Goal: Book appointment/travel/reservation

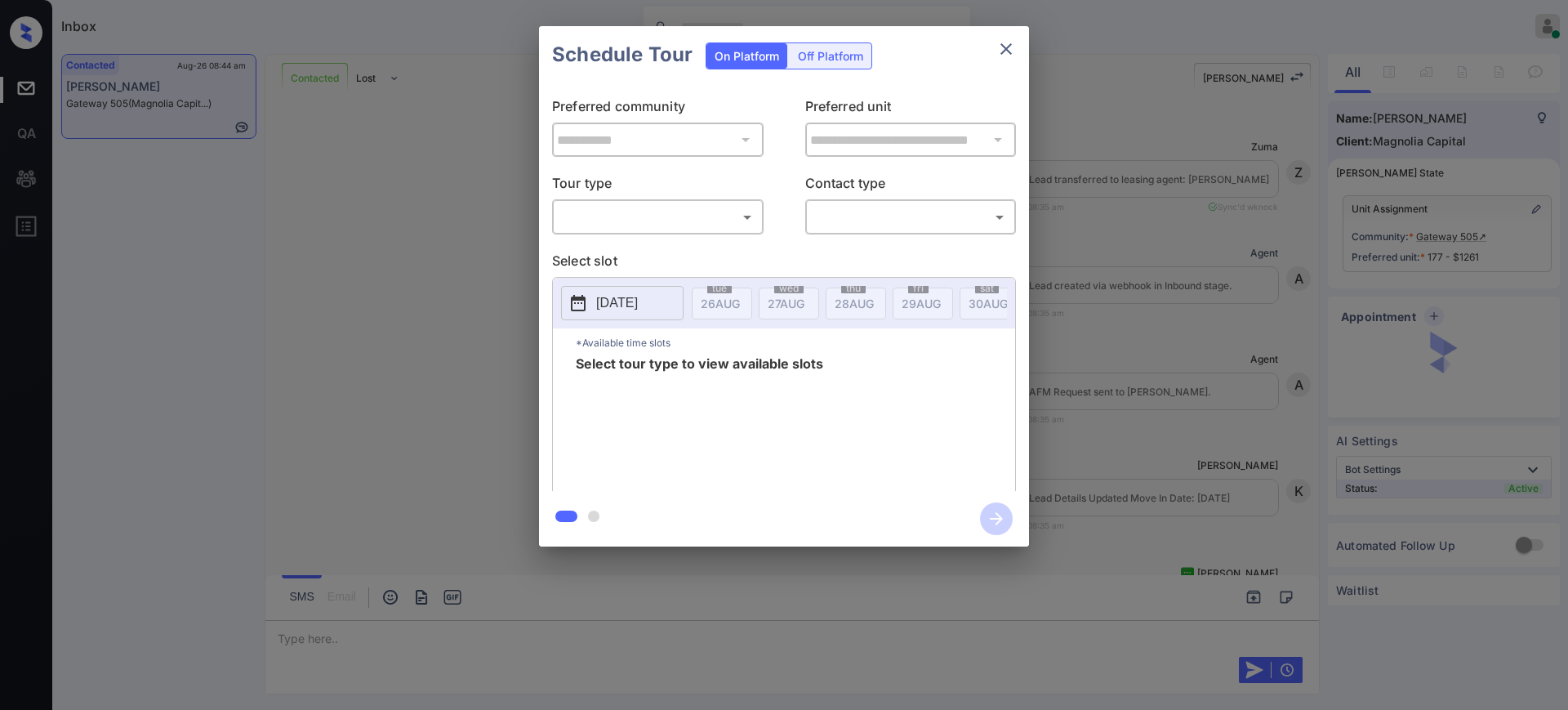
scroll to position [1899, 0]
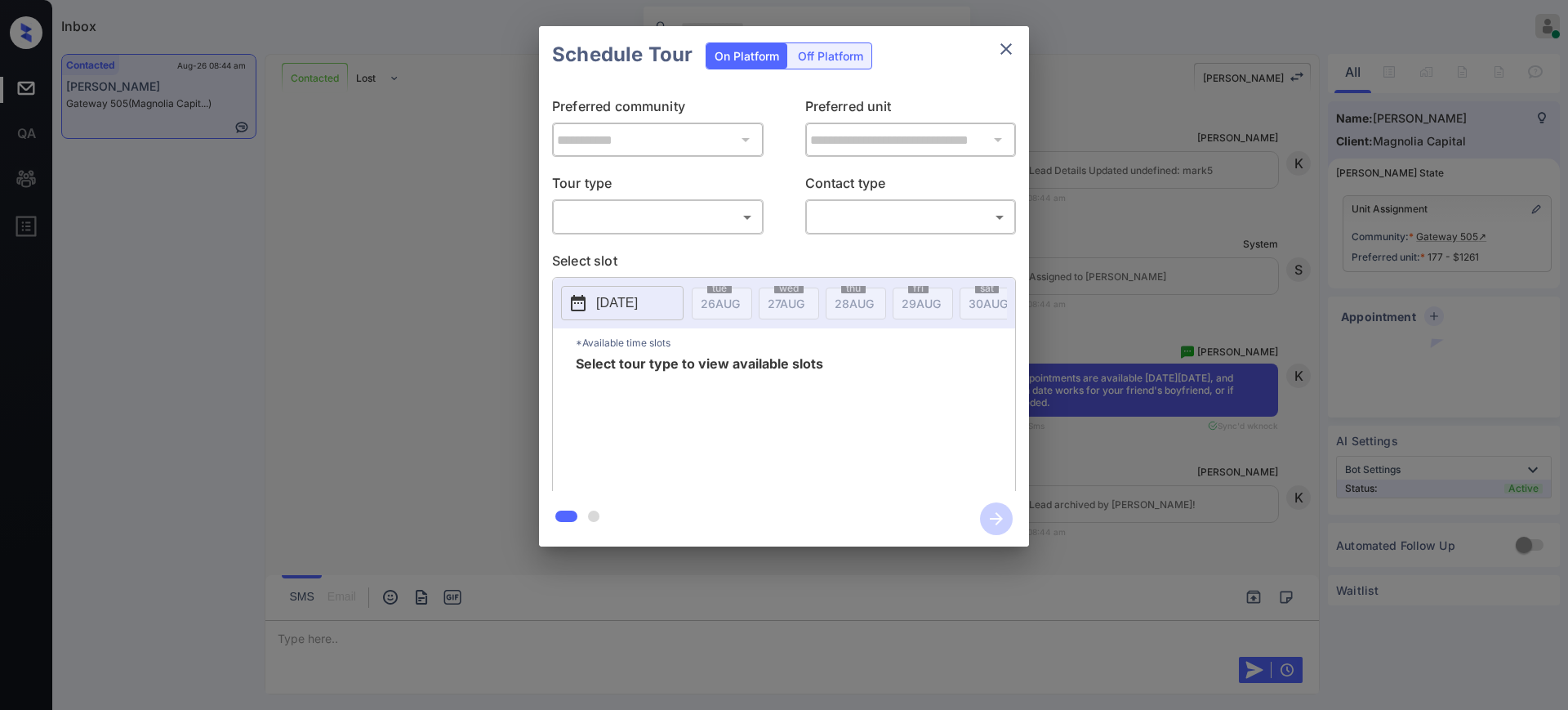
click at [694, 214] on body "Inbox Ajay Kumar Online Set yourself offline Set yourself on break Profile Swit…" at bounding box center [784, 355] width 1568 height 710
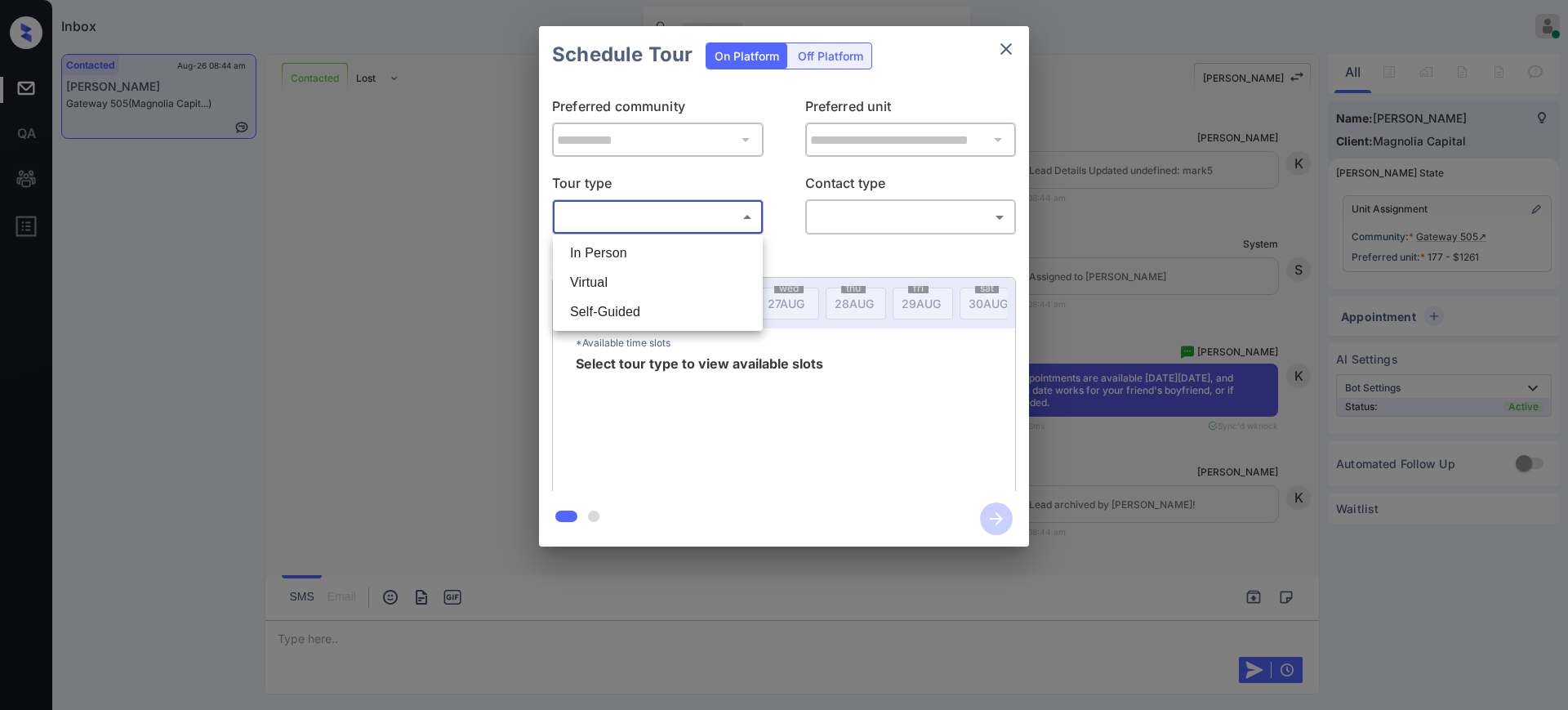
drag, startPoint x: 657, startPoint y: 257, endPoint x: 751, endPoint y: 246, distance: 94.6
click at [657, 258] on li "In Person" at bounding box center [658, 253] width 202 height 29
type input "********"
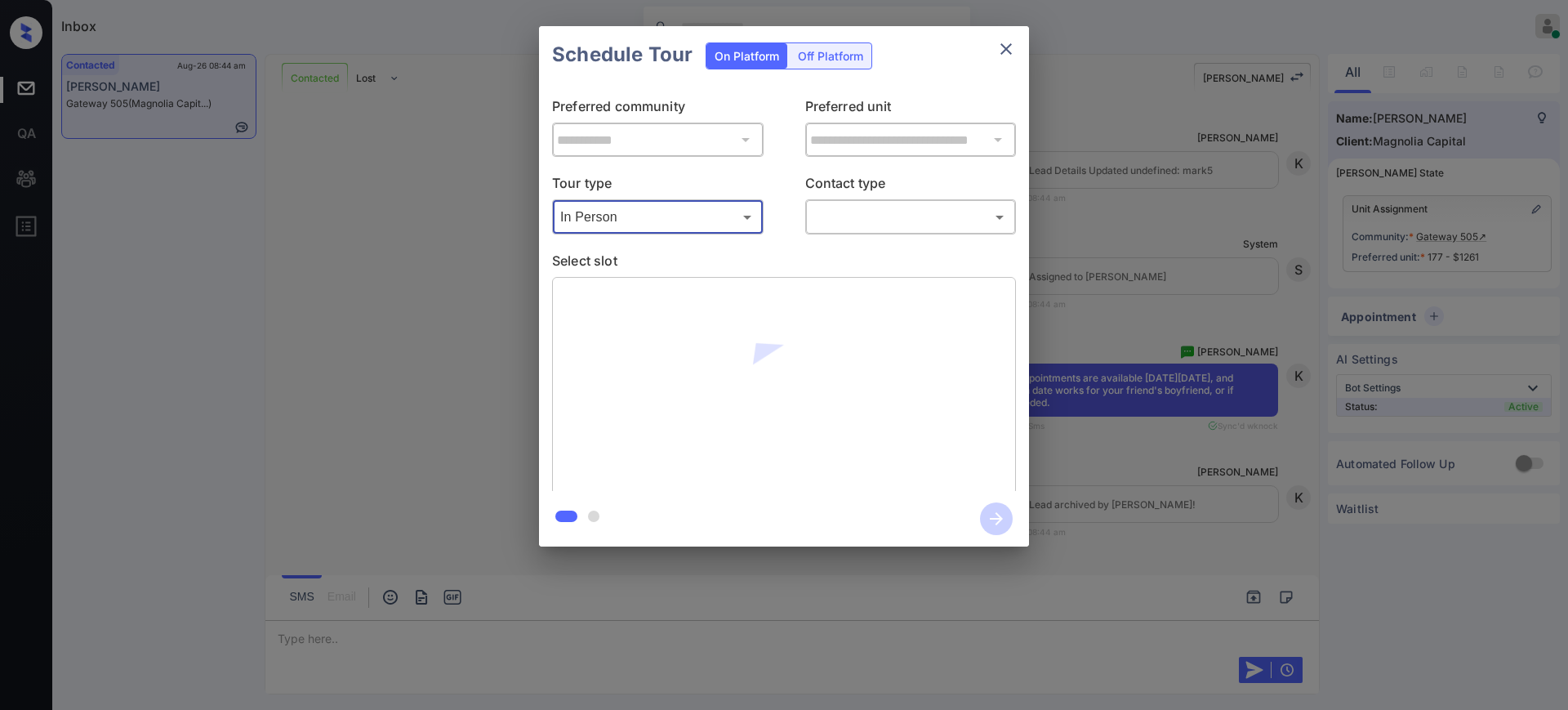
click at [860, 221] on body "Inbox Ajay Kumar Online Set yourself offline Set yourself on break Profile Swit…" at bounding box center [784, 355] width 1568 height 710
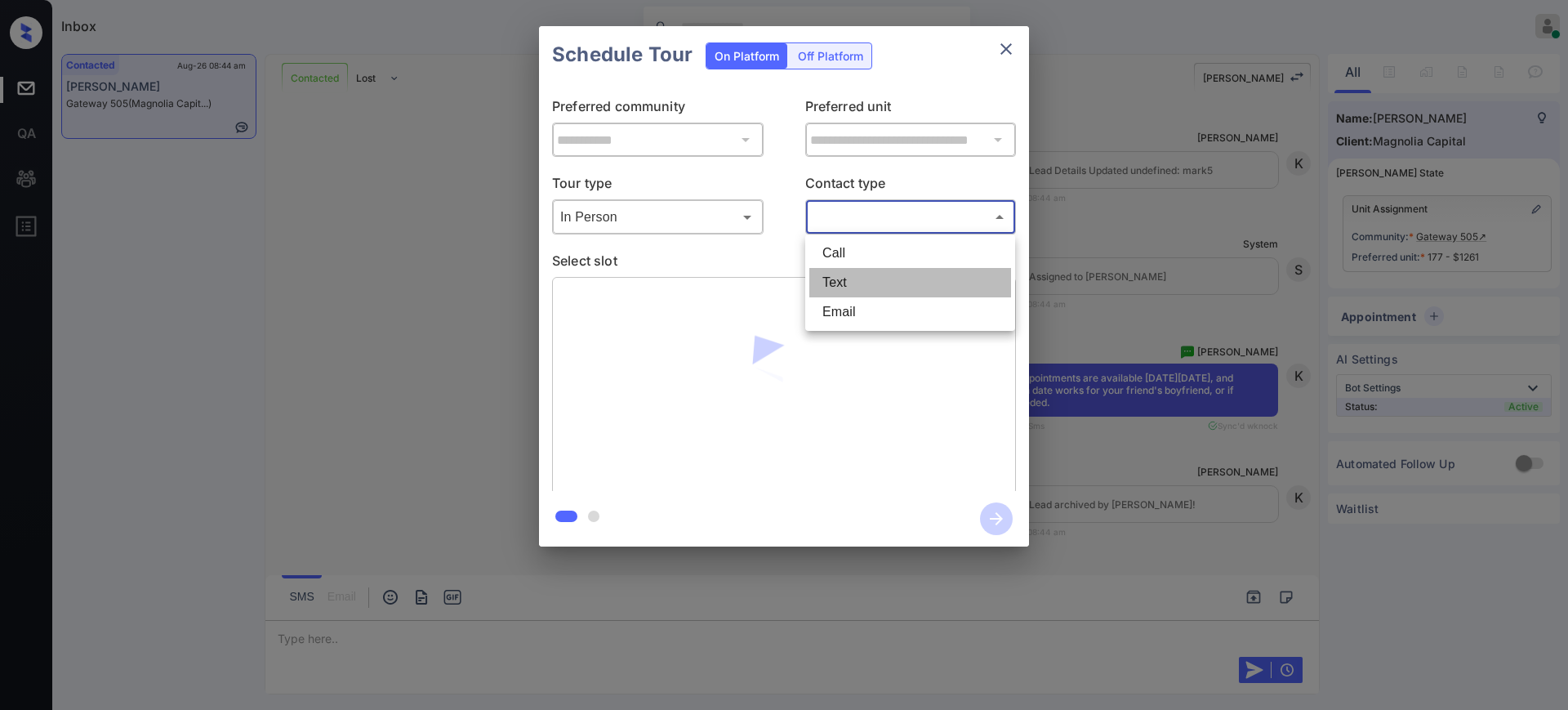
click at [841, 277] on li "Text" at bounding box center [911, 282] width 202 height 29
type input "****"
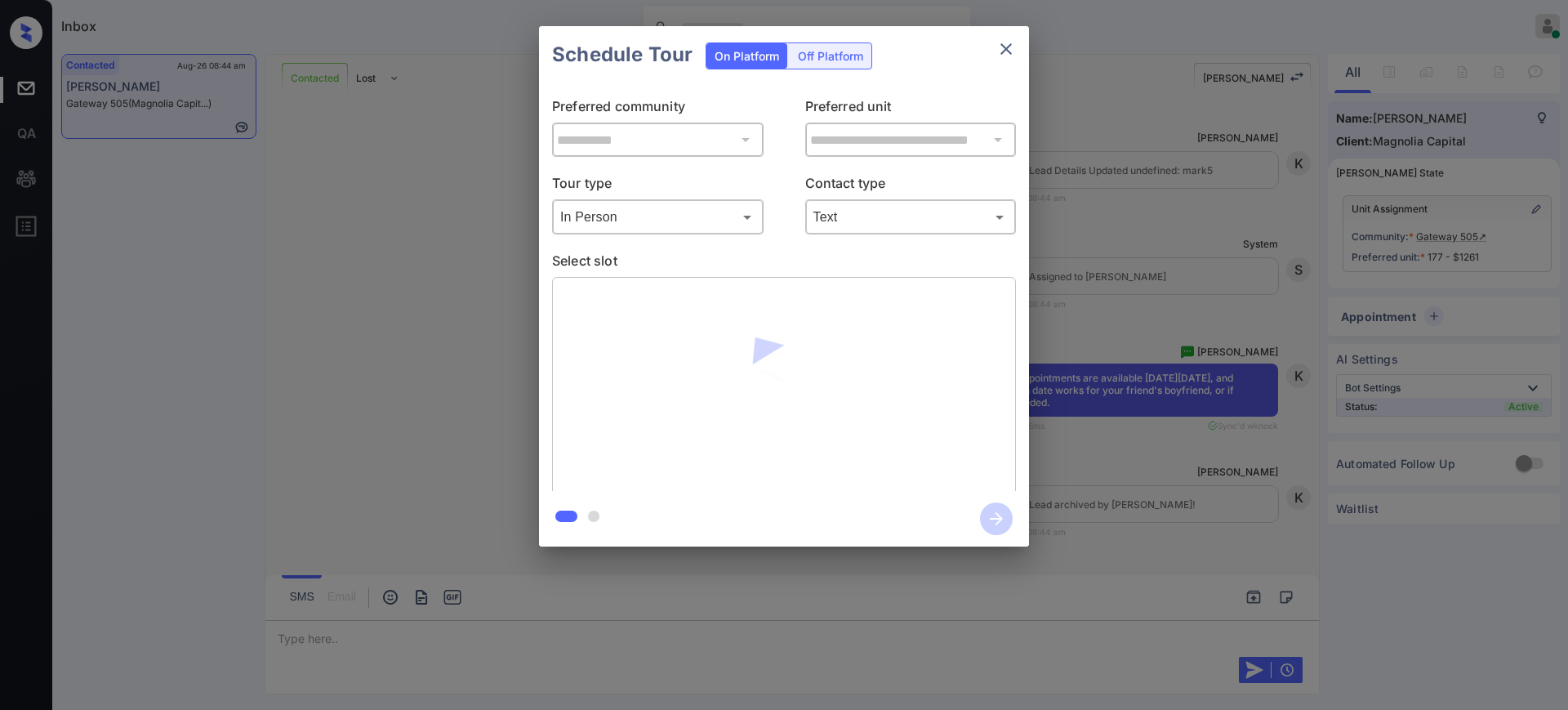
drag, startPoint x: 1011, startPoint y: 40, endPoint x: 1015, endPoint y: -53, distance: 93.1
click at [1015, 0] on html "Inbox Ajay Kumar Online Set yourself offline Set yourself on break Profile Swit…" at bounding box center [784, 355] width 1568 height 710
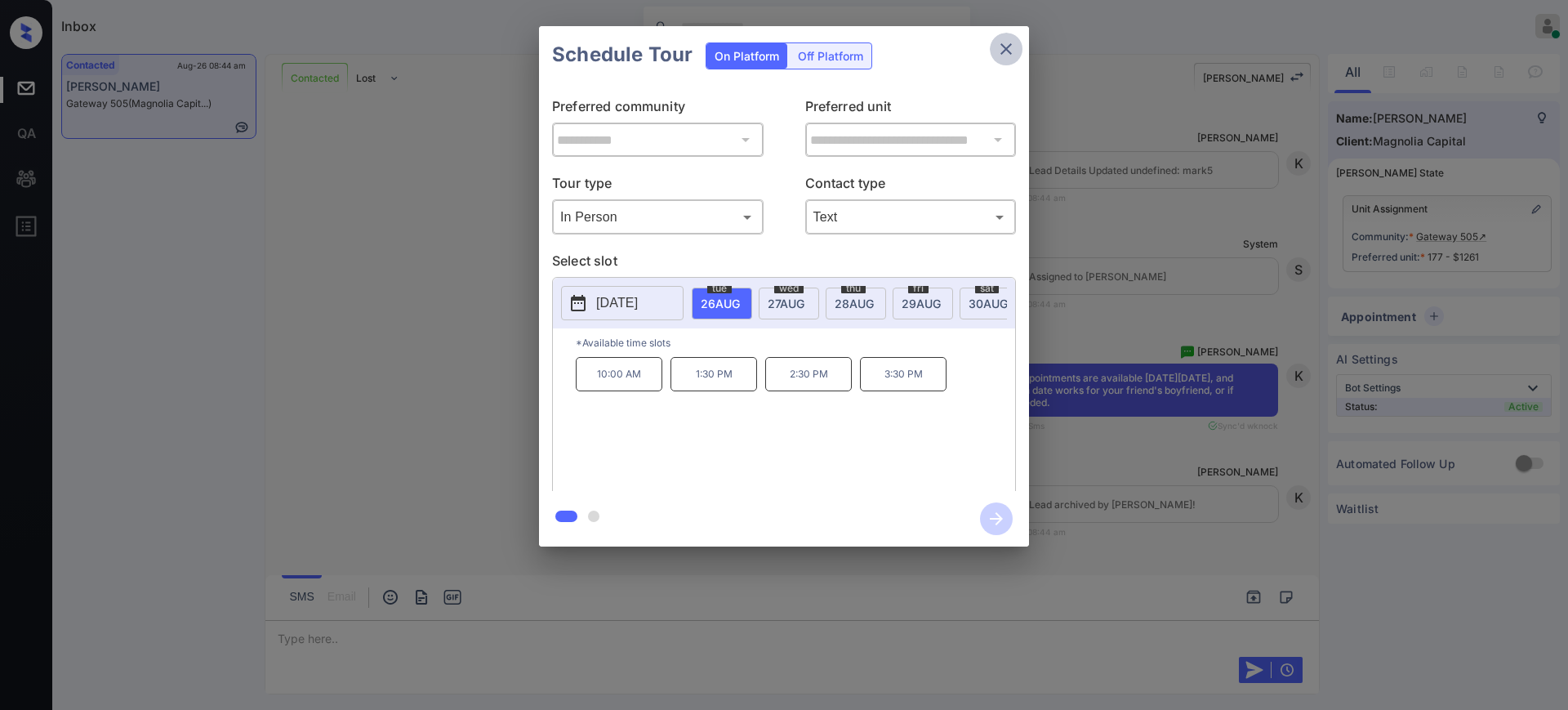
click at [1011, 56] on icon "close" at bounding box center [1006, 49] width 20 height 20
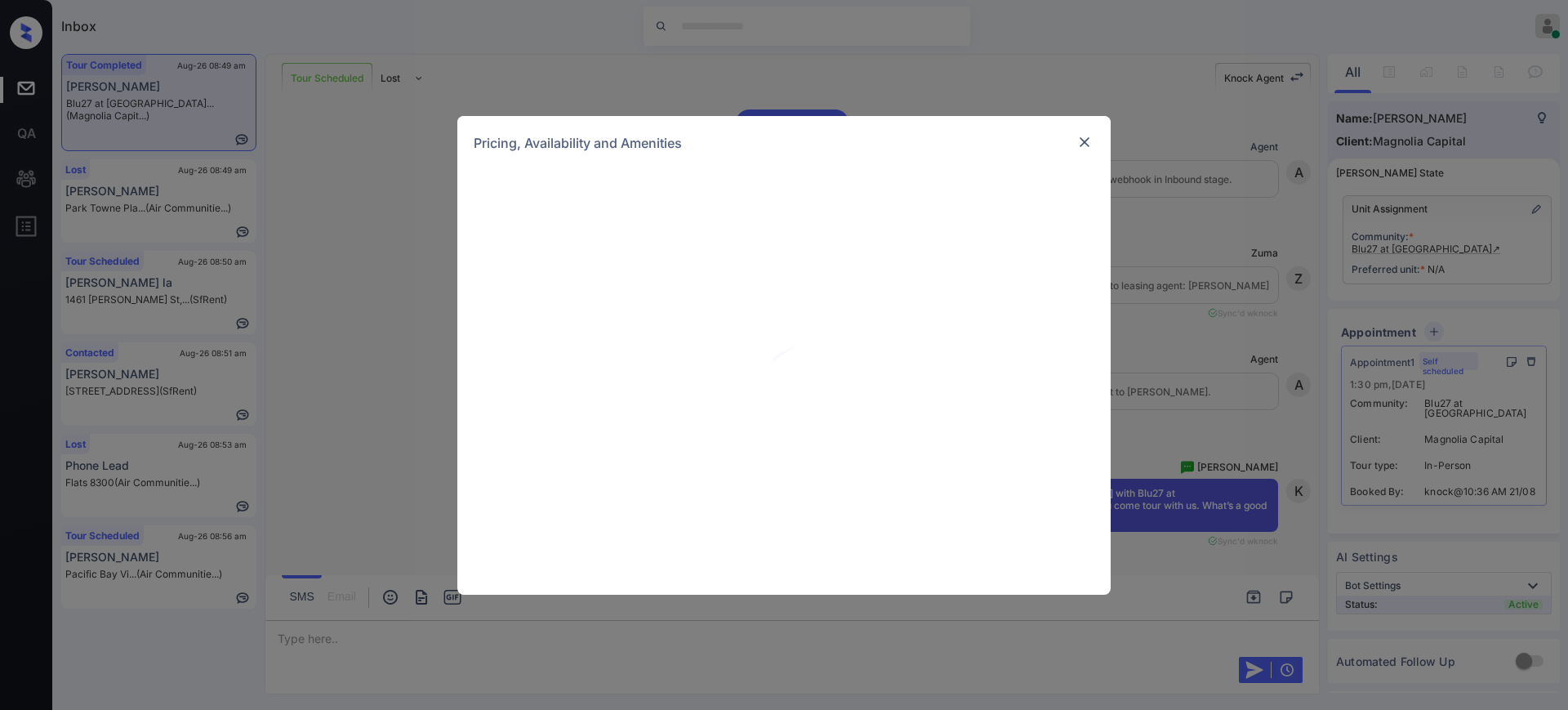
scroll to position [4681, 0]
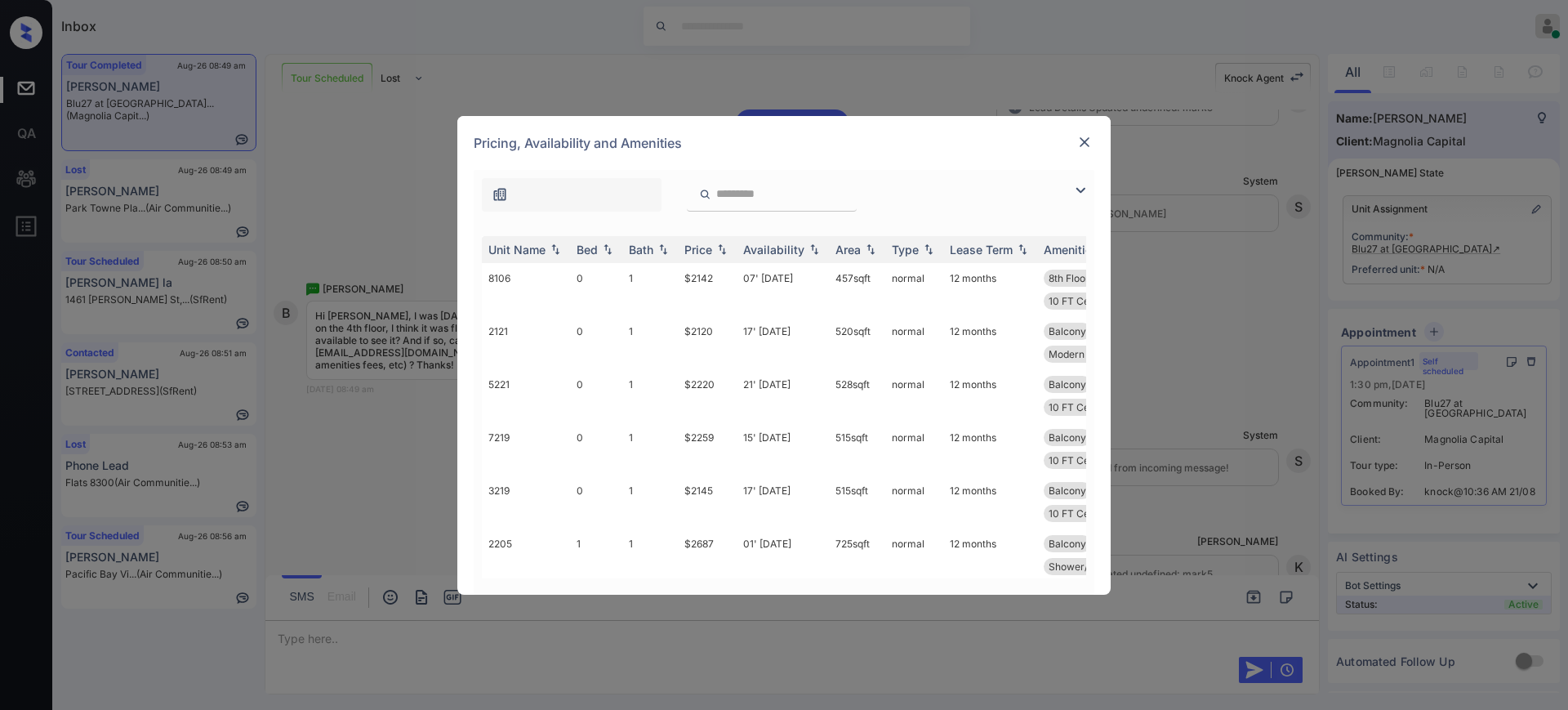
click at [728, 194] on input "search" at bounding box center [782, 193] width 134 height 14
paste input "****"
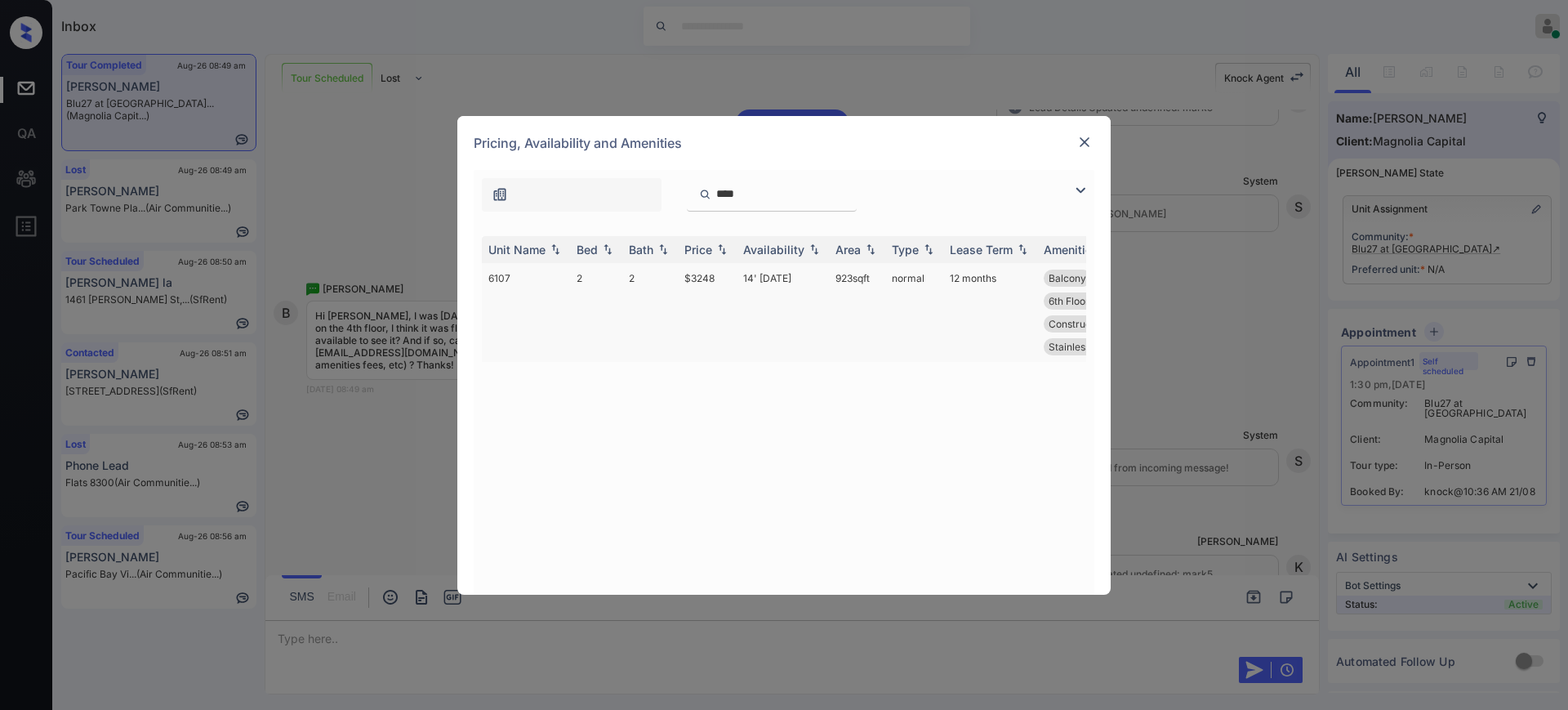
type input "****"
drag, startPoint x: 684, startPoint y: 277, endPoint x: 773, endPoint y: 322, distance: 99.7
click at [720, 278] on td "$3248" at bounding box center [707, 312] width 58 height 99
copy td "$3248"
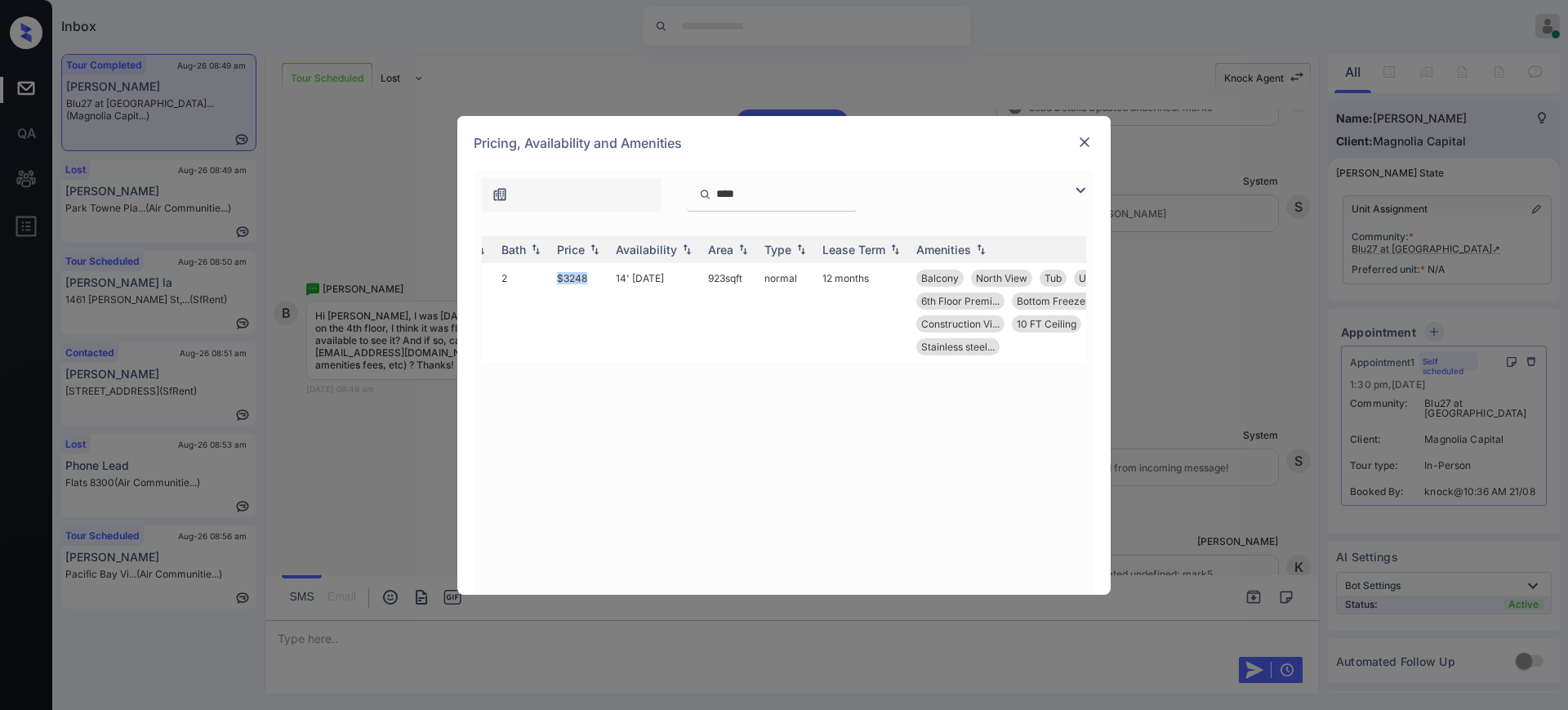
scroll to position [0, 0]
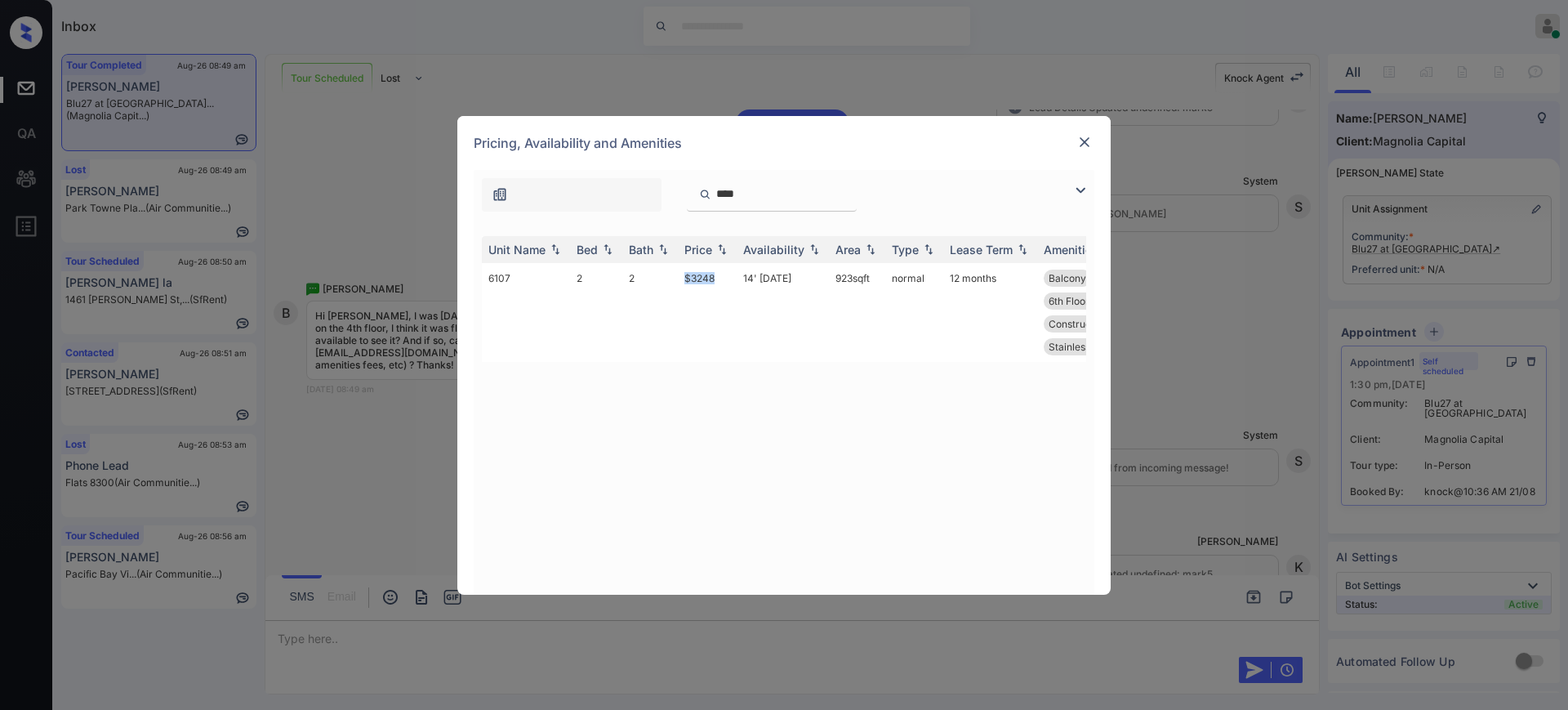
copy td "$3248"
click at [1085, 139] on img at bounding box center [1084, 141] width 16 height 16
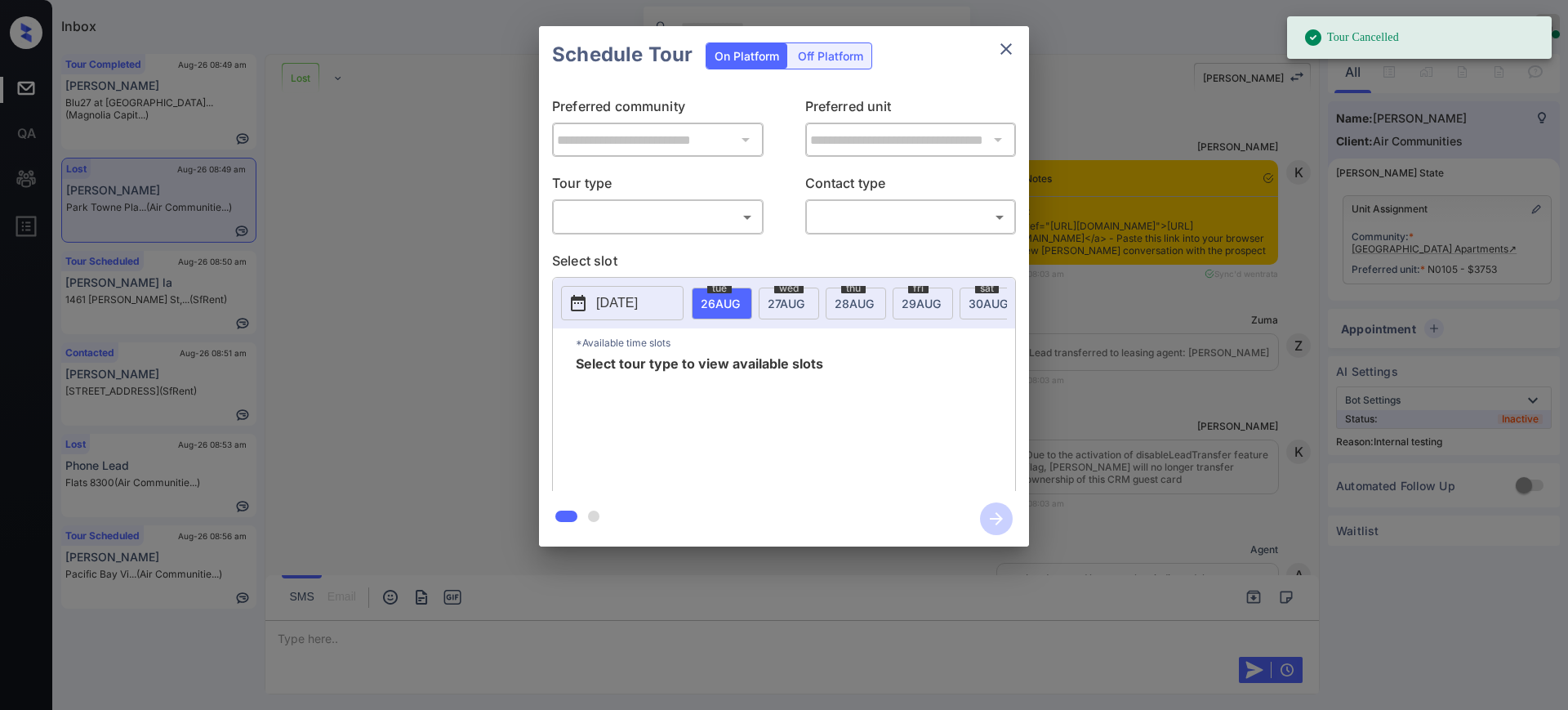
scroll to position [10209, 0]
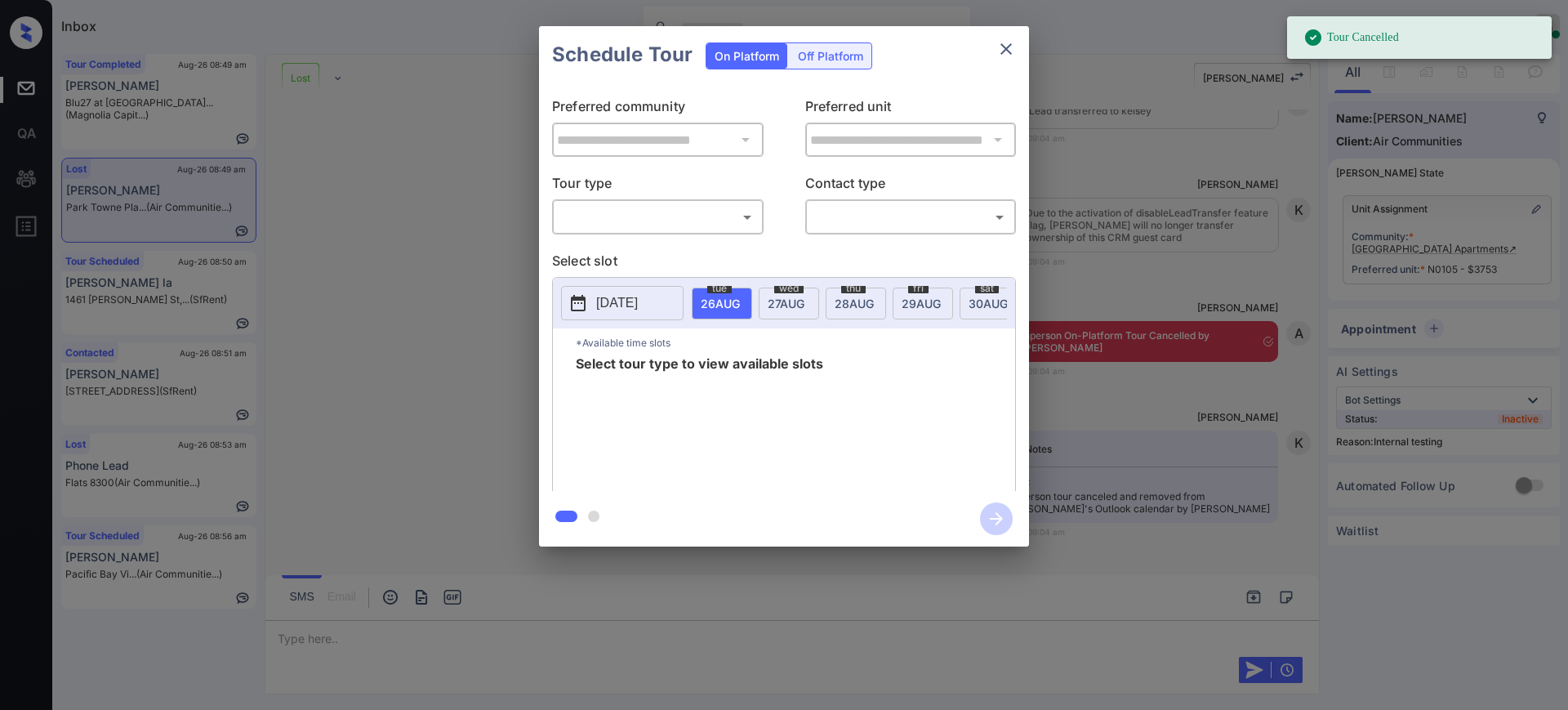
click at [660, 222] on body "Tour Cancelled Inbox Ajay Kumar Online Set yourself offline Set yourself on bre…" at bounding box center [784, 355] width 1568 height 710
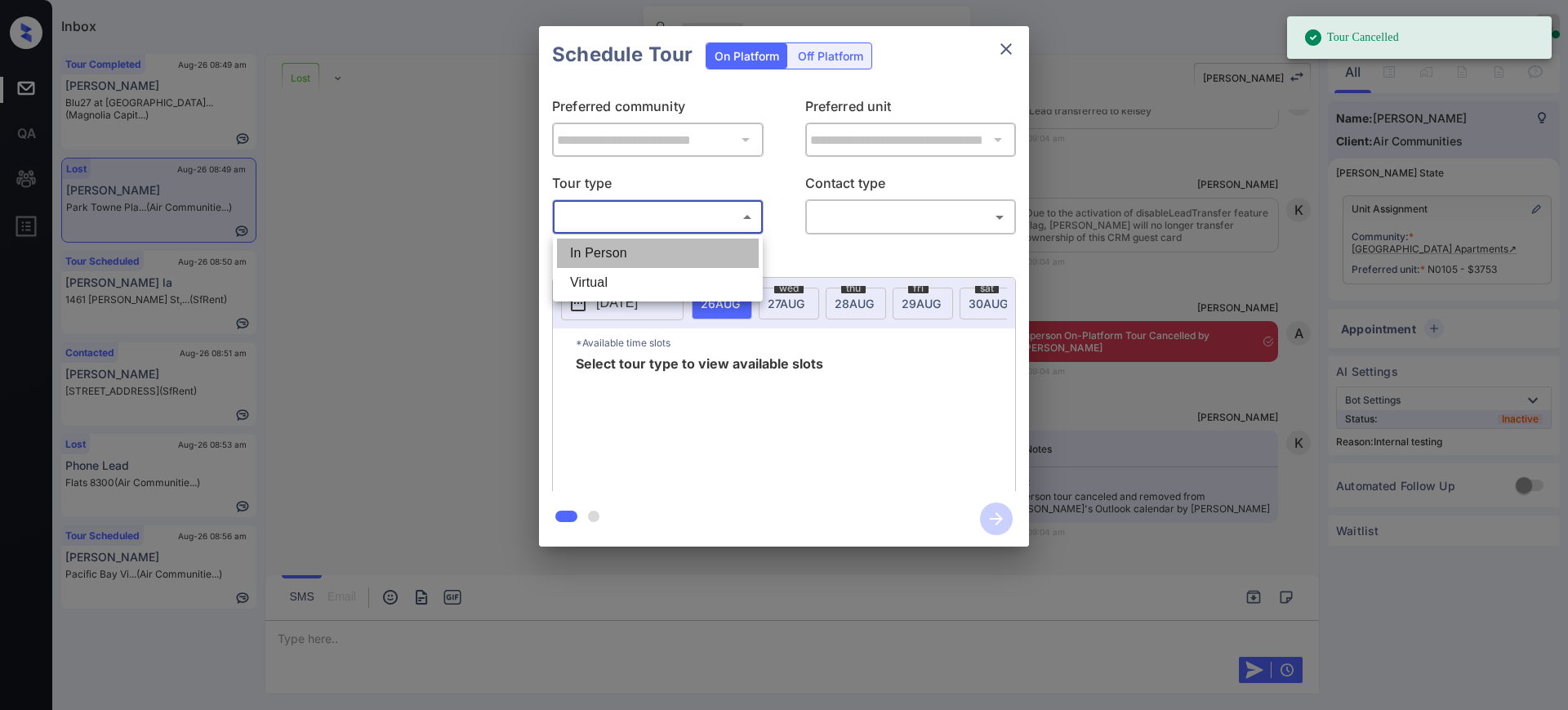
drag, startPoint x: 647, startPoint y: 243, endPoint x: 686, endPoint y: 246, distance: 39.1
click at [647, 246] on li "In Person" at bounding box center [658, 253] width 202 height 29
type input "********"
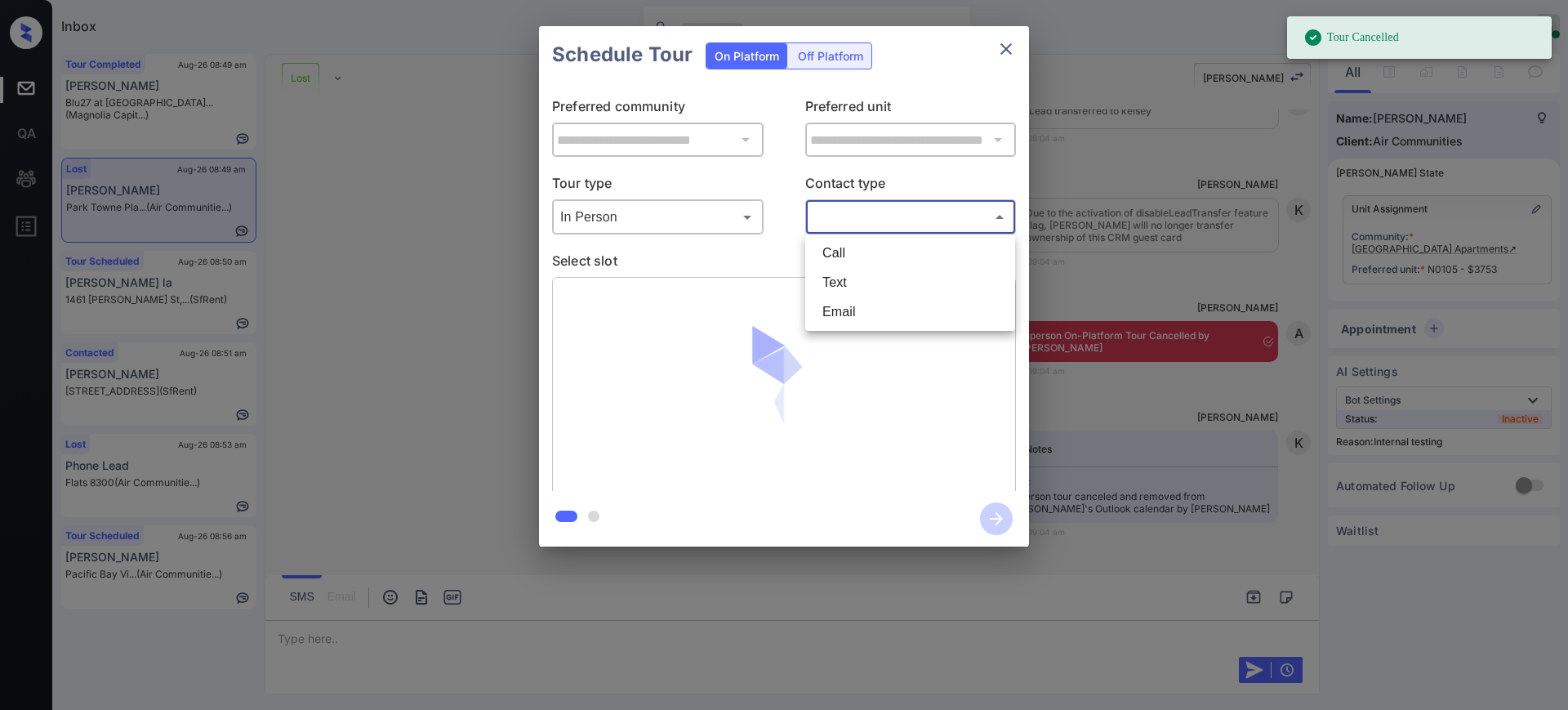
click at [872, 206] on body "Tour Cancelled Inbox Ajay Kumar Online Set yourself offline Set yourself on bre…" at bounding box center [784, 355] width 1568 height 710
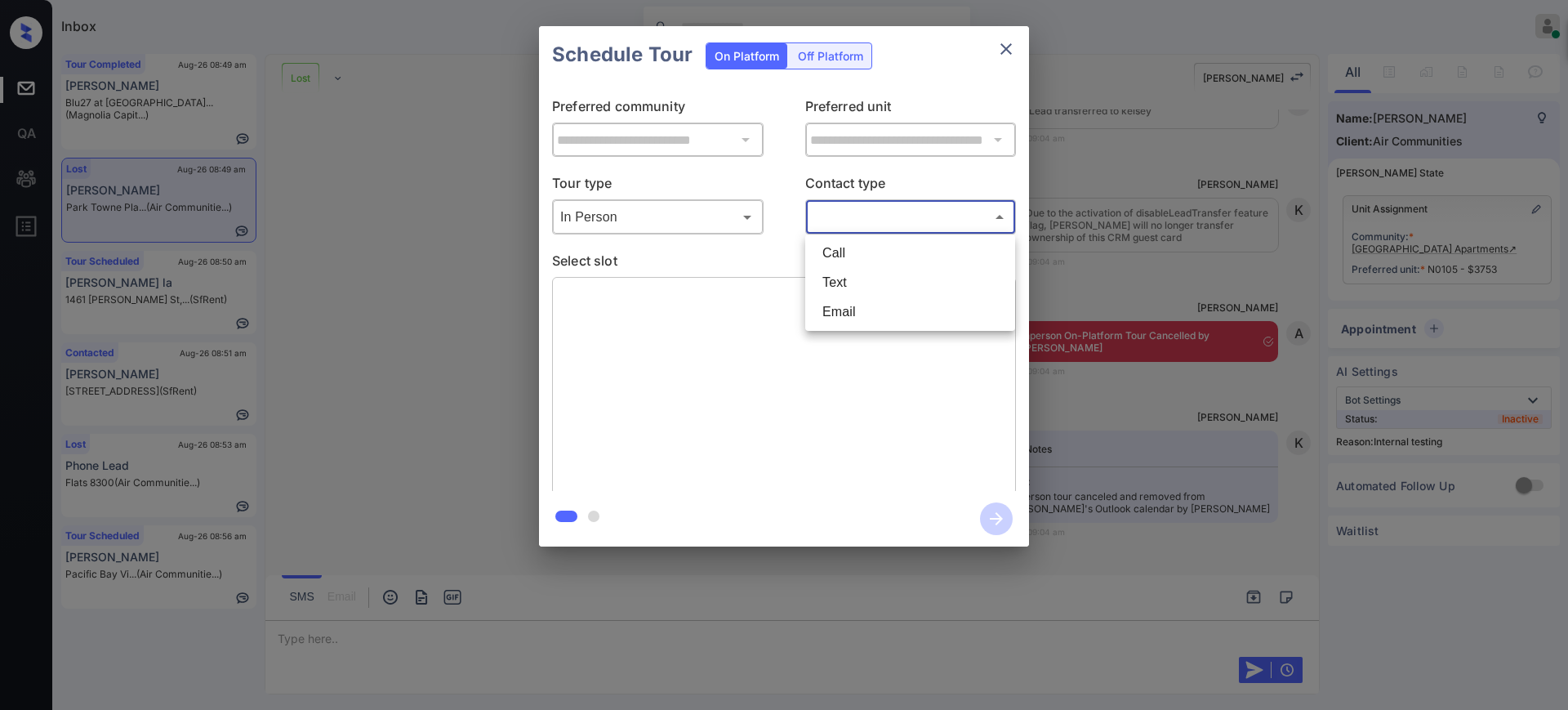
click at [847, 273] on li "Text" at bounding box center [911, 282] width 202 height 29
type input "****"
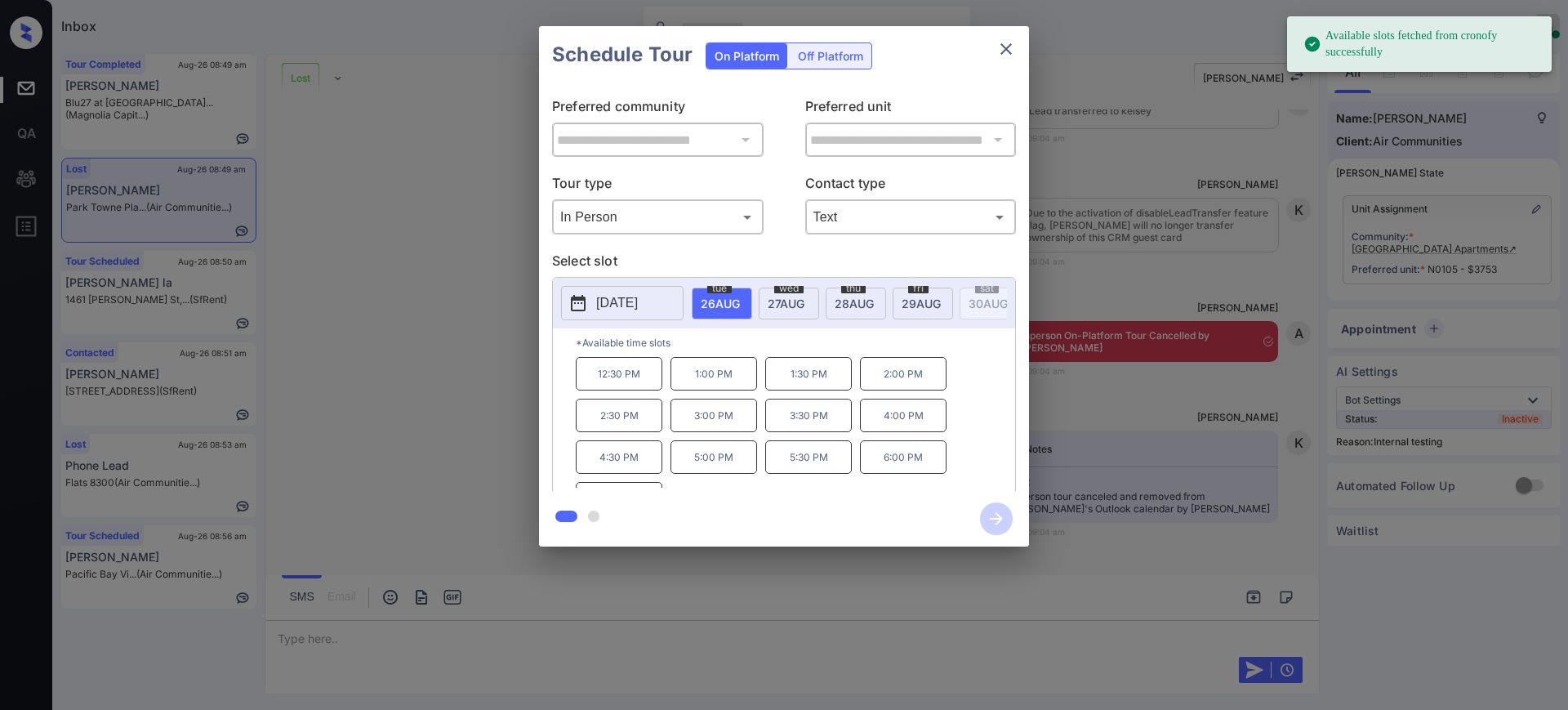
drag, startPoint x: 720, startPoint y: 287, endPoint x: 785, endPoint y: 363, distance: 100.0
click at [720, 290] on span "tue" at bounding box center [719, 289] width 25 height 9
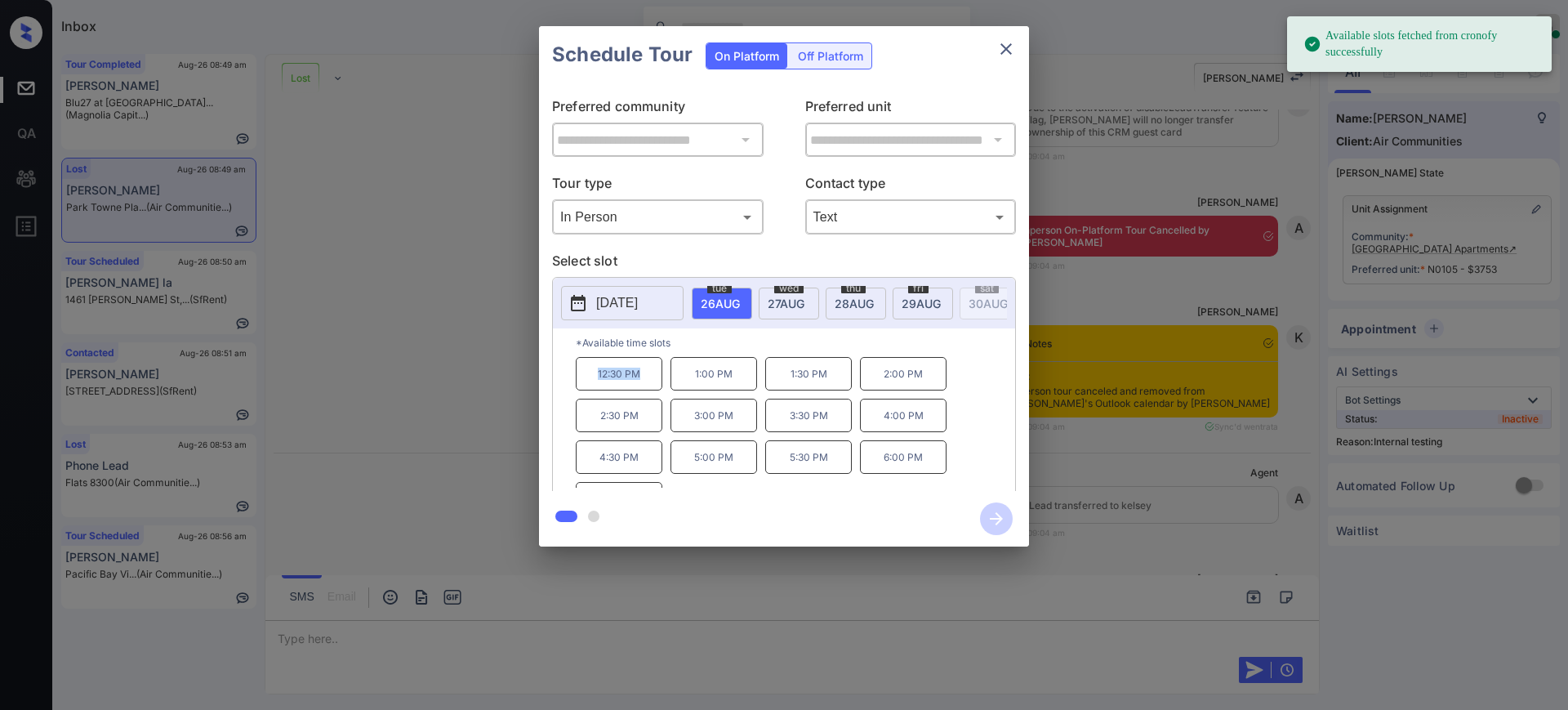
drag, startPoint x: 635, startPoint y: 387, endPoint x: 677, endPoint y: 377, distance: 43.2
click at [655, 387] on p "12:30 PM" at bounding box center [619, 374] width 87 height 34
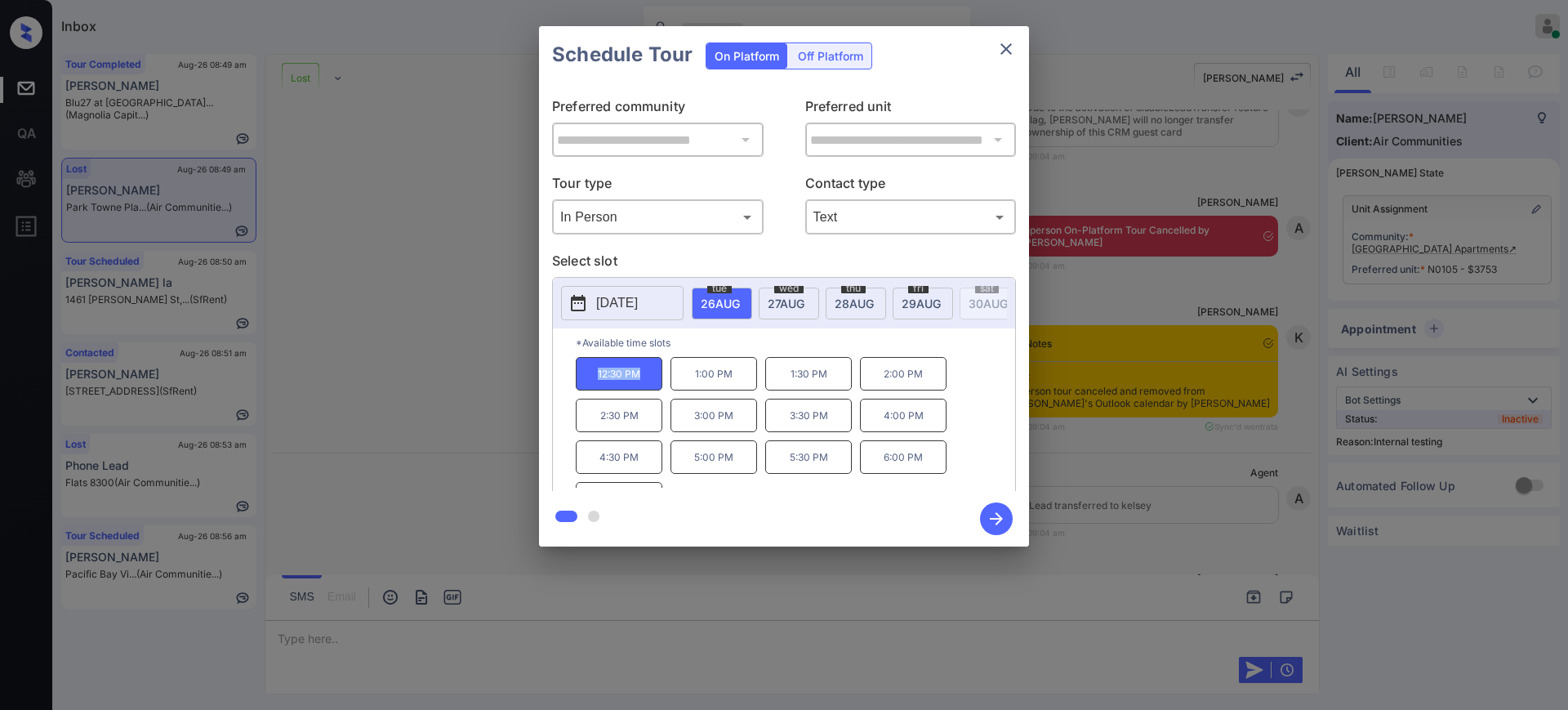
copy p "12:30 PM"
click at [1005, 48] on icon "close" at bounding box center [1006, 49] width 20 height 20
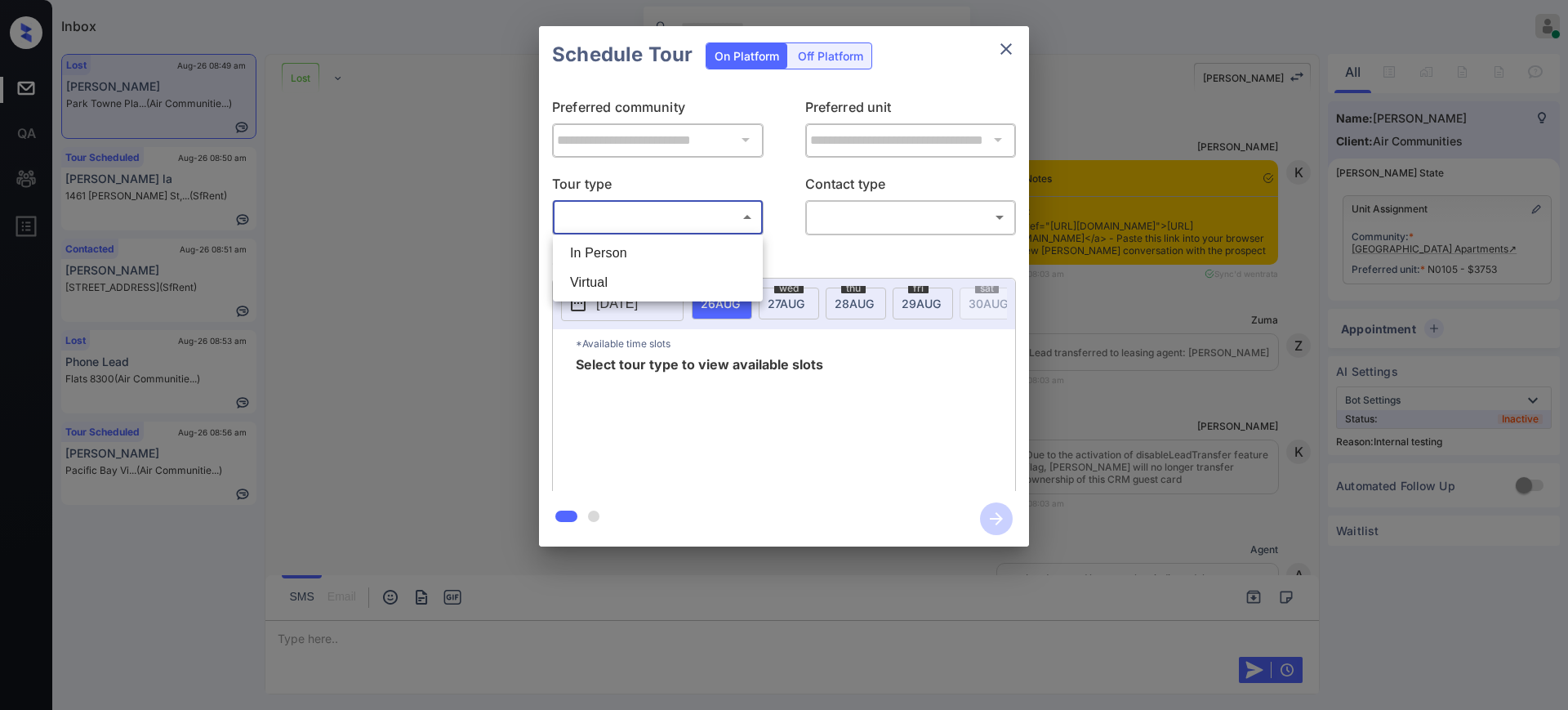
click at [639, 250] on li "In Person" at bounding box center [658, 253] width 202 height 29
type input "********"
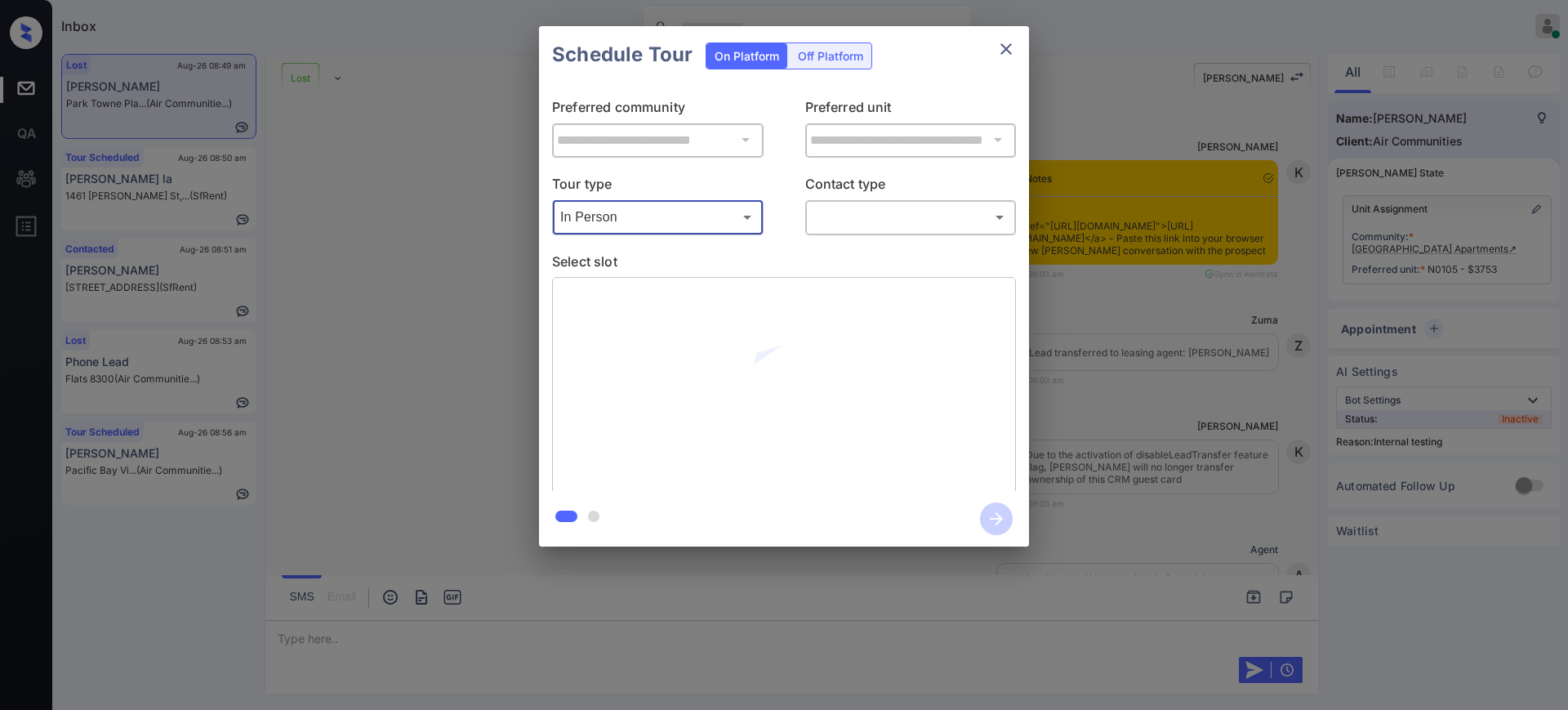
scroll to position [9468, 0]
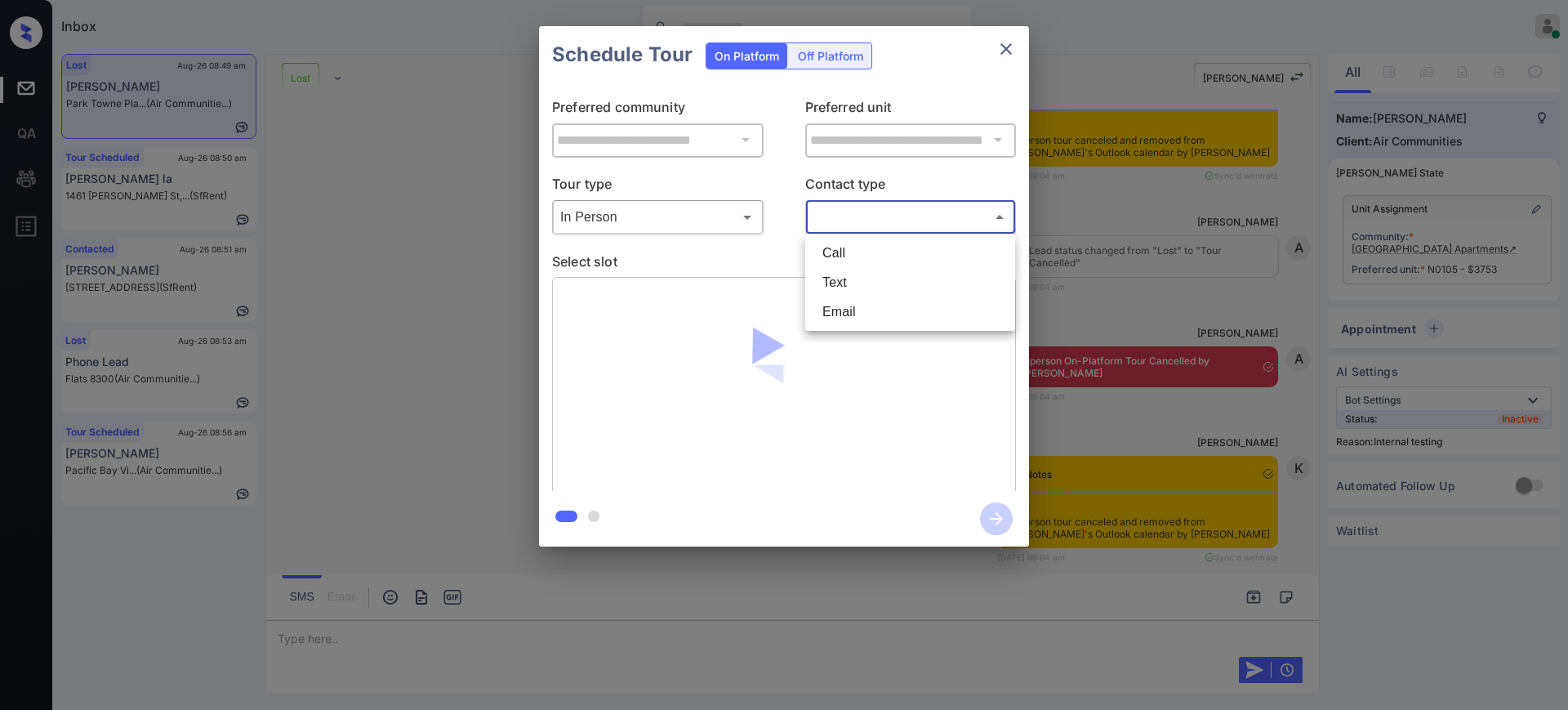
click at [847, 221] on body "Inbox Ajay Kumar Online Set yourself offline Set yourself on break Profile Swit…" at bounding box center [784, 355] width 1568 height 710
drag, startPoint x: 834, startPoint y: 278, endPoint x: 834, endPoint y: 290, distance: 12.0
click at [834, 278] on li "Text" at bounding box center [911, 282] width 202 height 29
type input "****"
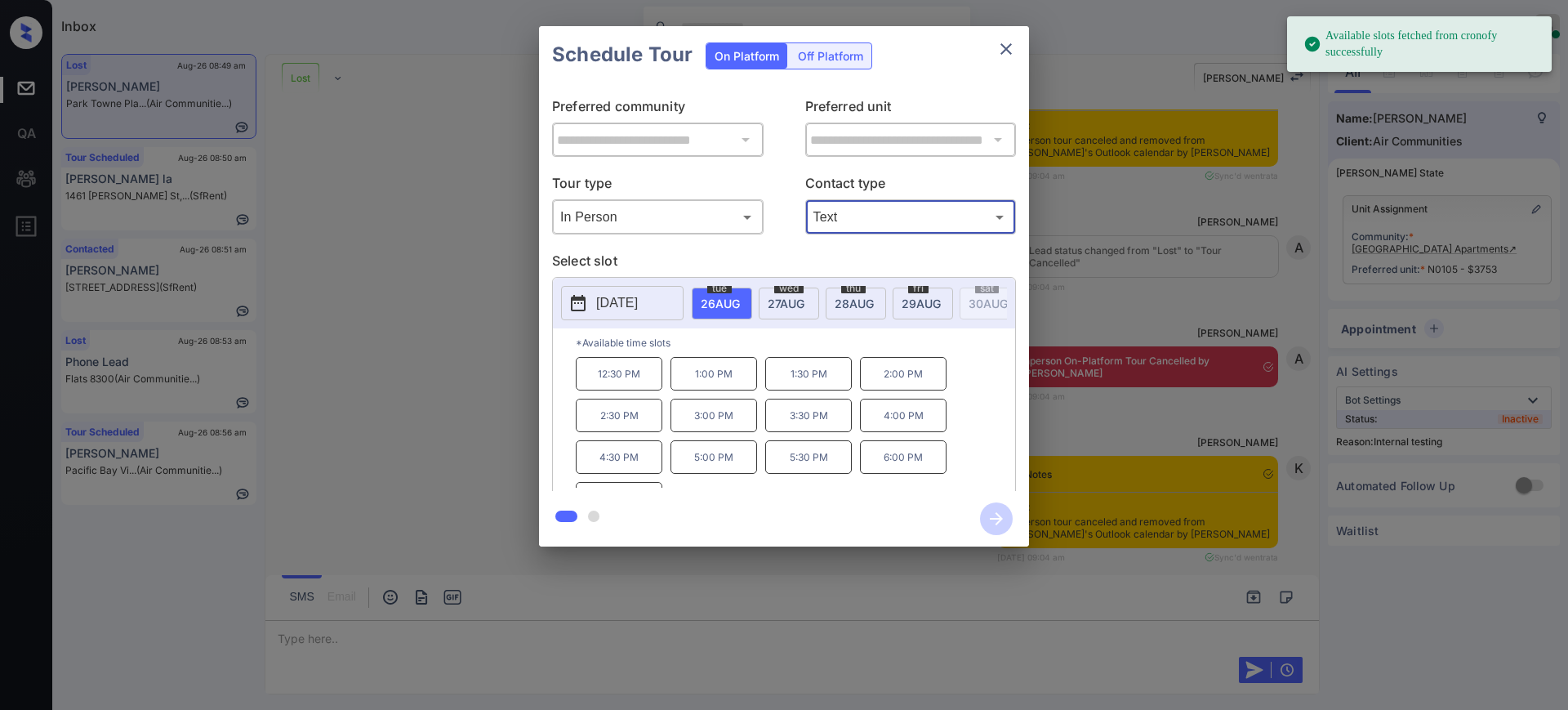
click at [700, 303] on div "tue 26 AUG" at bounding box center [722, 304] width 60 height 32
click at [619, 379] on p "12:30 PM" at bounding box center [619, 374] width 87 height 34
click at [1011, 520] on icon "button" at bounding box center [997, 519] width 33 height 33
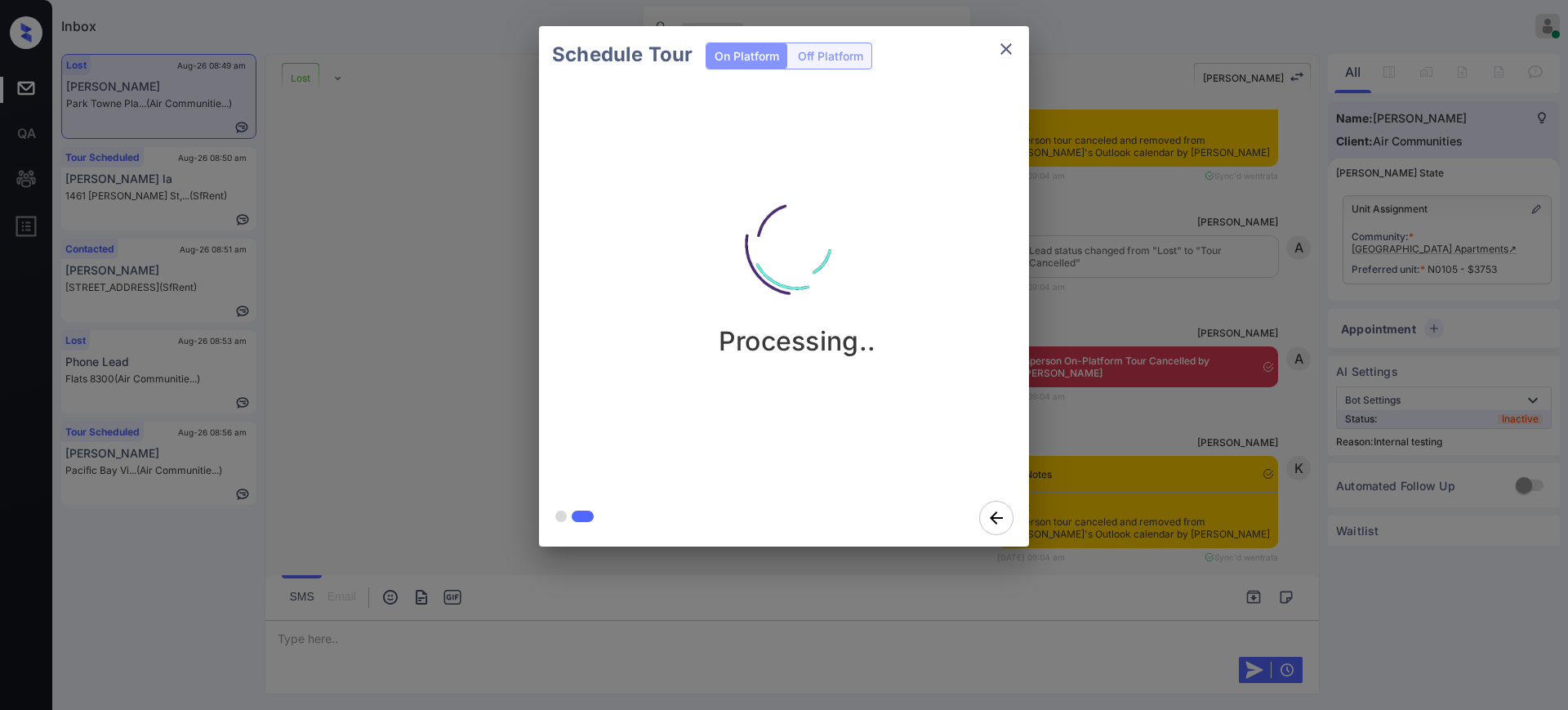
click at [1108, 459] on div "Schedule Tour On Platform Off Platform Processing.." at bounding box center [784, 286] width 1568 height 572
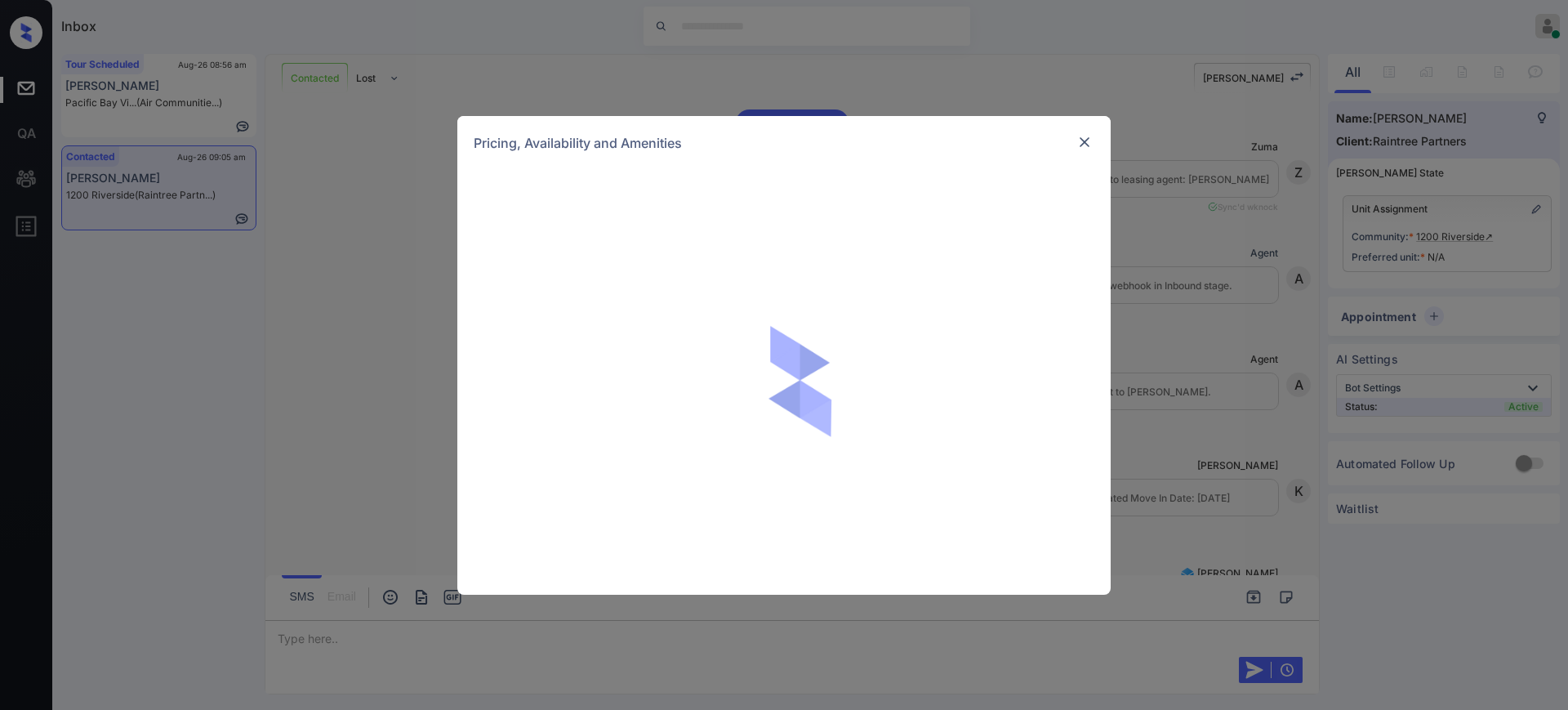
scroll to position [823, 0]
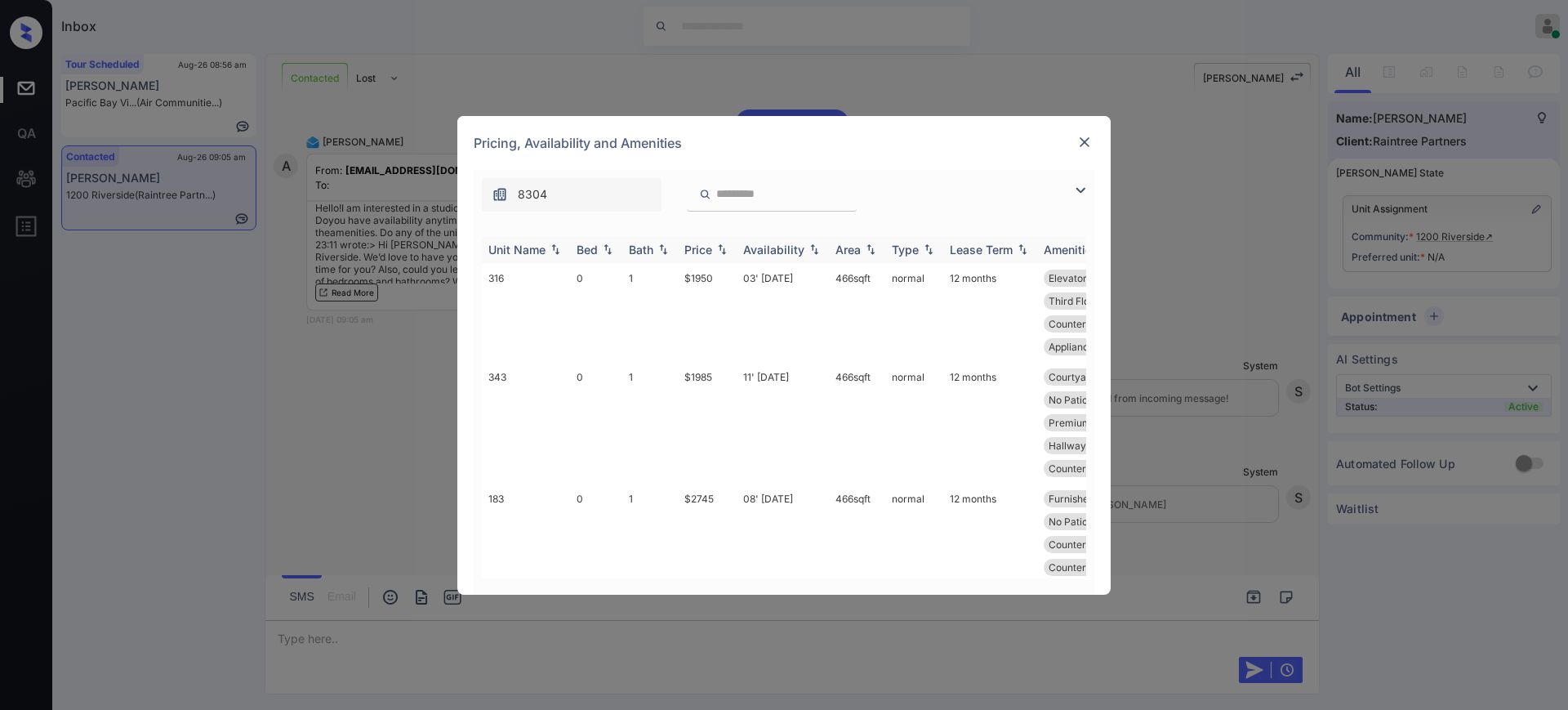
click at [589, 244] on div "Bed" at bounding box center [587, 249] width 22 height 14
click at [590, 243] on div "Bed" at bounding box center [587, 249] width 22 height 14
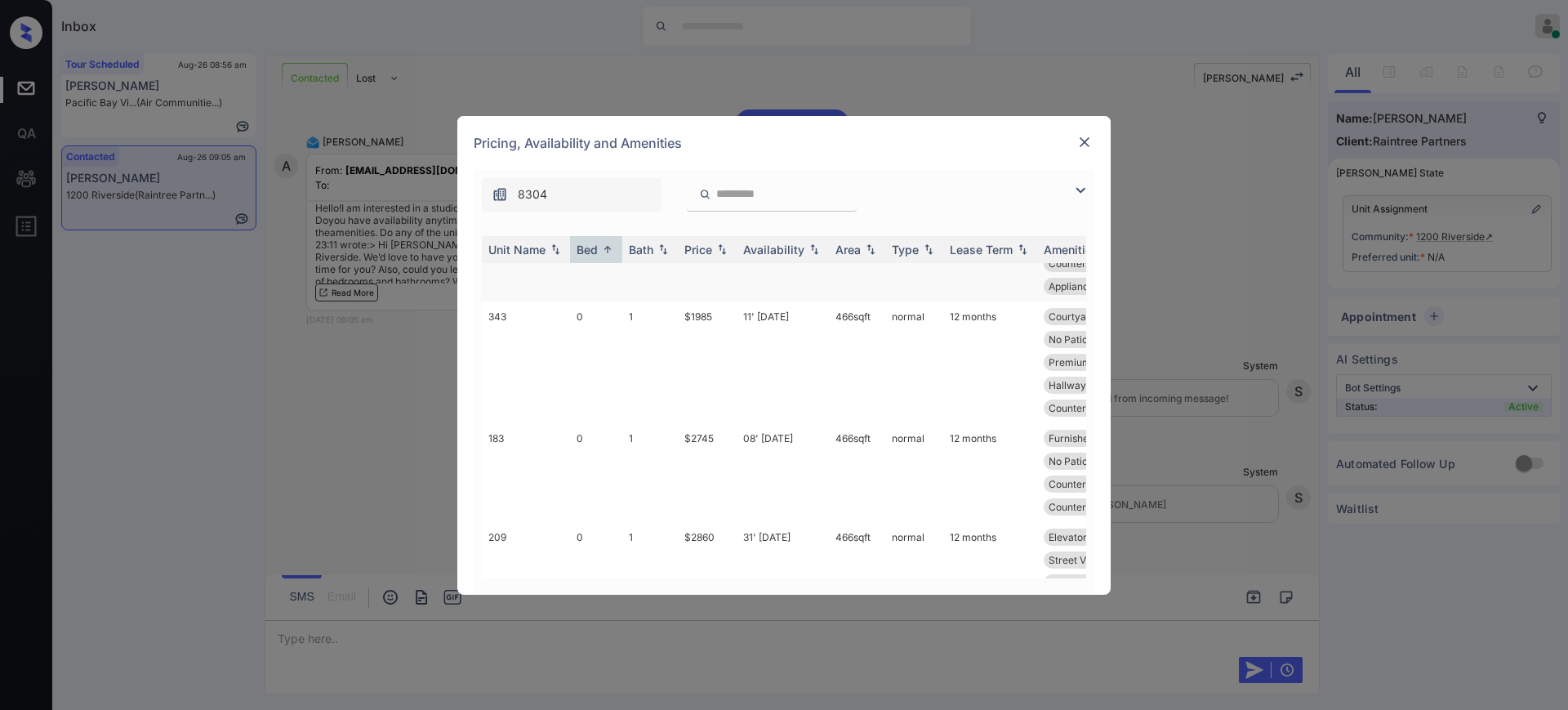
scroll to position [0, 0]
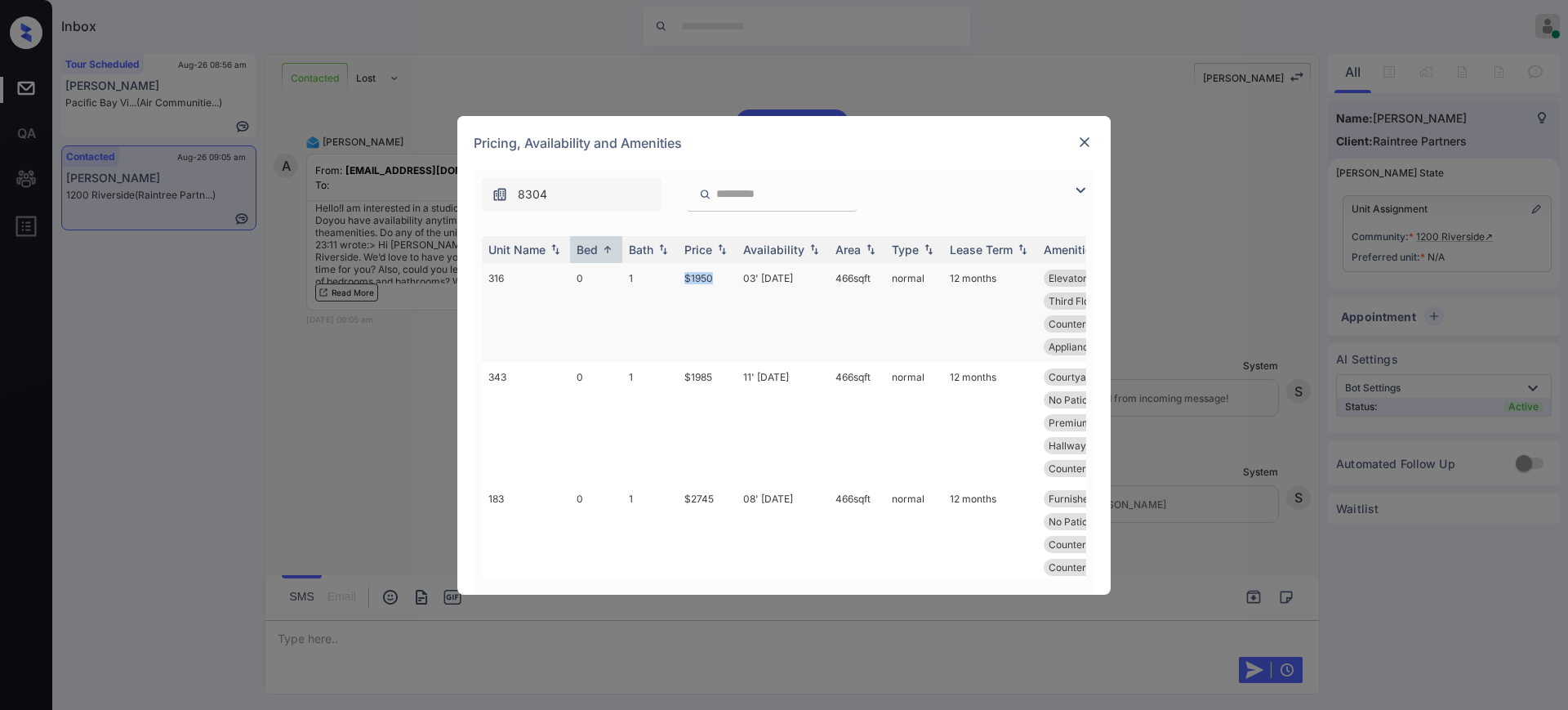
drag, startPoint x: 675, startPoint y: 275, endPoint x: 728, endPoint y: 279, distance: 53.2
click at [726, 278] on tr "316 0 1 $1950 03' Oct 25 466 sqft normal 12 months Elevator Proxim... No Patio …" at bounding box center [908, 312] width 853 height 99
copy tr "$1950"
click at [1078, 142] on img at bounding box center [1084, 141] width 16 height 16
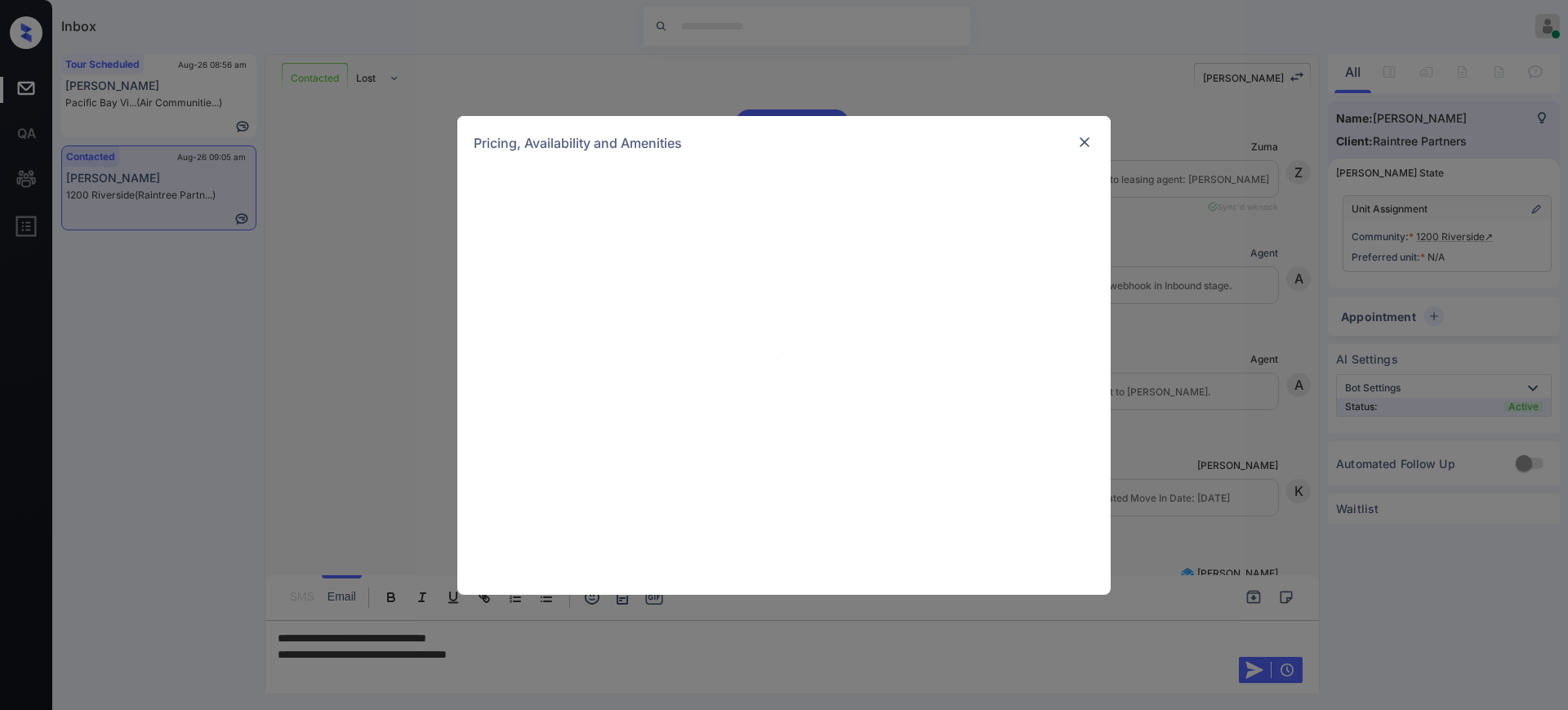
scroll to position [823, 0]
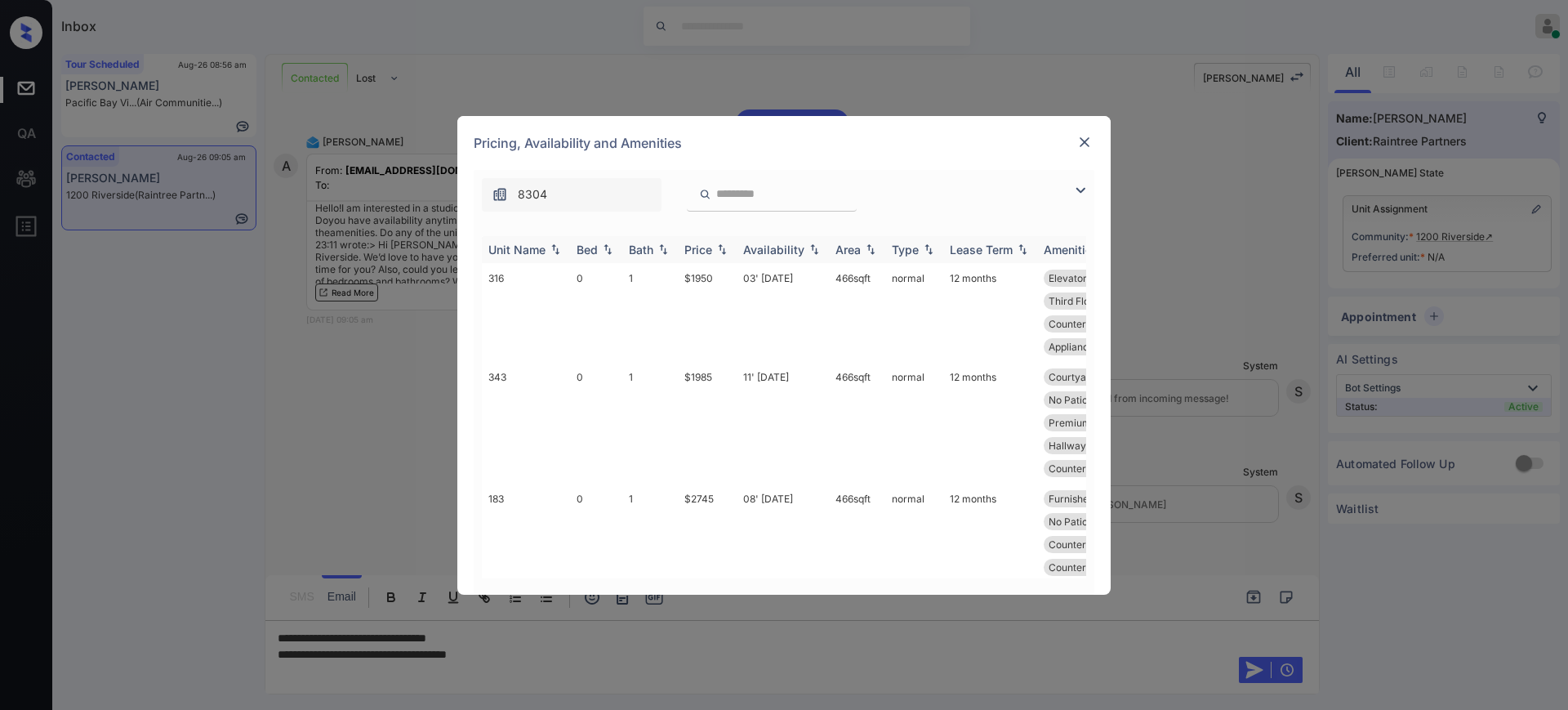
click at [605, 248] on img at bounding box center [607, 249] width 16 height 11
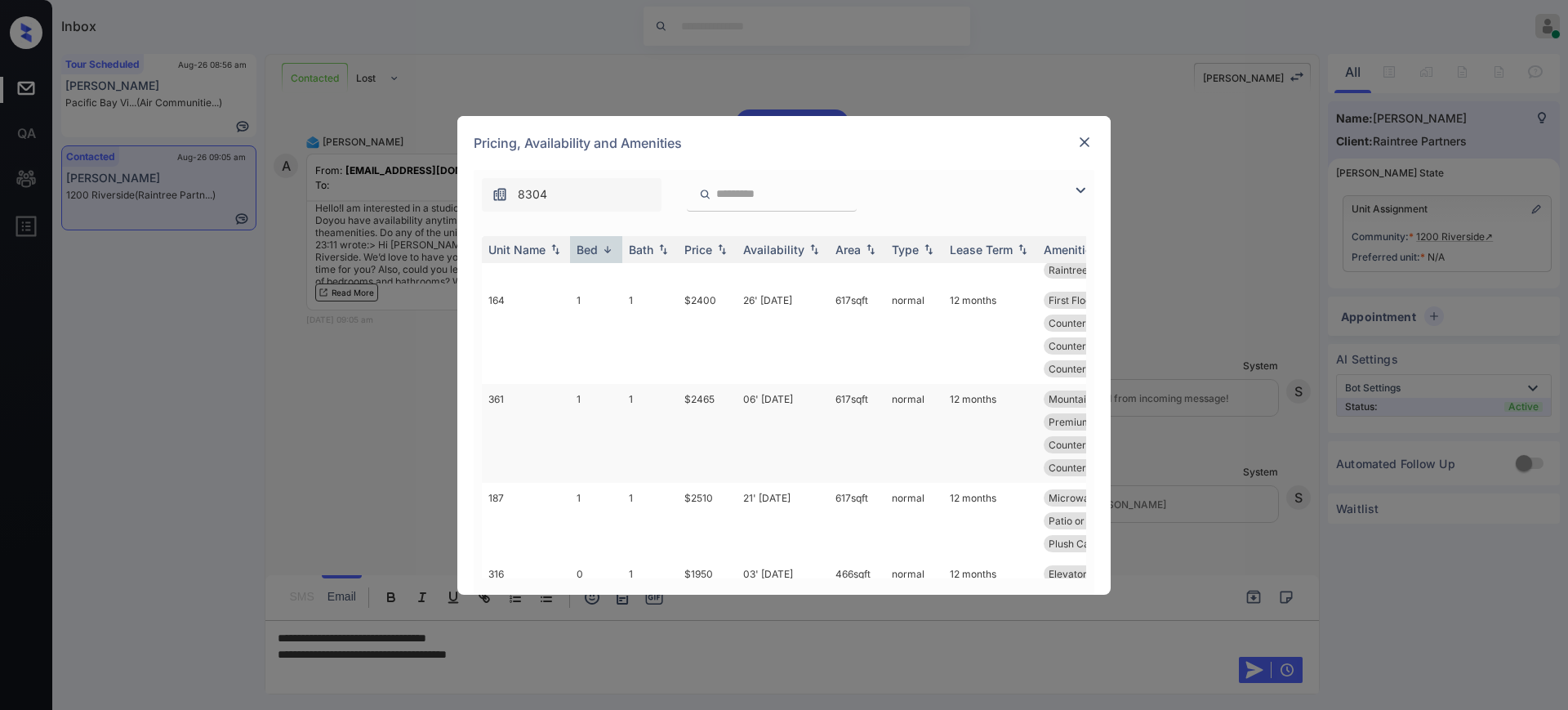
scroll to position [0, 0]
drag, startPoint x: 673, startPoint y: 278, endPoint x: 724, endPoint y: 288, distance: 52.0
click at [718, 279] on tr "254 1 1 $3120 08' [DATE] 617 sqft normal 12 months Elevator Proxim... Furnished…" at bounding box center [908, 323] width 853 height 122
copy tr "$3120"
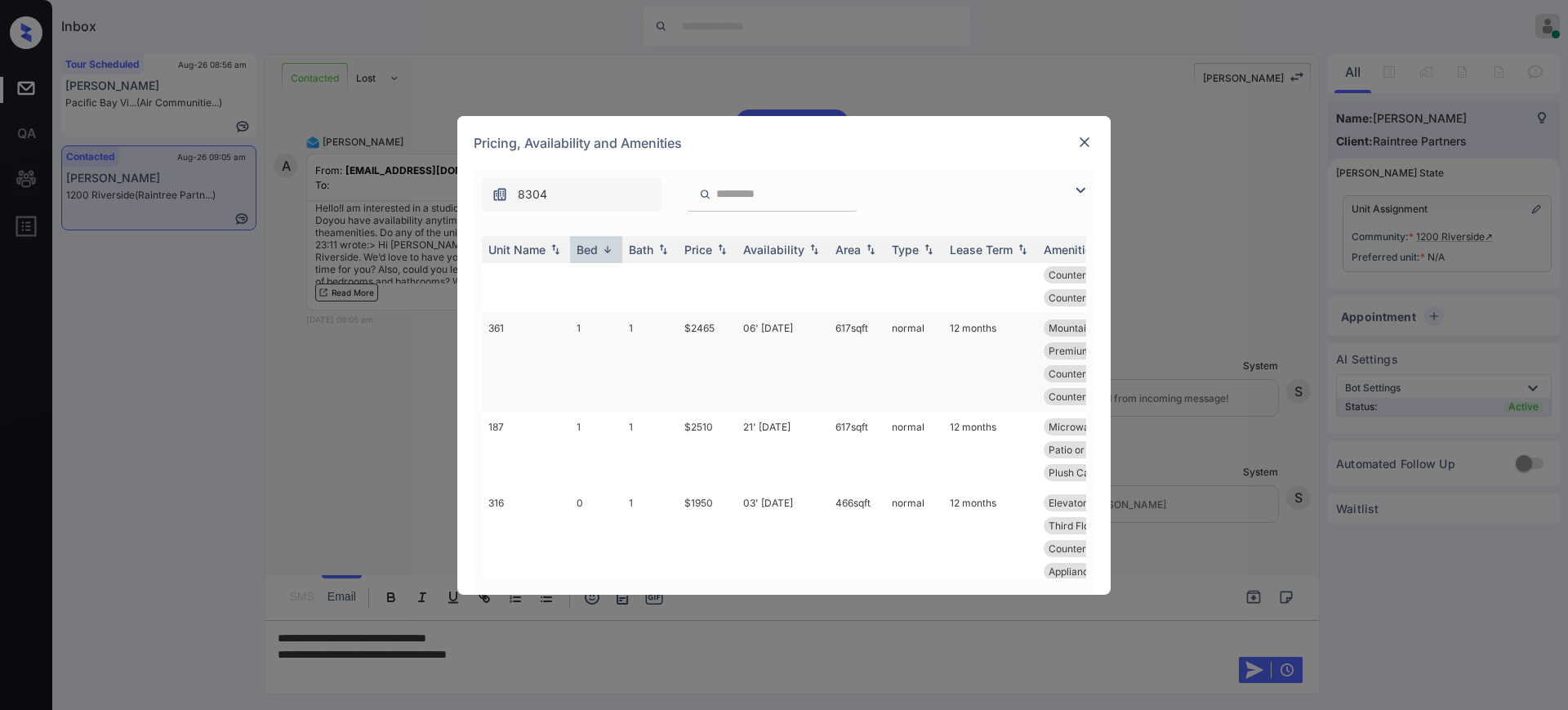
scroll to position [205, 0]
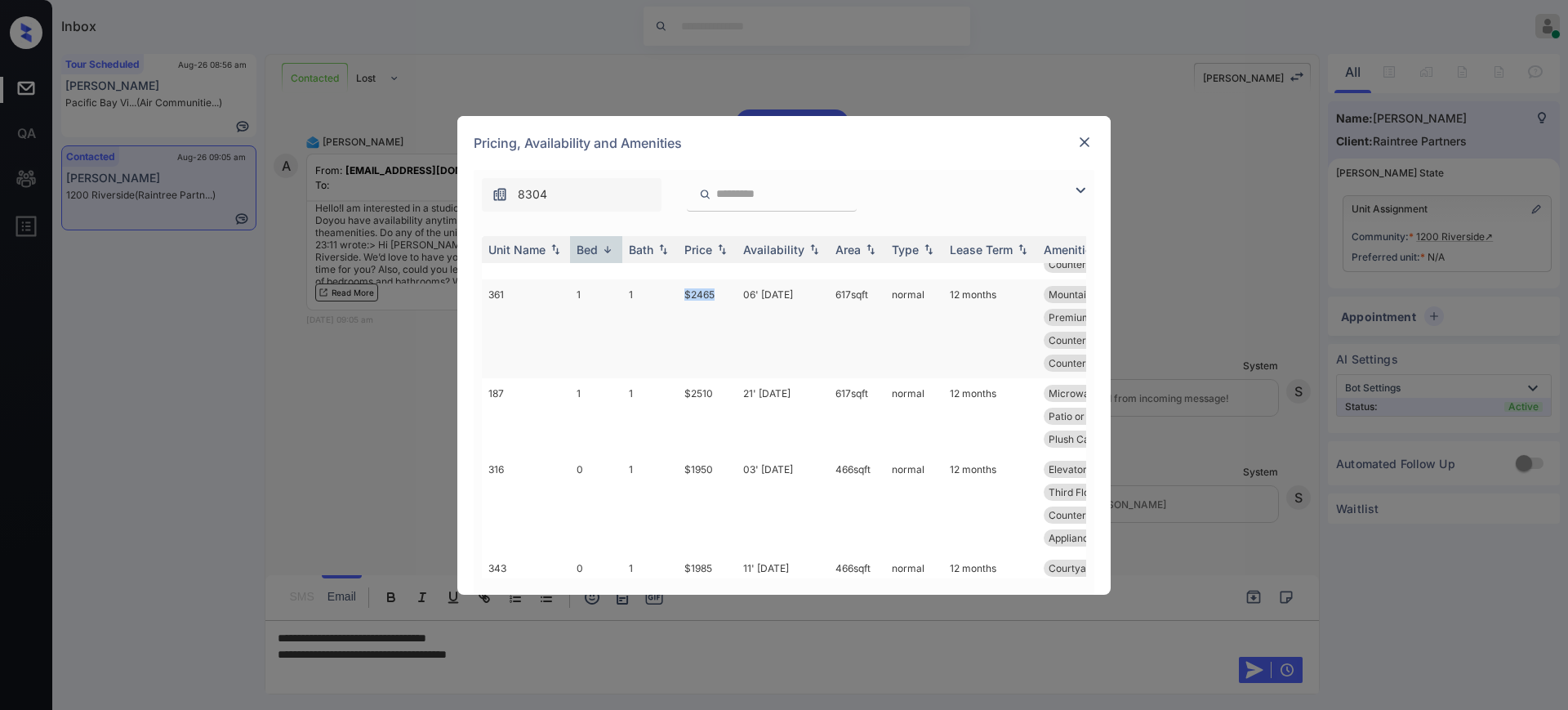
drag, startPoint x: 682, startPoint y: 301, endPoint x: 718, endPoint y: 304, distance: 36.1
click at [718, 304] on tr "361 1 1 $2465 06' [DATE] 617 sqft normal 12 months Mountain View Patio or Balco…" at bounding box center [908, 328] width 853 height 99
copy tr "$2465"
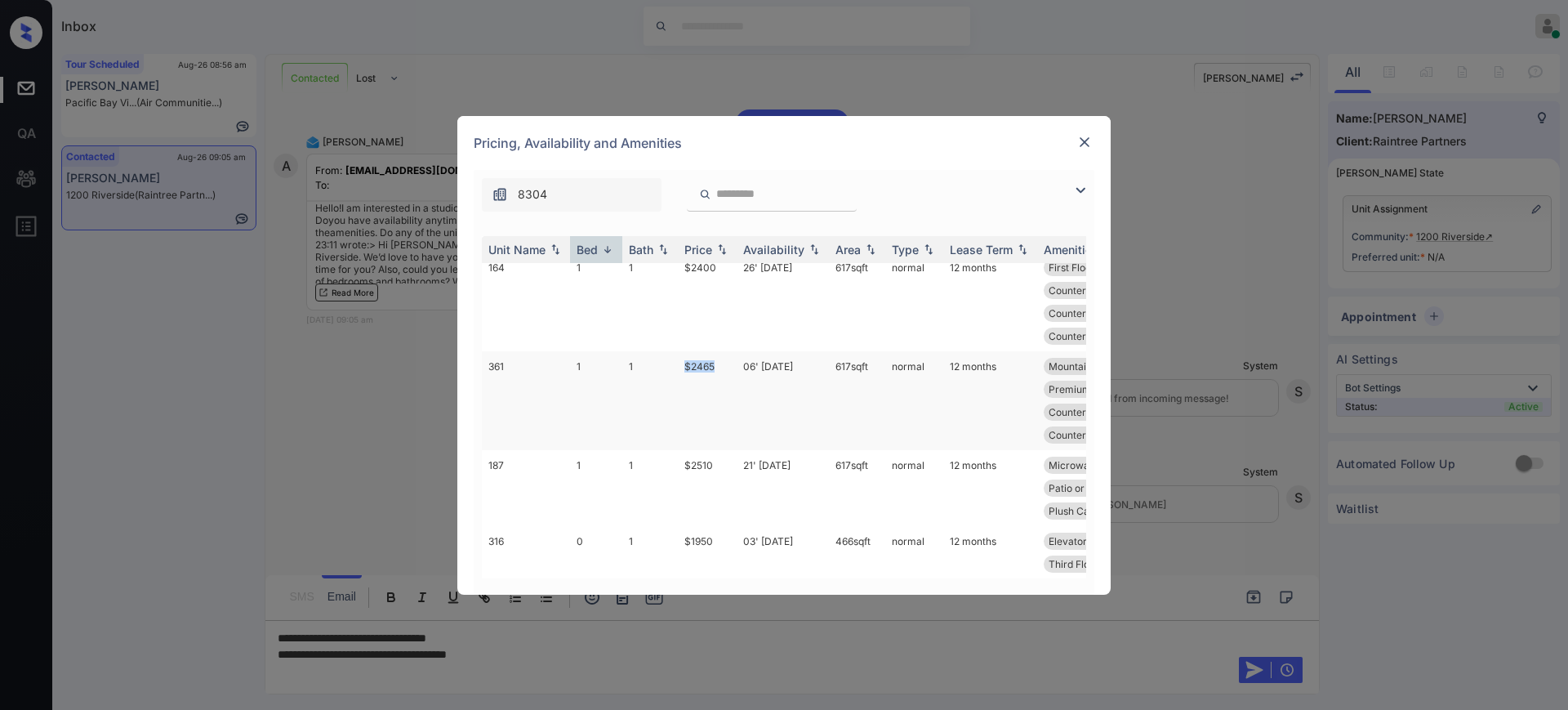
scroll to position [0, 0]
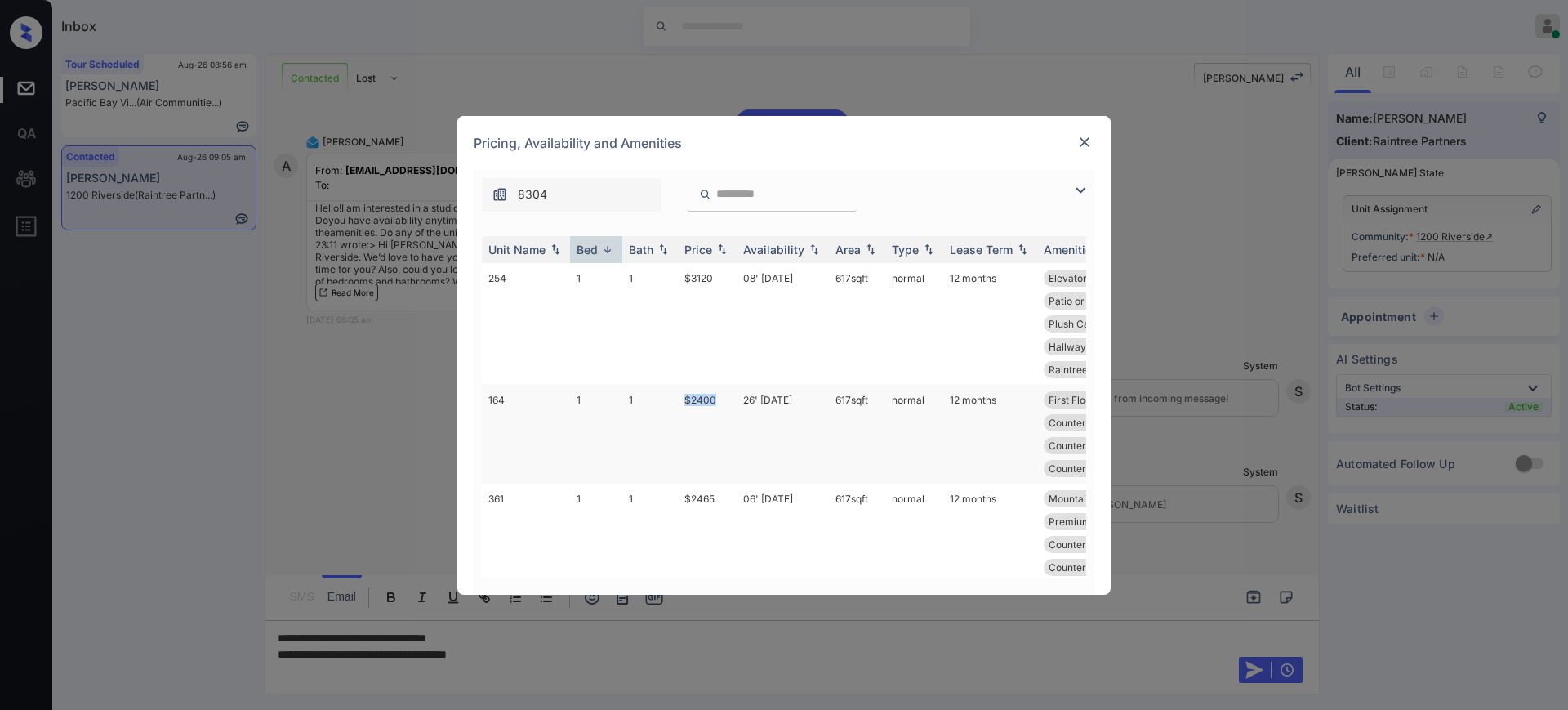
drag, startPoint x: 676, startPoint y: 405, endPoint x: 720, endPoint y: 405, distance: 44.0
click at [718, 403] on tr "164 1 1 $2400 26' Aug 25 617 sqft normal 12 months First Floor Patio or Balcon.…" at bounding box center [908, 434] width 853 height 99
copy tr "$2400"
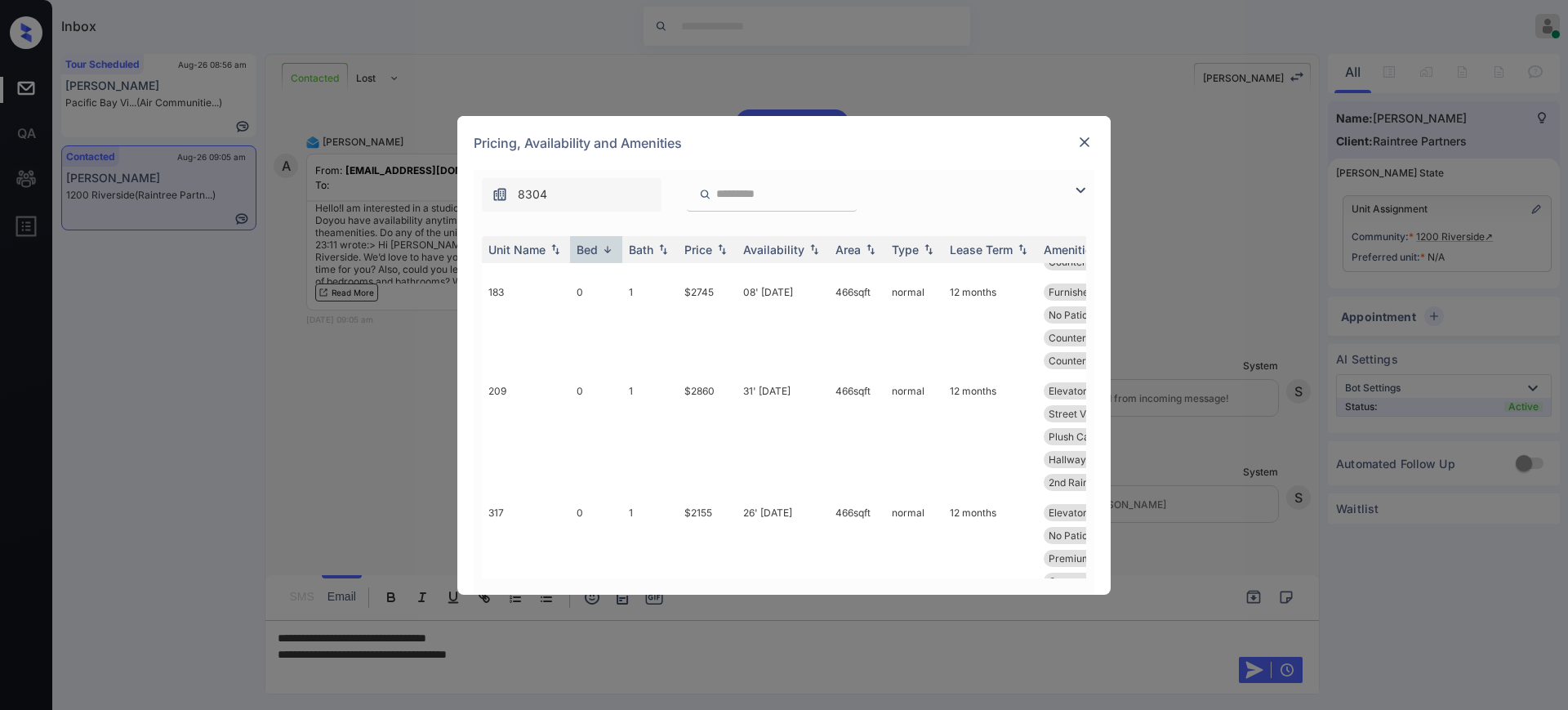
scroll to position [613, 0]
click at [1081, 139] on img at bounding box center [1084, 141] width 16 height 16
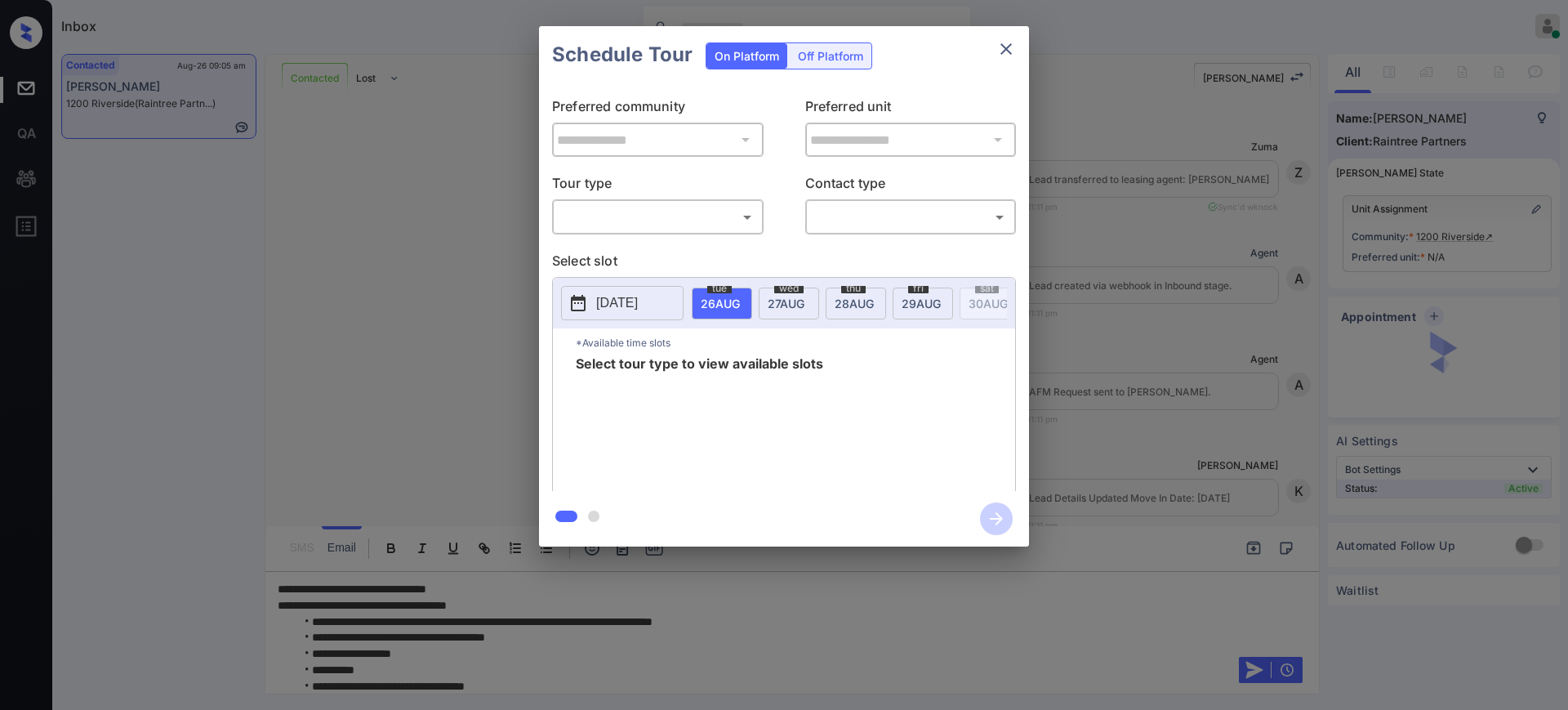
scroll to position [823, 0]
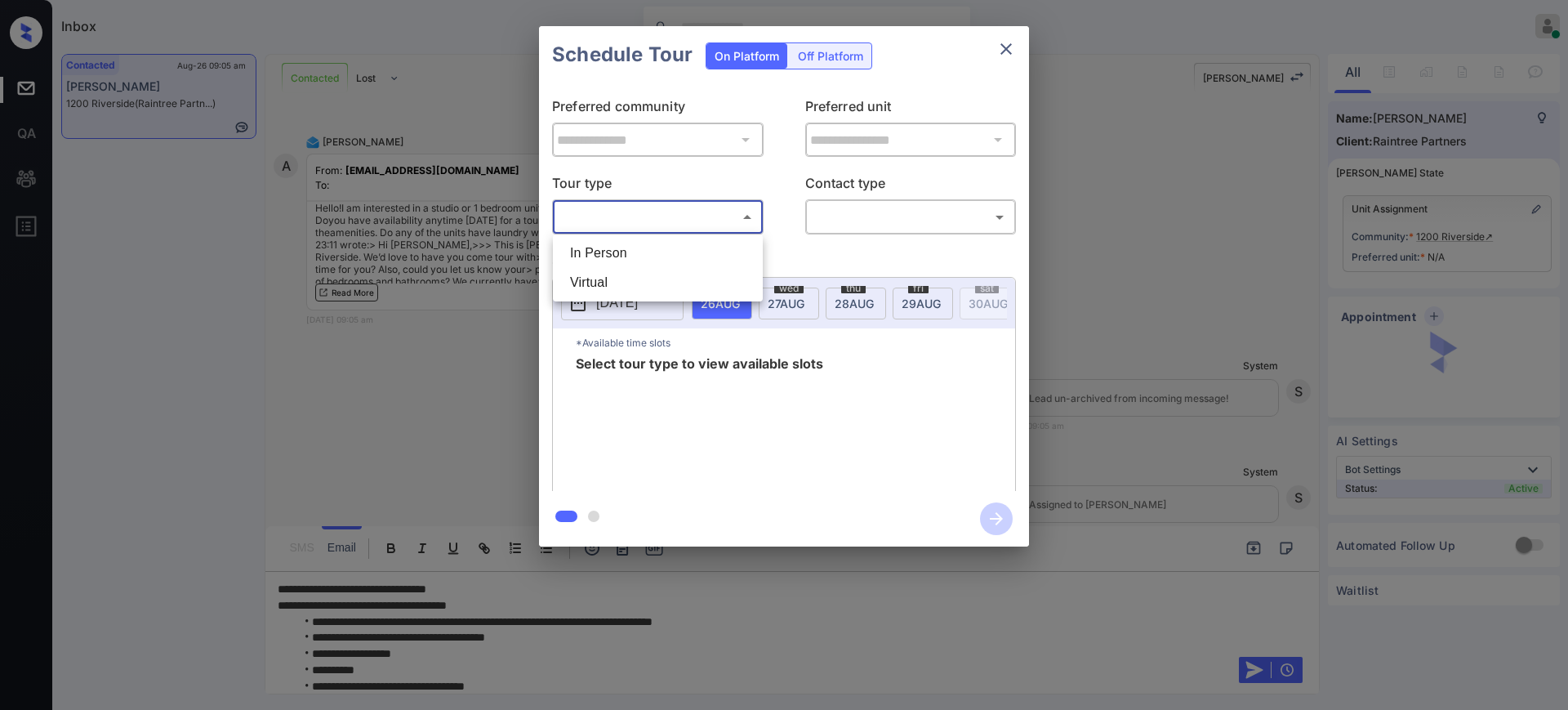
click at [682, 212] on body "Inbox Ajay Kumar Online Set yourself offline Set yourself on break Profile Swit…" at bounding box center [784, 355] width 1568 height 710
click at [666, 247] on li "In Person" at bounding box center [658, 253] width 202 height 29
type input "********"
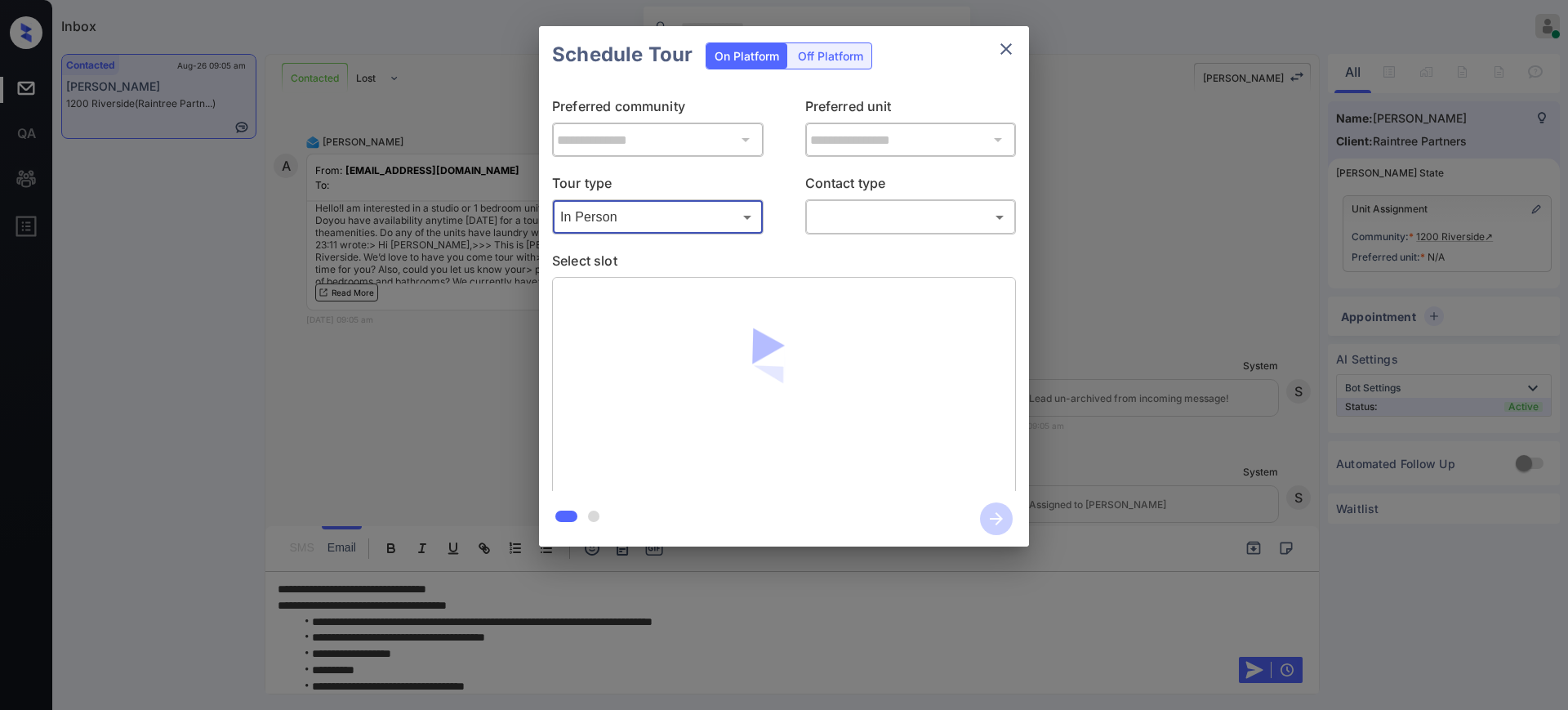
click at [834, 211] on body "Inbox Ajay Kumar Online Set yourself offline Set yourself on break Profile Swit…" at bounding box center [784, 355] width 1568 height 710
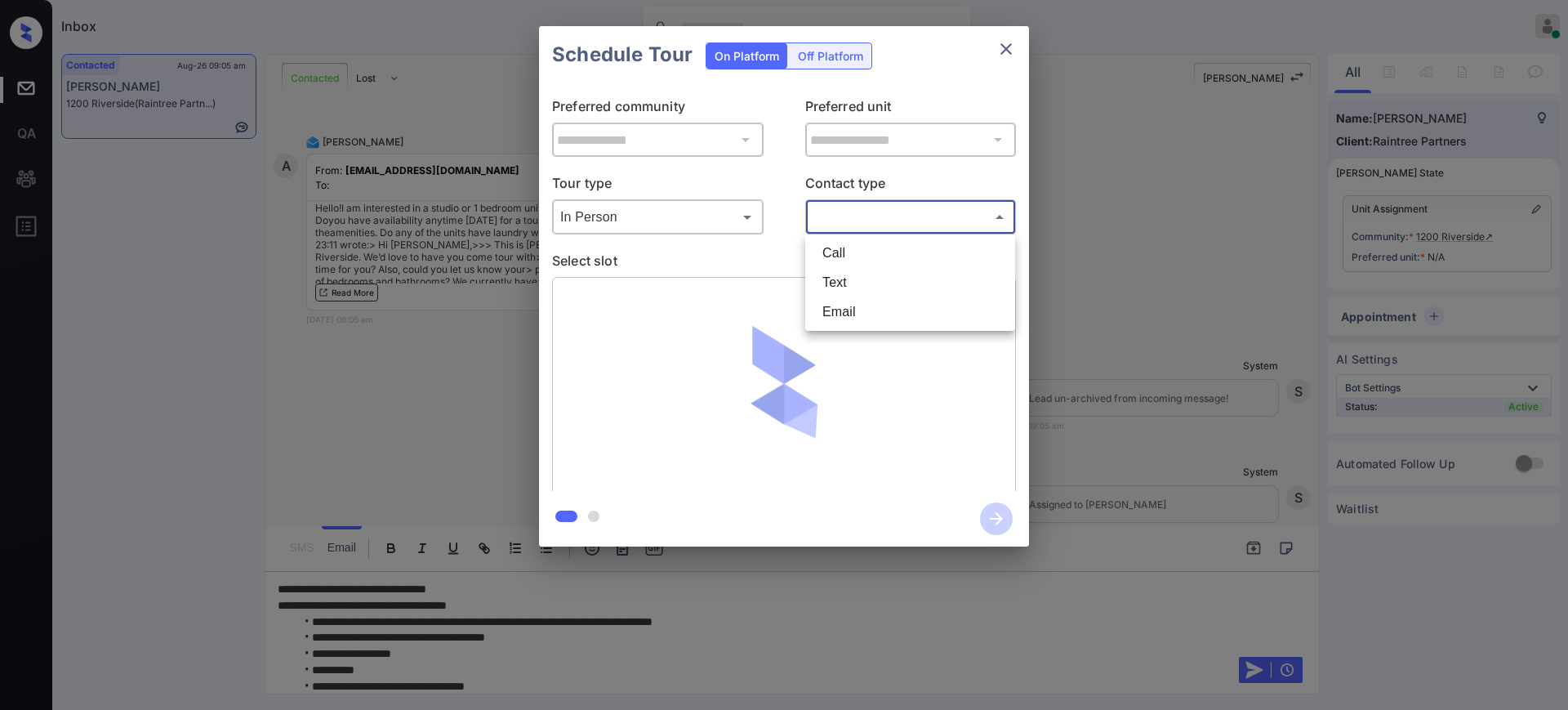
click at [841, 284] on li "Text" at bounding box center [911, 282] width 202 height 29
type input "****"
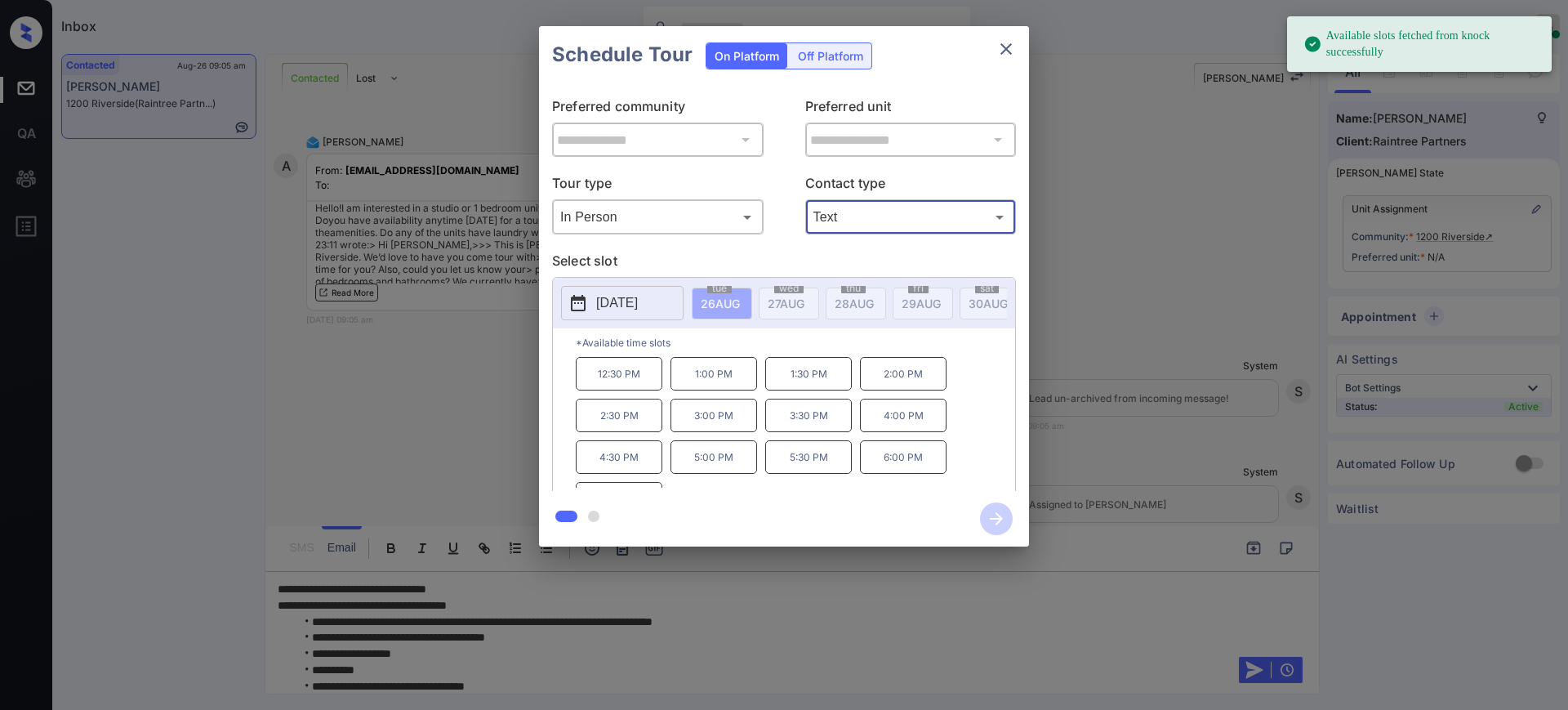
click at [638, 301] on p "[DATE]" at bounding box center [617, 303] width 41 height 20
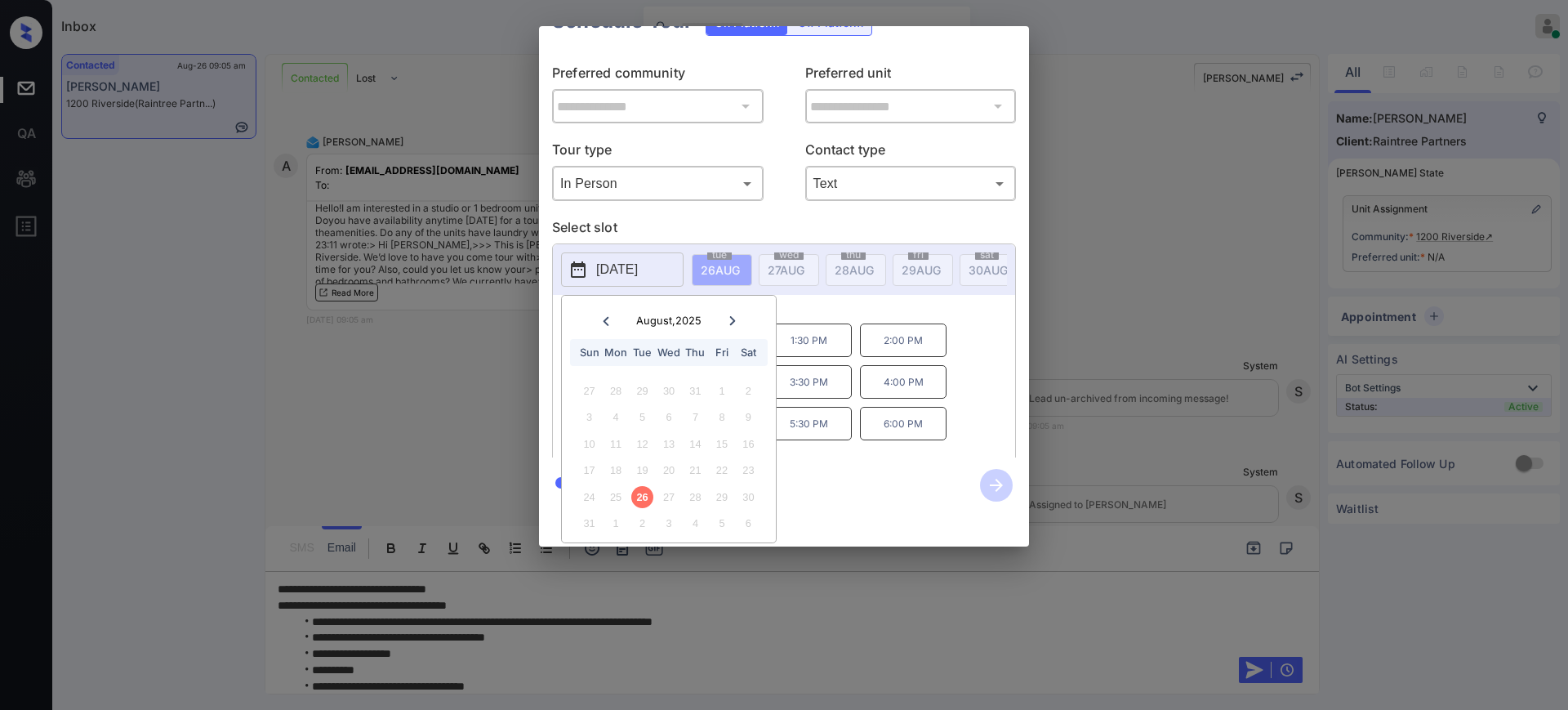
scroll to position [0, 0]
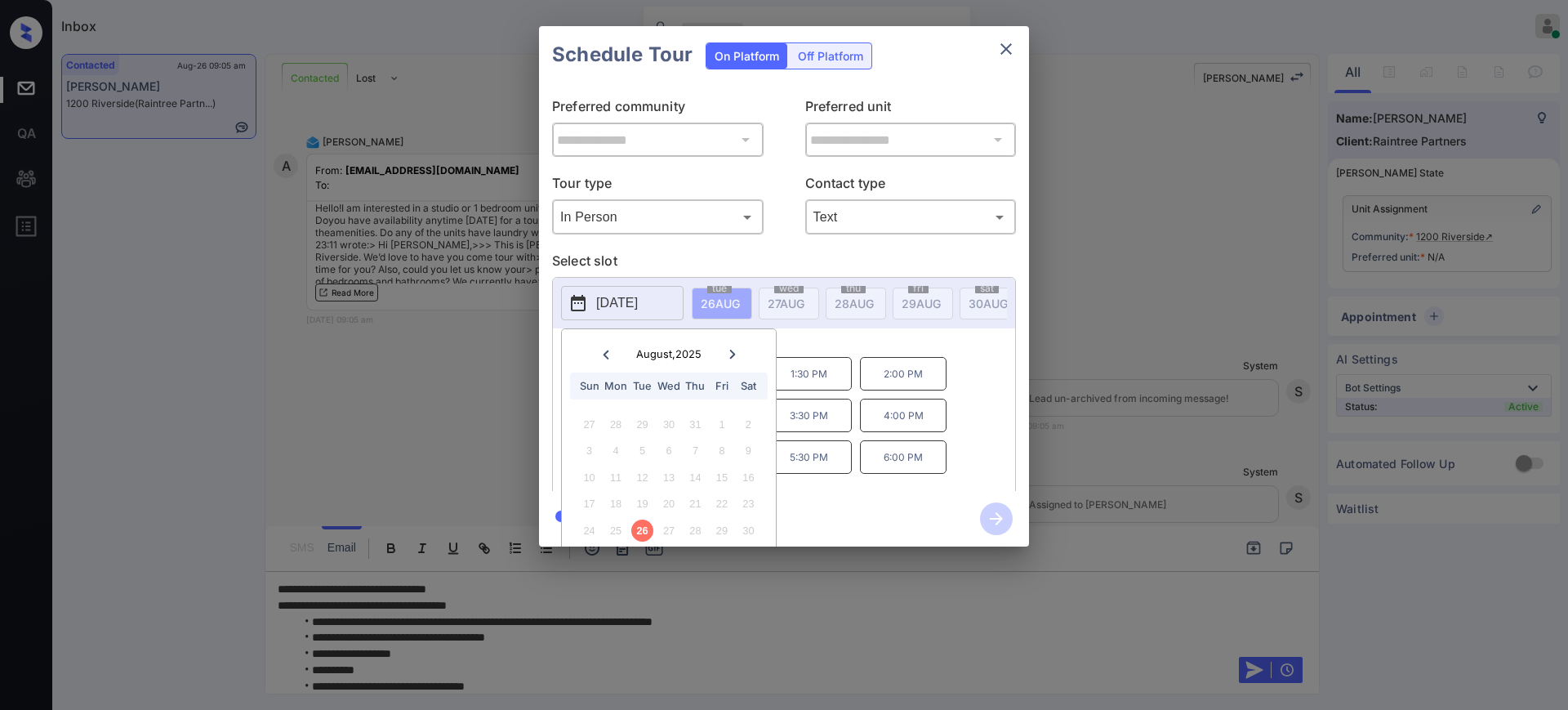
click at [1127, 119] on div "**********" at bounding box center [784, 286] width 1568 height 572
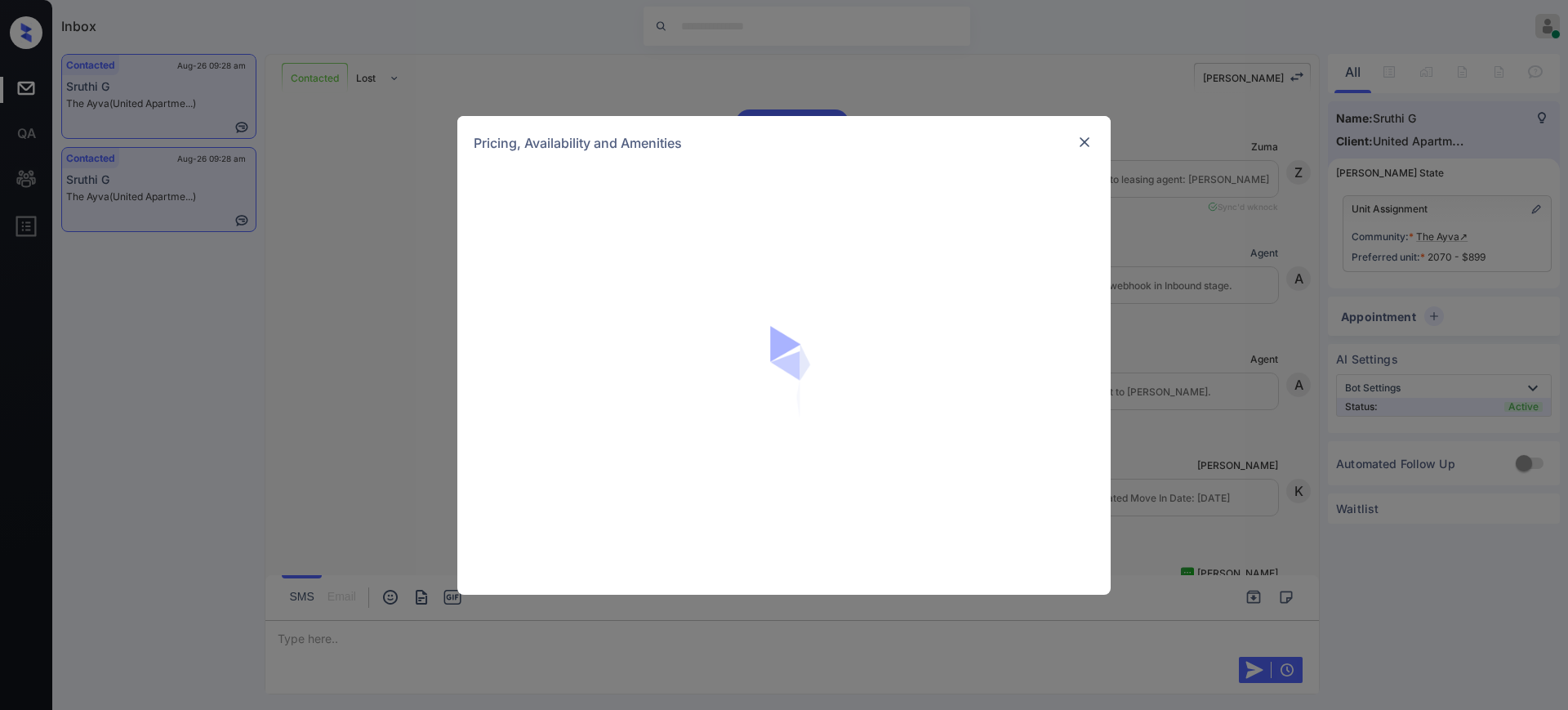
scroll to position [1377, 0]
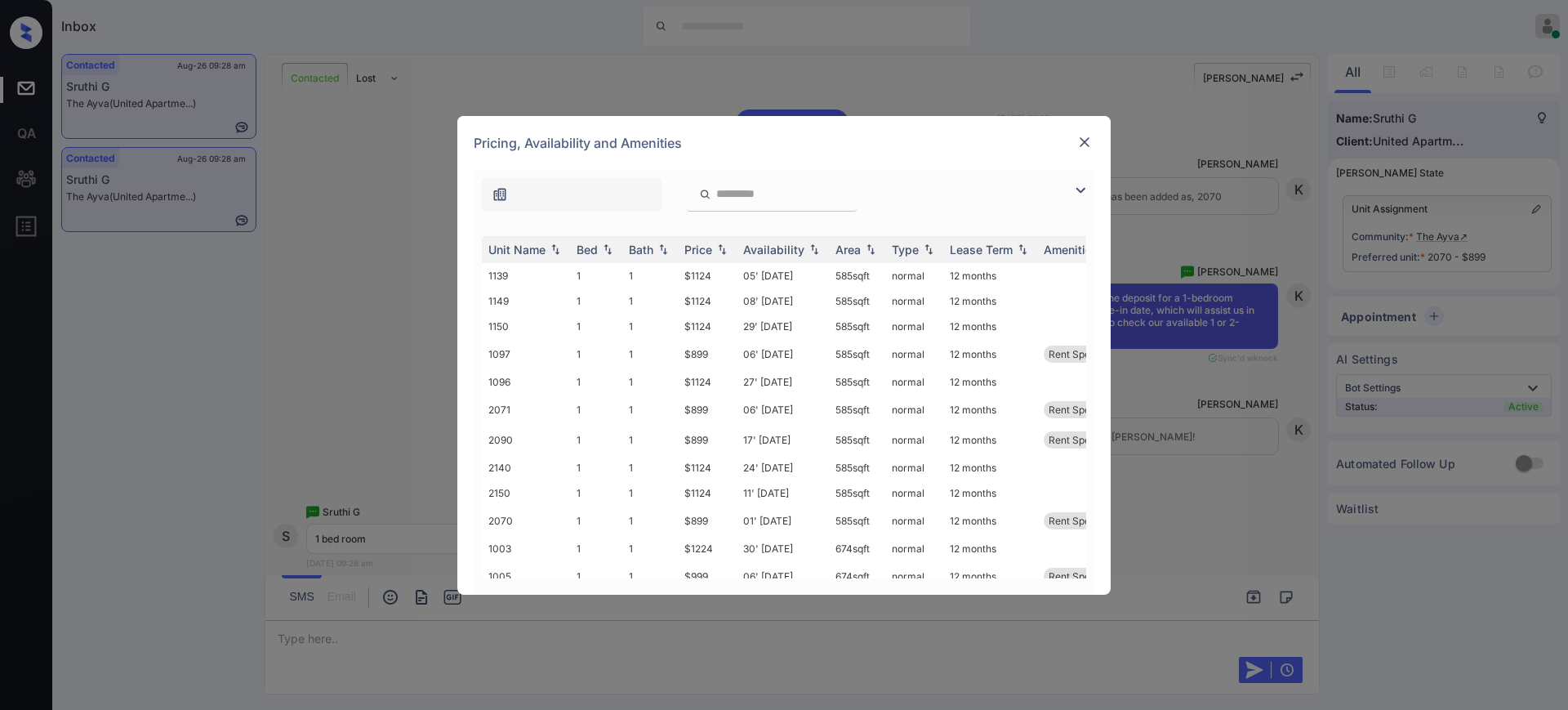
click at [1081, 138] on img at bounding box center [1084, 141] width 16 height 16
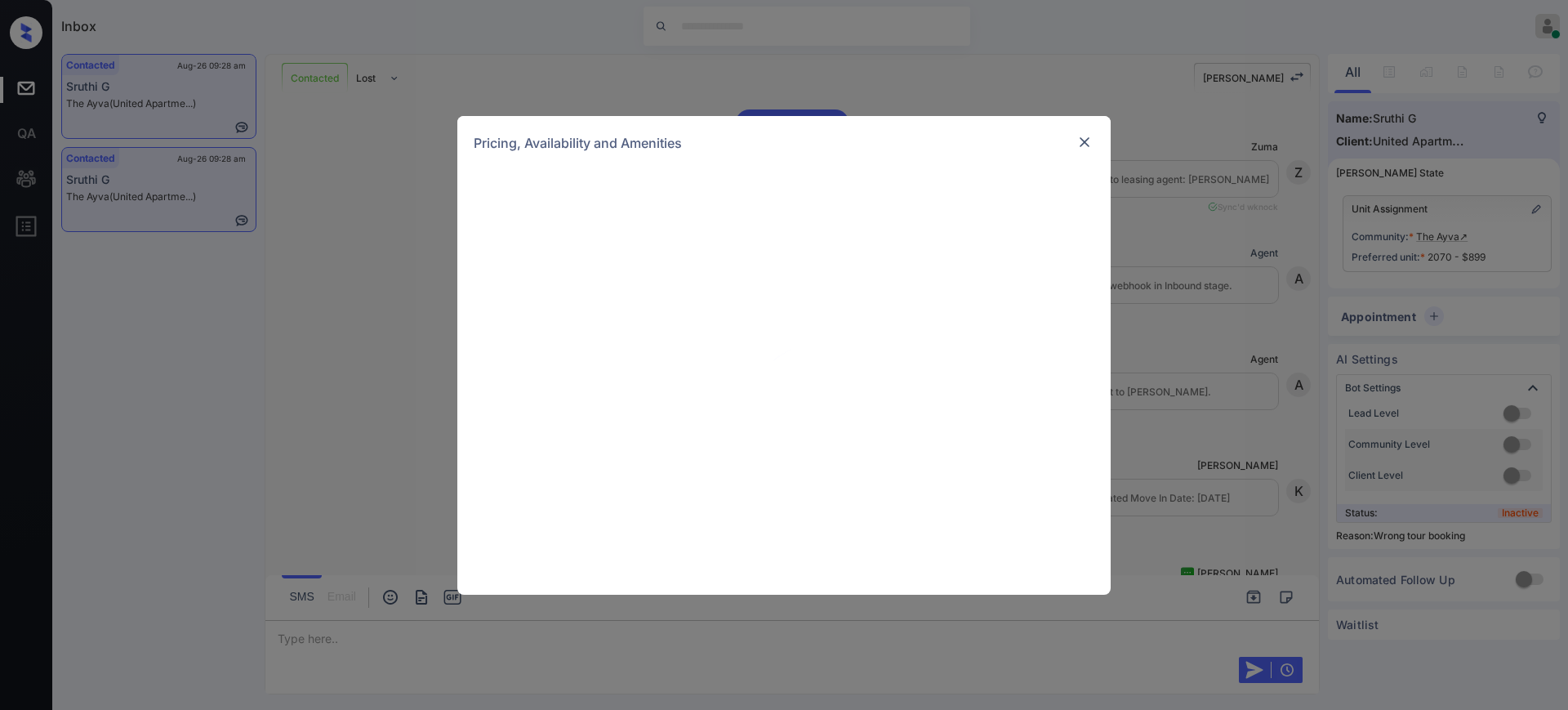
scroll to position [2006, 0]
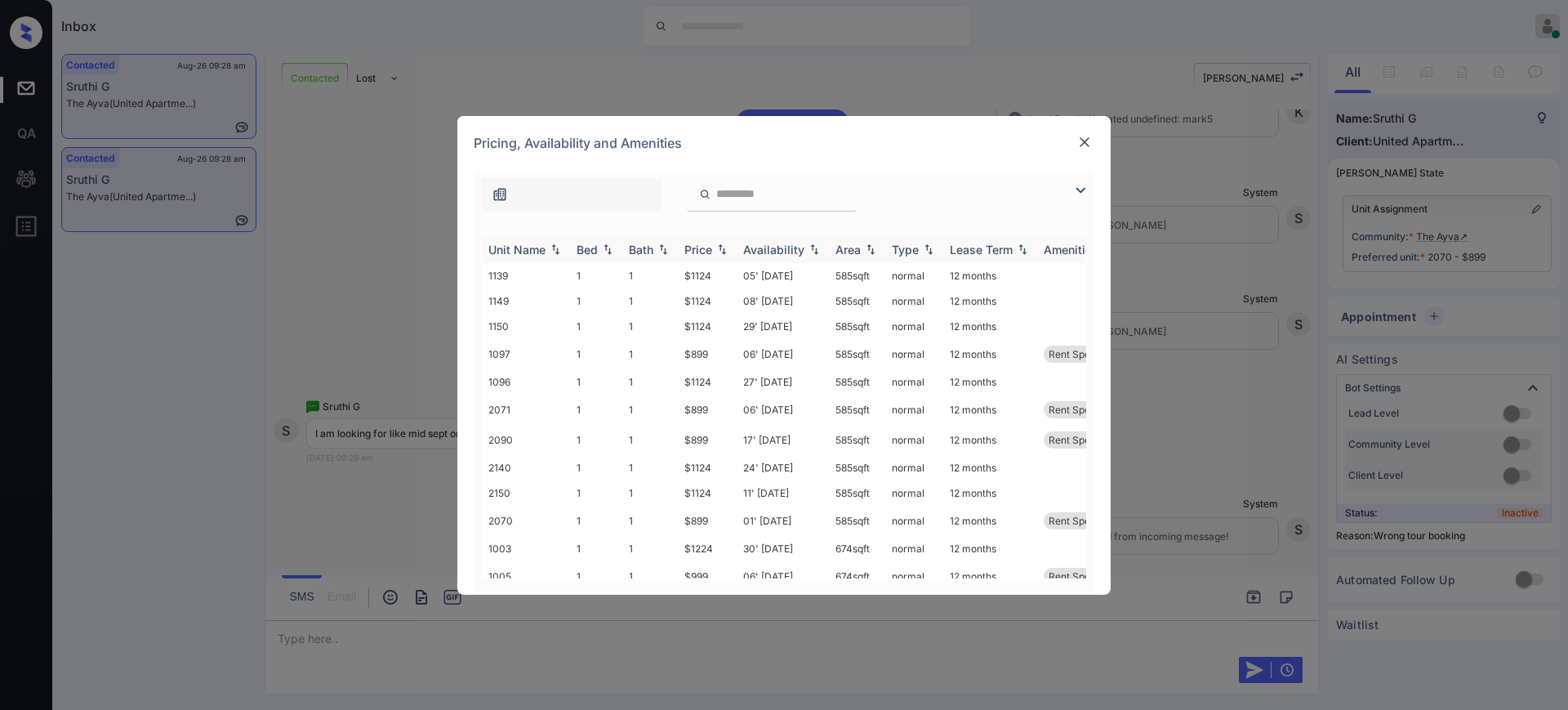
click at [585, 257] on th "Bed" at bounding box center [596, 249] width 52 height 27
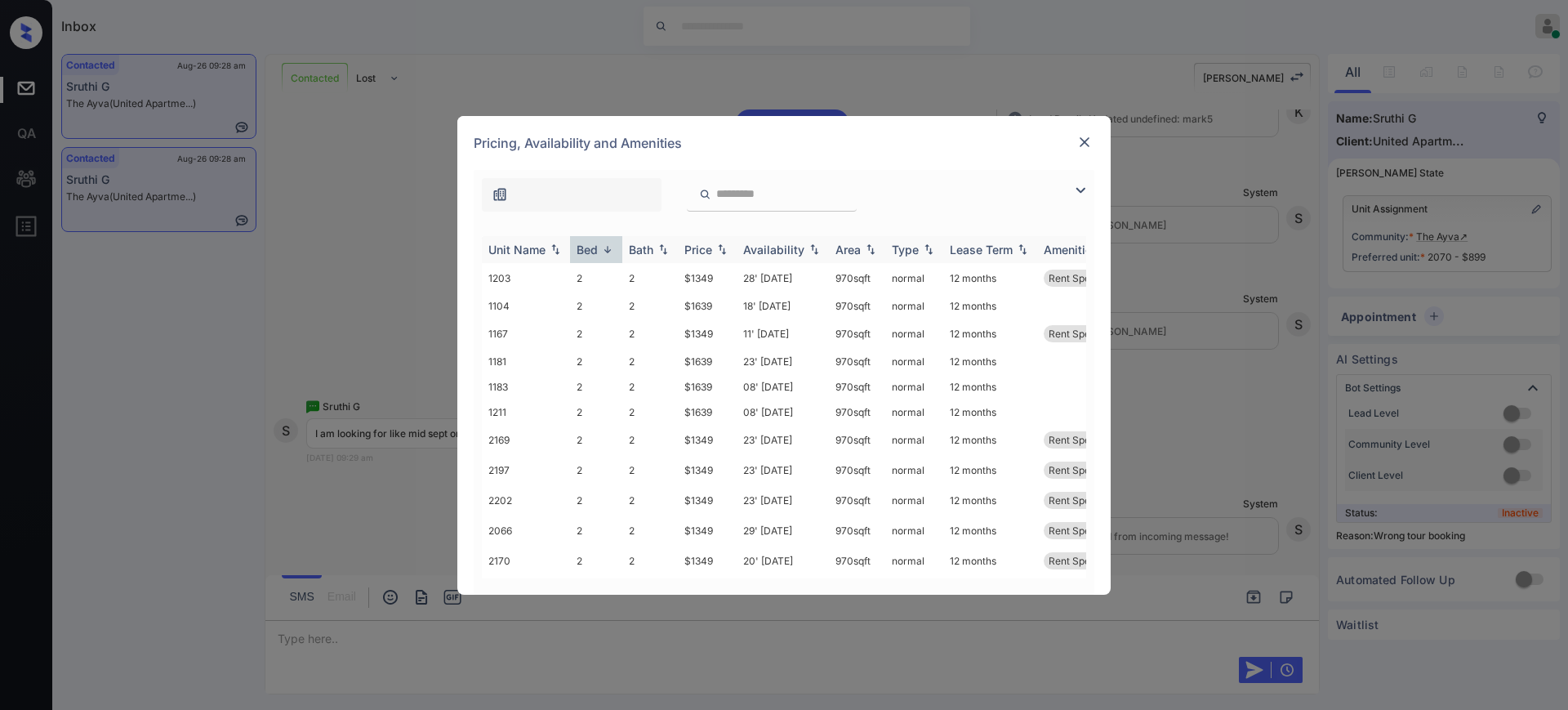
click at [590, 256] on div "Bed" at bounding box center [587, 249] width 22 height 14
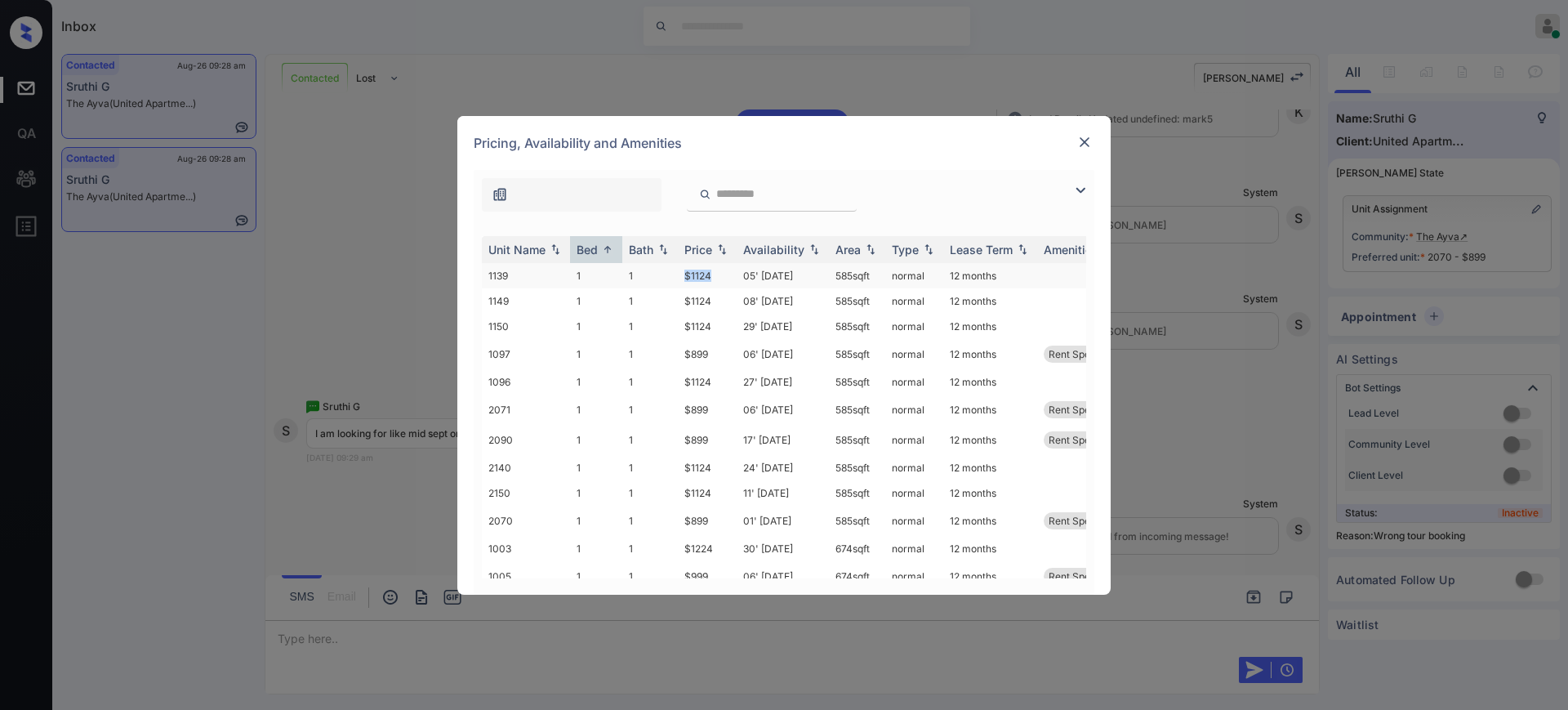
drag, startPoint x: 681, startPoint y: 273, endPoint x: 734, endPoint y: 284, distance: 54.1
click at [716, 275] on td "$1124" at bounding box center [707, 275] width 58 height 25
copy td "$1124"
drag, startPoint x: 675, startPoint y: 438, endPoint x: 731, endPoint y: 440, distance: 56.0
click at [725, 440] on tr "2090 1 1 $899 17' Sep 25 585 sqft normal 12 months Rent Special 1" at bounding box center [908, 440] width 853 height 30
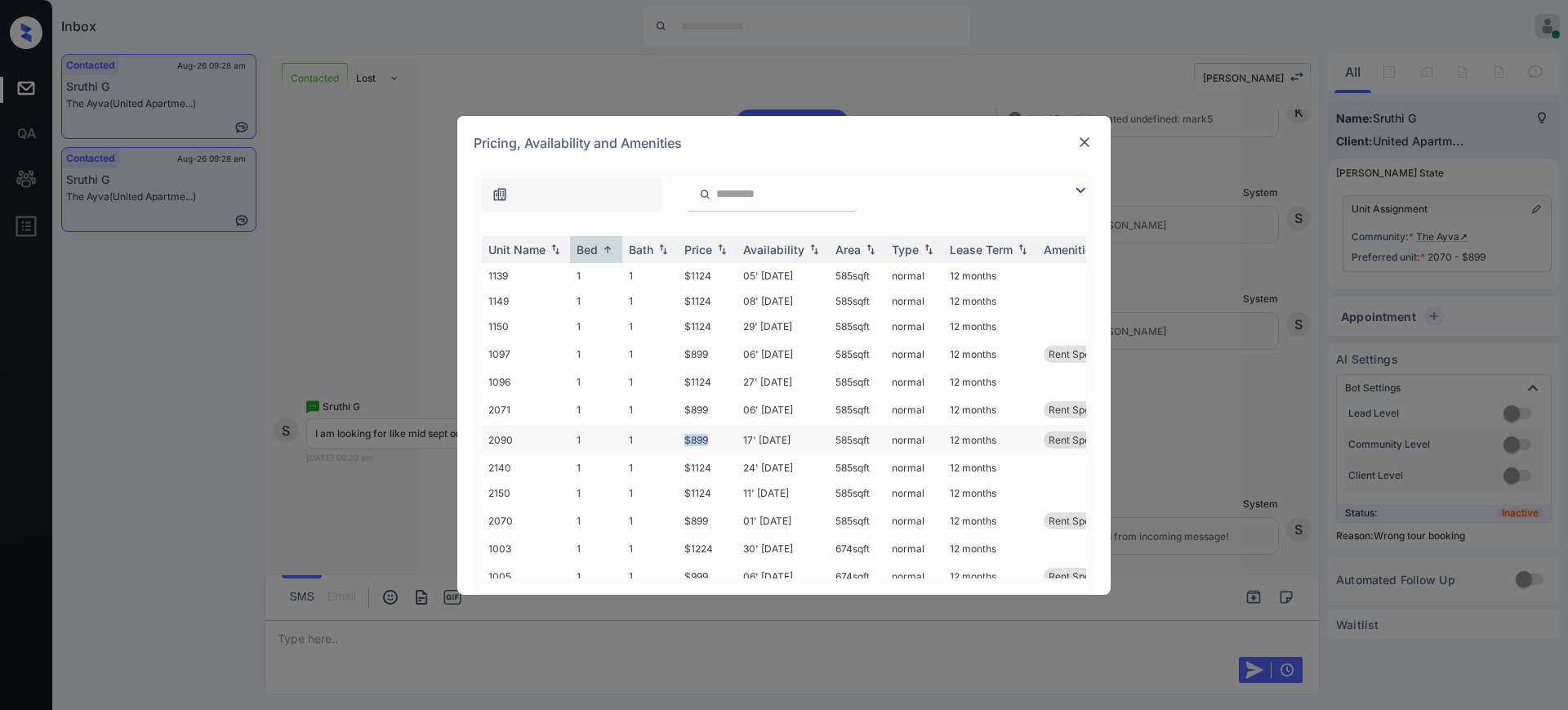
copy tr "$899"
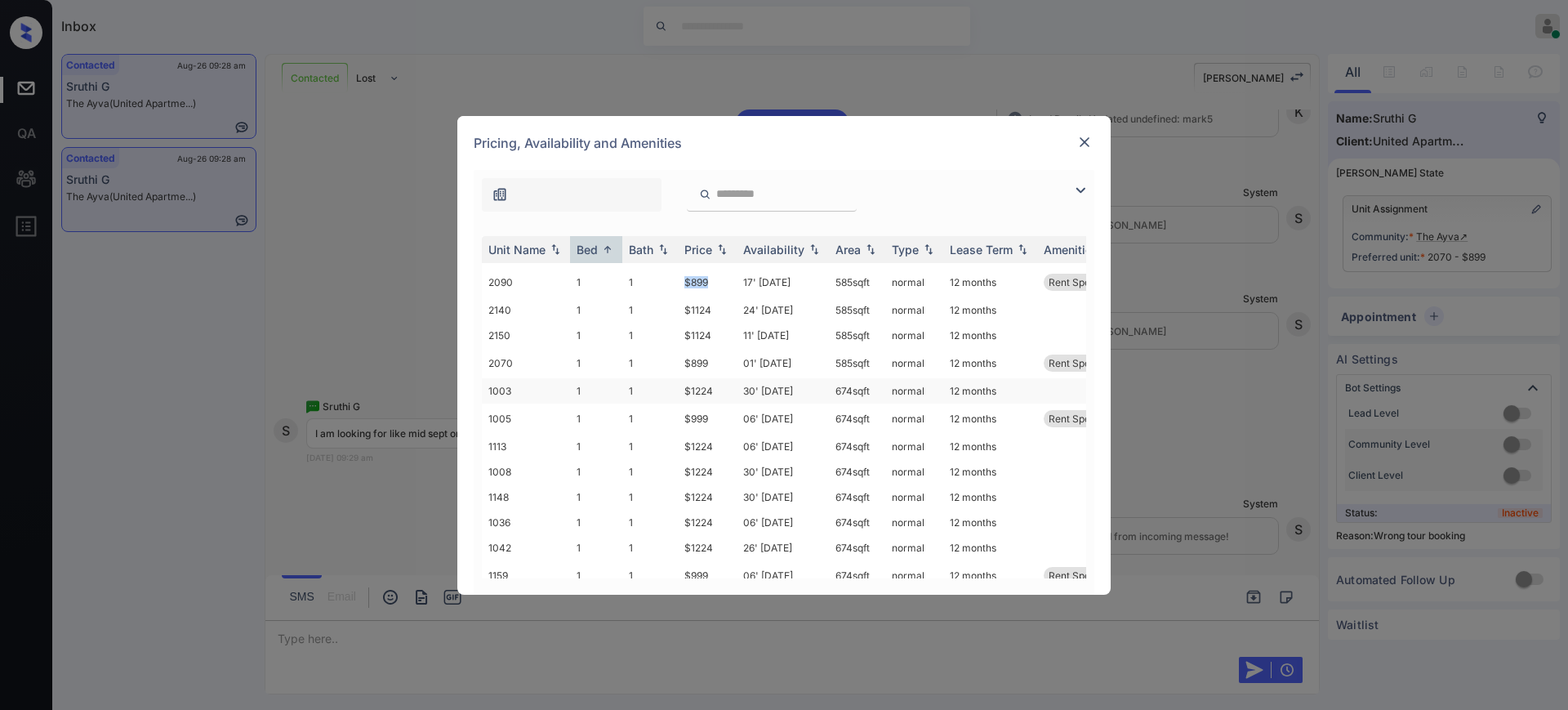
scroll to position [205, 0]
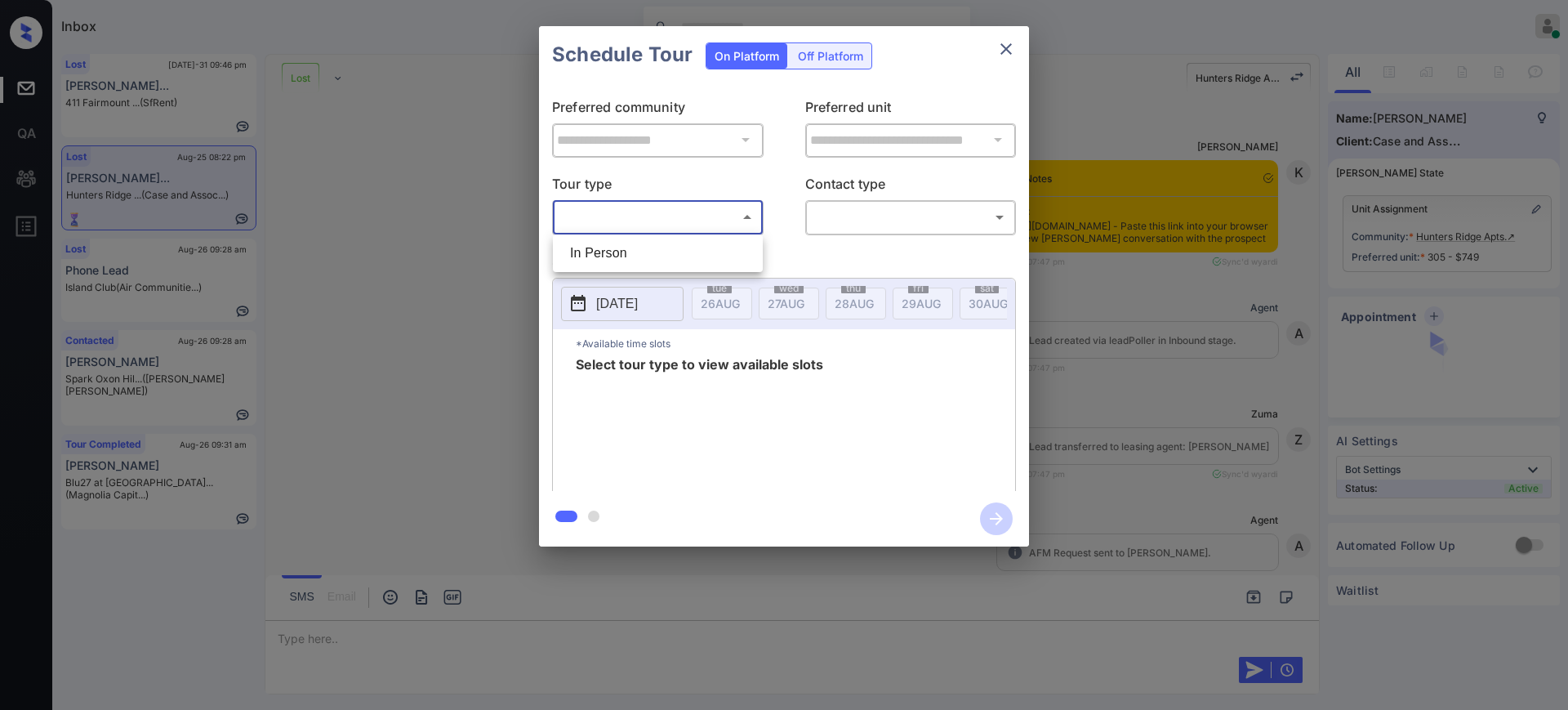
click at [651, 219] on body "Inbox [PERSON_NAME] Online Set yourself offline Set yourself on break Profile S…" at bounding box center [784, 355] width 1568 height 710
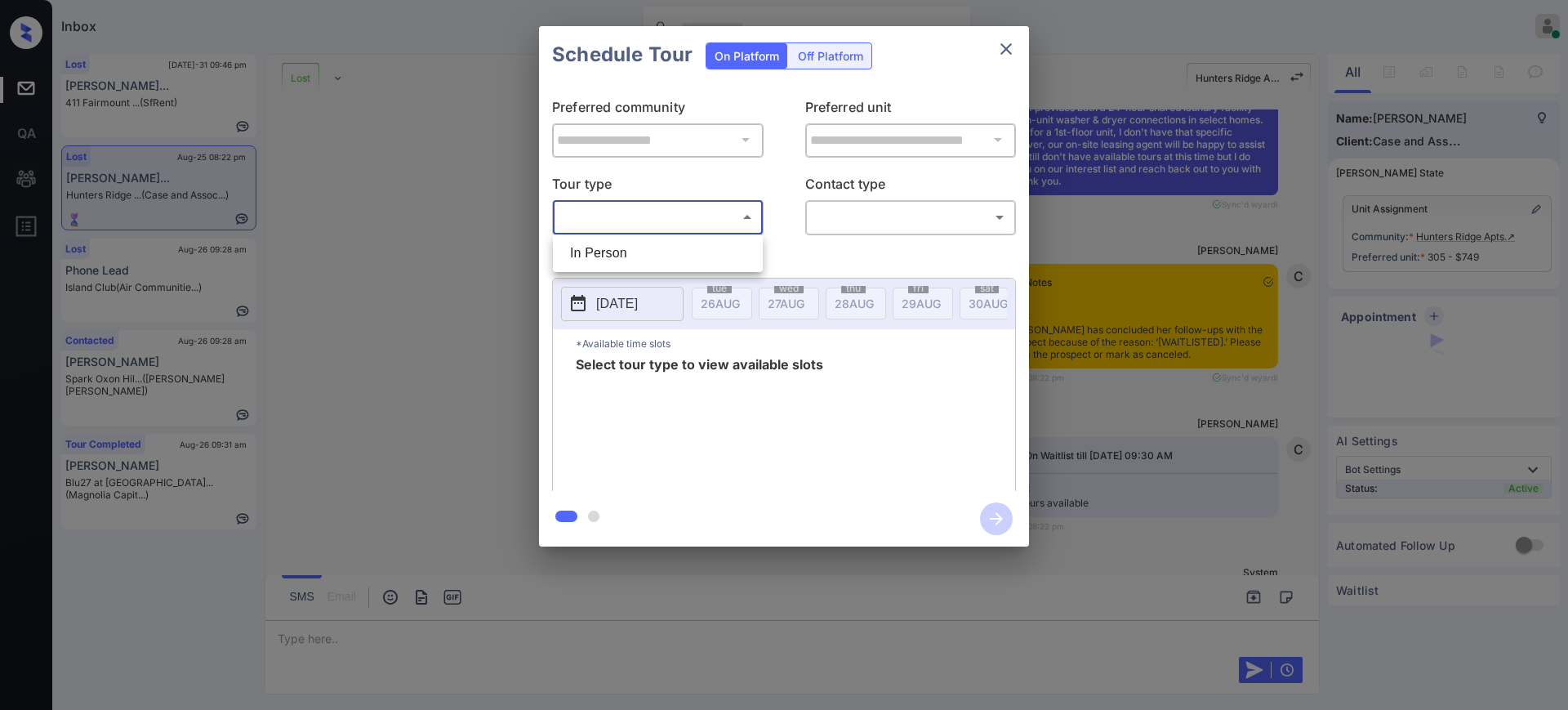
click at [619, 251] on li "In Person" at bounding box center [658, 253] width 202 height 29
type input "********"
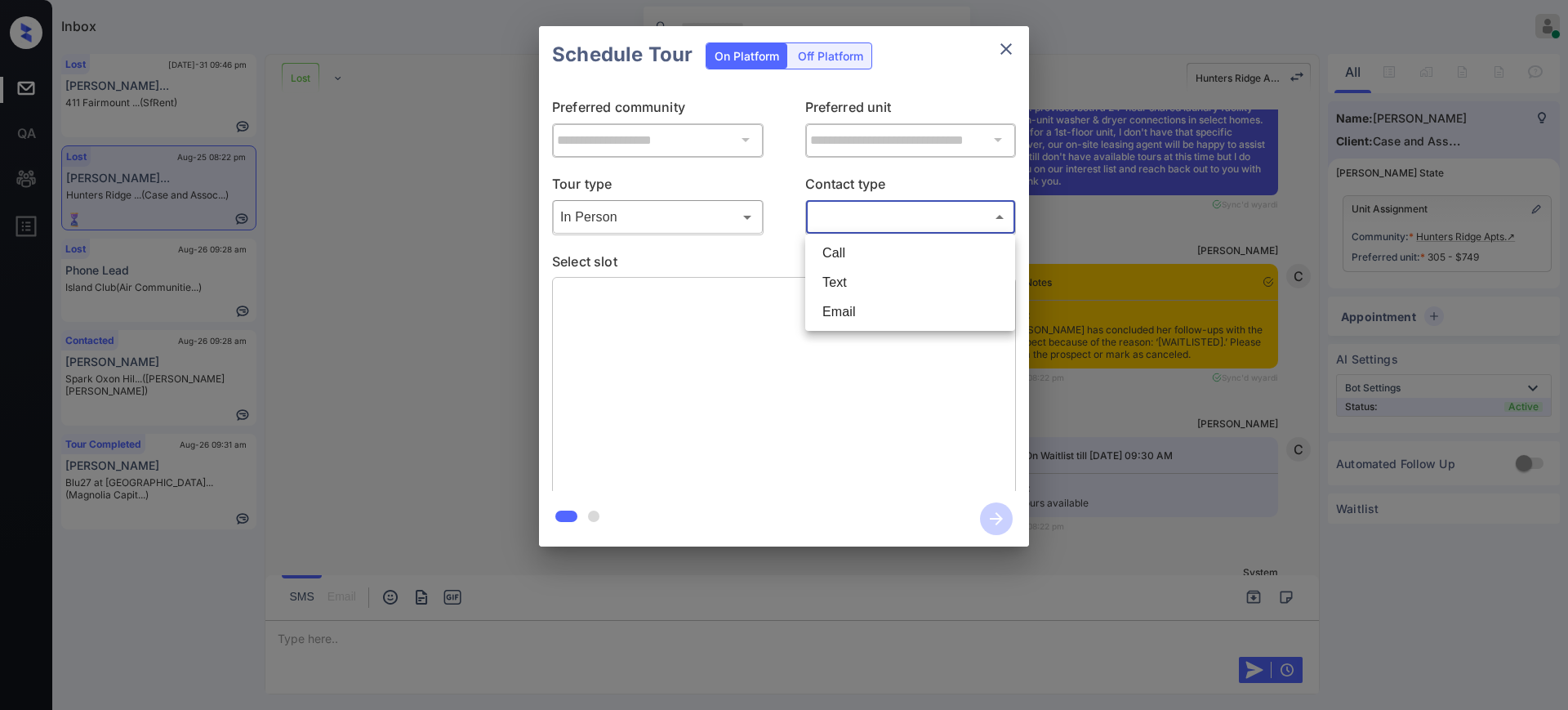
click at [853, 220] on body "Inbox Ajay Kumar Online Set yourself offline Set yourself on break Profile Swit…" at bounding box center [784, 355] width 1568 height 710
click at [846, 281] on li "Text" at bounding box center [911, 282] width 202 height 29
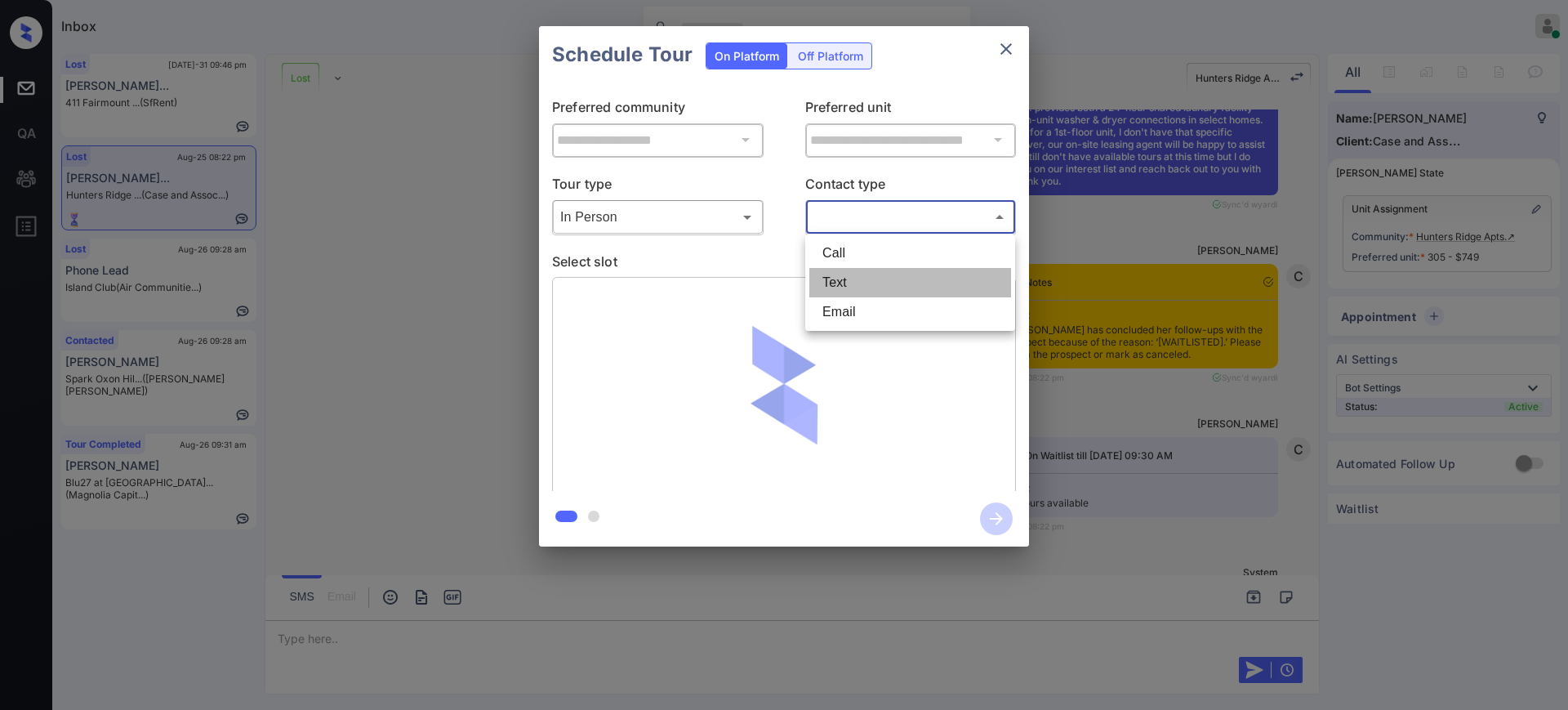
type input "****"
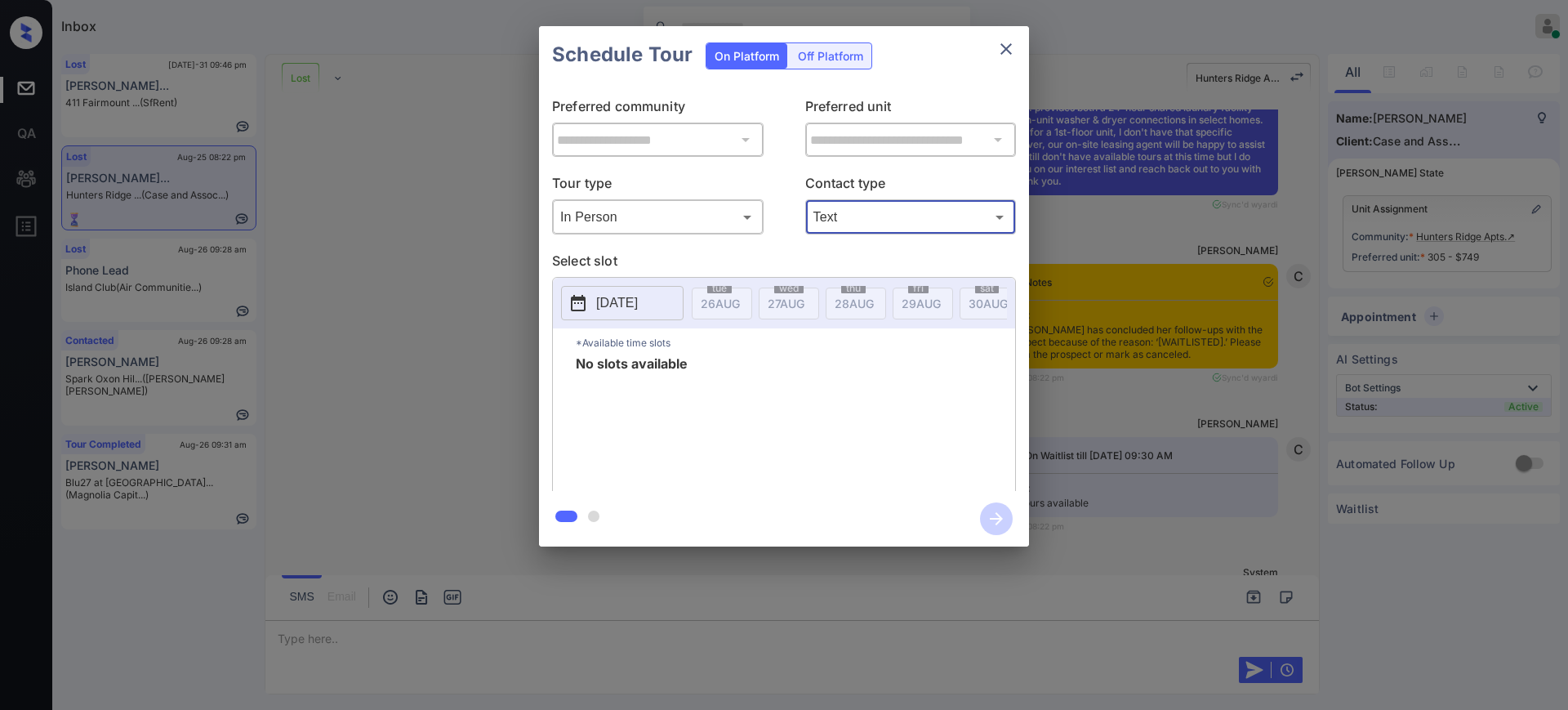
click at [602, 304] on p "2025-08-26" at bounding box center [617, 303] width 41 height 20
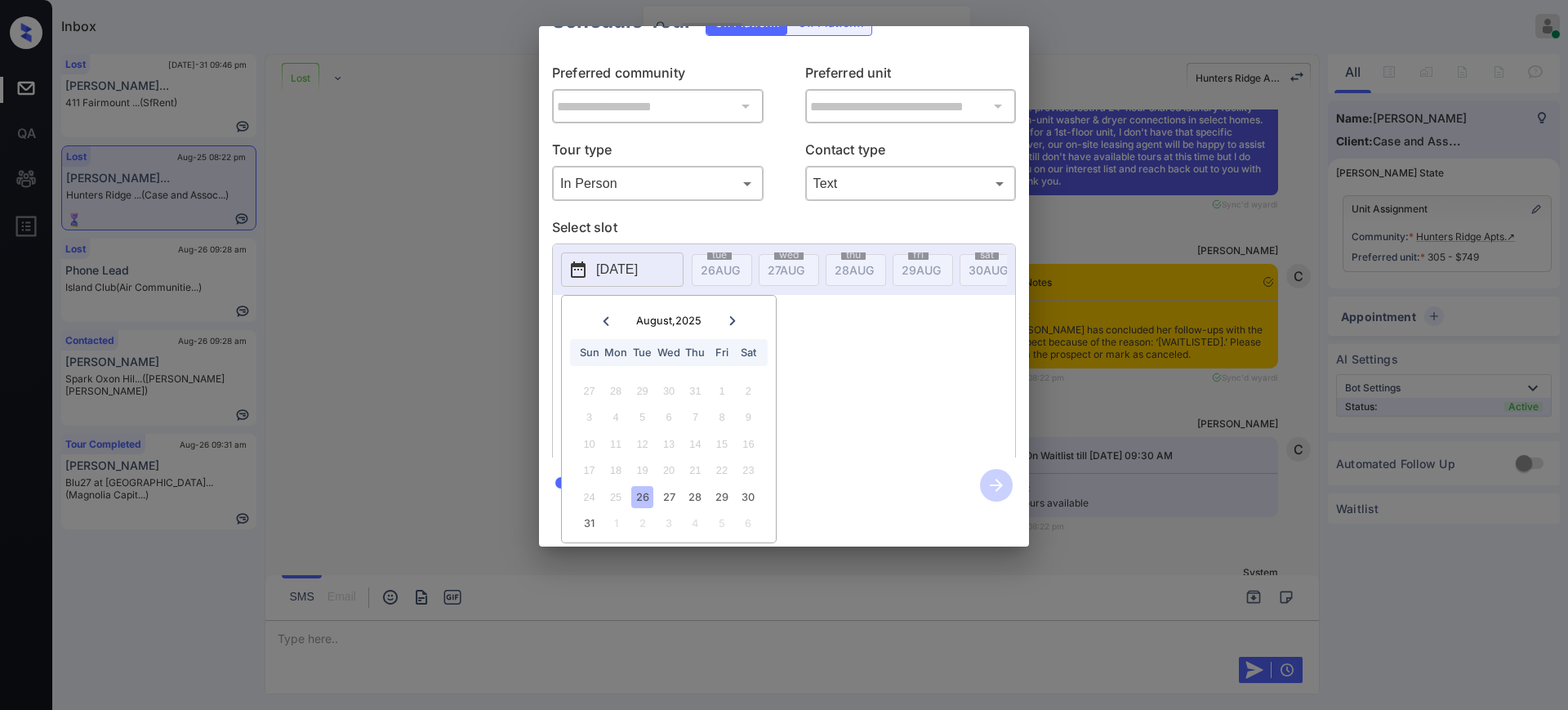
scroll to position [51, 0]
click at [680, 484] on div "24 25 26 27 28 29 30" at bounding box center [668, 497] width 204 height 26
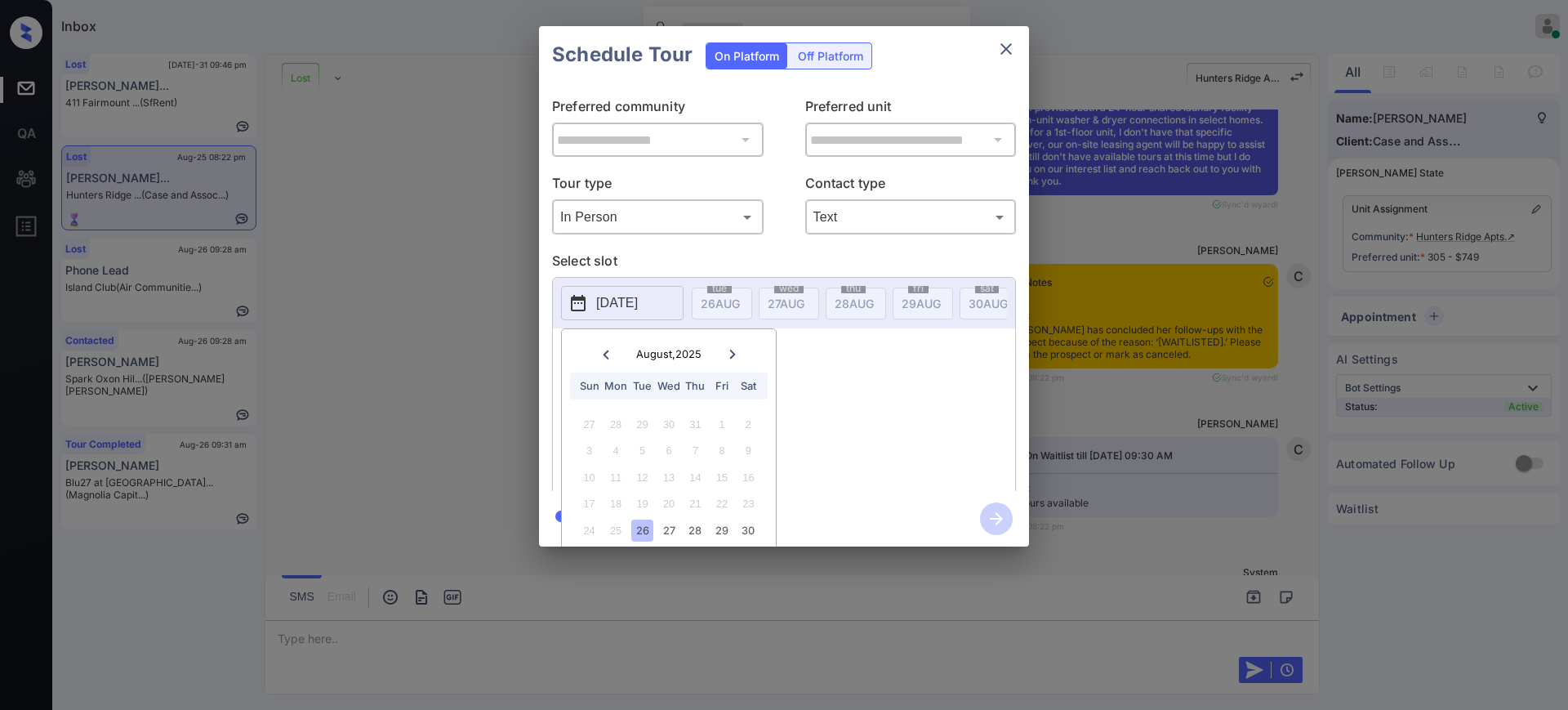
click at [1230, 387] on div "**********" at bounding box center [784, 286] width 1568 height 572
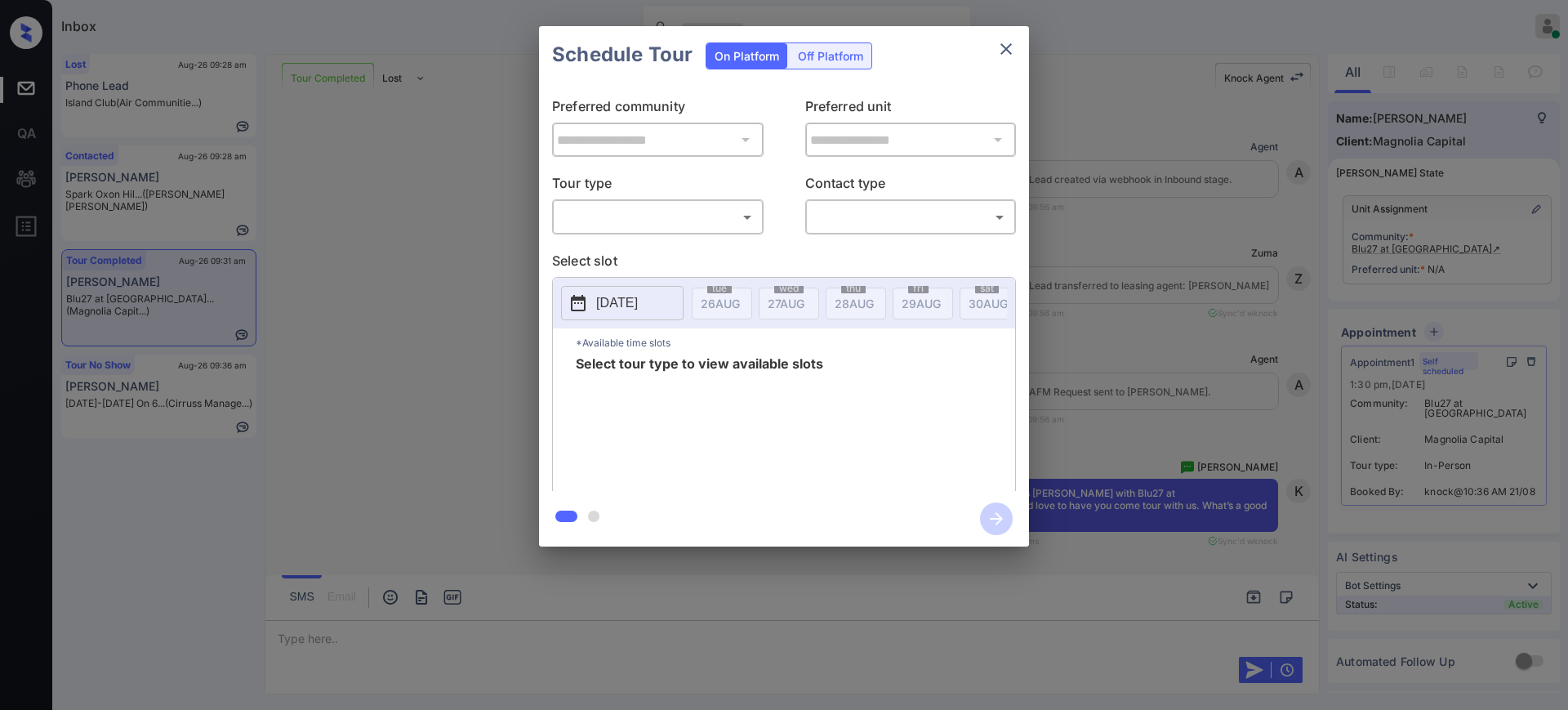
click at [657, 221] on body "Inbox [PERSON_NAME] Online Set yourself offline Set yourself on break Profile S…" at bounding box center [784, 355] width 1568 height 710
type input "********"
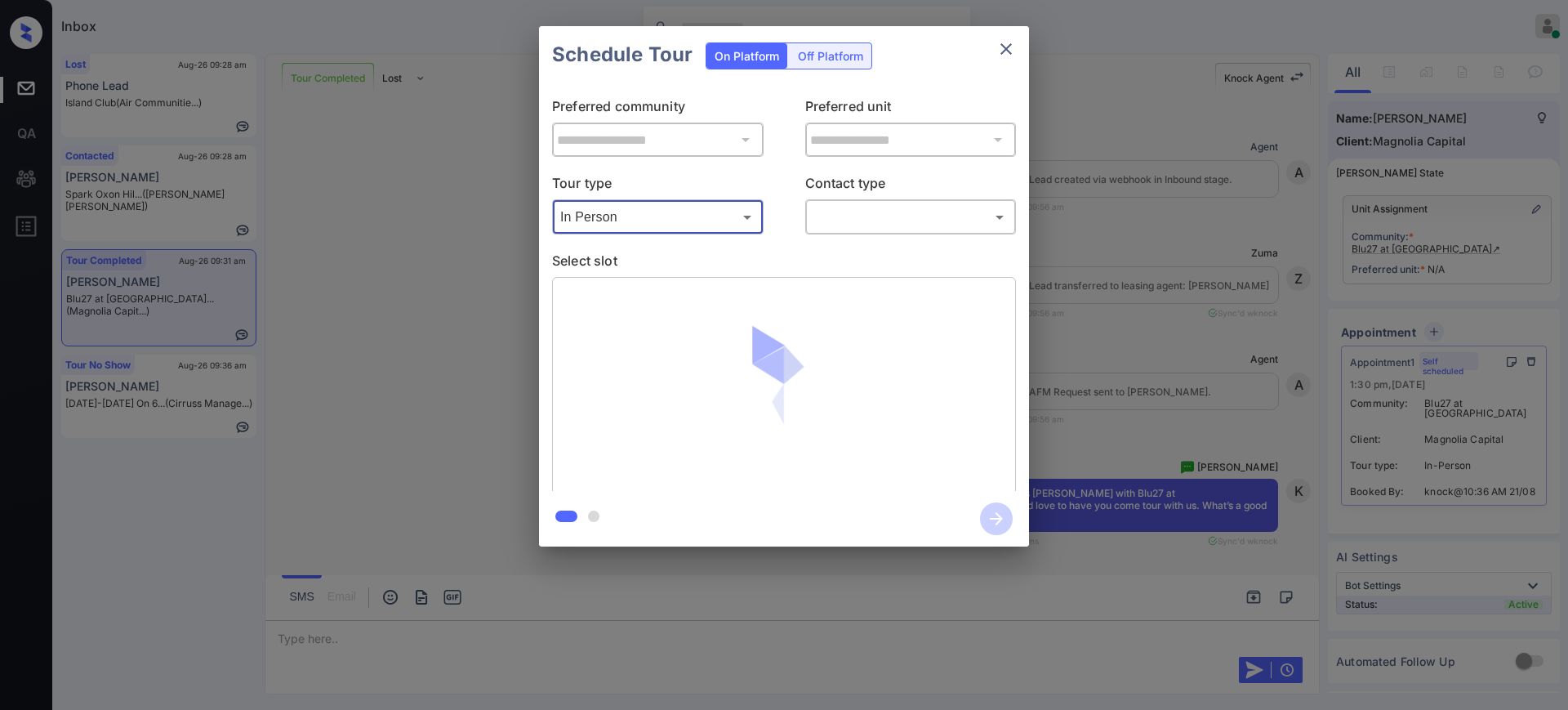
scroll to position [6554, 0]
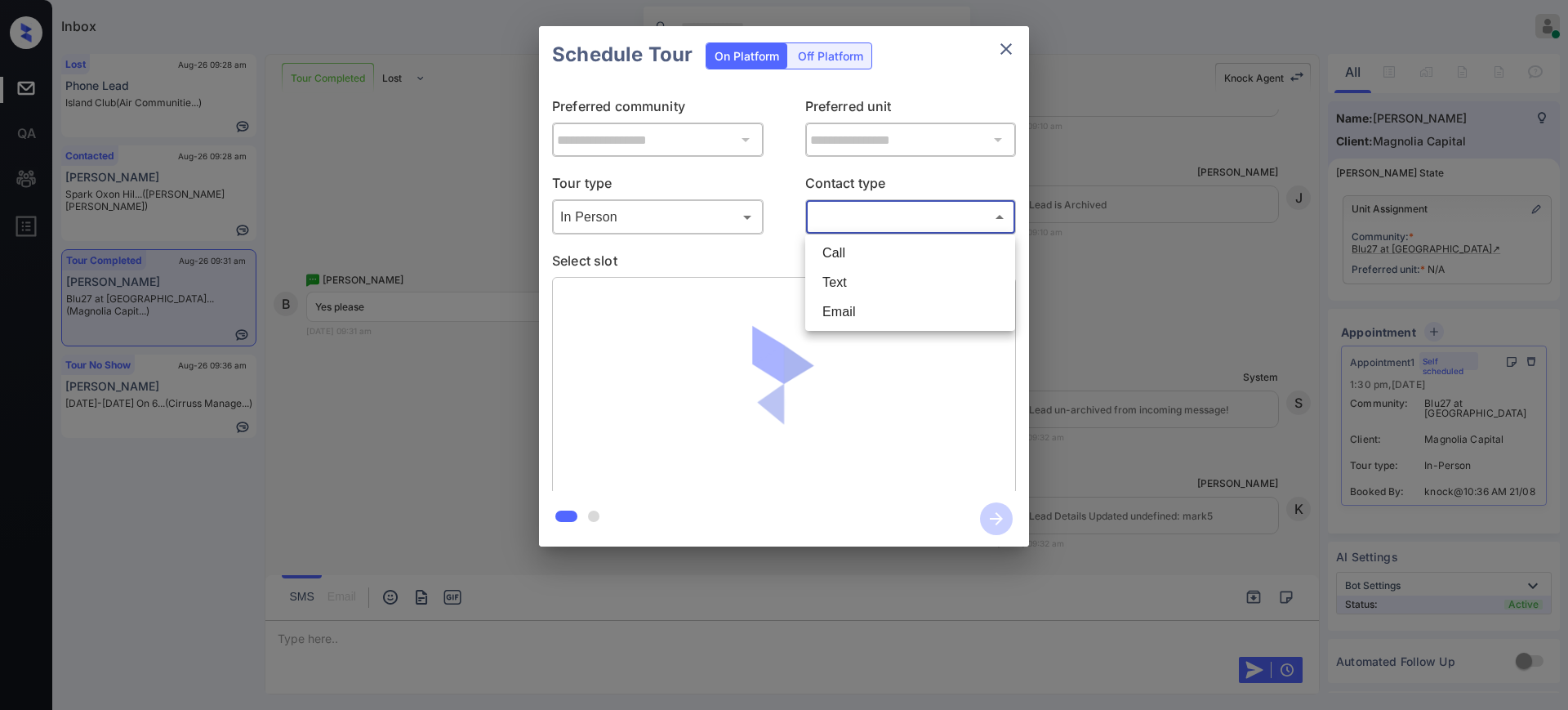
click at [831, 206] on body "Inbox Ajay Kumar Online Set yourself offline Set yourself on break Profile Swit…" at bounding box center [784, 355] width 1568 height 710
click at [827, 272] on li "Text" at bounding box center [911, 282] width 202 height 29
type input "****"
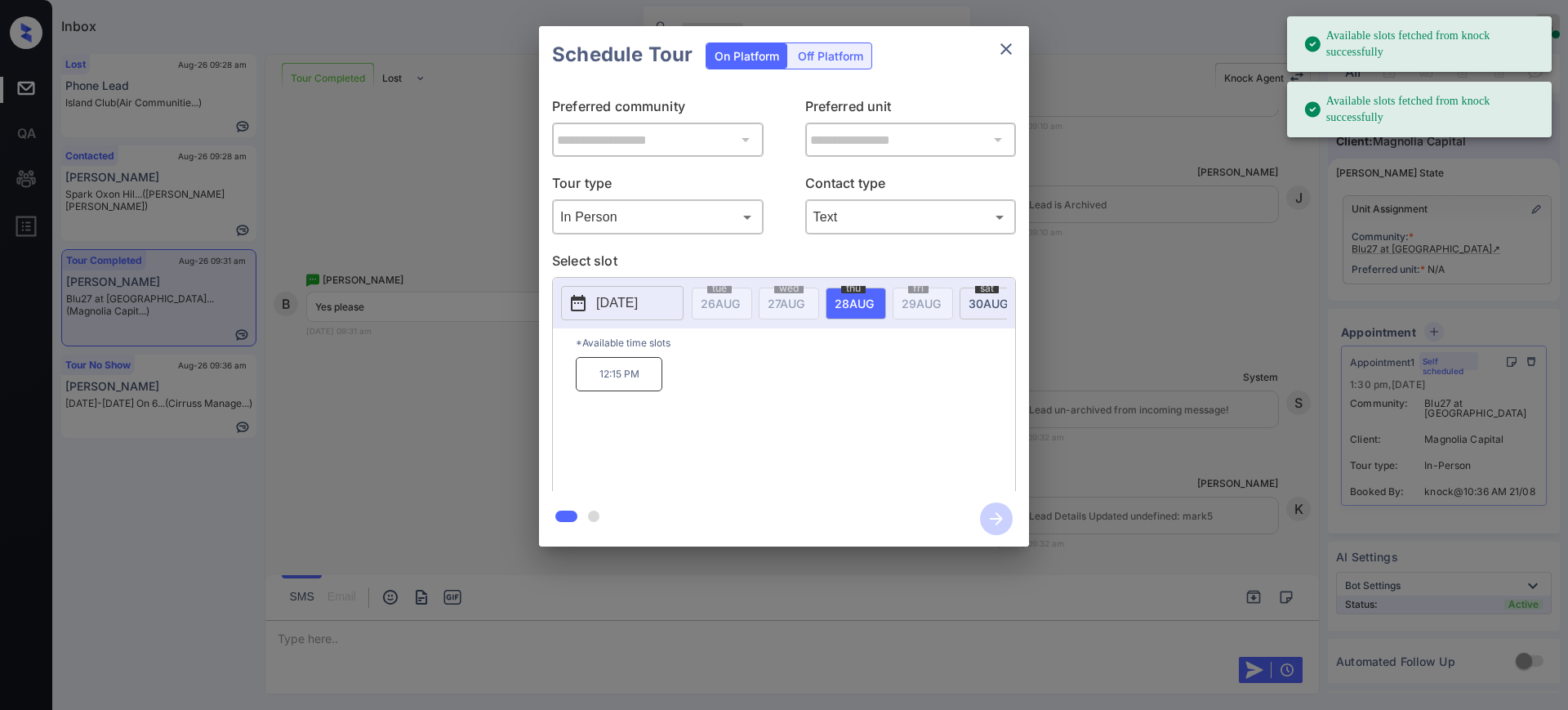
drag, startPoint x: 646, startPoint y: 292, endPoint x: 663, endPoint y: 313, distance: 27.0
click at [638, 293] on p "[DATE]" at bounding box center [617, 303] width 41 height 20
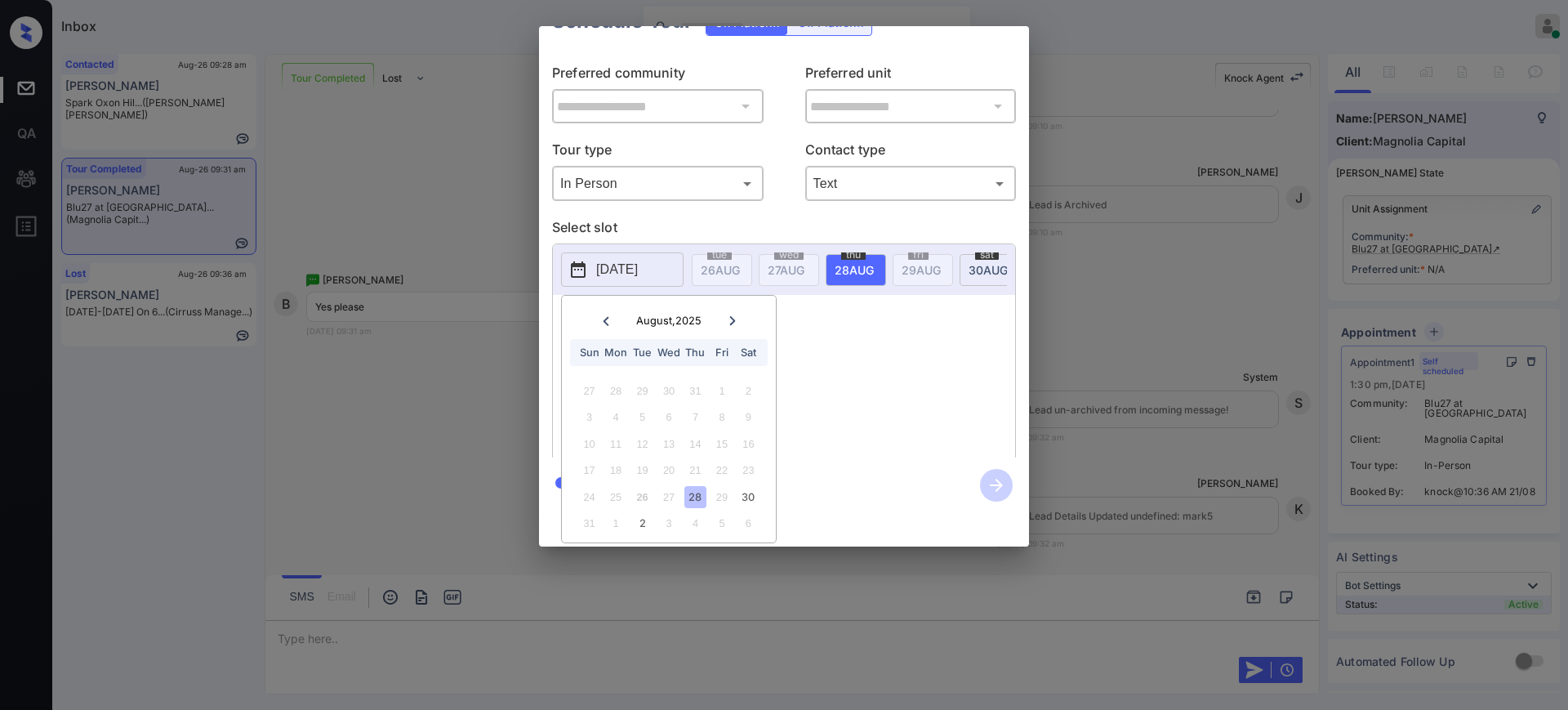
click at [695, 487] on div "28" at bounding box center [695, 497] width 22 height 22
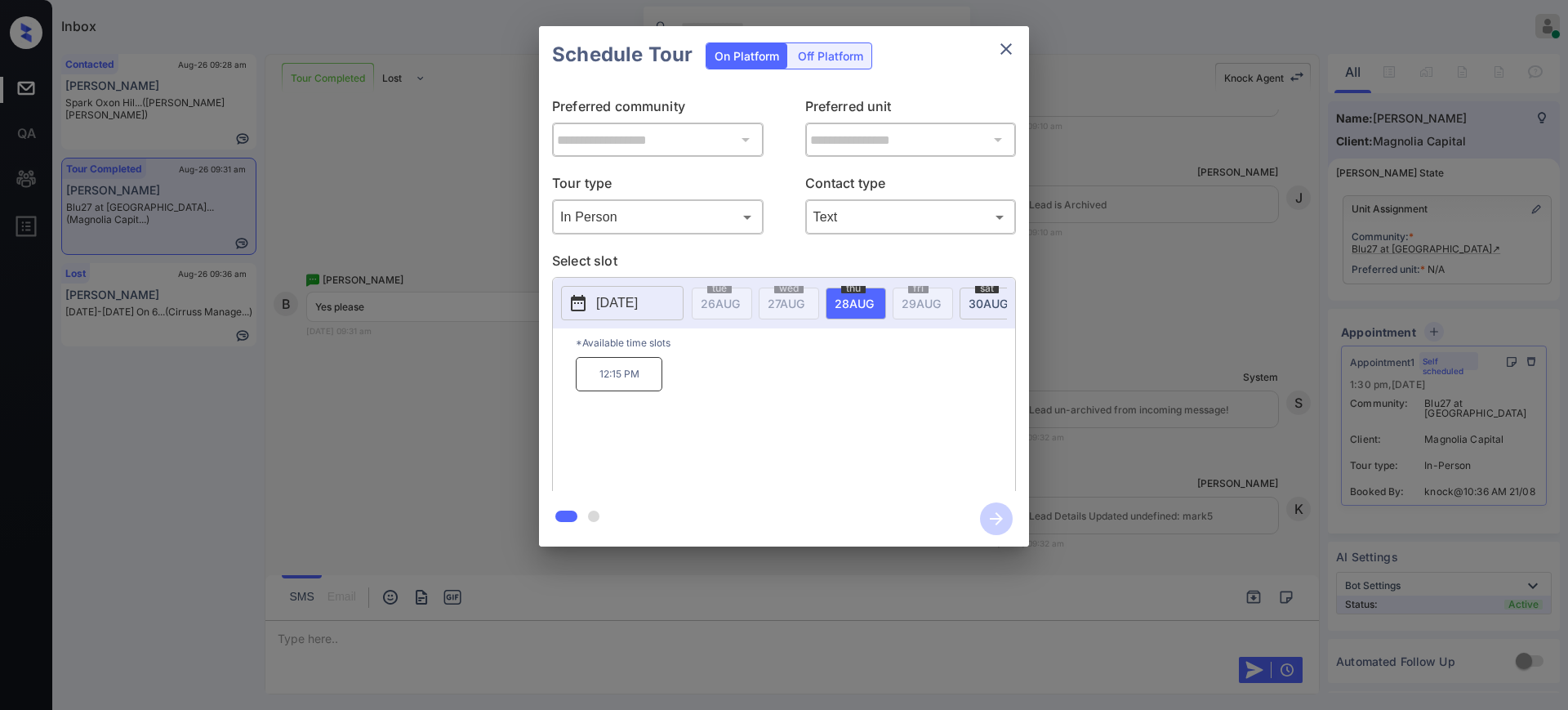
scroll to position [0, 0]
click at [798, 375] on div "12:15 PM" at bounding box center [796, 422] width 439 height 131
drag, startPoint x: 587, startPoint y: 382, endPoint x: 660, endPoint y: 385, distance: 73.1
click at [657, 388] on p "12:15 PM" at bounding box center [619, 374] width 87 height 34
copy p "12:15 PM"
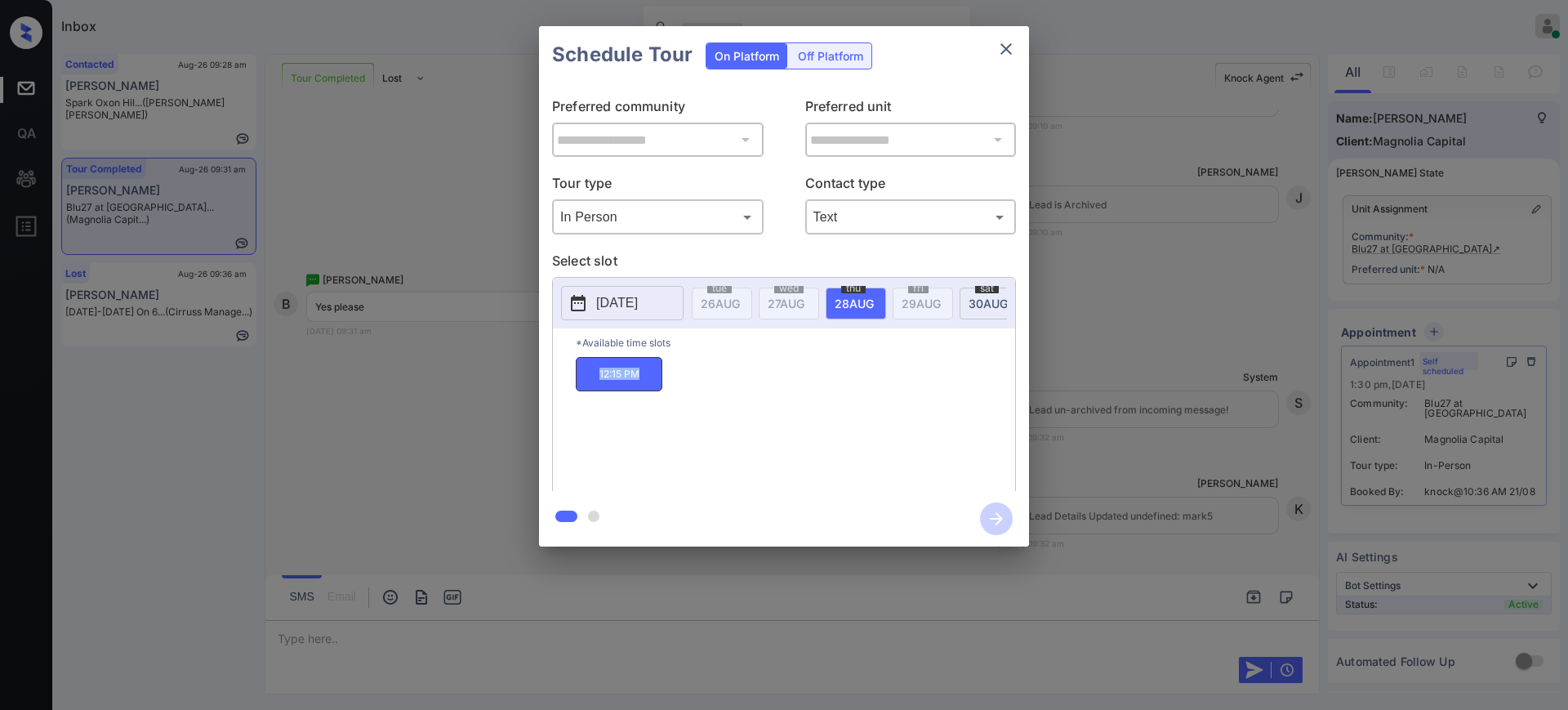
click at [1011, 52] on icon "close" at bounding box center [1006, 49] width 11 height 11
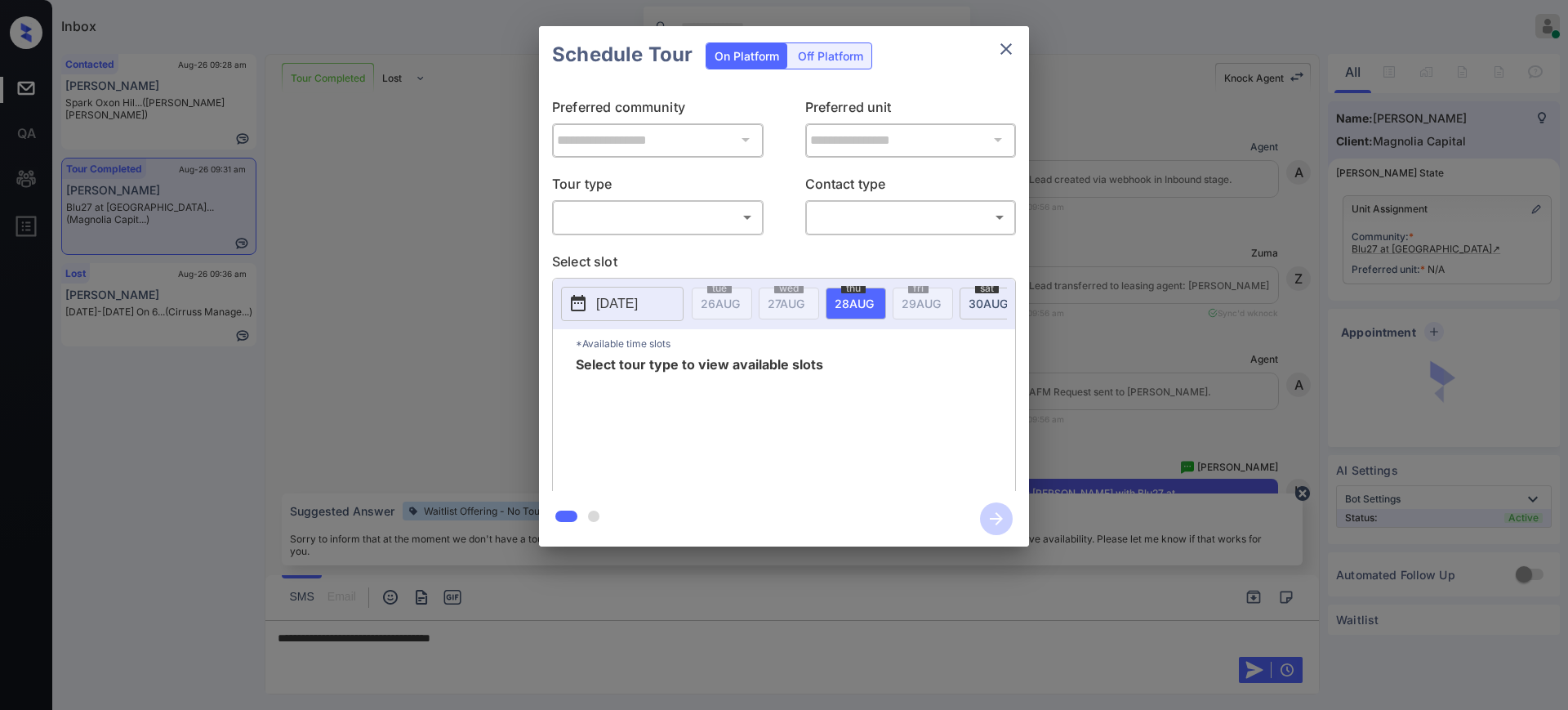
scroll to position [6554, 0]
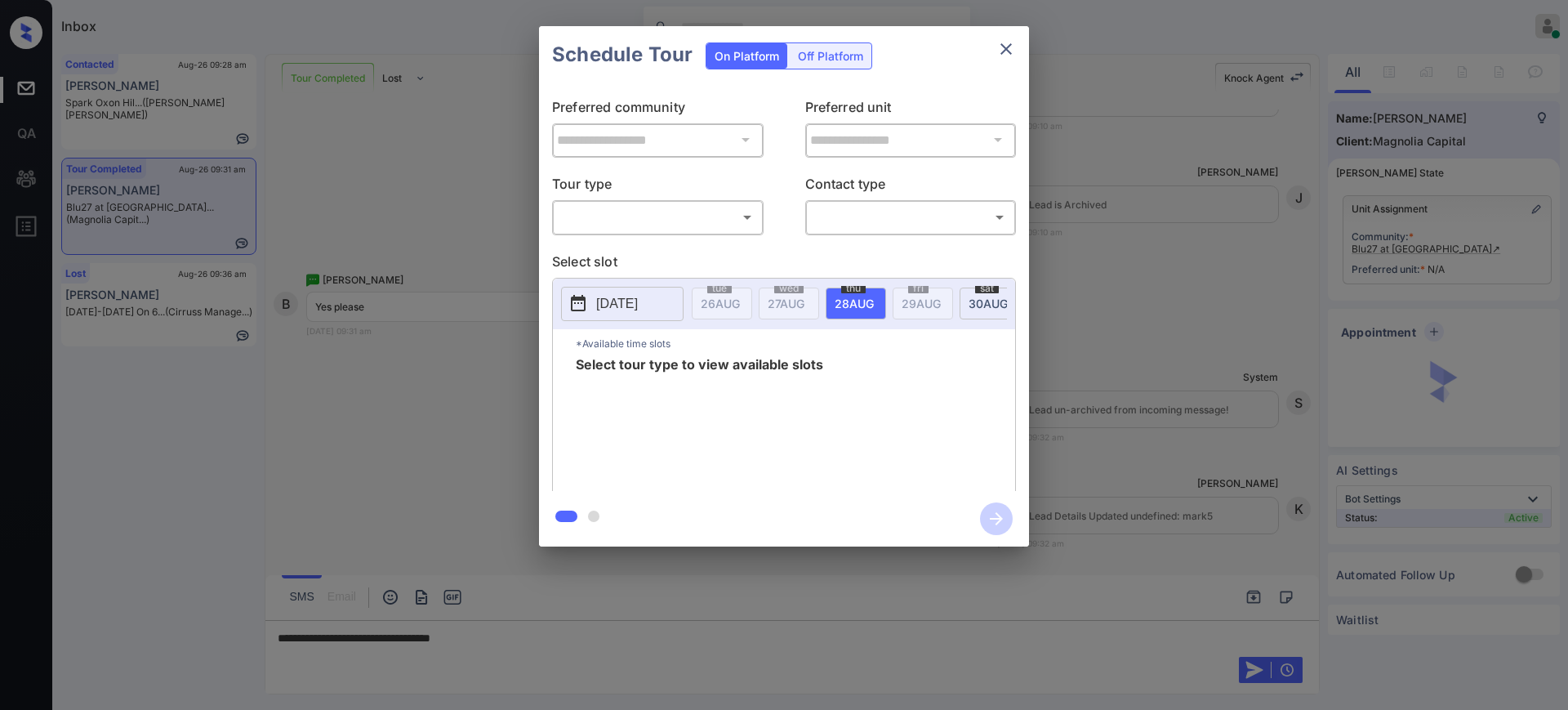
drag, startPoint x: 657, startPoint y: 199, endPoint x: 655, endPoint y: 212, distance: 13.2
click at [657, 200] on div "​ ​" at bounding box center [658, 216] width 211 height 35
click at [646, 214] on body "Inbox [PERSON_NAME] Online Set yourself offline Set yourself on break Profile S…" at bounding box center [784, 355] width 1568 height 710
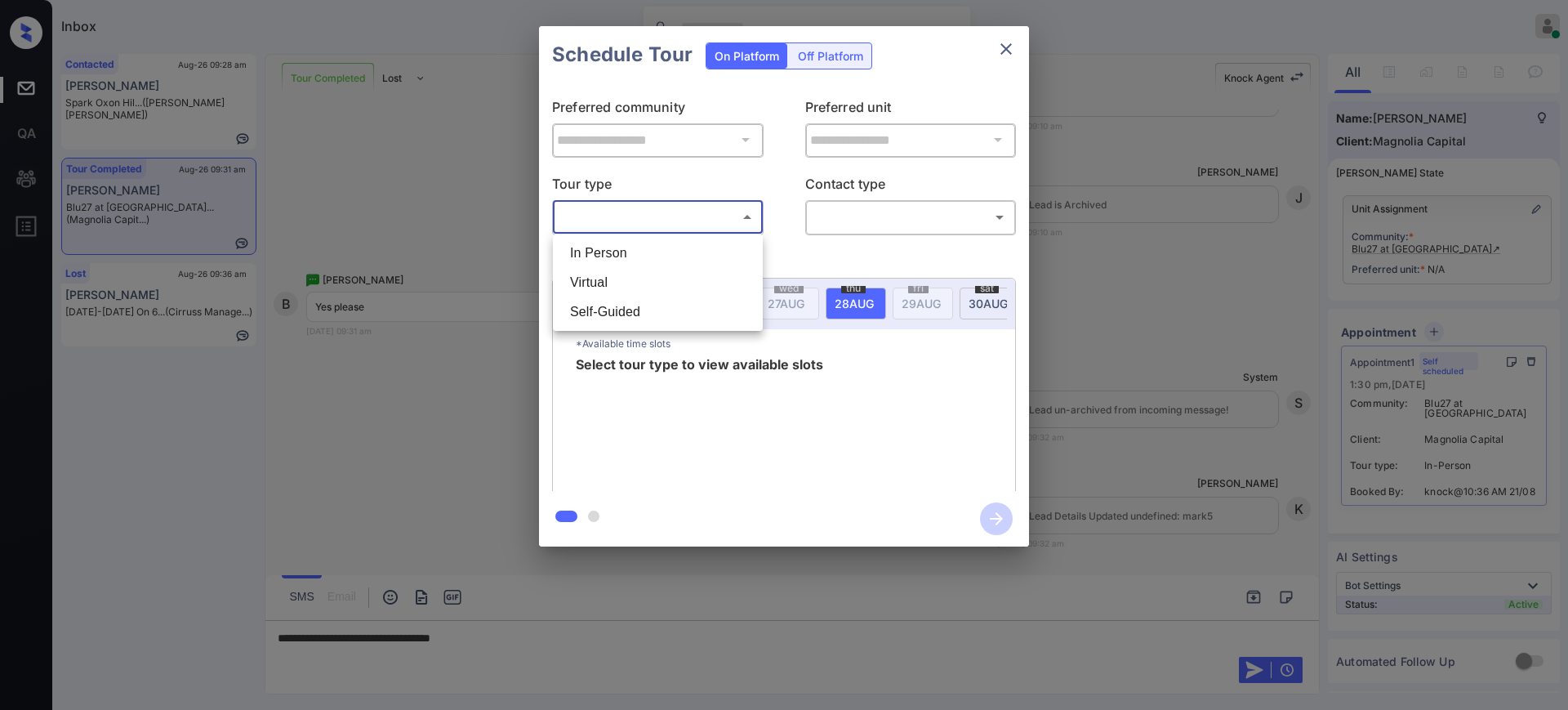
click at [640, 248] on li "In Person" at bounding box center [658, 253] width 202 height 29
type input "********"
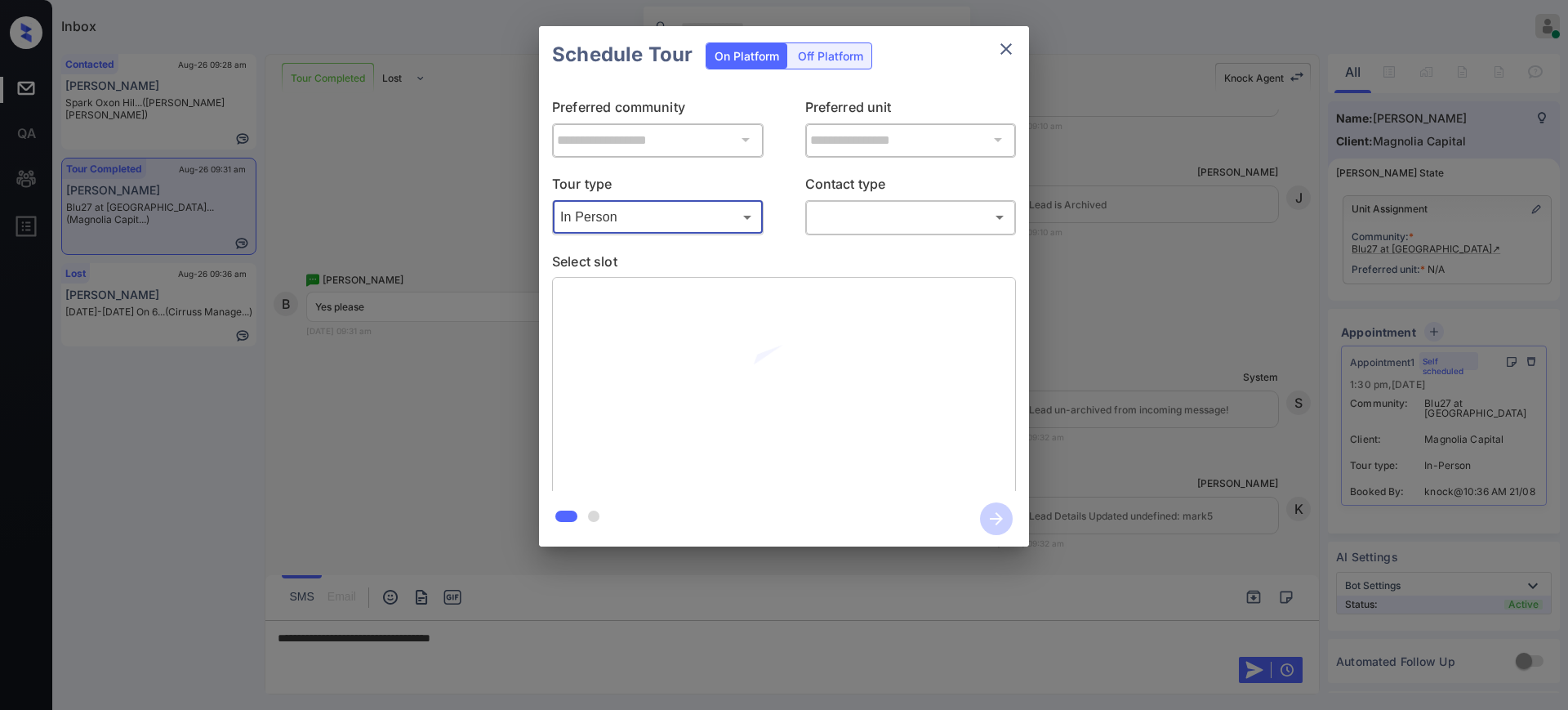
click at [870, 221] on body "Inbox [PERSON_NAME] Online Set yourself offline Set yourself on break Profile S…" at bounding box center [784, 355] width 1568 height 710
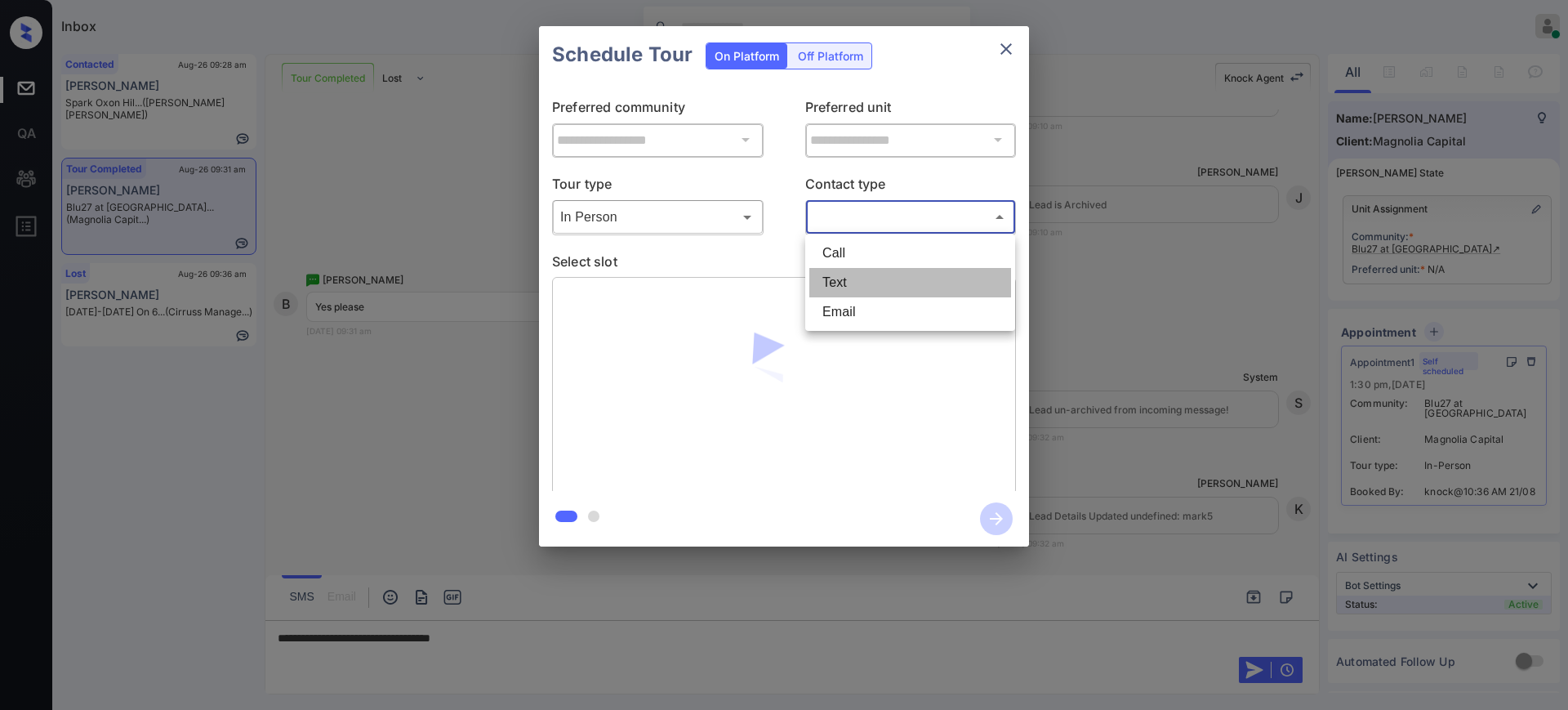
click at [847, 279] on li "Text" at bounding box center [911, 282] width 202 height 29
type input "****"
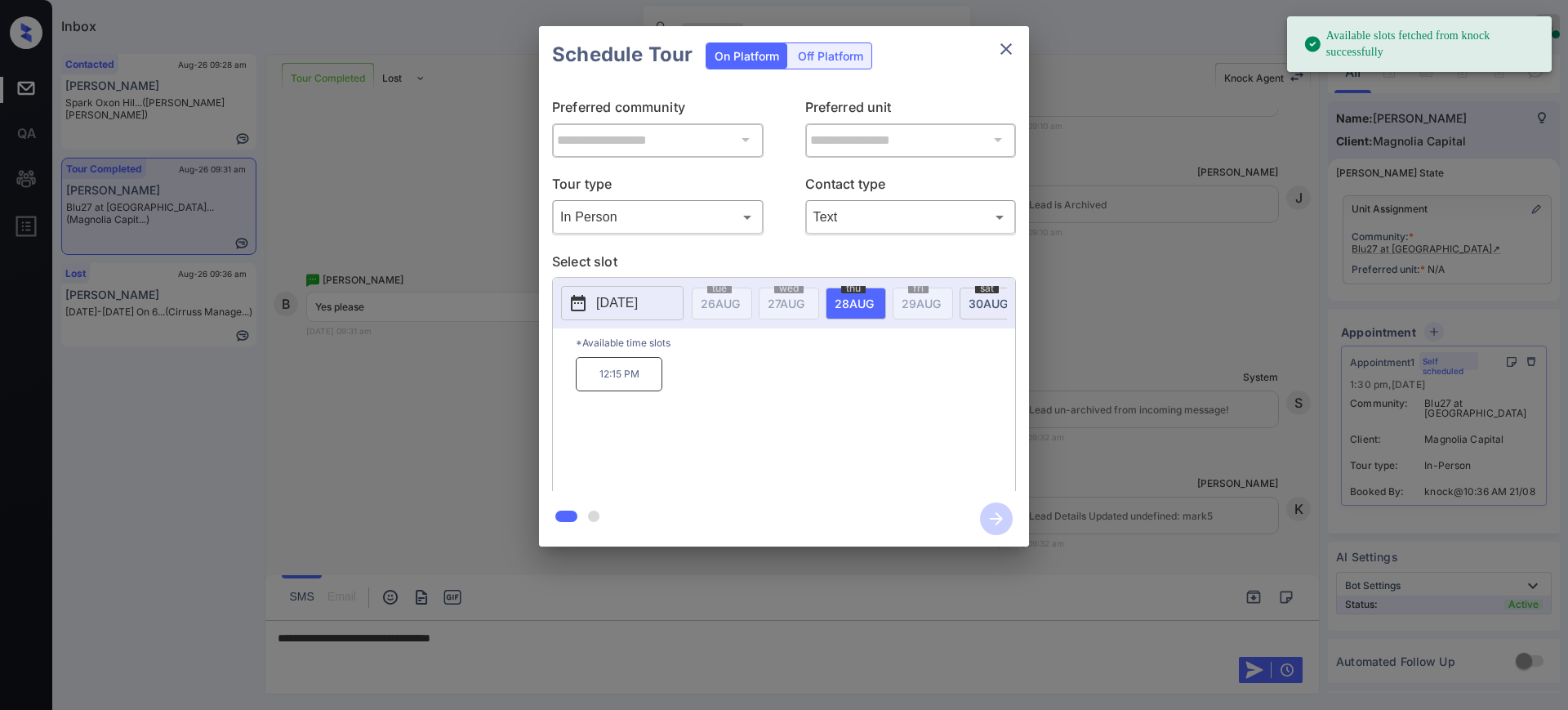
click at [621, 314] on button "[DATE]" at bounding box center [622, 303] width 123 height 34
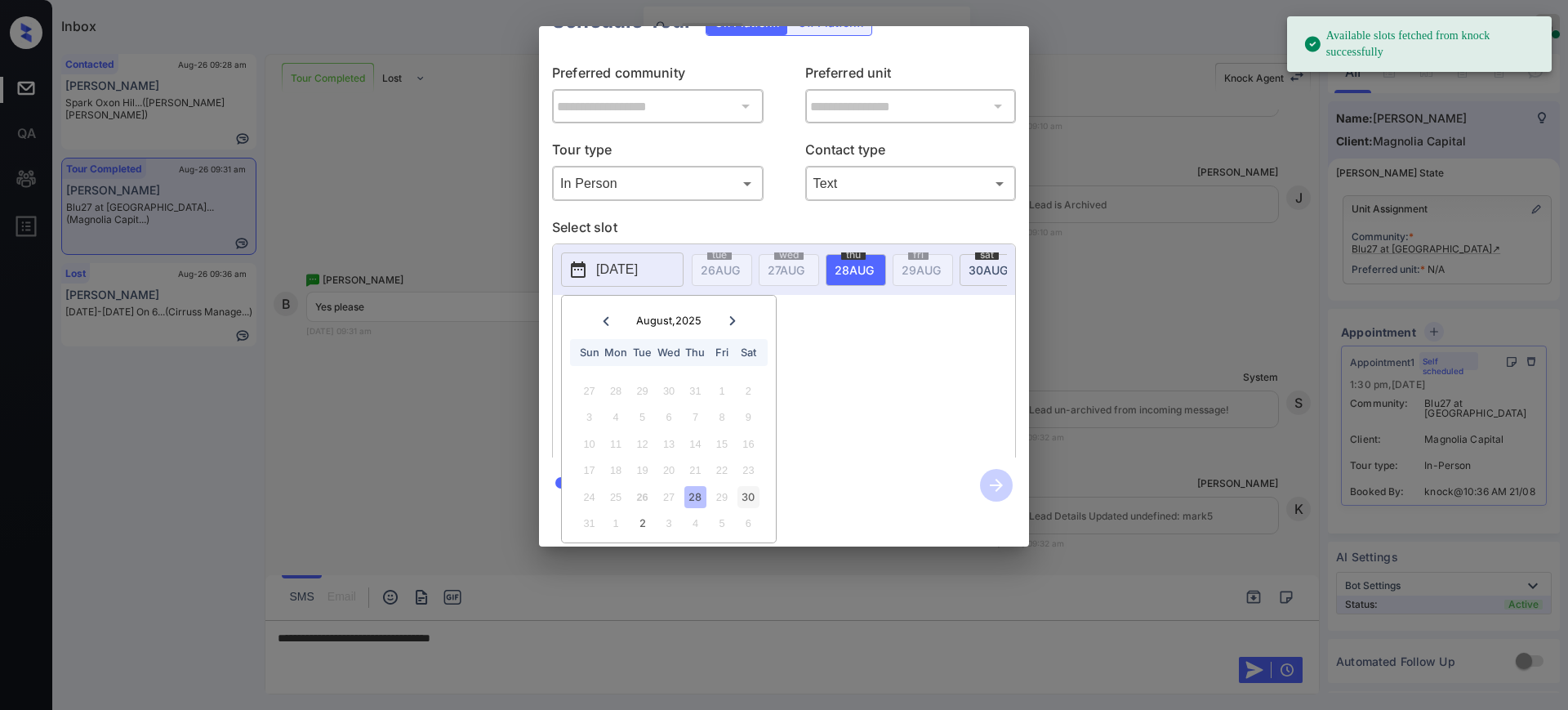
scroll to position [51, 0]
click at [754, 487] on div "30" at bounding box center [748, 497] width 22 height 22
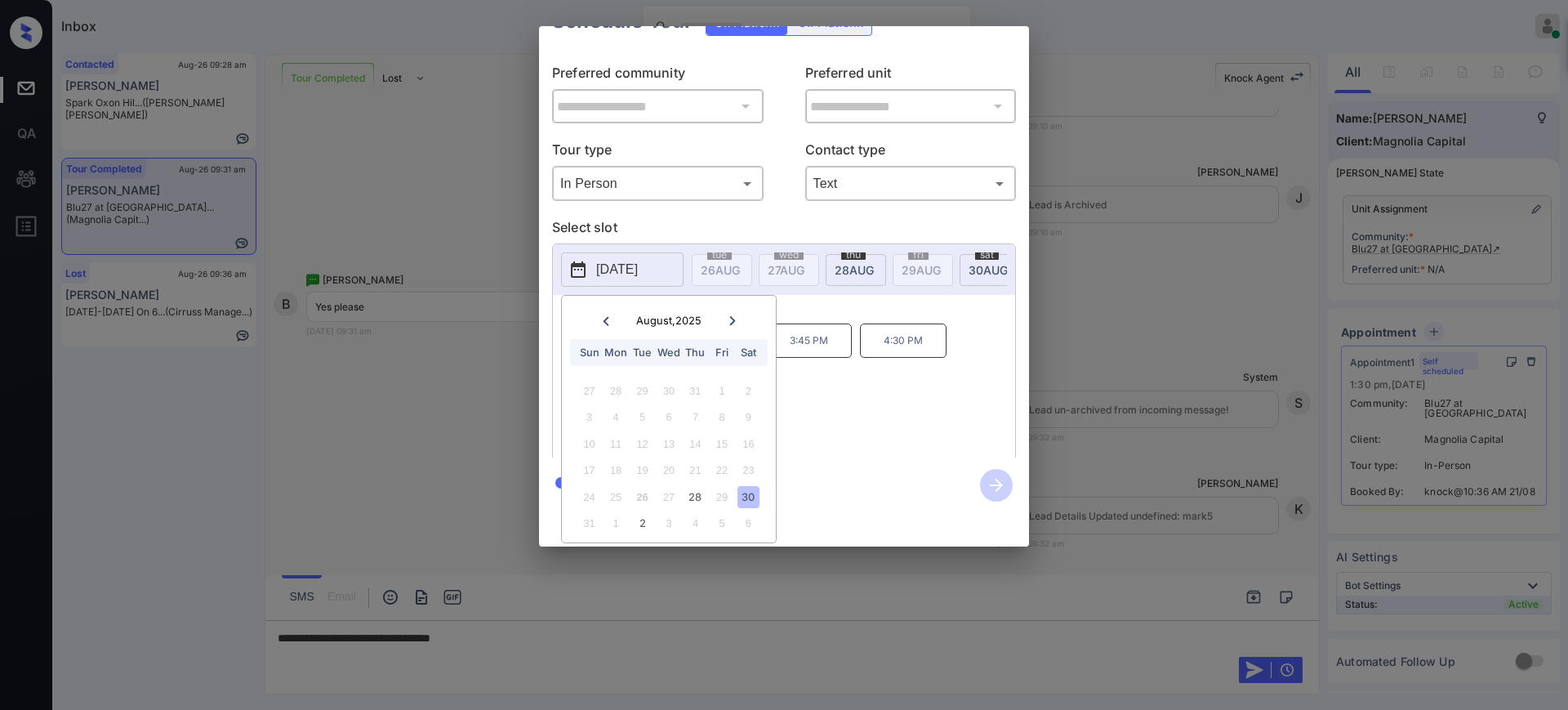
scroll to position [0, 0]
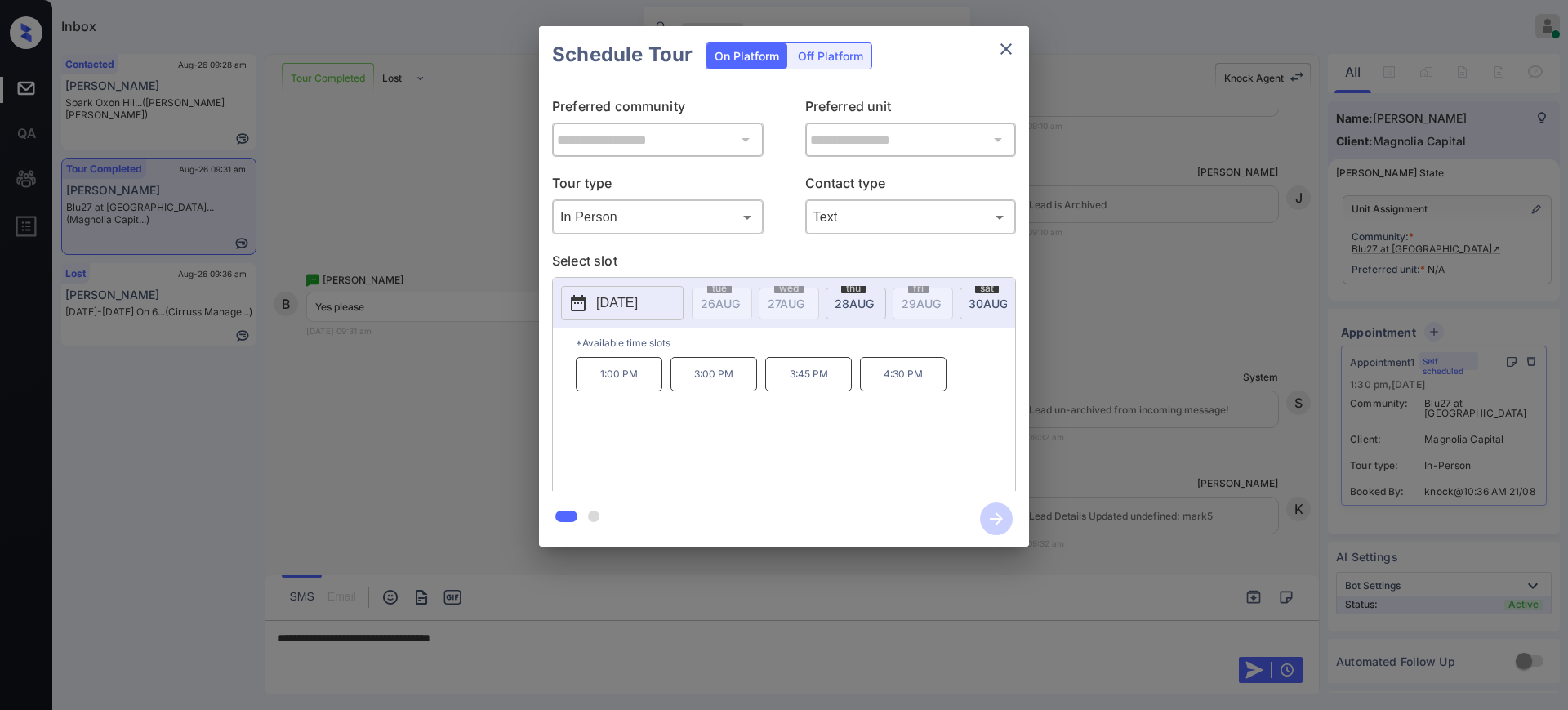
click at [815, 405] on div "1:00 PM 3:00 PM 3:45 PM 4:30 PM" at bounding box center [796, 422] width 439 height 131
drag, startPoint x: 782, startPoint y: 387, endPoint x: 841, endPoint y: 384, distance: 59.1
click at [837, 387] on p "3:45 PM" at bounding box center [809, 374] width 87 height 34
copy p "3:45 PM"
click at [1002, 51] on icon "close" at bounding box center [1006, 49] width 20 height 20
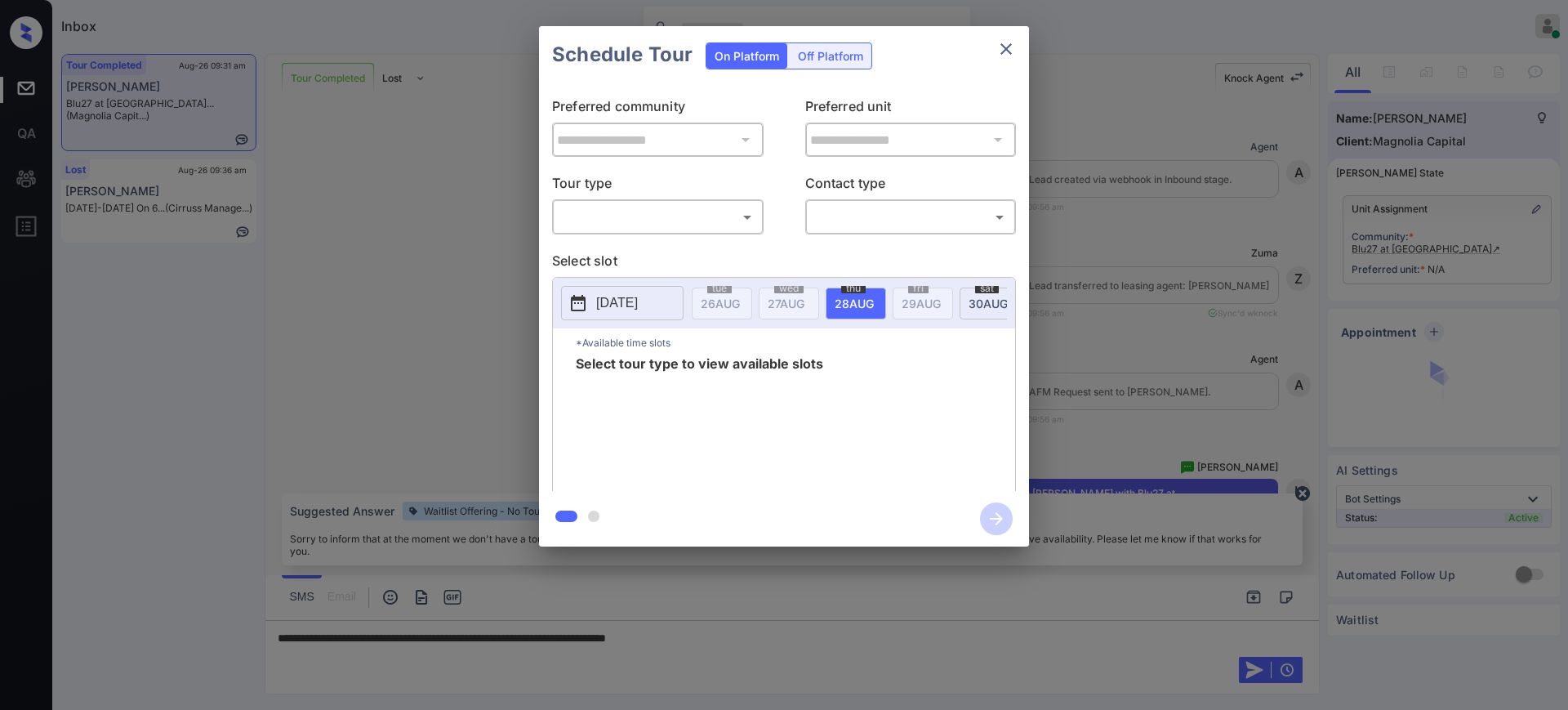
scroll to position [6554, 0]
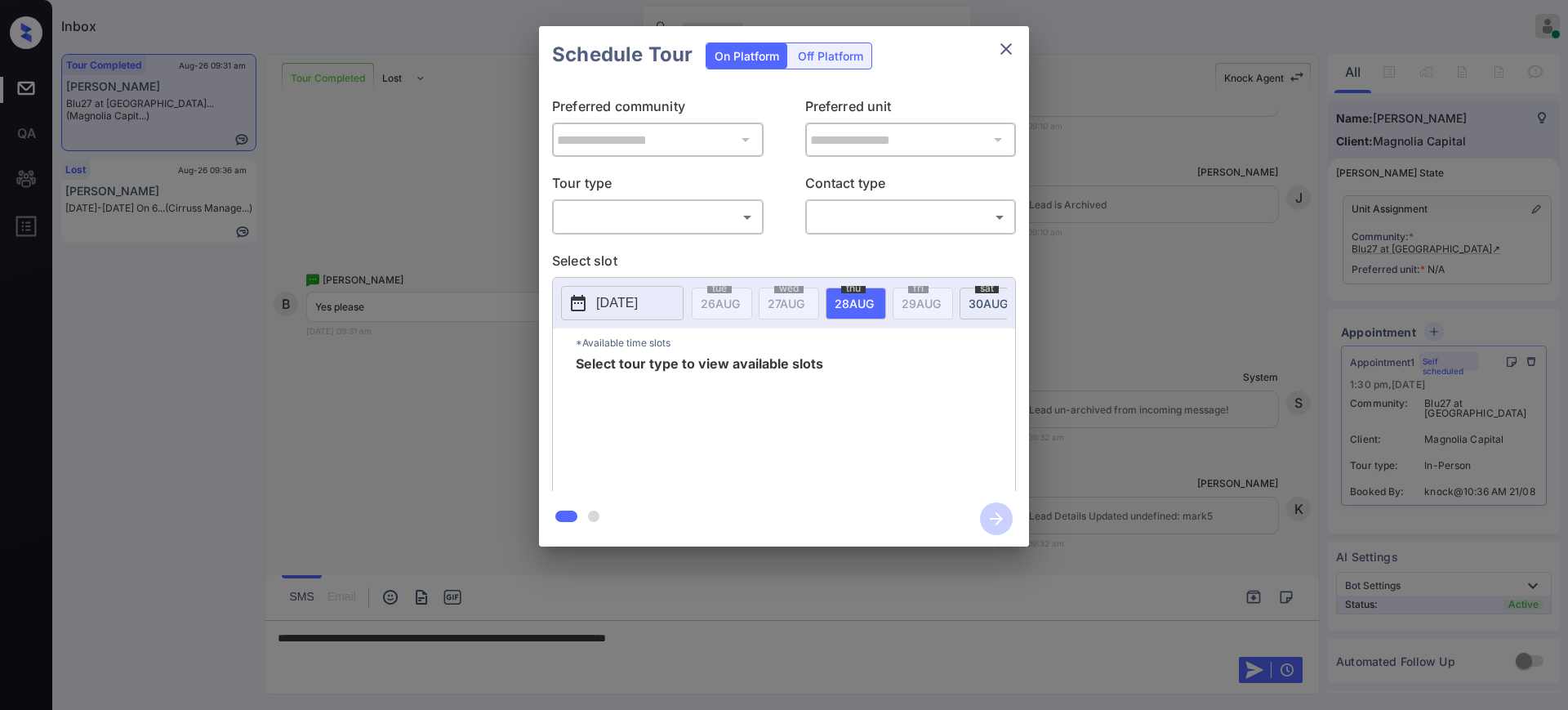
click at [773, 645] on div at bounding box center [784, 355] width 1568 height 710
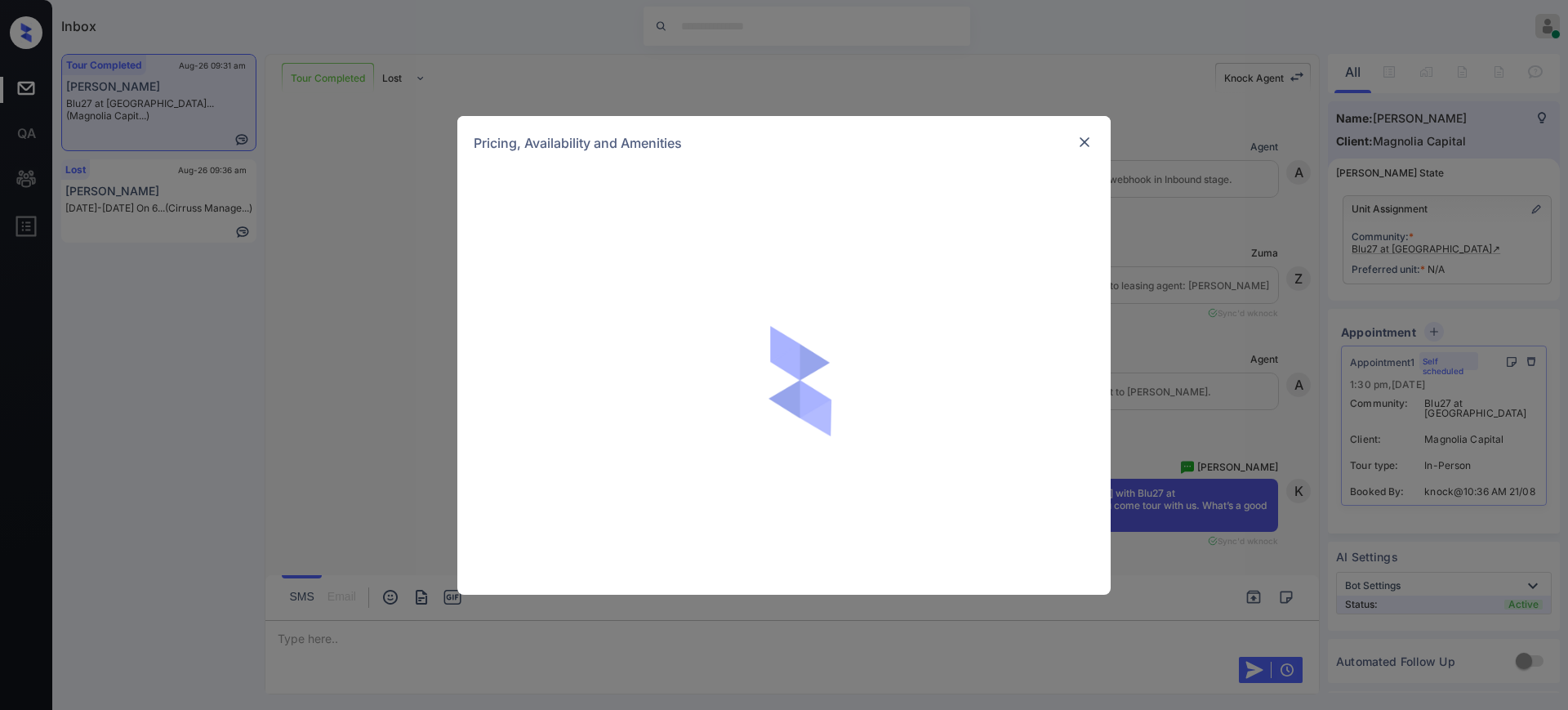
scroll to position [7306, 0]
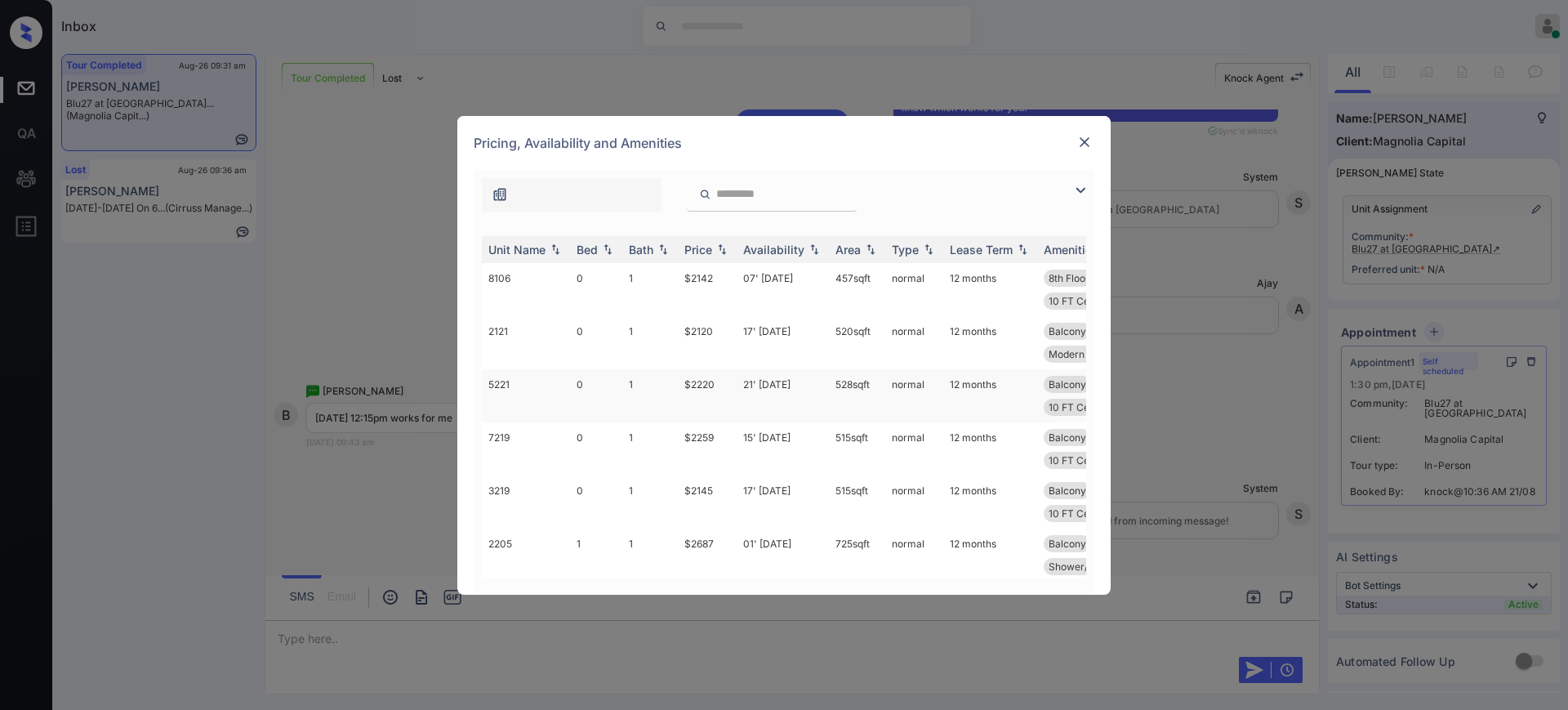
click at [691, 401] on td "$2220" at bounding box center [707, 396] width 58 height 53
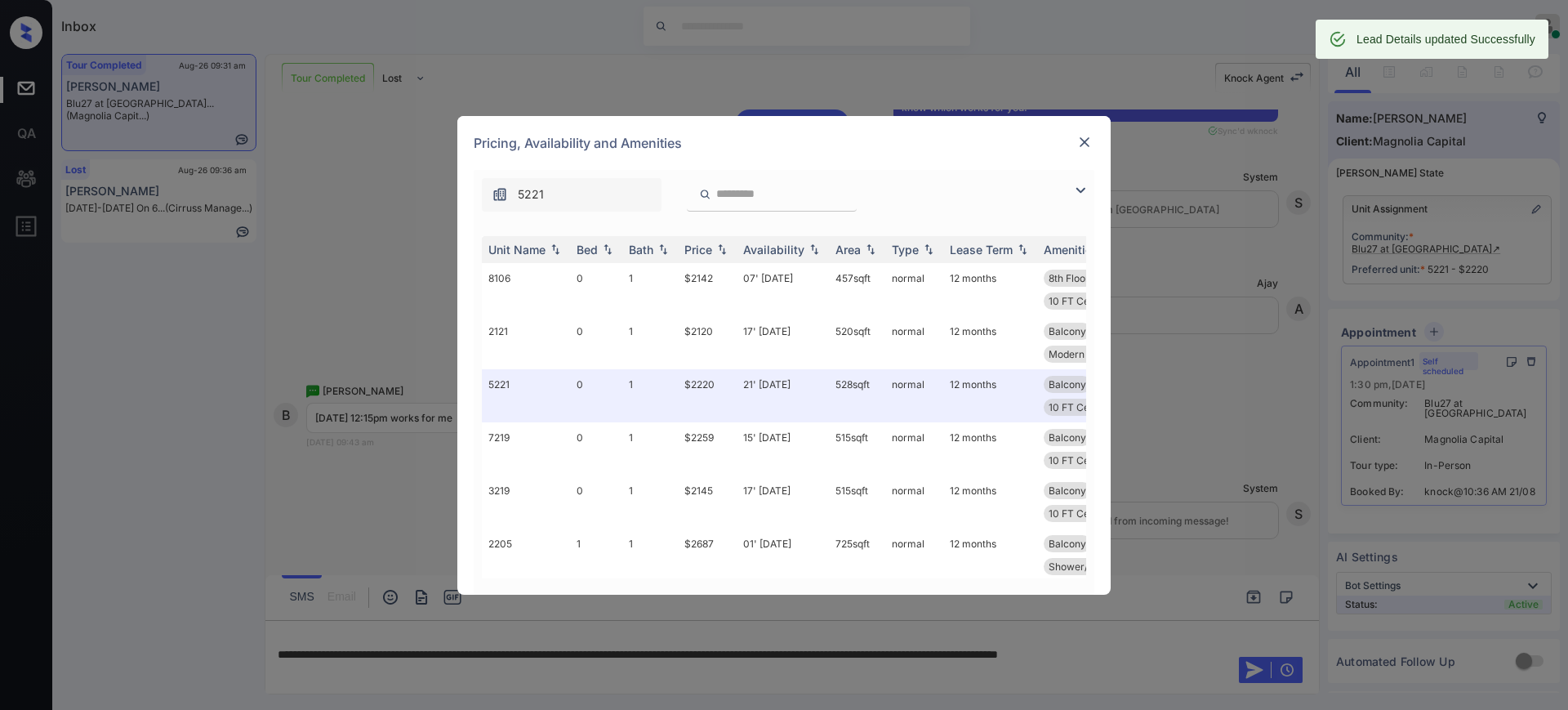
drag, startPoint x: 1245, startPoint y: 652, endPoint x: 1229, endPoint y: 624, distance: 32.2
click at [1237, 645] on div "**********" at bounding box center [784, 355] width 1568 height 710
click at [1089, 141] on img at bounding box center [1084, 141] width 16 height 16
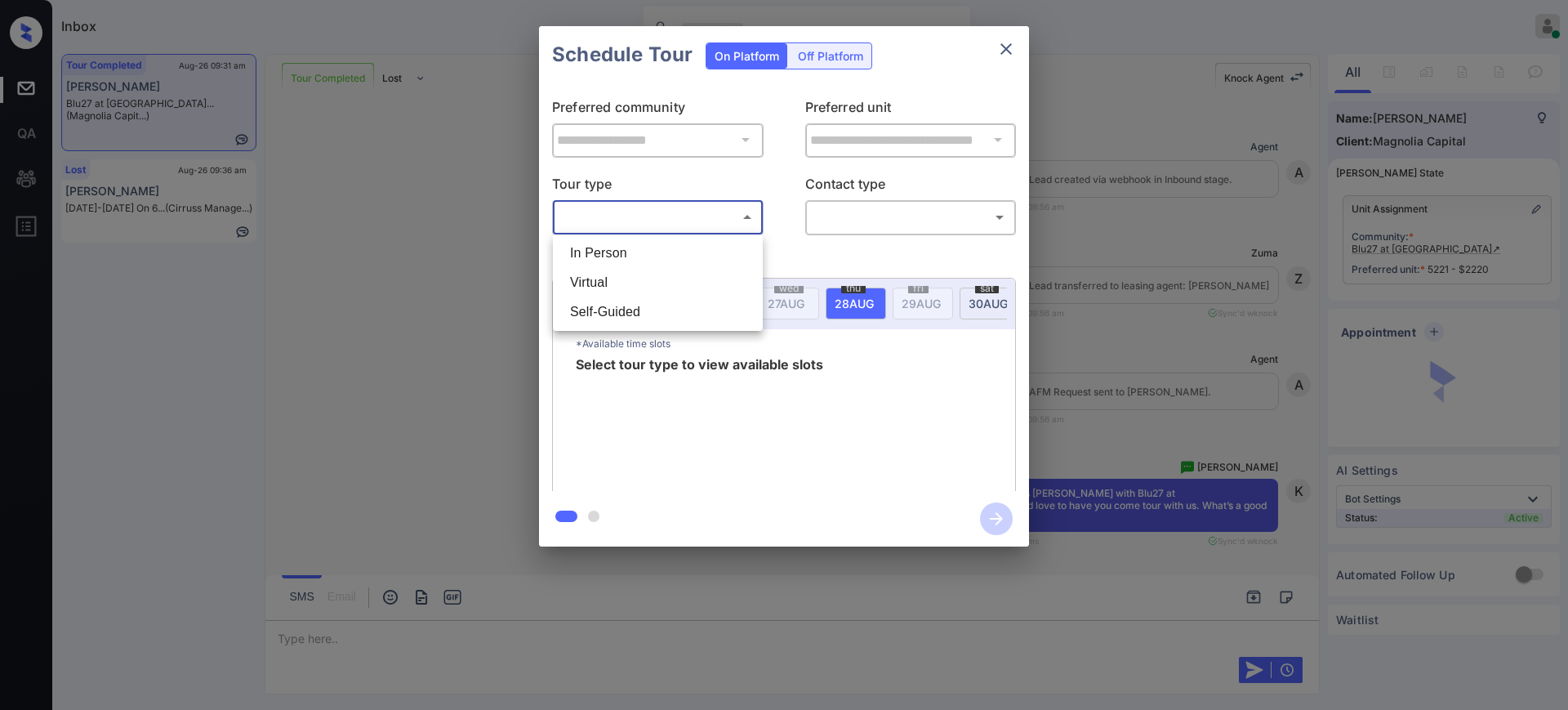
click at [652, 256] on li "In Person" at bounding box center [658, 253] width 202 height 29
type input "********"
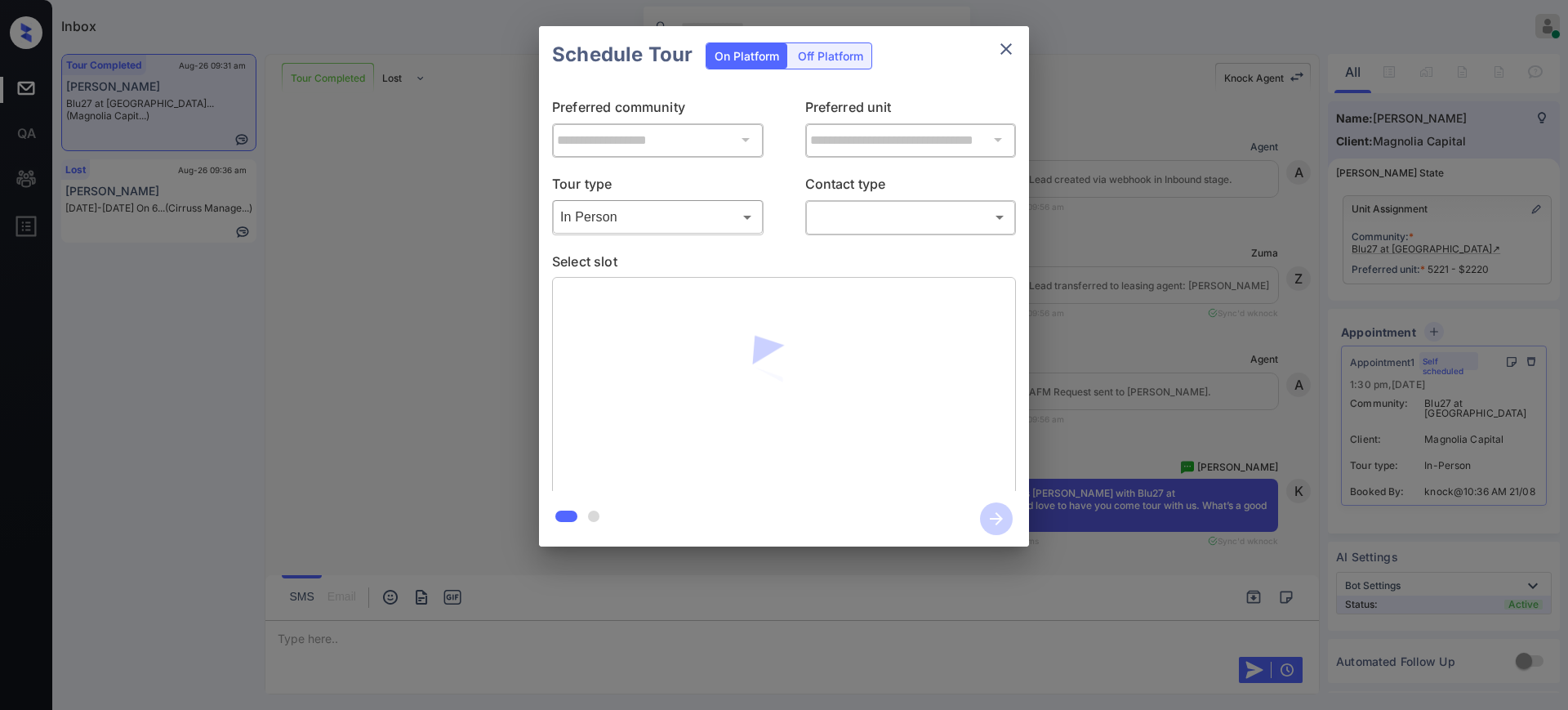
scroll to position [7632, 0]
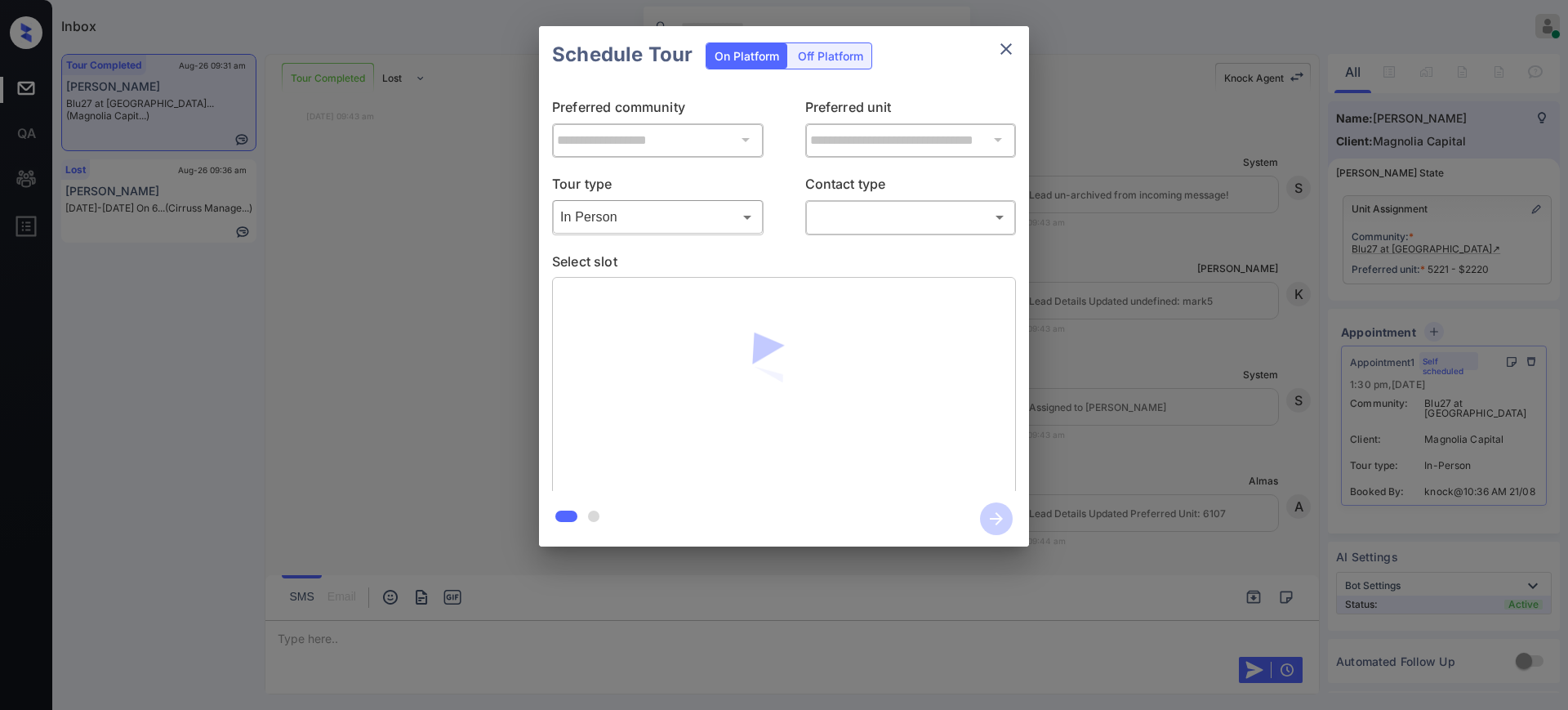
click at [854, 214] on body "Inbox Ajay Kumar Online Set yourself offline Set yourself on break Profile Swit…" at bounding box center [784, 355] width 1568 height 710
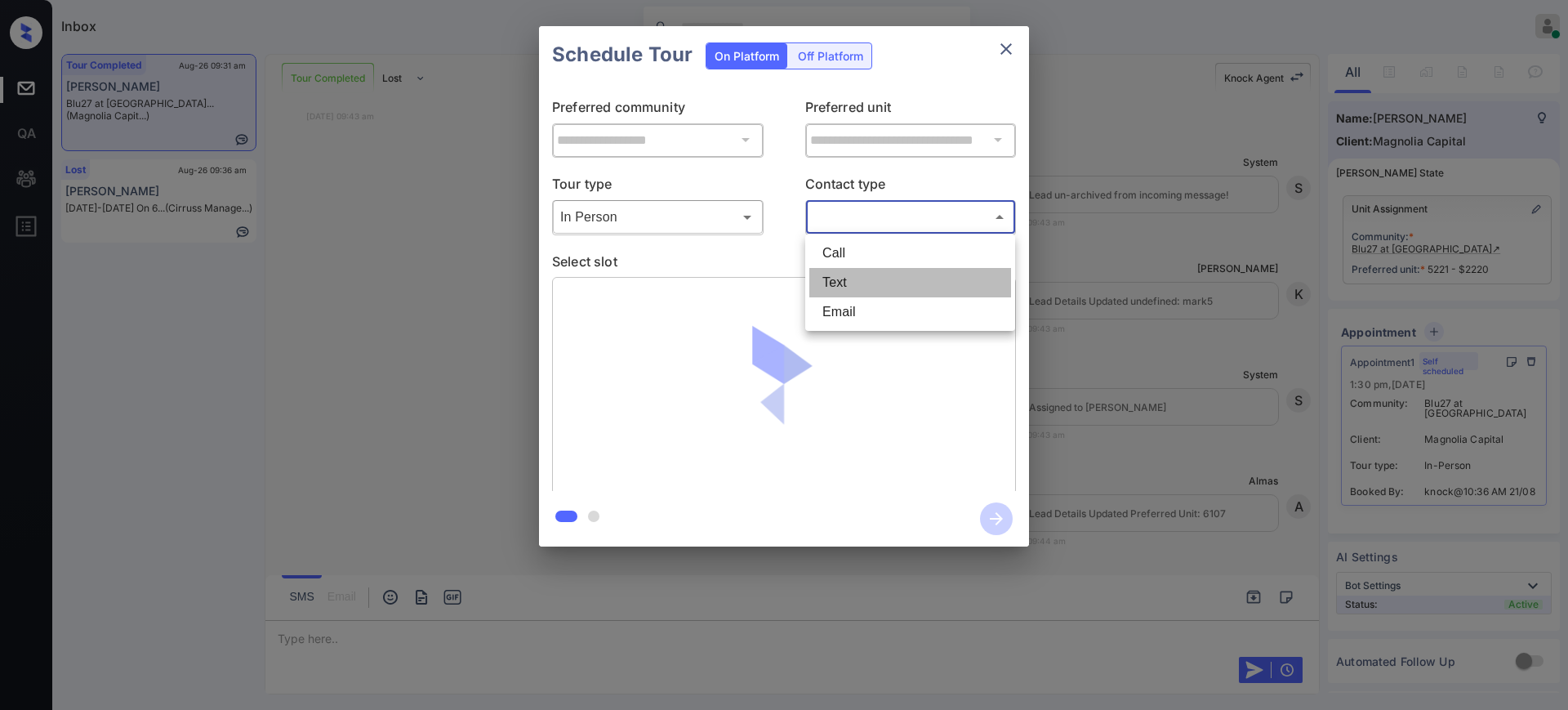
click at [845, 276] on li "Text" at bounding box center [911, 282] width 202 height 29
type input "****"
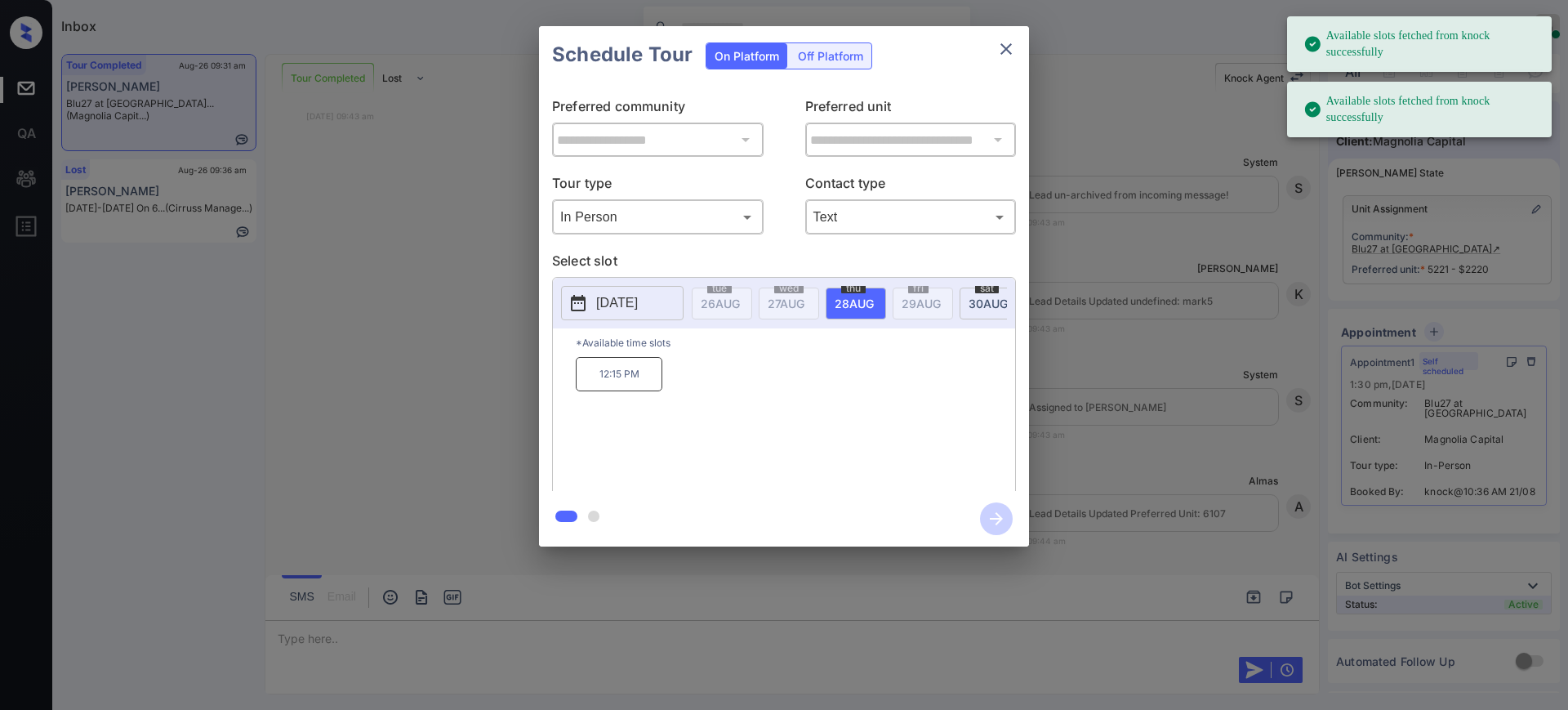
drag, startPoint x: 857, startPoint y: 301, endPoint x: 740, endPoint y: 358, distance: 130.1
click at [855, 301] on span "28 AUG" at bounding box center [854, 304] width 40 height 14
click at [633, 391] on p "12:15 PM" at bounding box center [619, 374] width 87 height 34
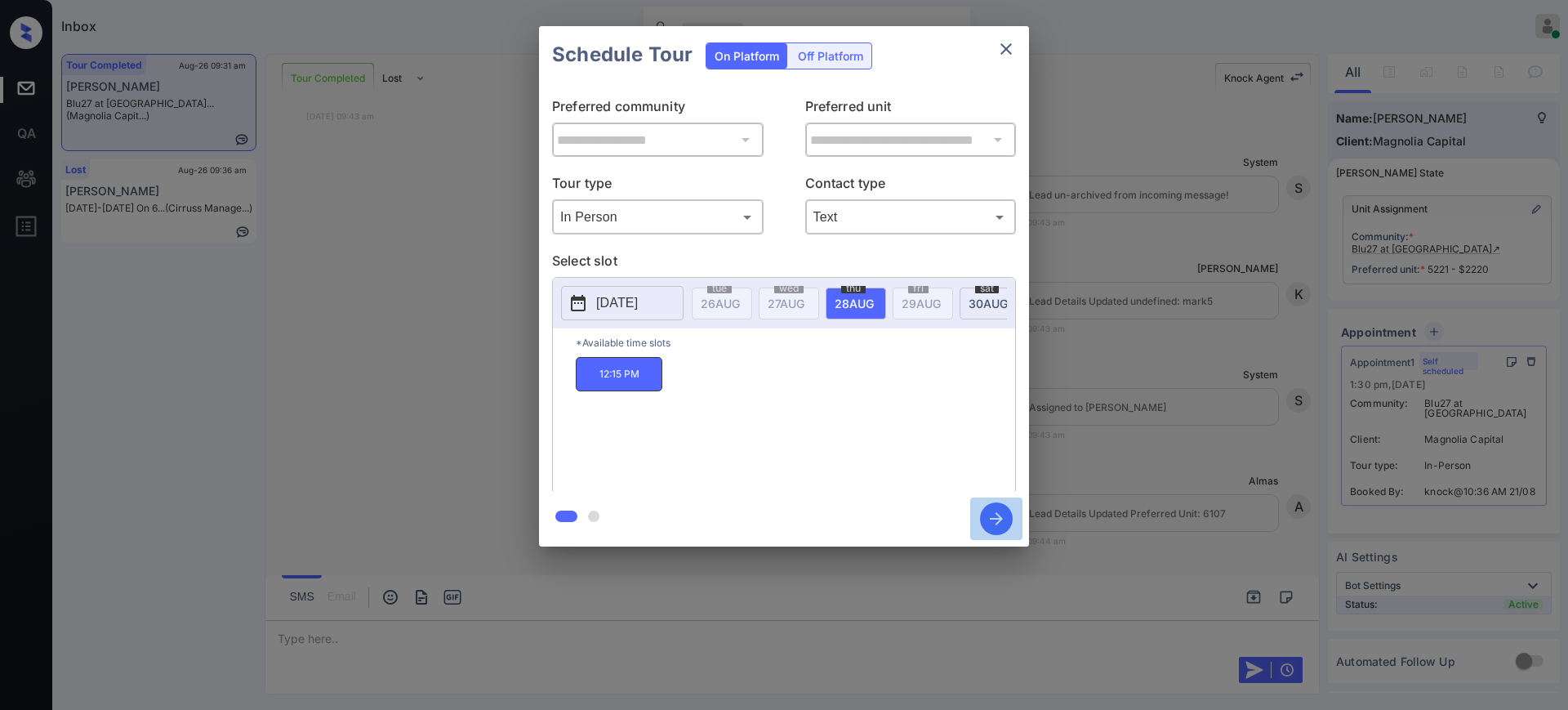
click at [995, 517] on icon "button" at bounding box center [997, 519] width 33 height 33
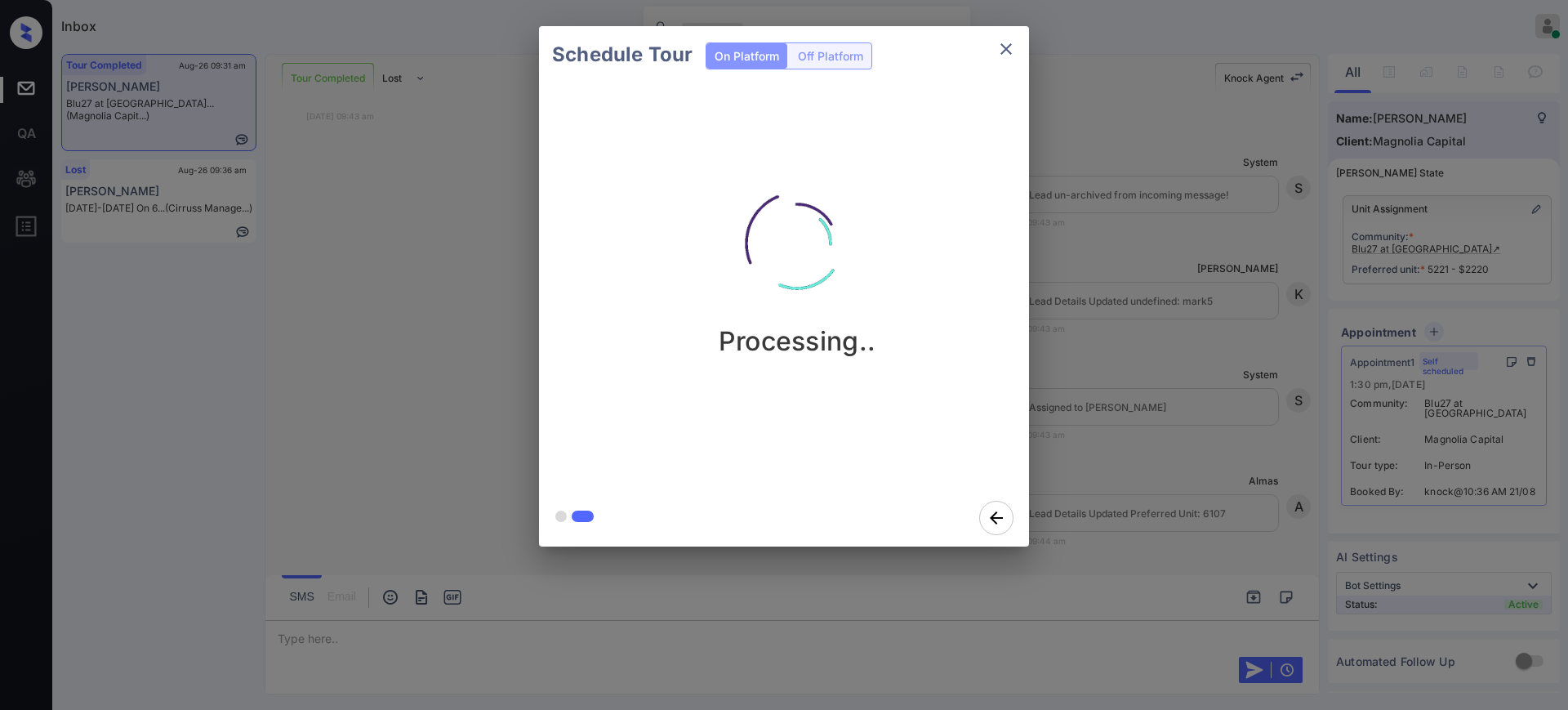
click at [1130, 458] on div "Schedule Tour On Platform Off Platform Processing.." at bounding box center [784, 286] width 1568 height 572
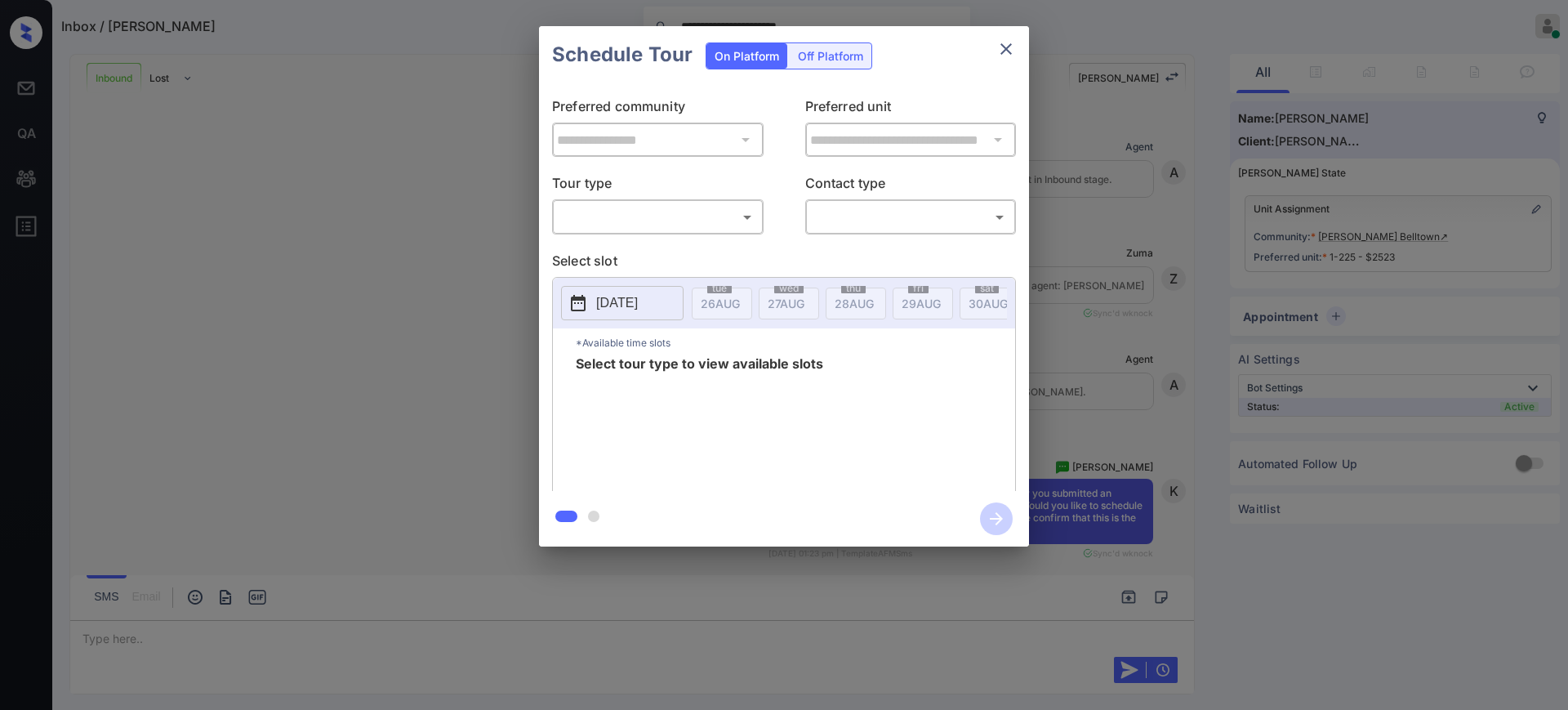
scroll to position [1400, 0]
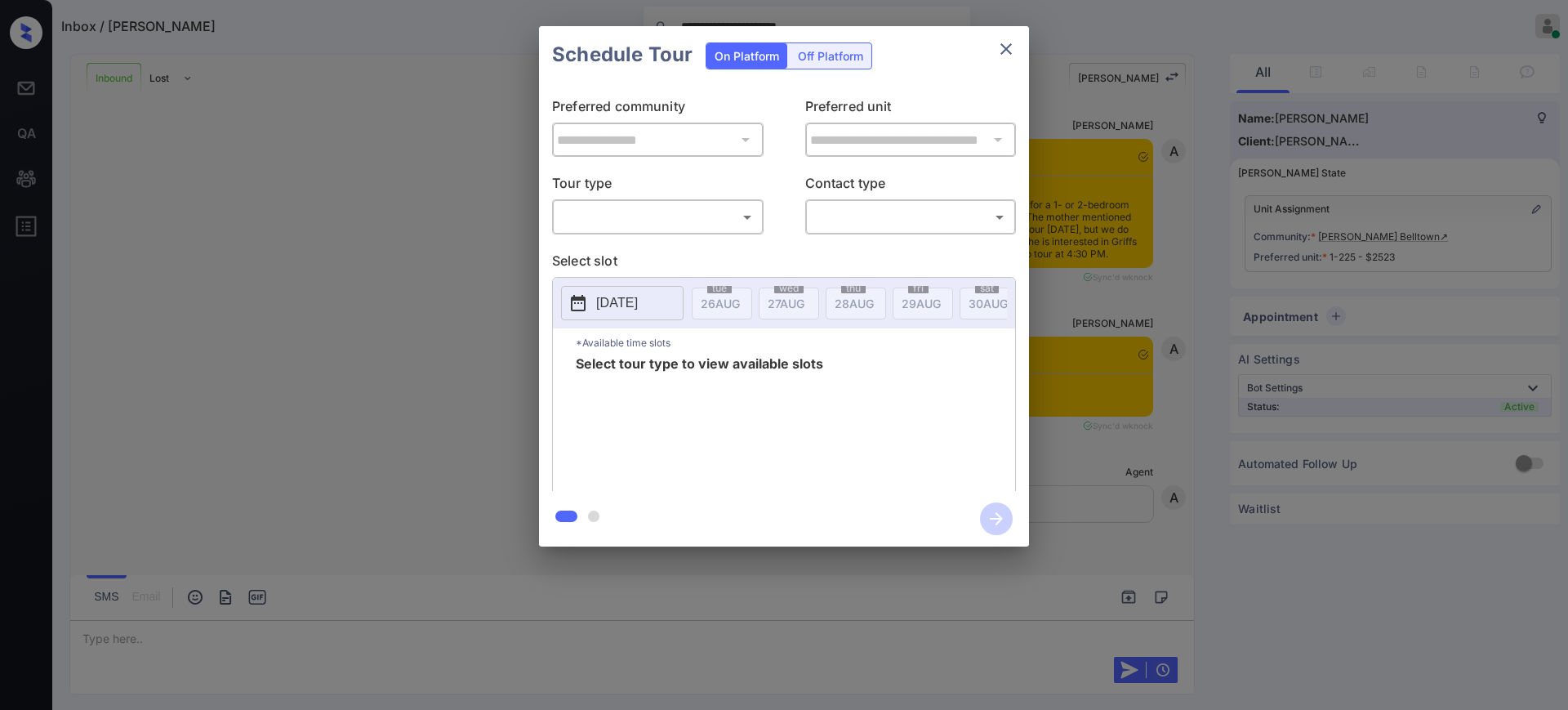
click at [822, 54] on div "Off Platform" at bounding box center [831, 56] width 82 height 25
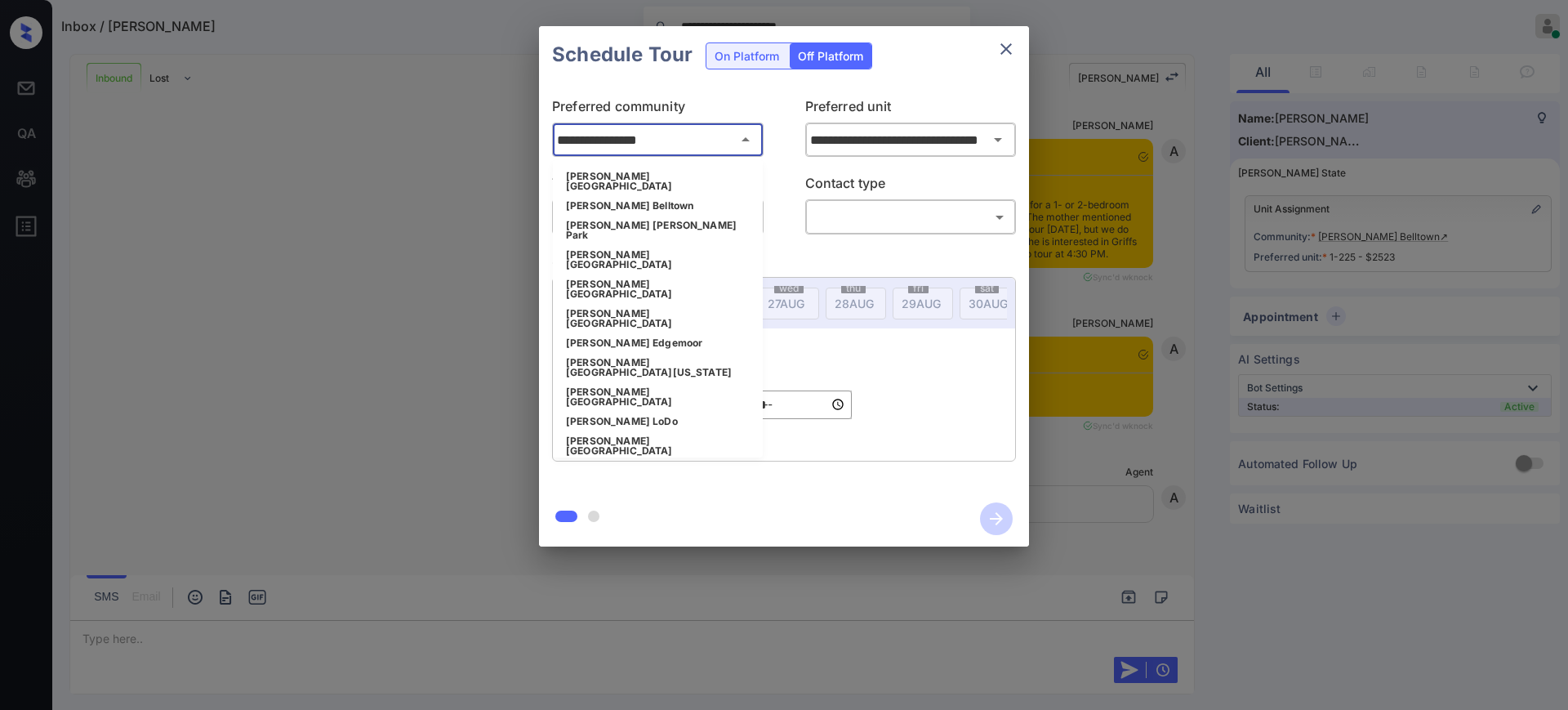
click at [588, 134] on input "**********" at bounding box center [658, 140] width 210 height 33
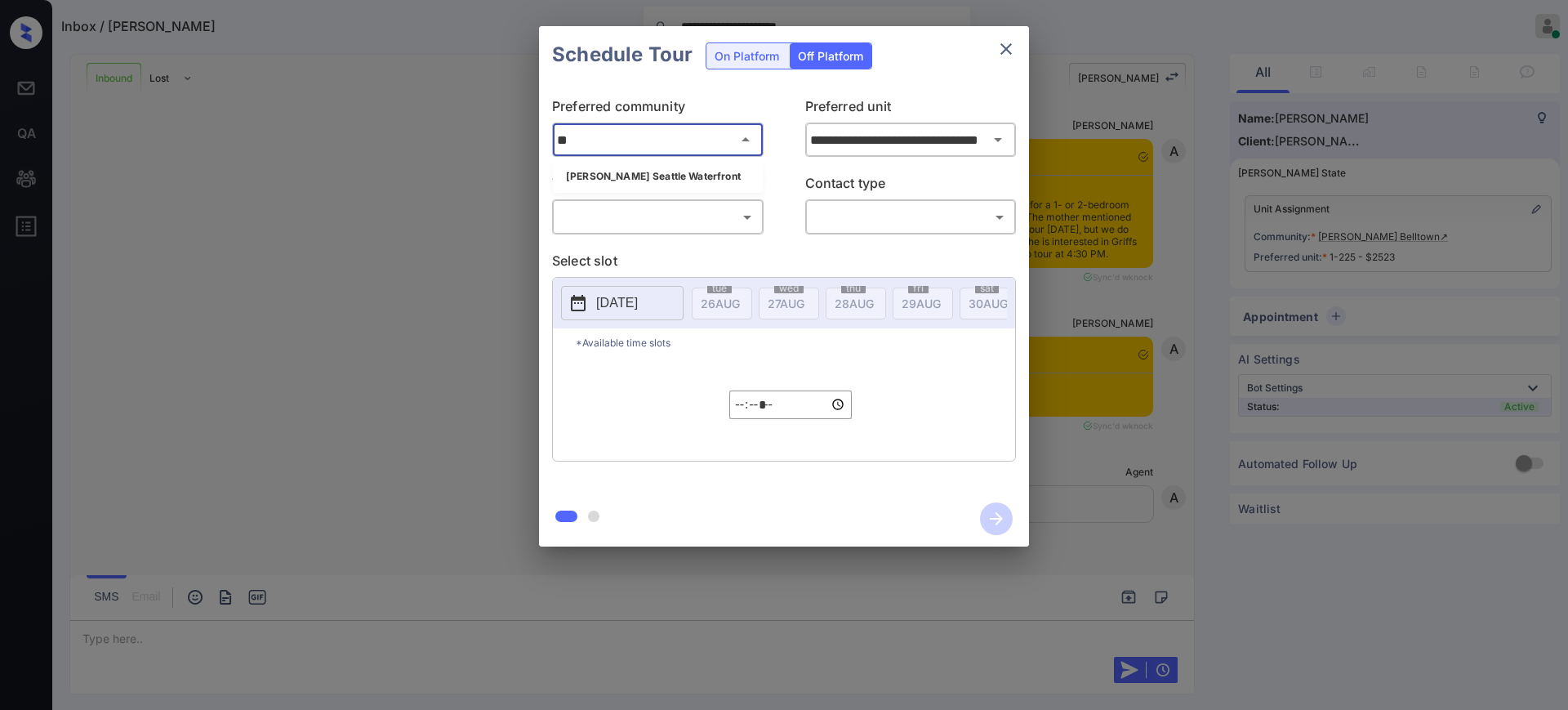
type input "***"
click at [621, 174] on li "Griffis Seattle Waterfront" at bounding box center [658, 176] width 210 height 20
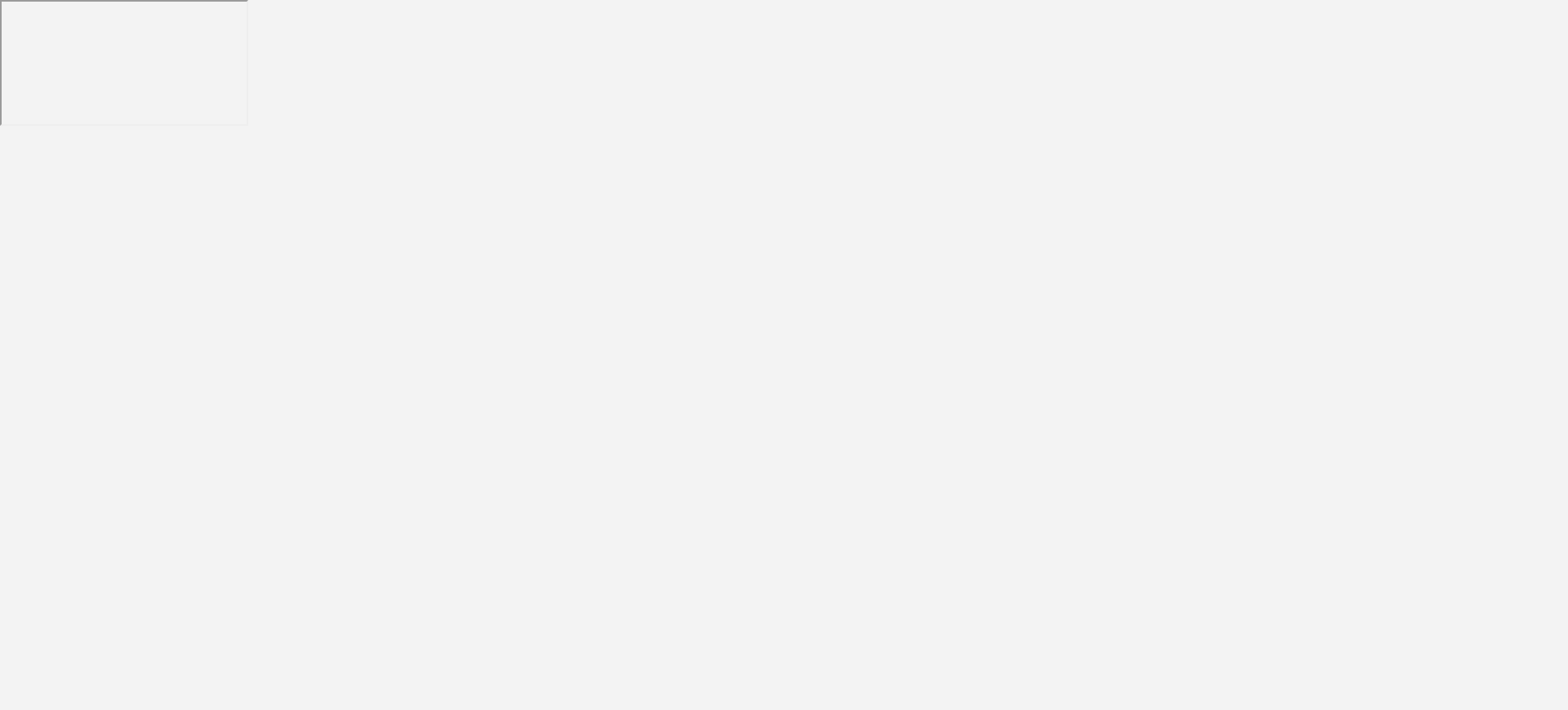
click at [648, 217] on body at bounding box center [784, 355] width 1568 height 710
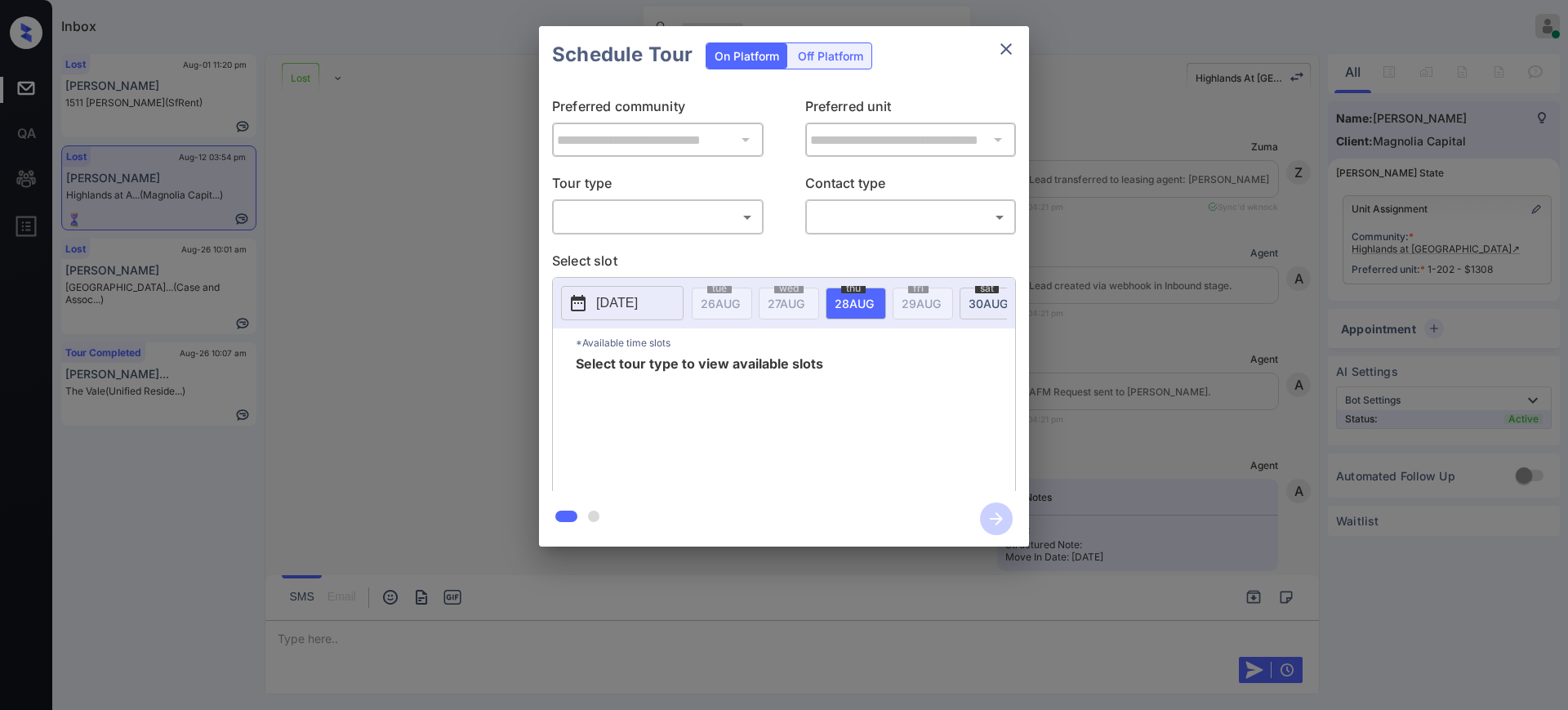
scroll to position [2795, 0]
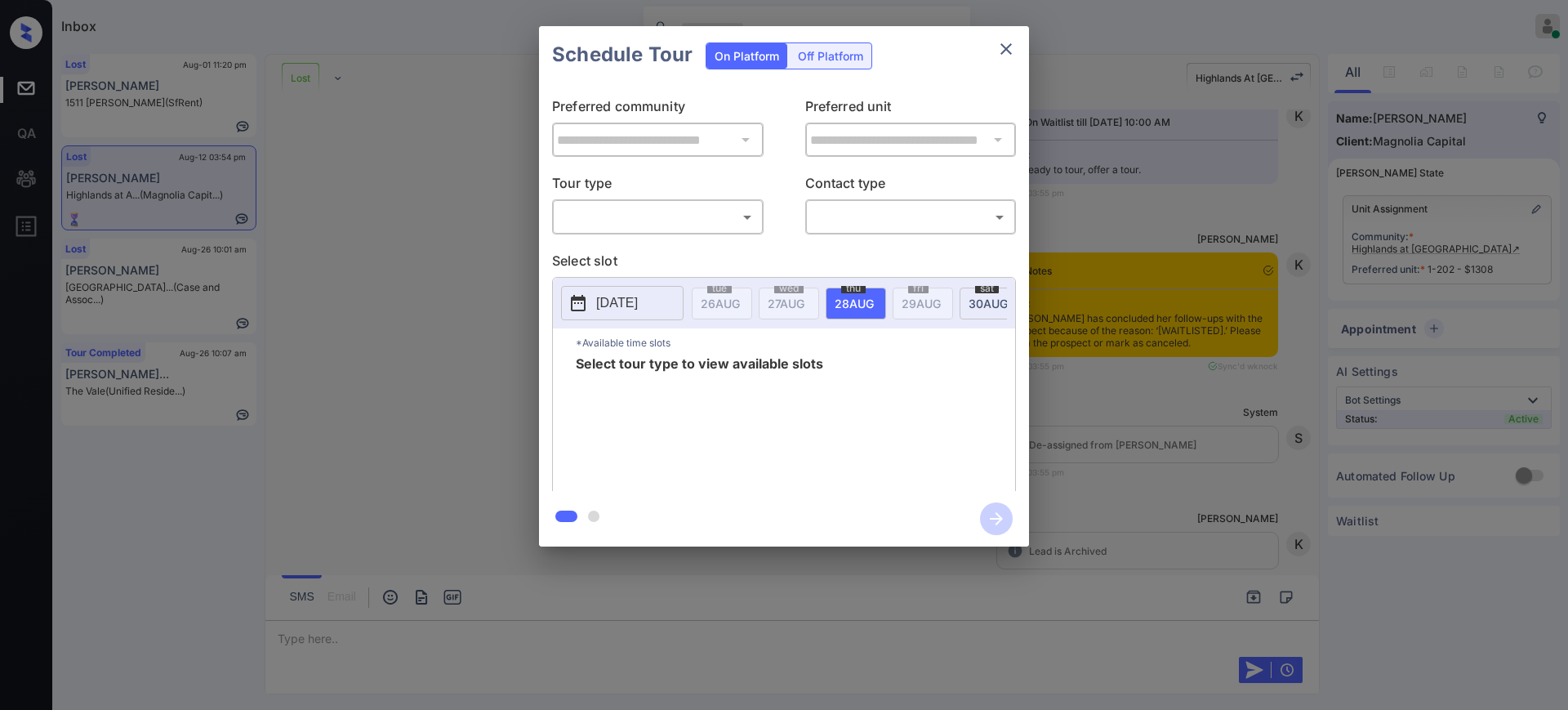
click at [652, 211] on body "Inbox Ajay Kumar Online Set yourself offline Set yourself on break Profile Swit…" at bounding box center [784, 355] width 1568 height 710
click at [620, 258] on li "In Person" at bounding box center [658, 253] width 202 height 29
type input "********"
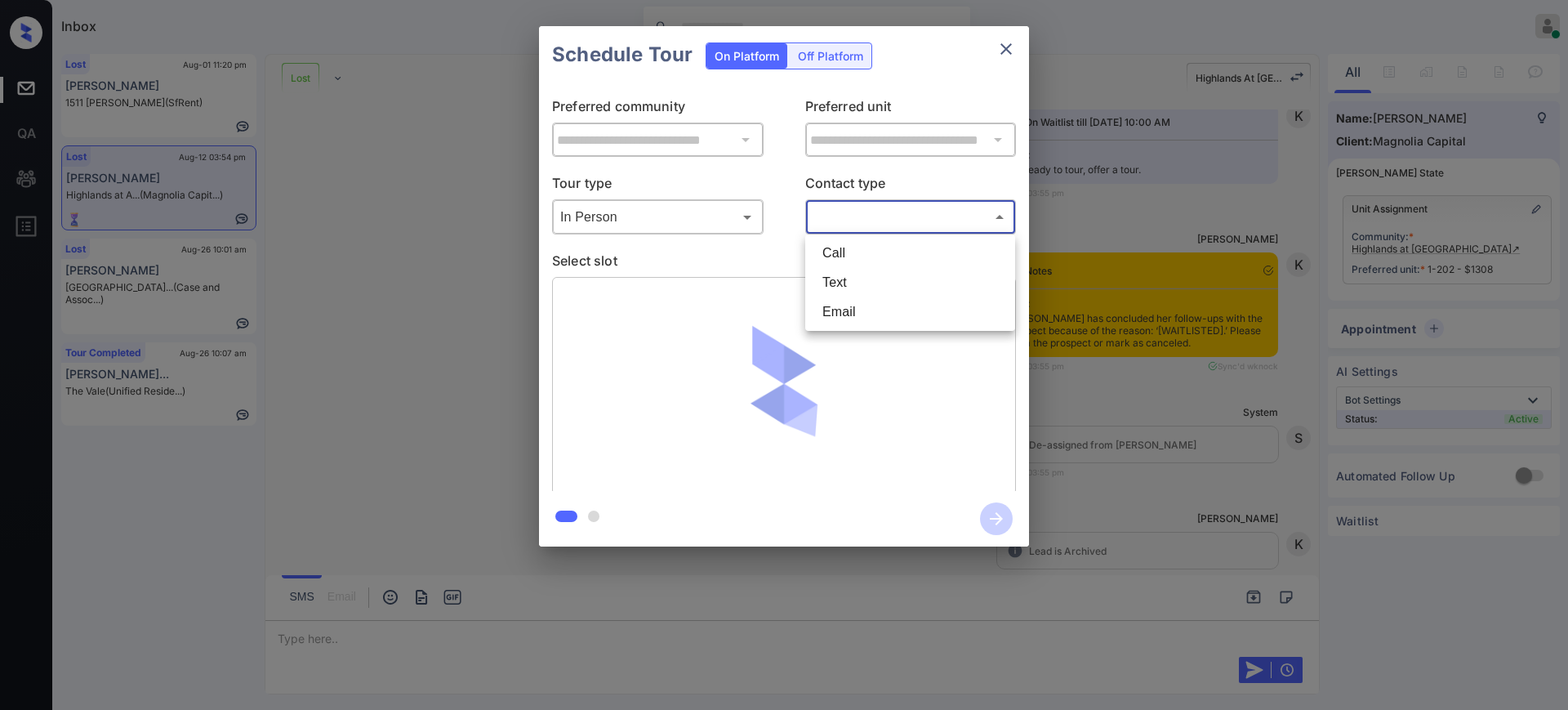
click at [839, 208] on body "Inbox Ajay Kumar Online Set yourself offline Set yourself on break Profile Swit…" at bounding box center [784, 355] width 1568 height 710
click at [838, 288] on li "Text" at bounding box center [911, 282] width 202 height 29
type input "****"
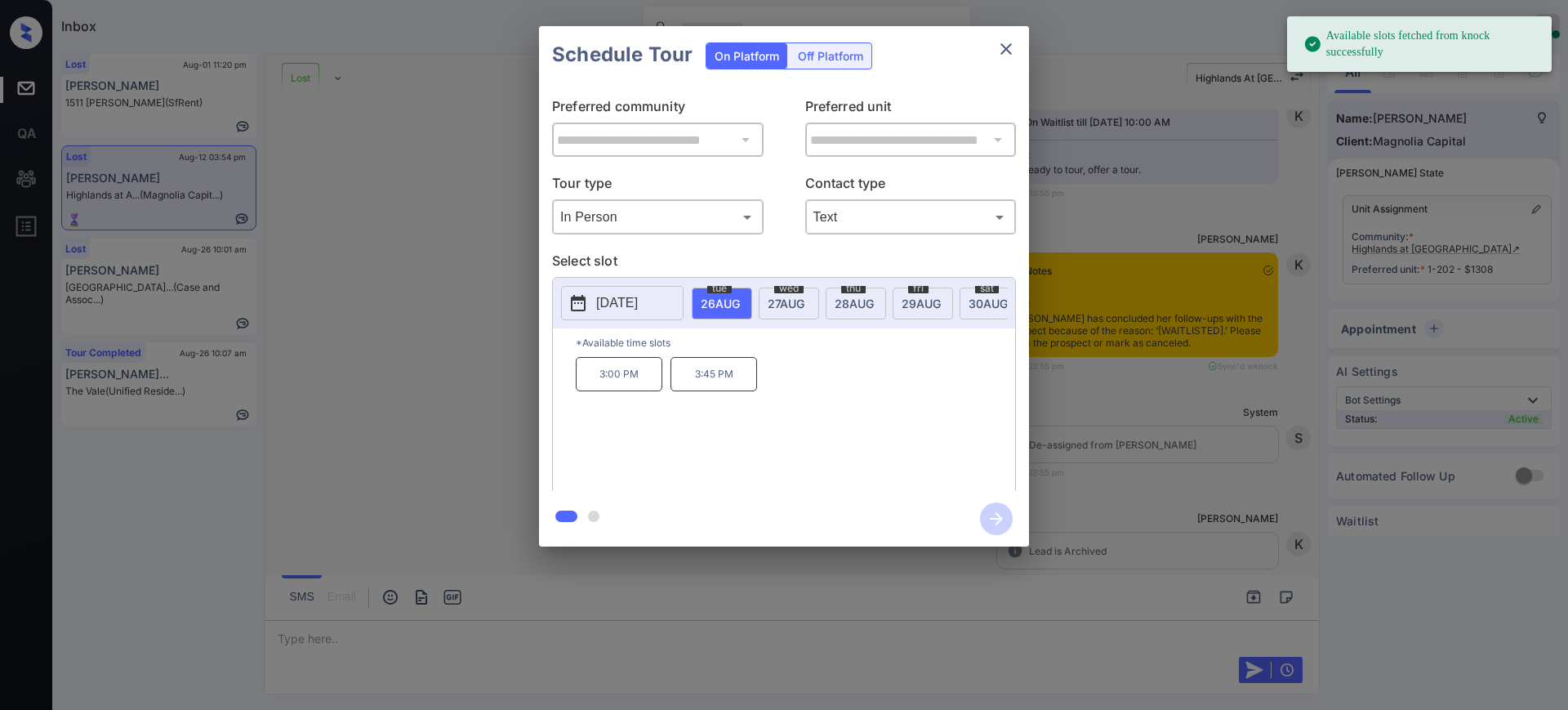
click at [608, 302] on p "2025-08-26" at bounding box center [617, 303] width 41 height 20
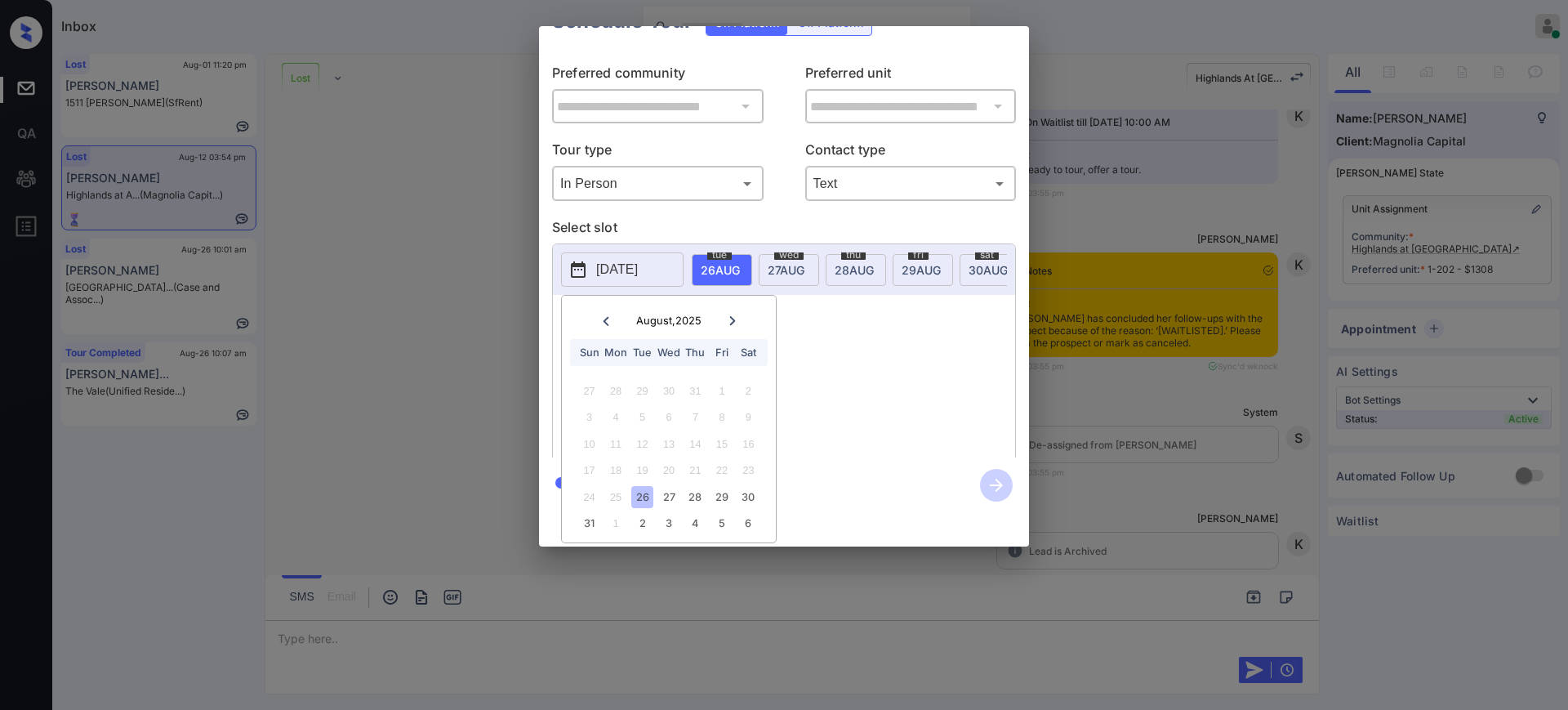
scroll to position [0, 0]
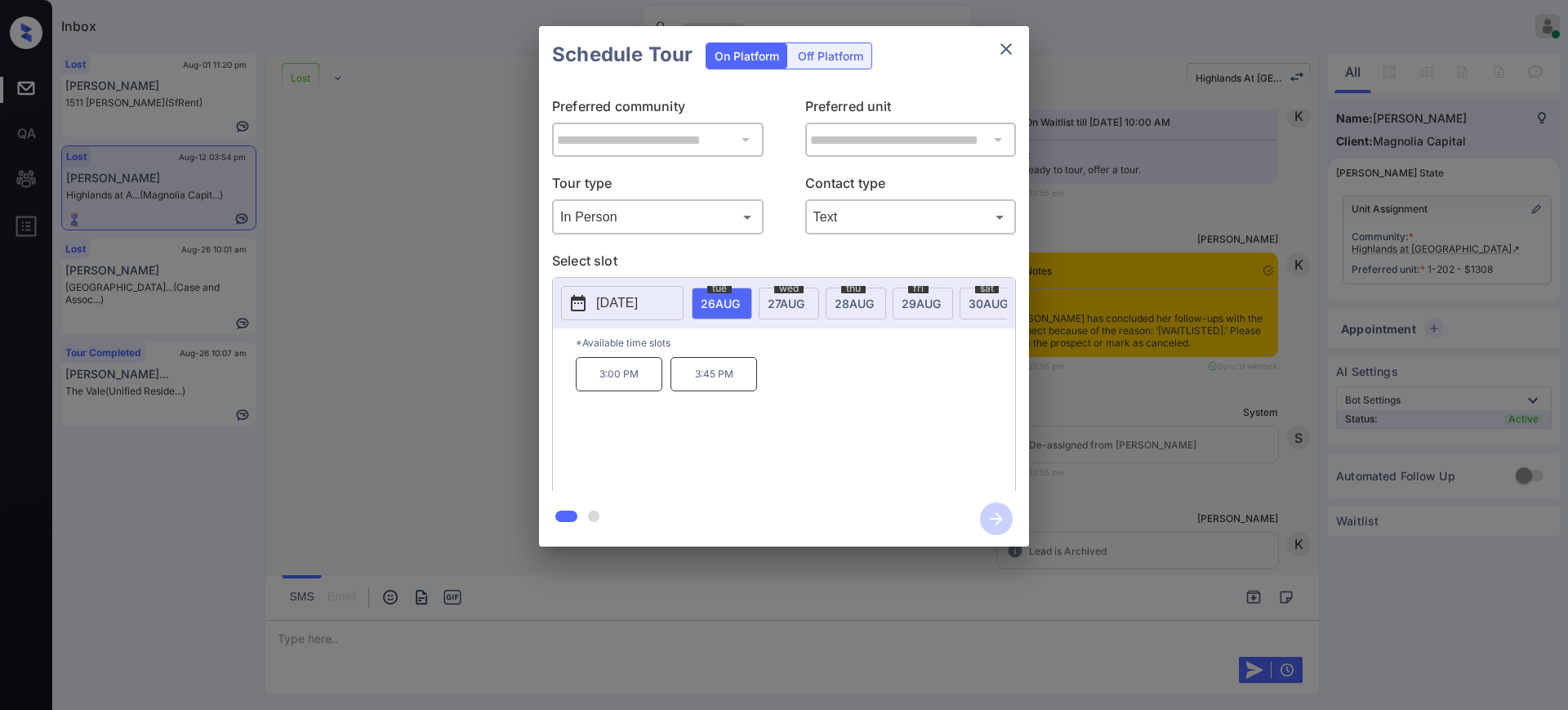
click at [321, 629] on div at bounding box center [784, 355] width 1568 height 710
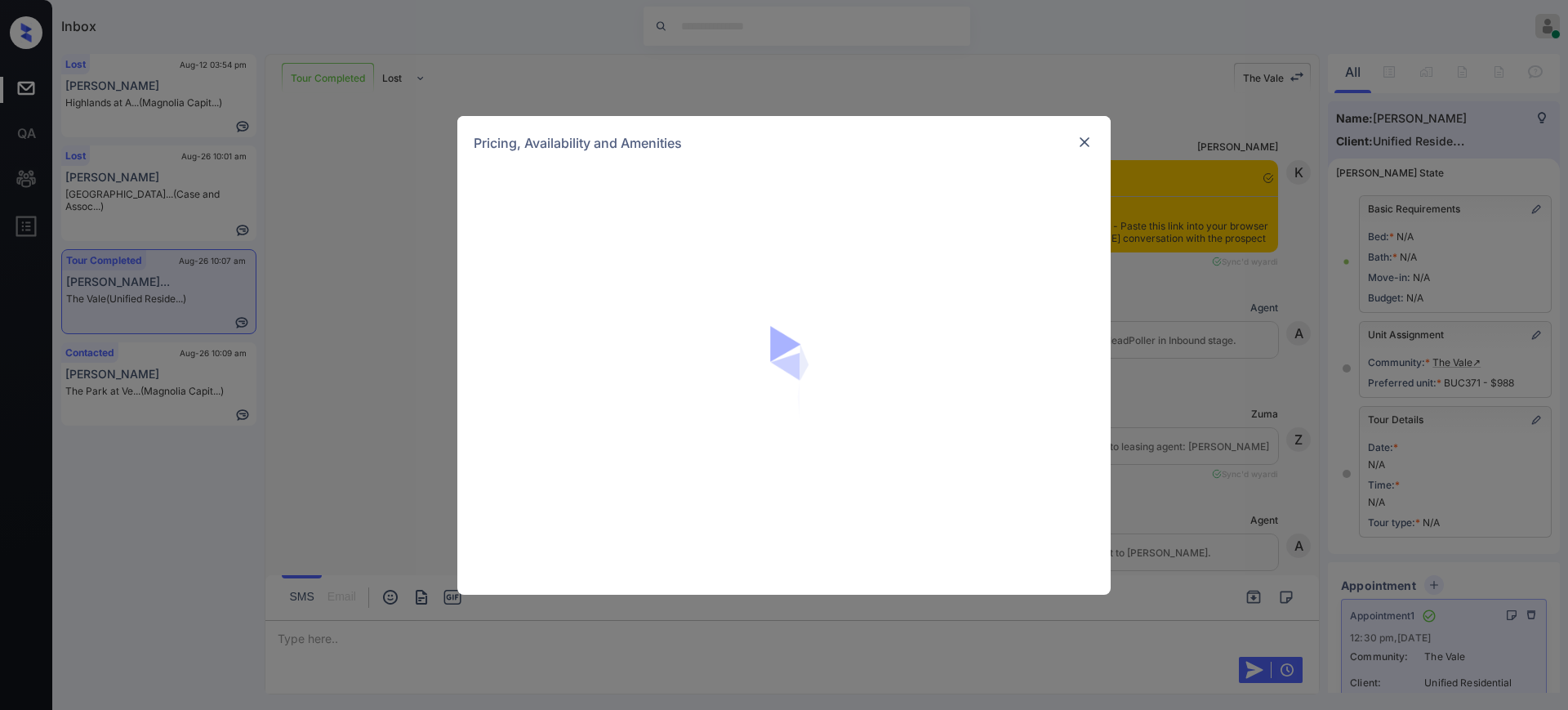
scroll to position [5375, 0]
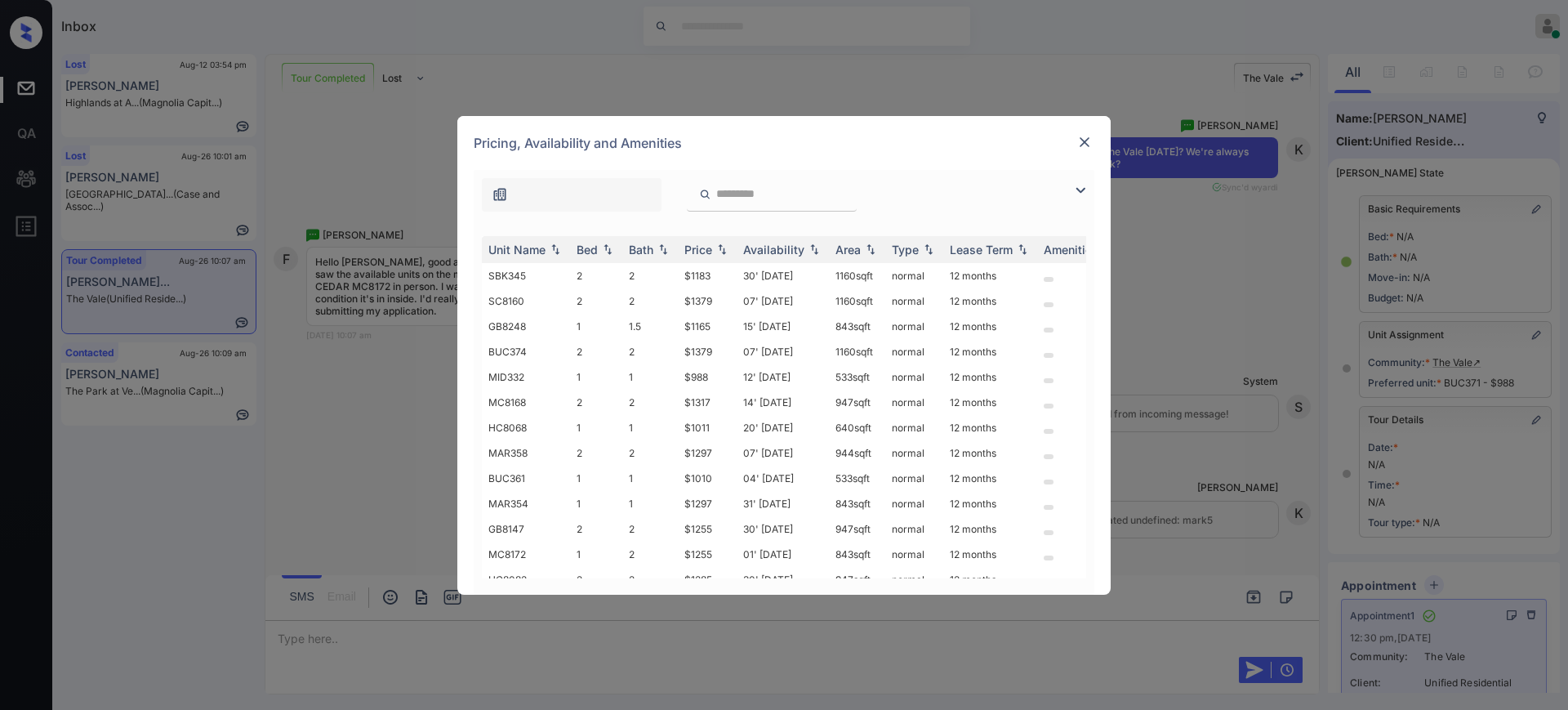
click at [729, 196] on input "search" at bounding box center [782, 193] width 134 height 14
paste input "******"
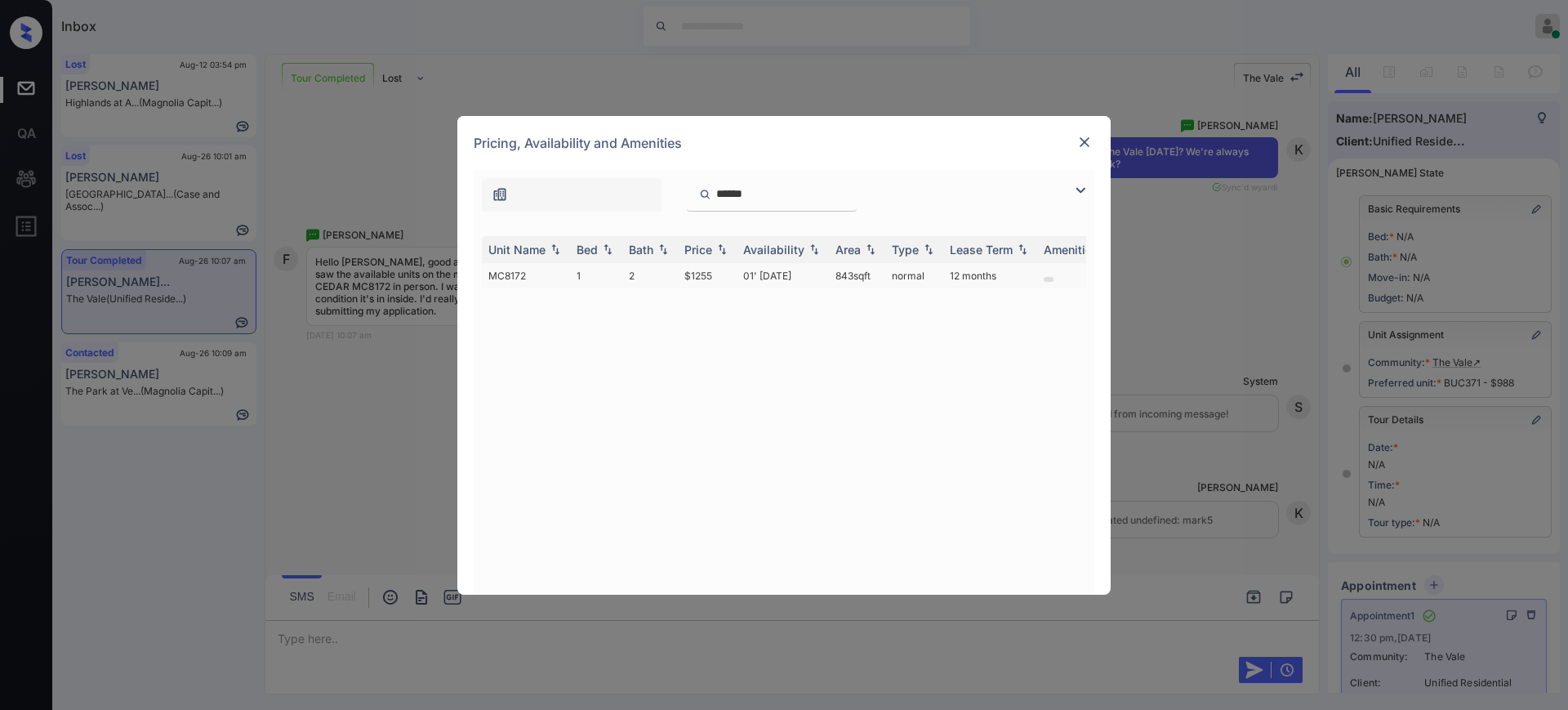
type input "******"
drag, startPoint x: 678, startPoint y: 272, endPoint x: 761, endPoint y: 303, distance: 88.6
click at [728, 281] on td "$1255" at bounding box center [707, 275] width 58 height 25
copy td "$1255"
click at [1080, 140] on img at bounding box center [1084, 141] width 16 height 16
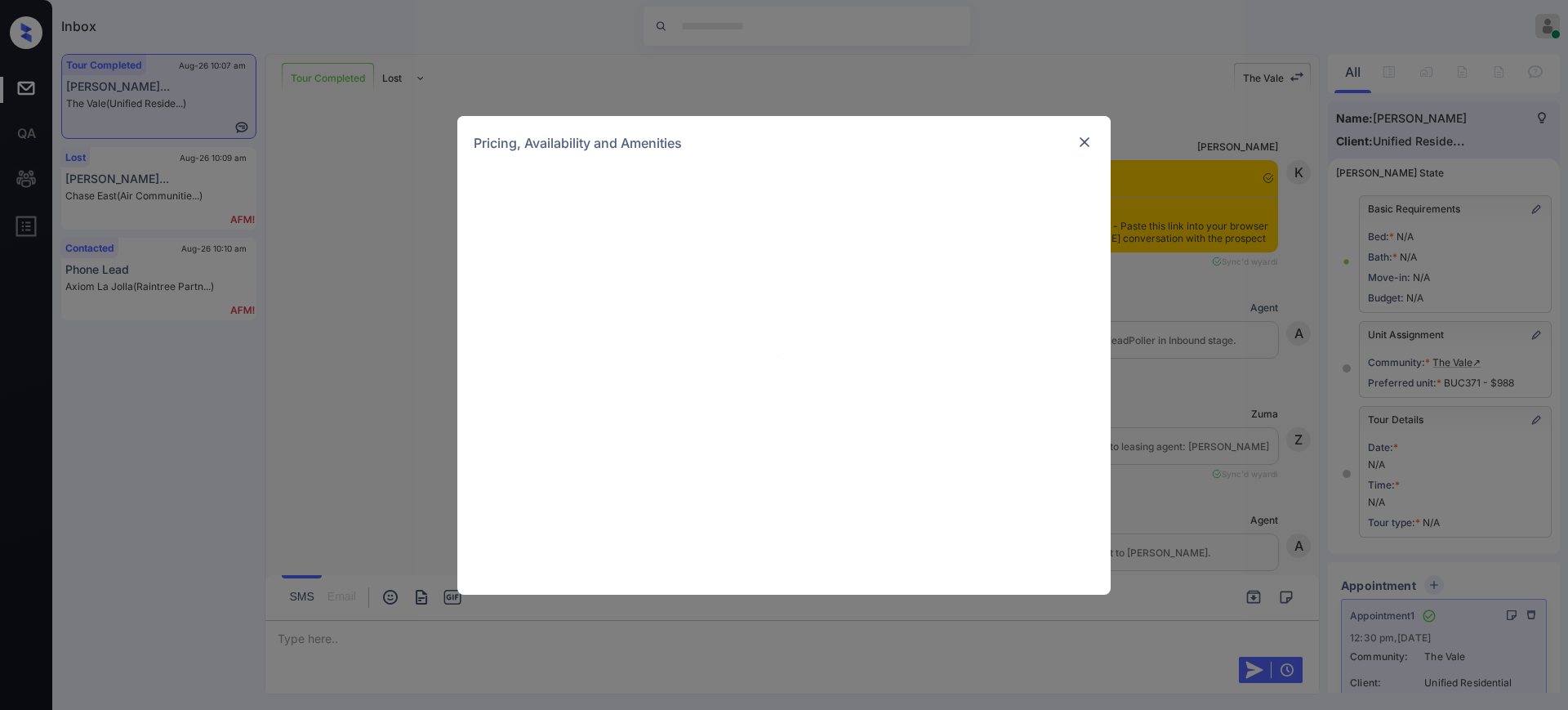
scroll to position [5375, 0]
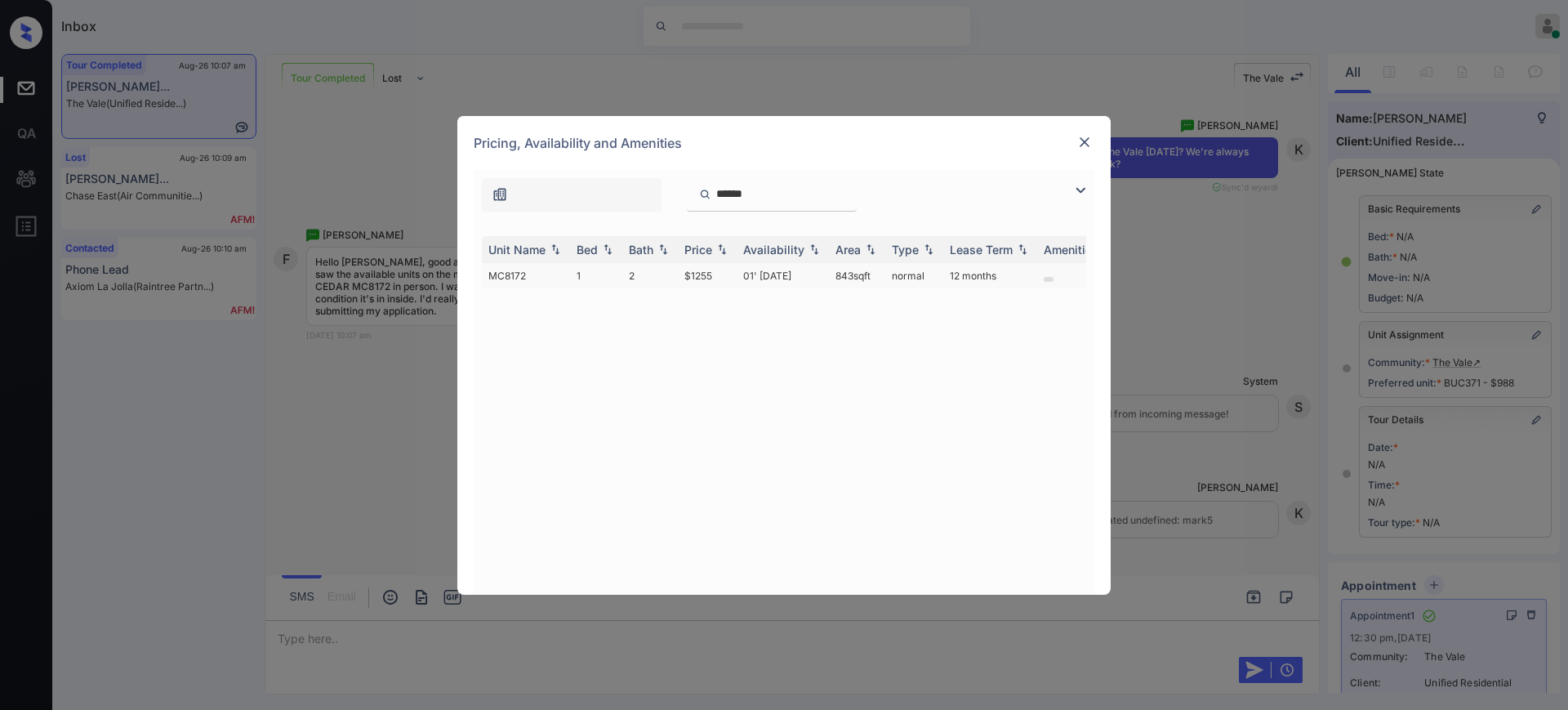
click at [513, 276] on td "MC8172" at bounding box center [526, 275] width 89 height 25
click at [513, 278] on td "MC8172" at bounding box center [526, 275] width 89 height 25
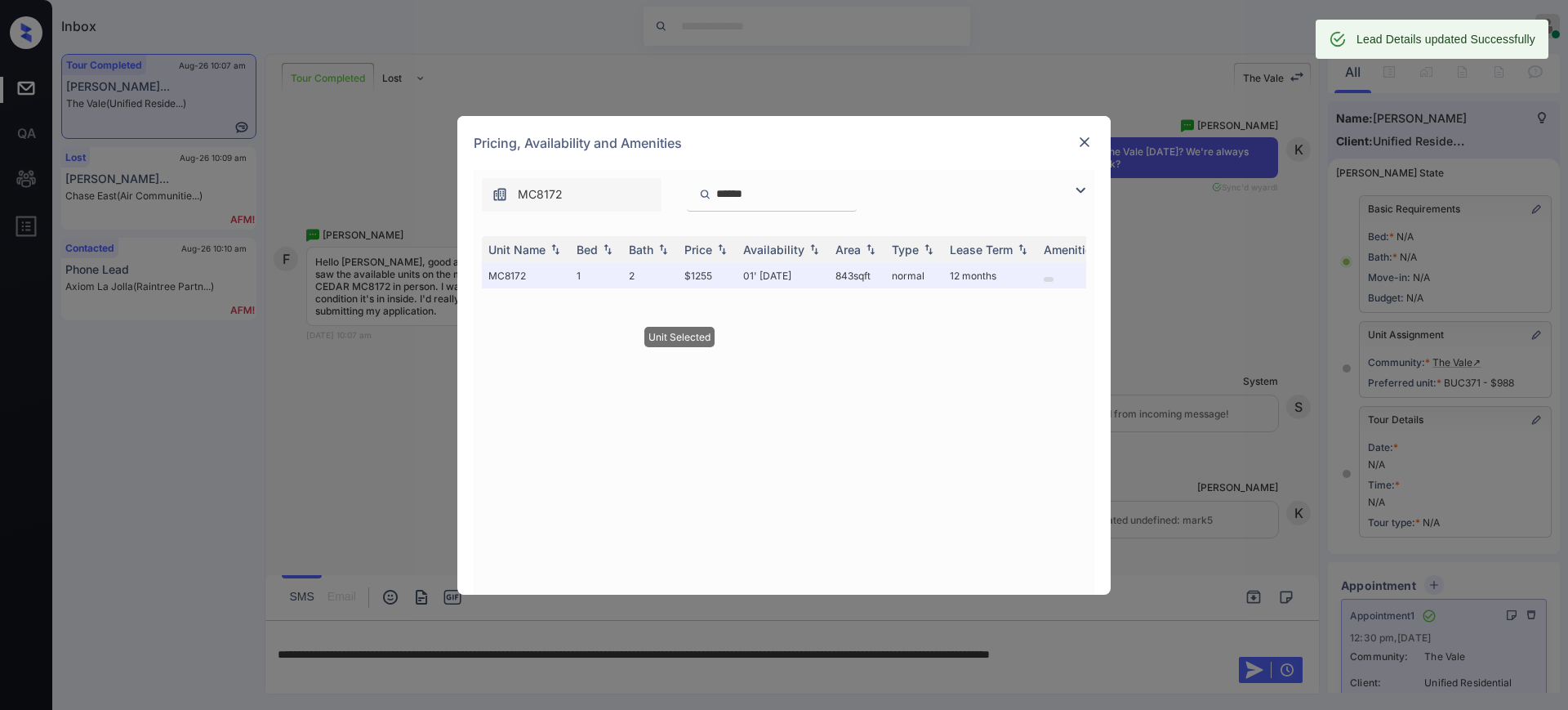
click at [525, 308] on div "Unit Name Bed Bath Price Availability Area Type Lease Term Amenities MC8172 1 2…" at bounding box center [784, 406] width 604 height 342
click at [504, 274] on td "MC8172" at bounding box center [526, 275] width 89 height 25
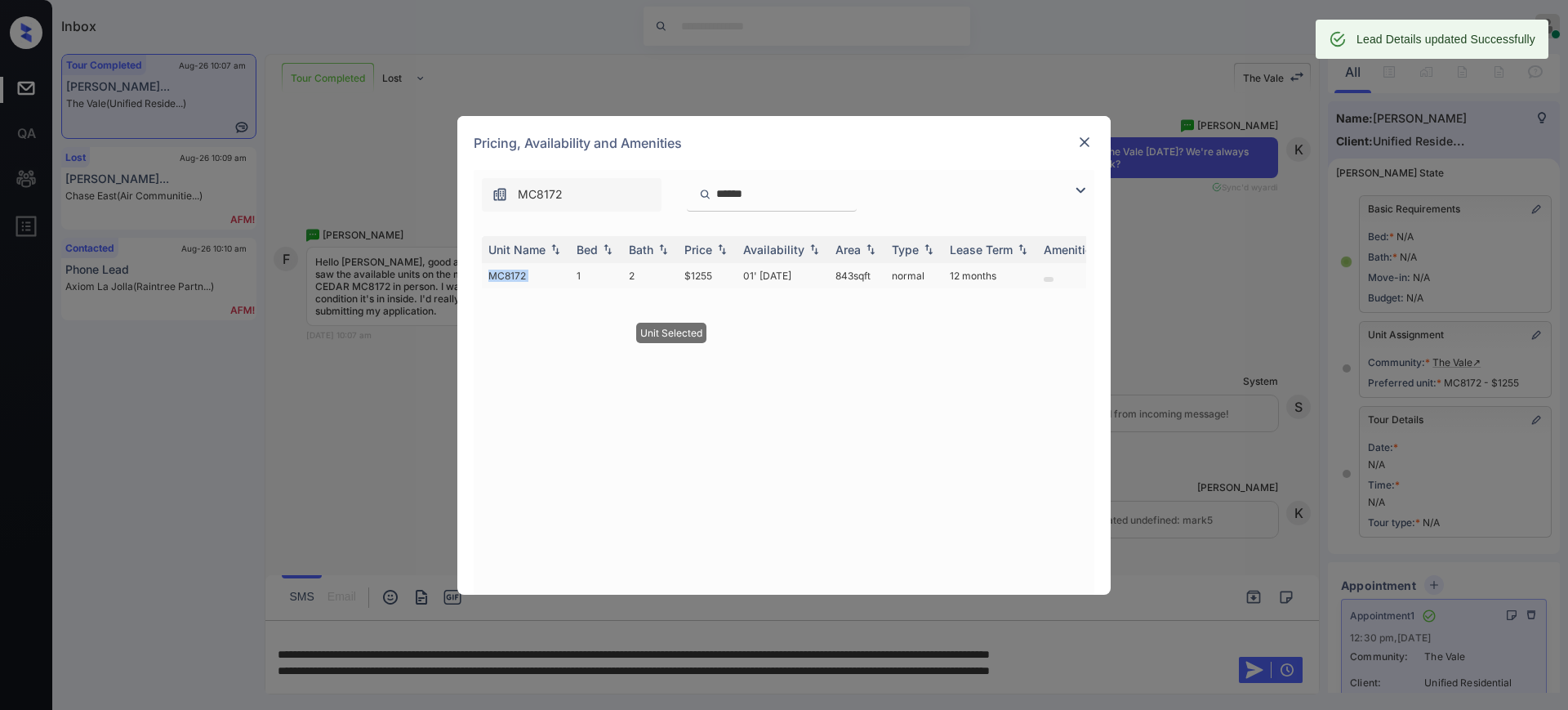
copy td "MC8172"
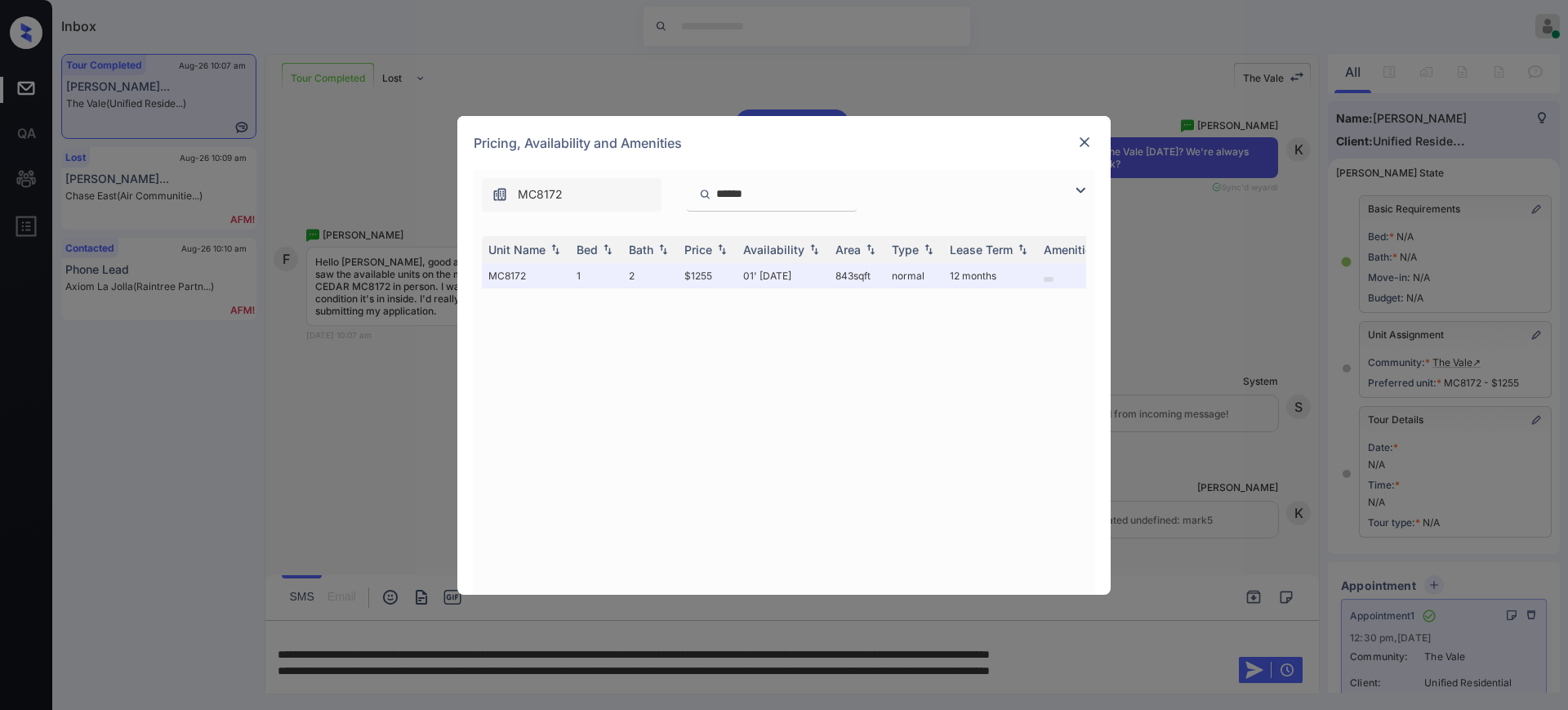
drag, startPoint x: 1079, startPoint y: 128, endPoint x: 1077, endPoint y: 178, distance: 50.0
click at [1080, 130] on div "Pricing, Availability and Amenities" at bounding box center [784, 142] width 653 height 54
click at [1086, 143] on img at bounding box center [1084, 141] width 16 height 16
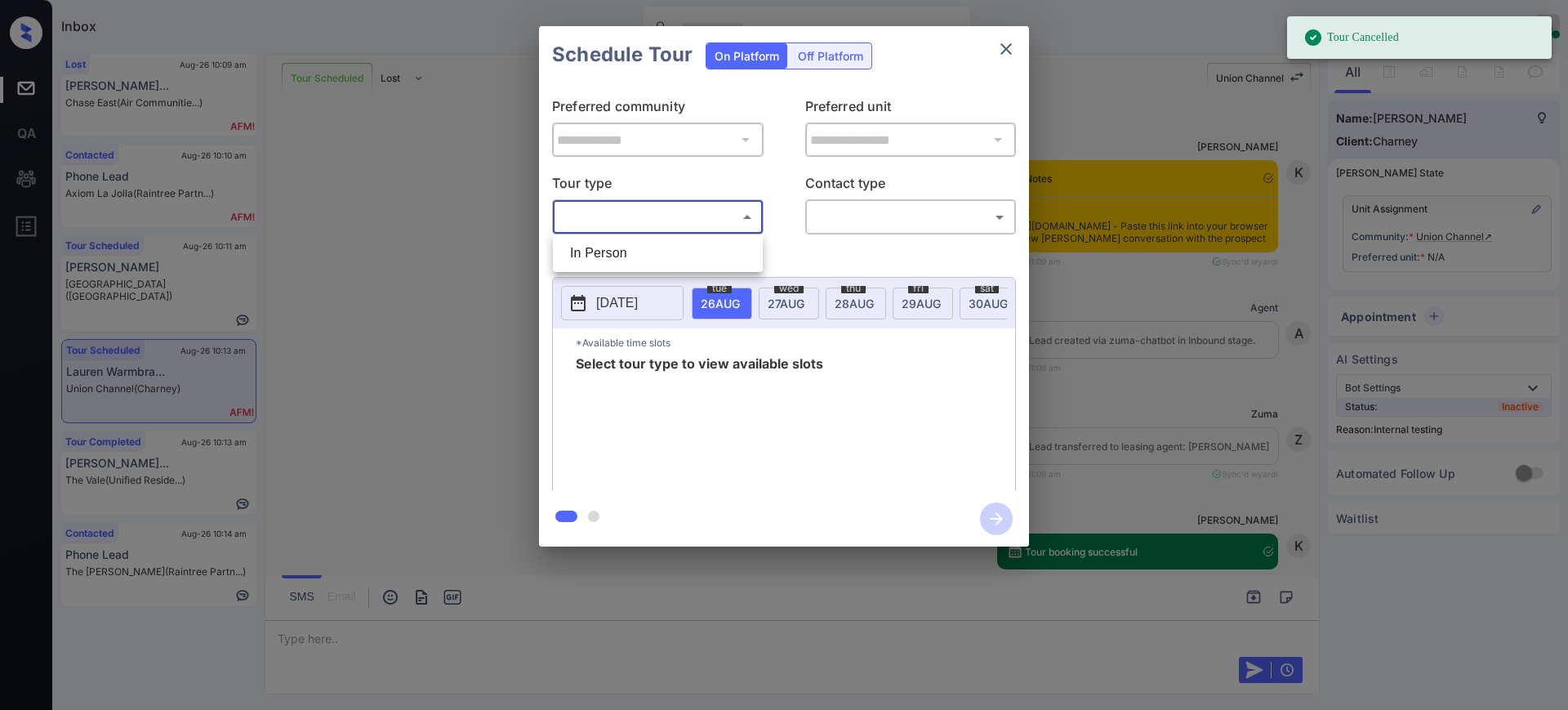
click at [635, 210] on body "Tour Cancelled Inbox Ajay Kumar Online Set yourself offline Set yourself on bre…" at bounding box center [784, 355] width 1568 height 710
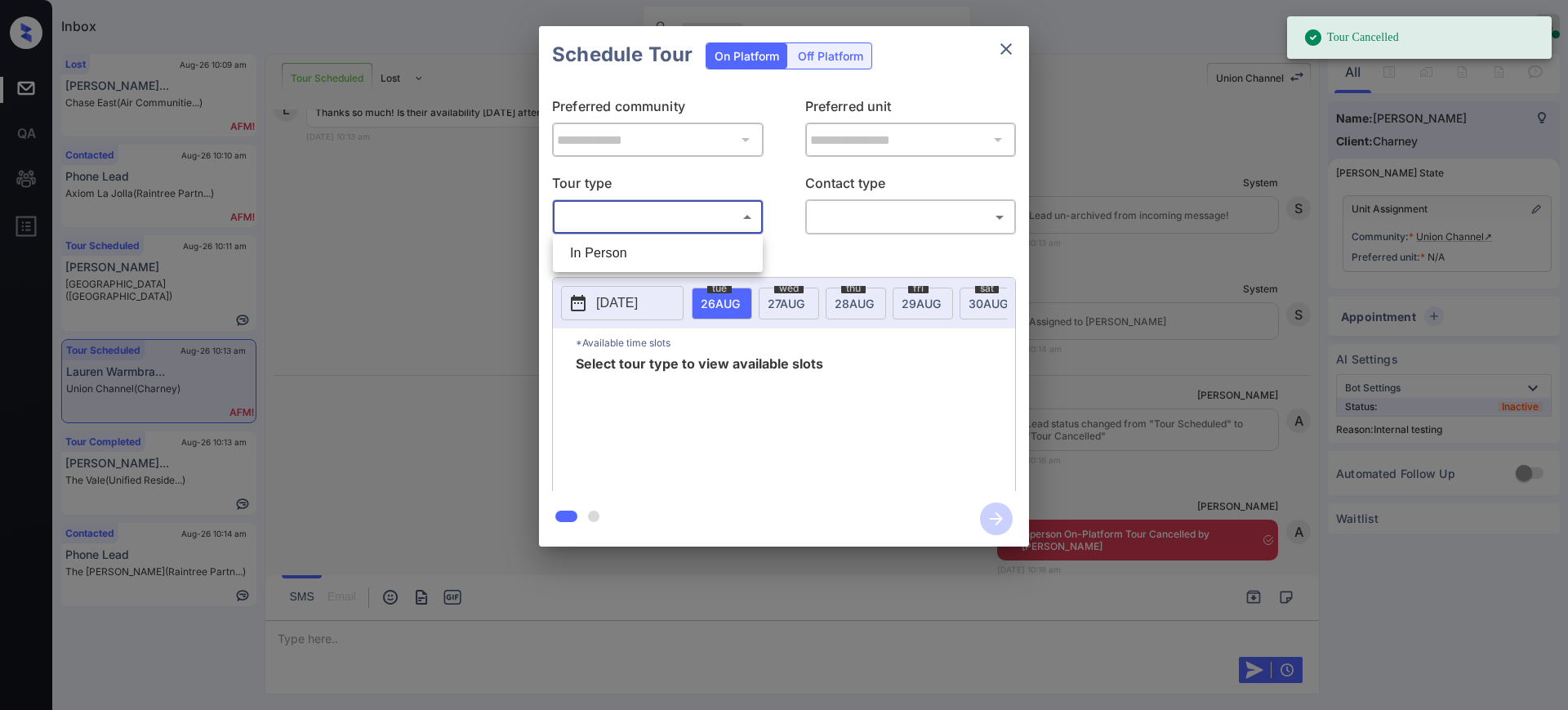
click at [627, 256] on li "In Person" at bounding box center [658, 253] width 202 height 29
type input "********"
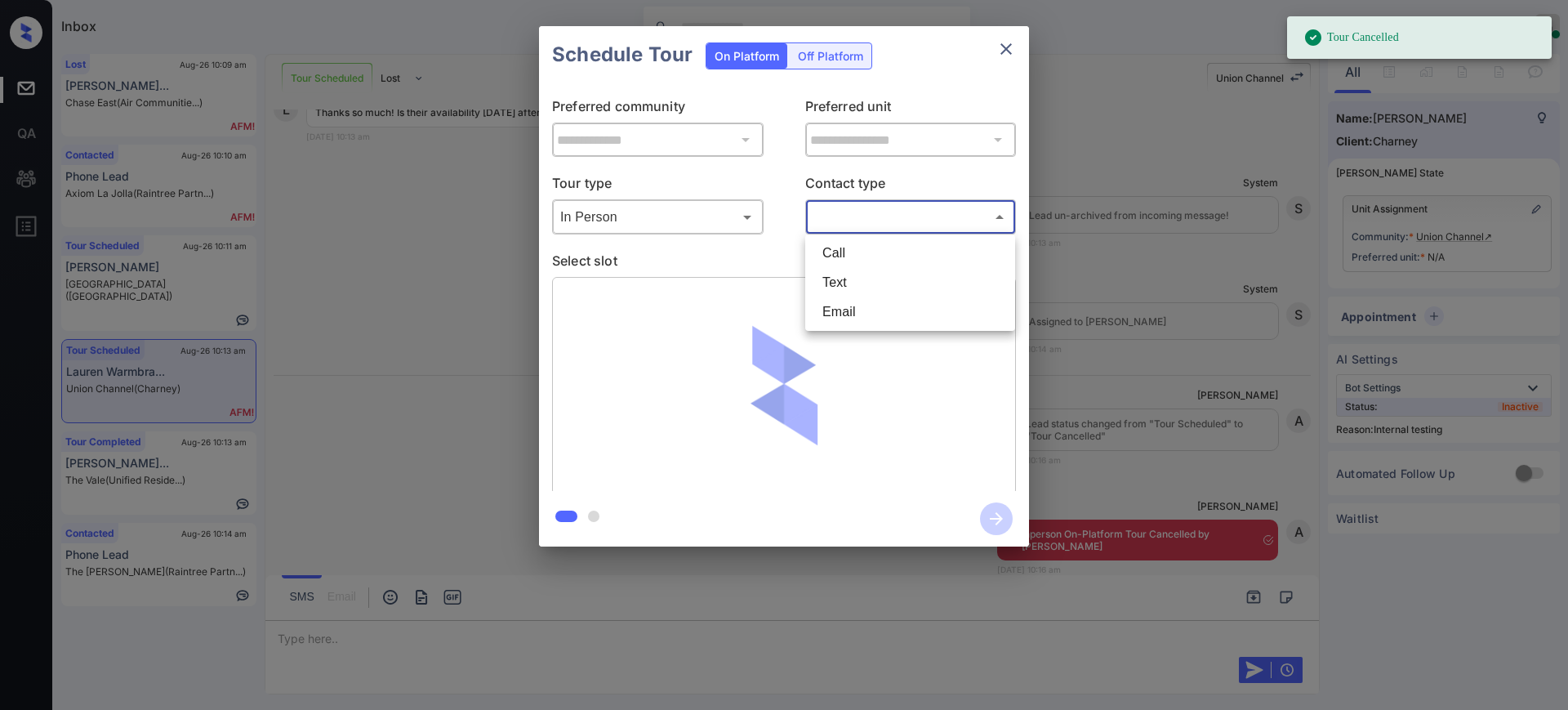
drag, startPoint x: 910, startPoint y: 212, endPoint x: 837, endPoint y: 265, distance: 90.2
click at [903, 211] on body "Tour Cancelled Inbox Ajay Kumar Online Set yourself offline Set yourself on bre…" at bounding box center [784, 355] width 1568 height 710
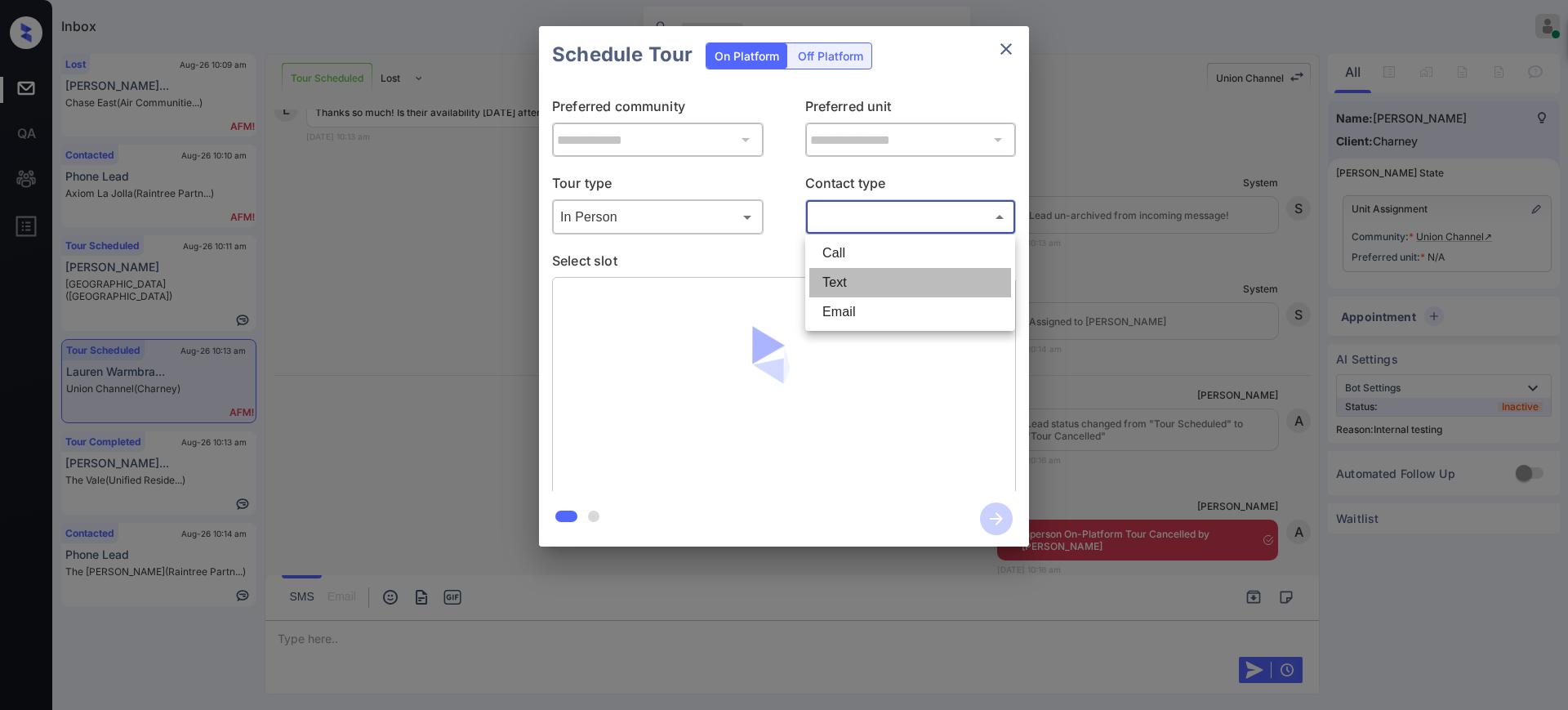
click at [834, 279] on li "Text" at bounding box center [911, 282] width 202 height 29
type input "****"
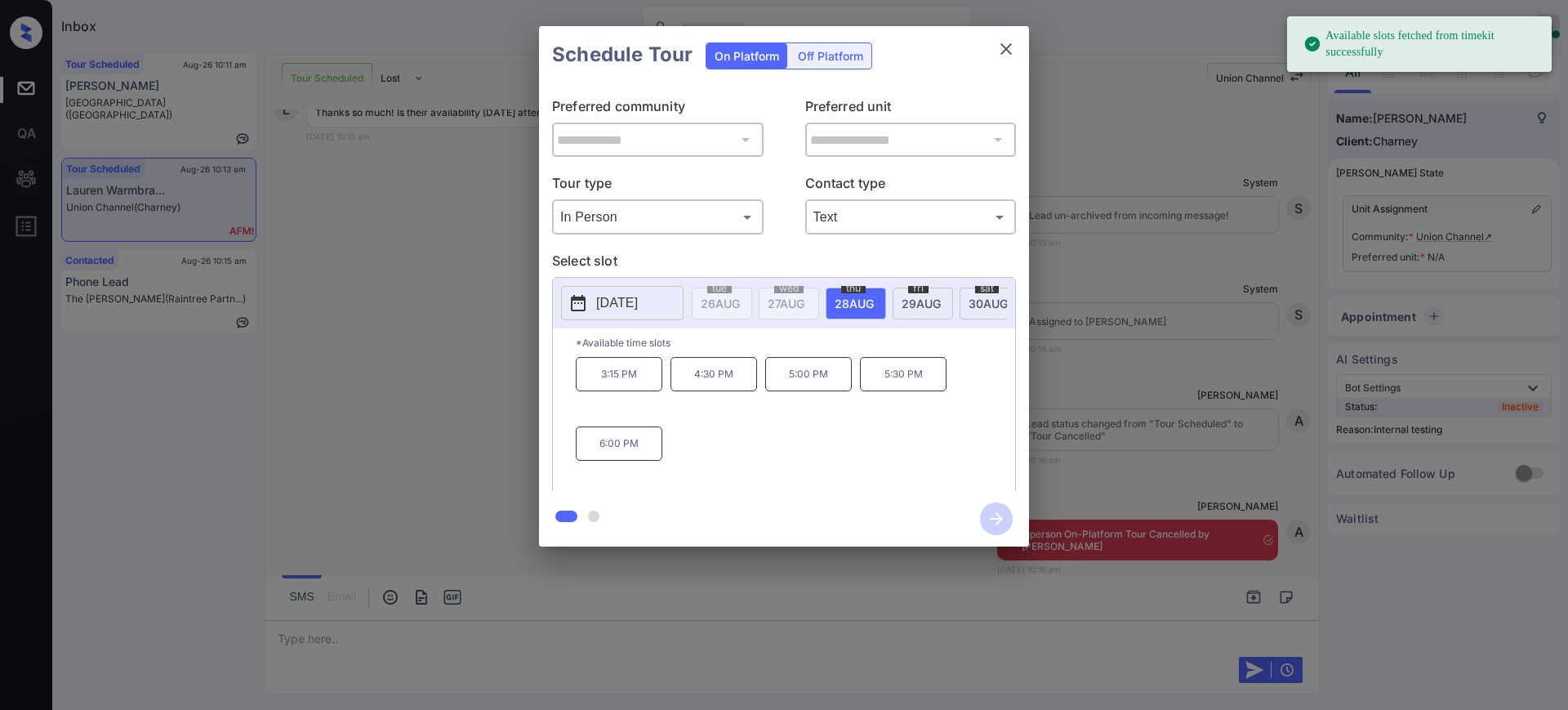
click at [866, 297] on span "28 AUG" at bounding box center [854, 304] width 40 height 14
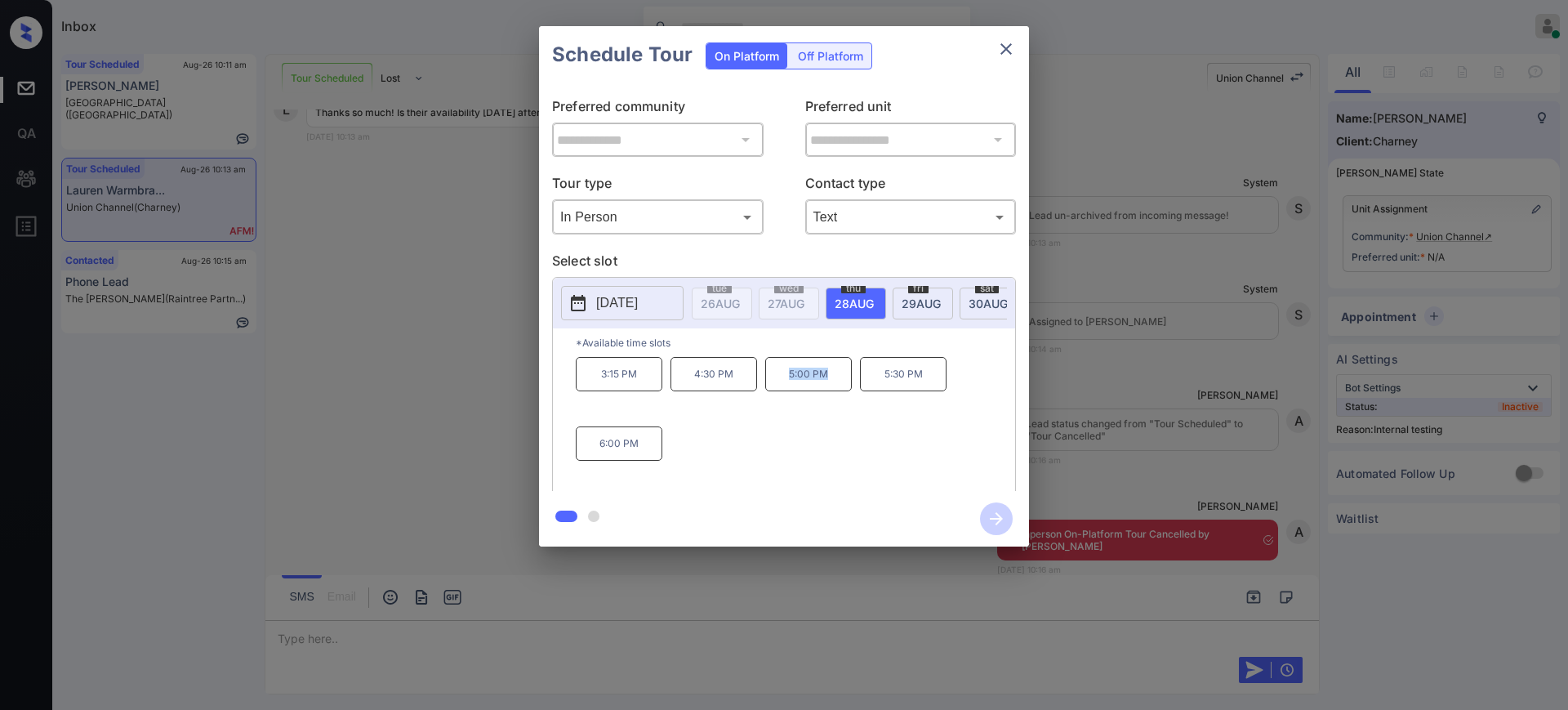
drag, startPoint x: 786, startPoint y: 388, endPoint x: 841, endPoint y: 388, distance: 55.0
click at [837, 387] on p "5:00 PM" at bounding box center [809, 374] width 87 height 34
copy p "5:00 PM"
click at [1009, 42] on icon "close" at bounding box center [1006, 49] width 20 height 20
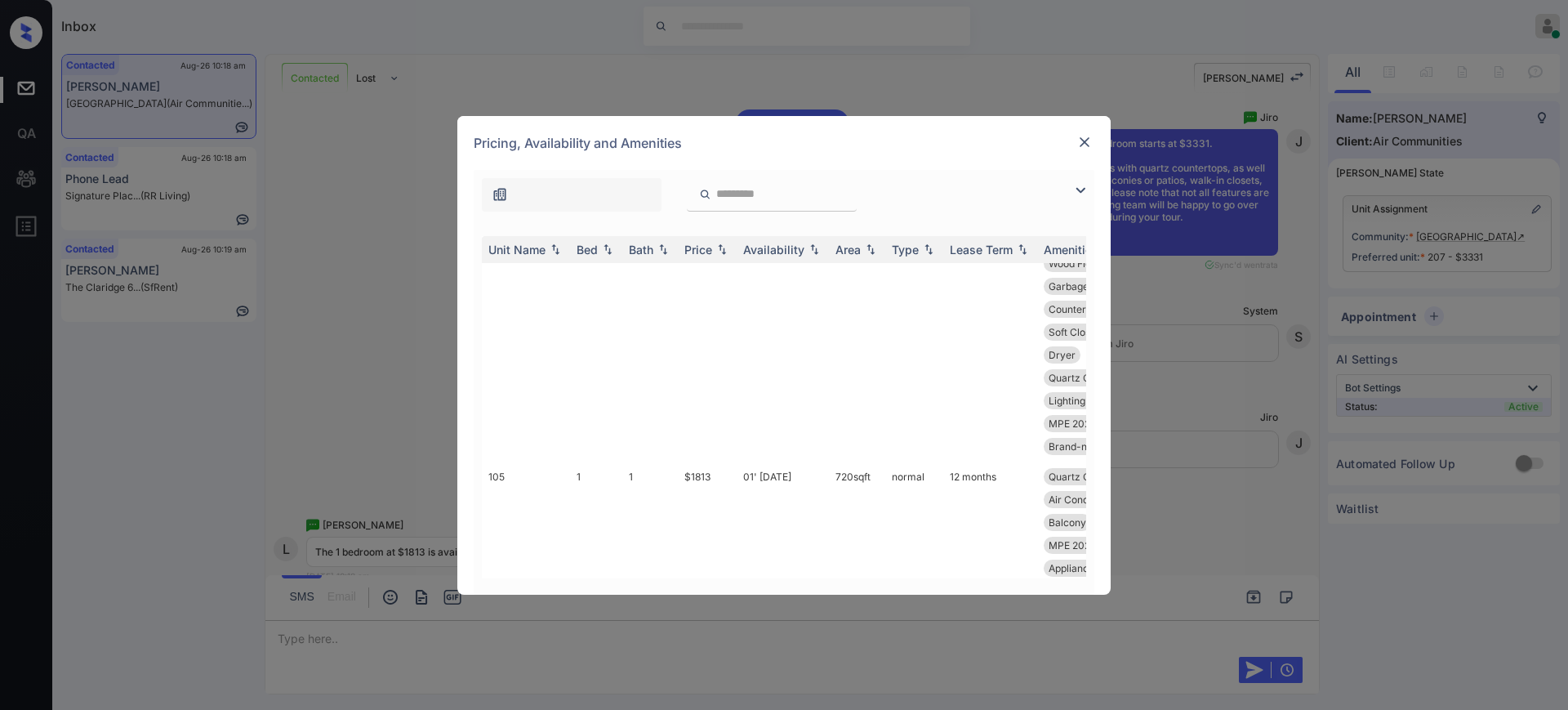
scroll to position [2042, 0]
click at [1081, 134] on img at bounding box center [1084, 141] width 16 height 16
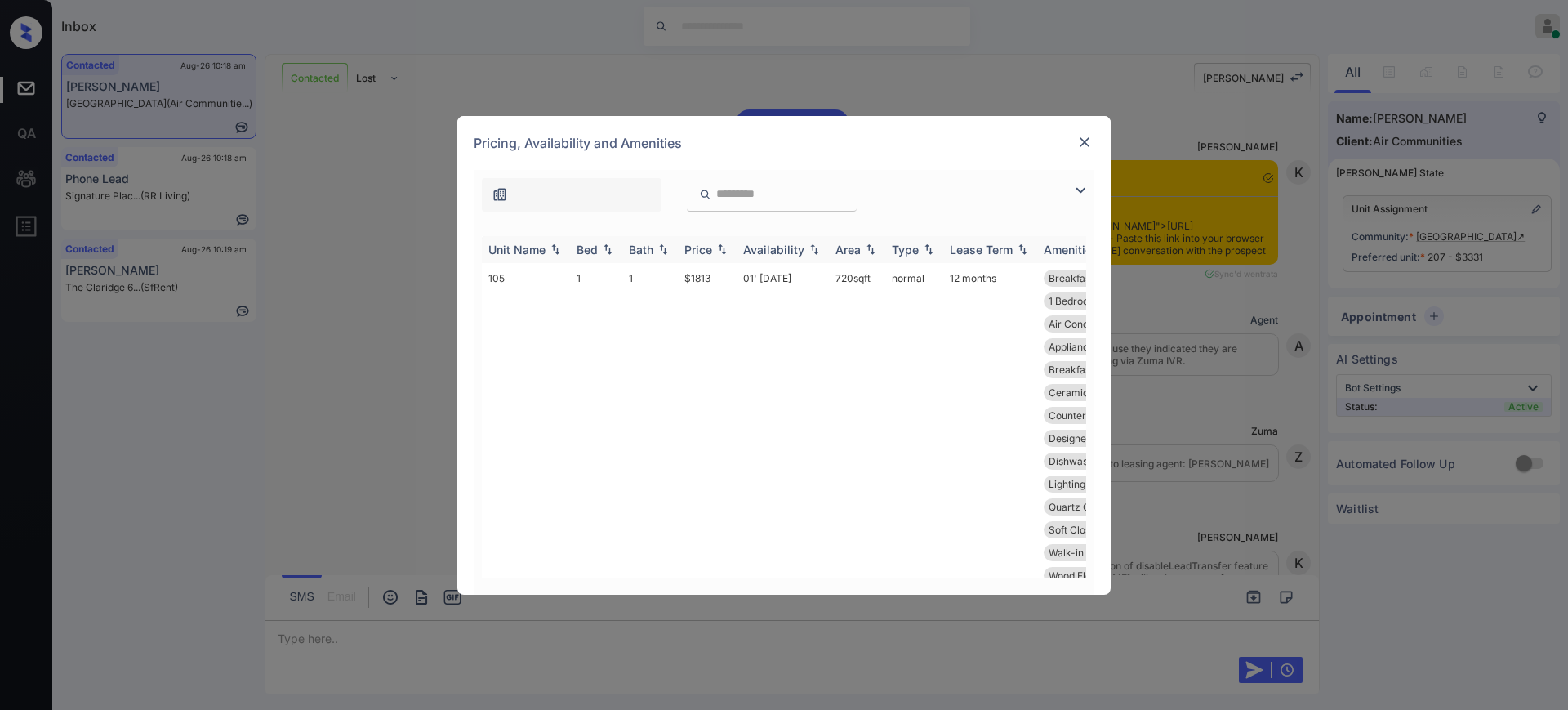
scroll to position [2634, 0]
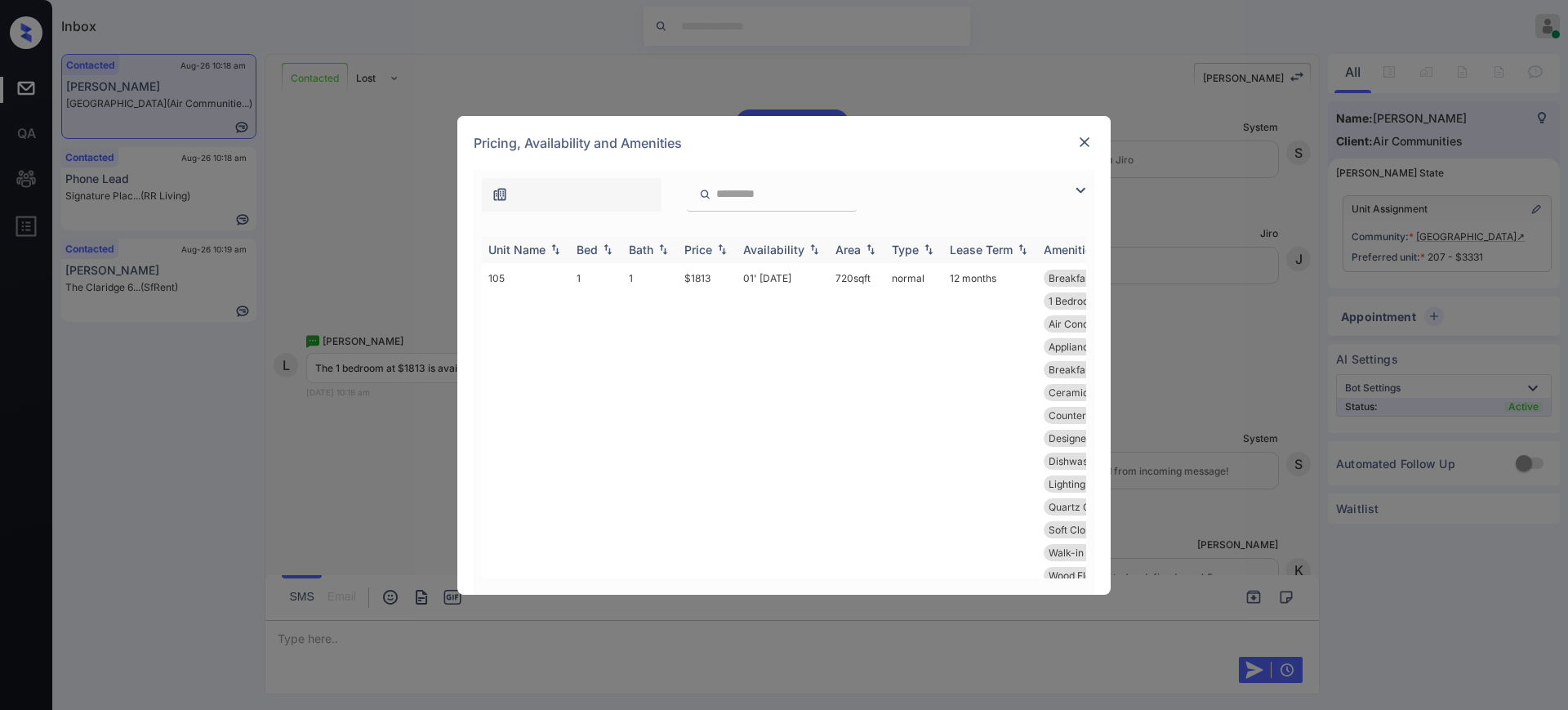
click at [599, 251] on div "Bed" at bounding box center [597, 249] width 40 height 14
click at [598, 250] on div "Bed" at bounding box center [587, 249] width 22 height 14
drag, startPoint x: 677, startPoint y: 279, endPoint x: 721, endPoint y: 278, distance: 44.0
copy tr "$1813"
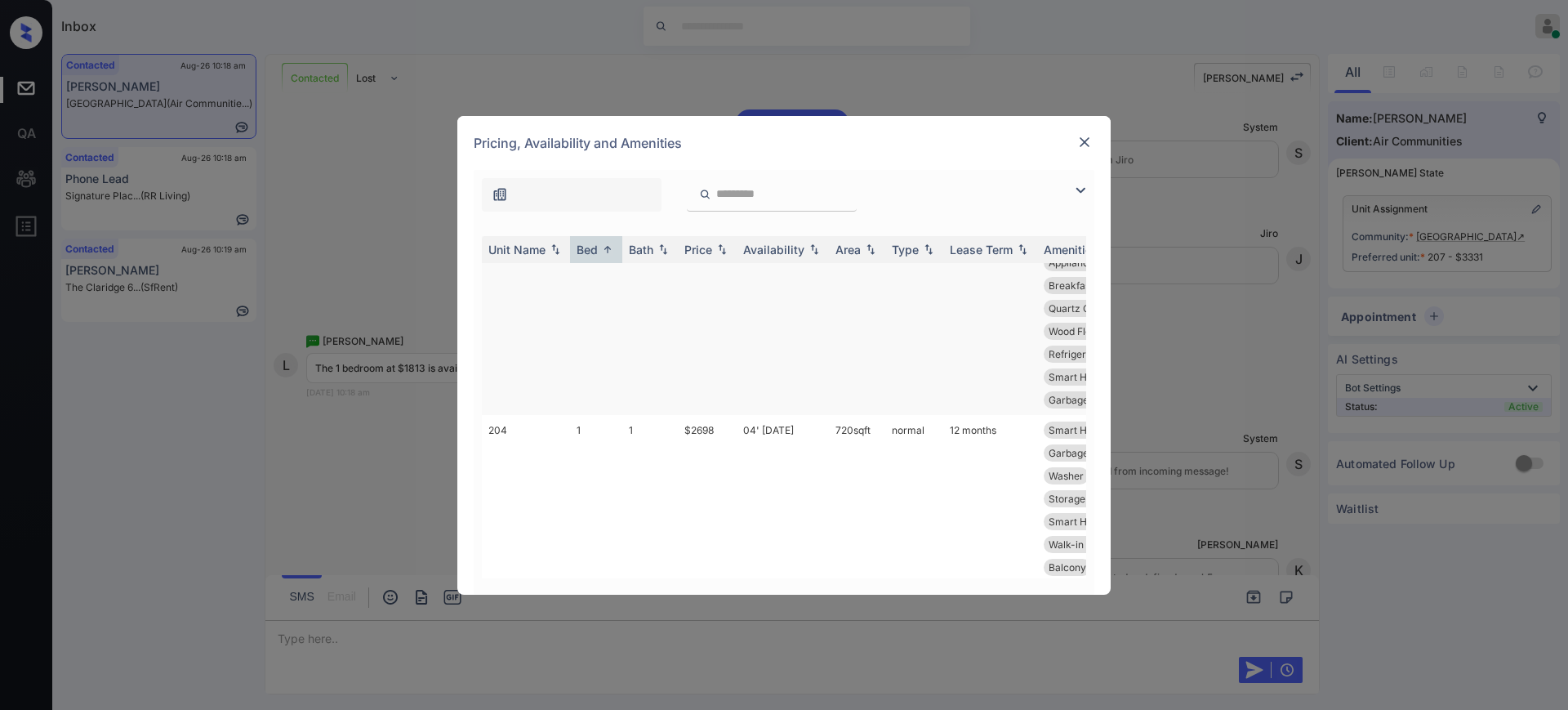
scroll to position [2349, 0]
click at [1082, 143] on img at bounding box center [1084, 141] width 16 height 16
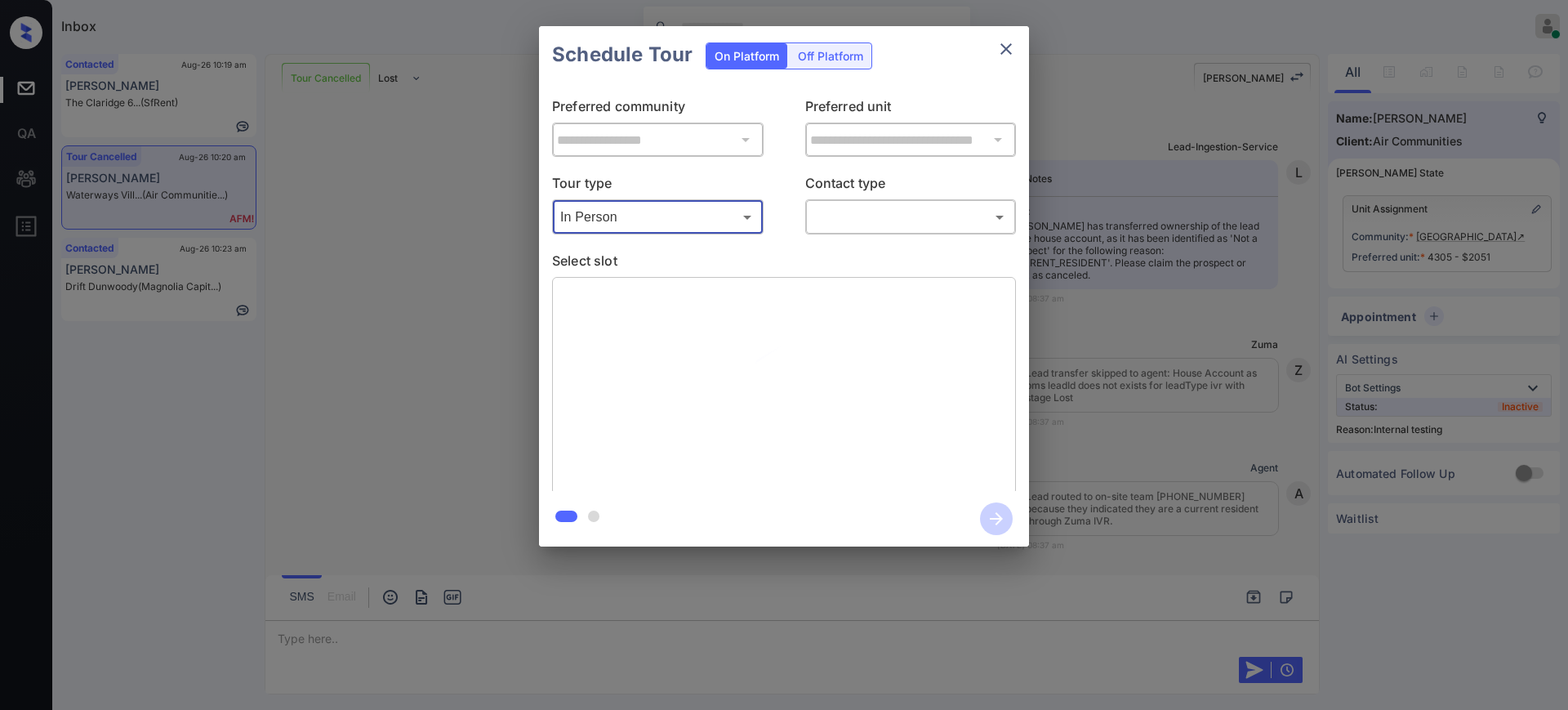
scroll to position [14702, 0]
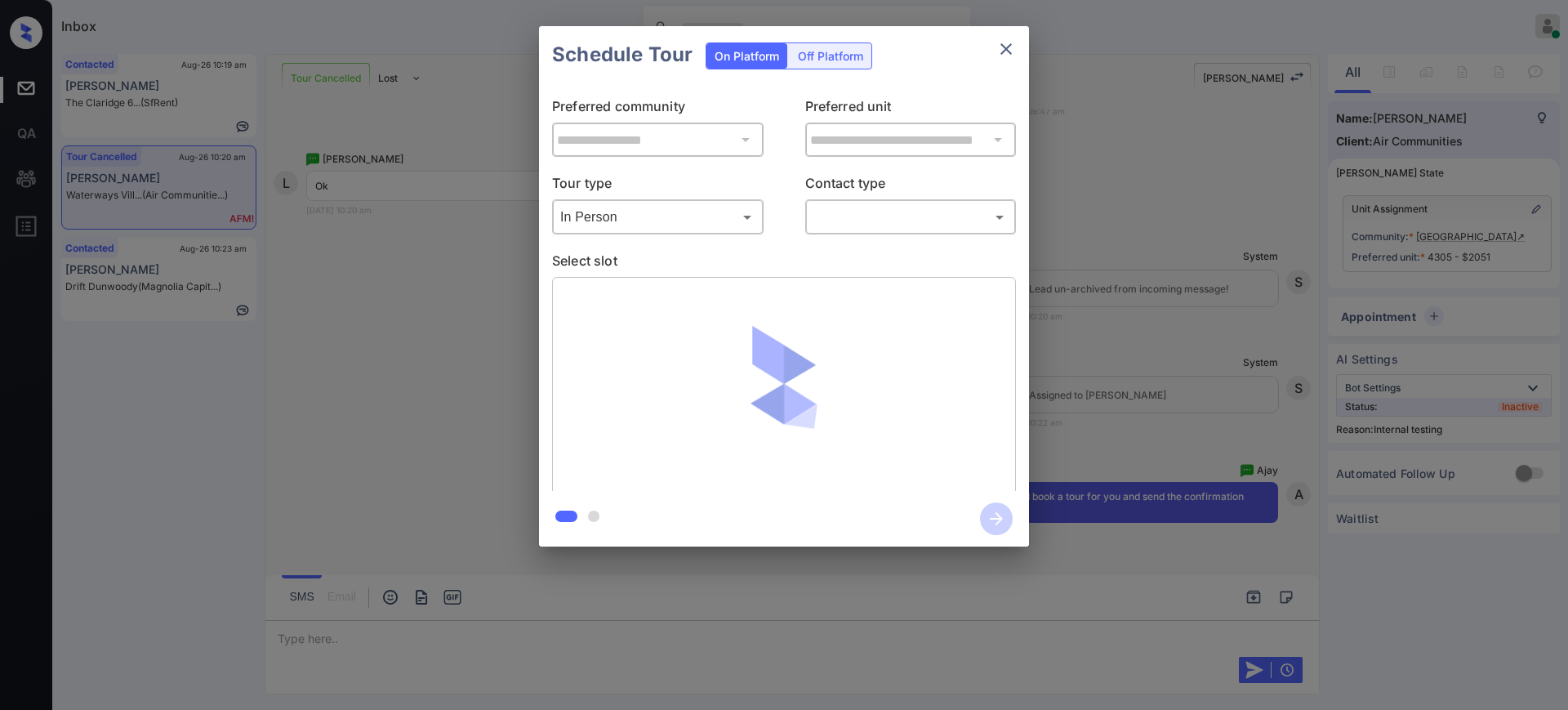
click at [847, 217] on body "Inbox Ajay Kumar Online Set yourself offline Set yourself on break Profile Swit…" at bounding box center [784, 355] width 1568 height 710
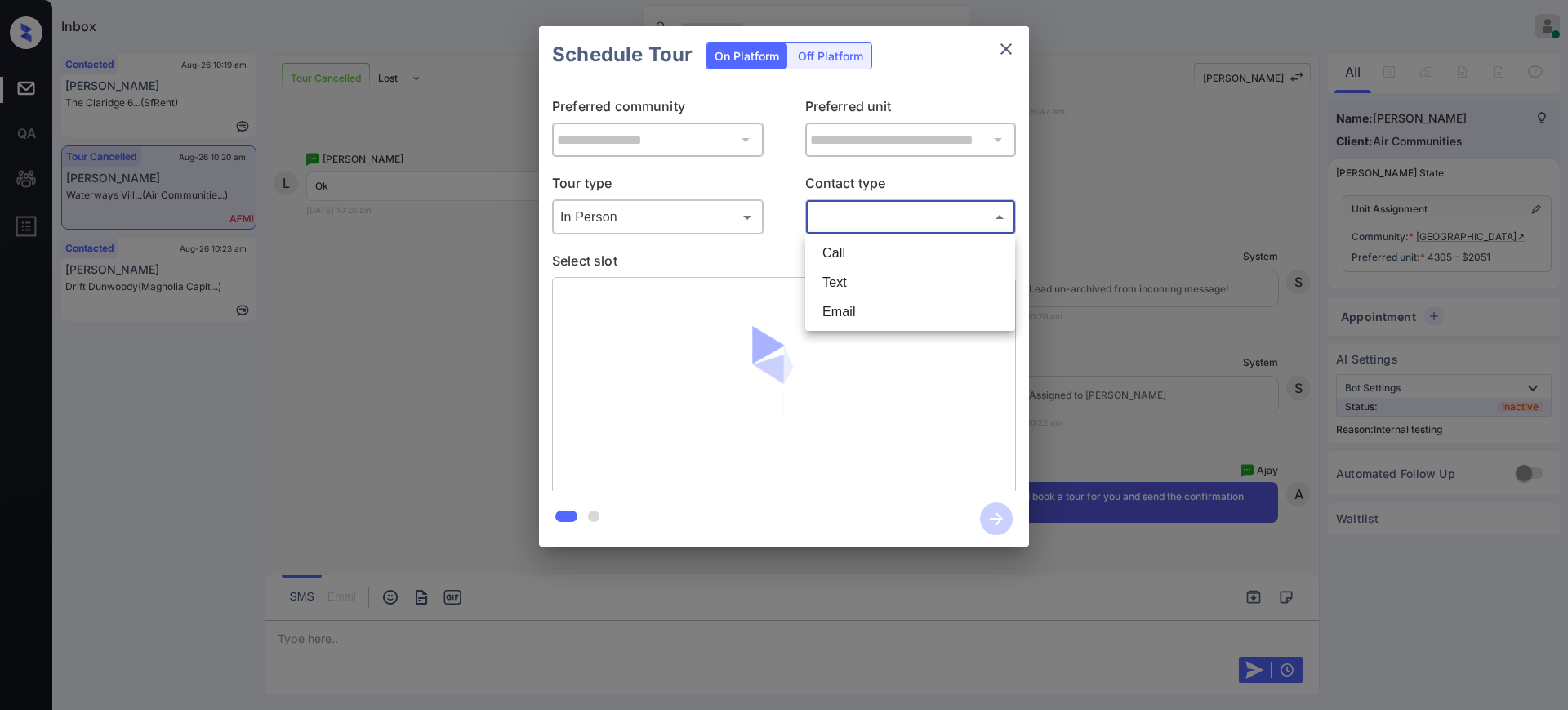
click at [842, 274] on li "Text" at bounding box center [911, 282] width 202 height 29
type input "****"
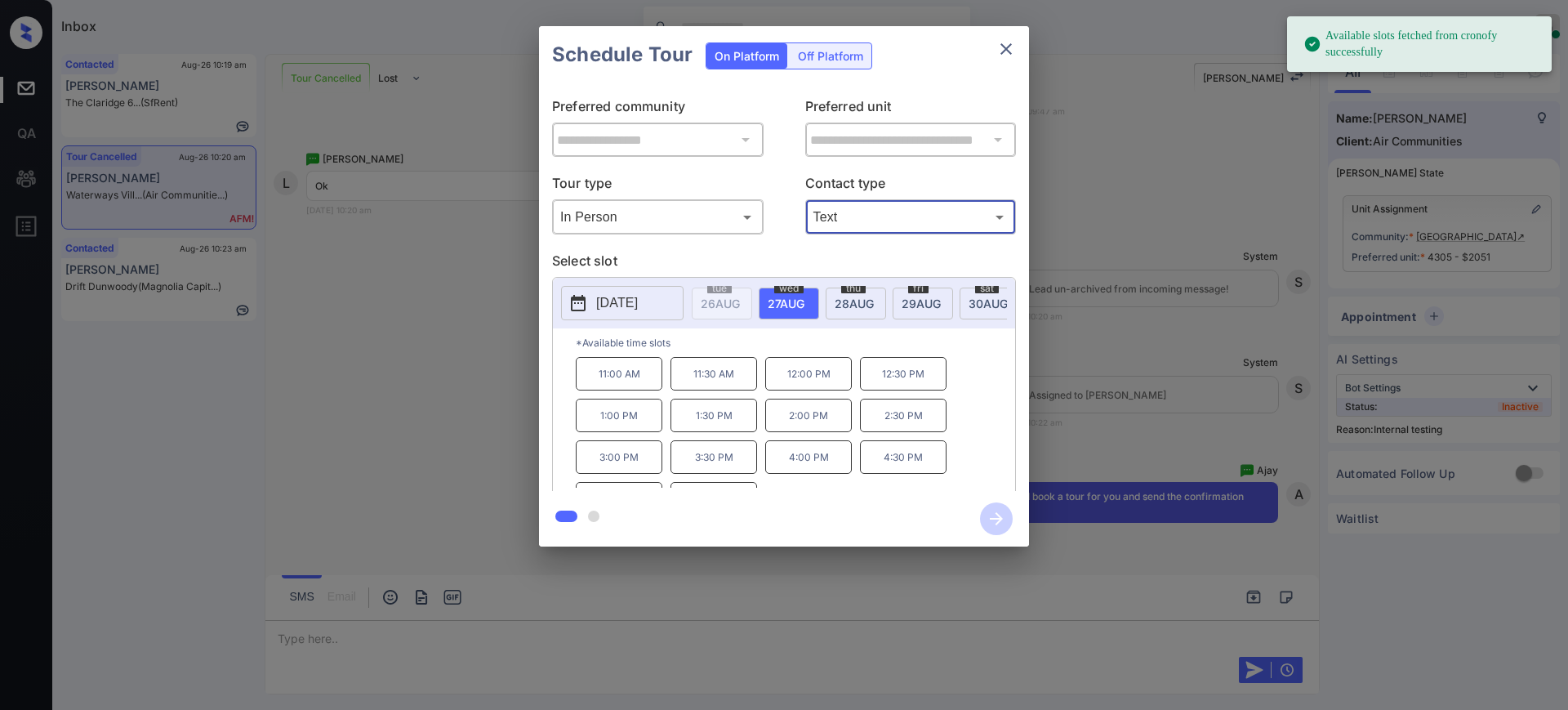
click at [780, 299] on span "27 AUG" at bounding box center [785, 304] width 37 height 14
drag, startPoint x: 635, startPoint y: 383, endPoint x: 684, endPoint y: 407, distance: 54.6
click at [635, 382] on p "11:00 AM" at bounding box center [619, 374] width 87 height 34
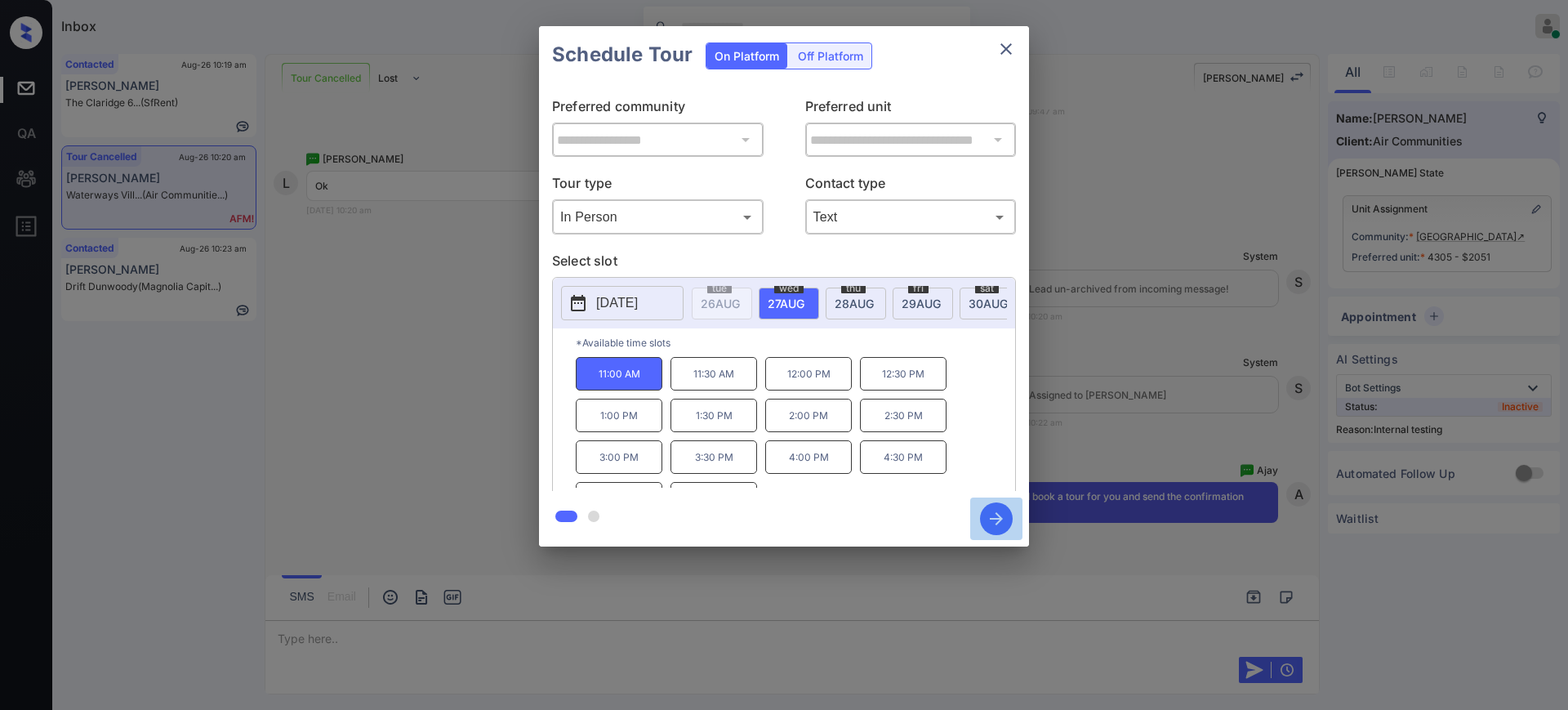
click at [1003, 520] on icon "button" at bounding box center [997, 519] width 33 height 33
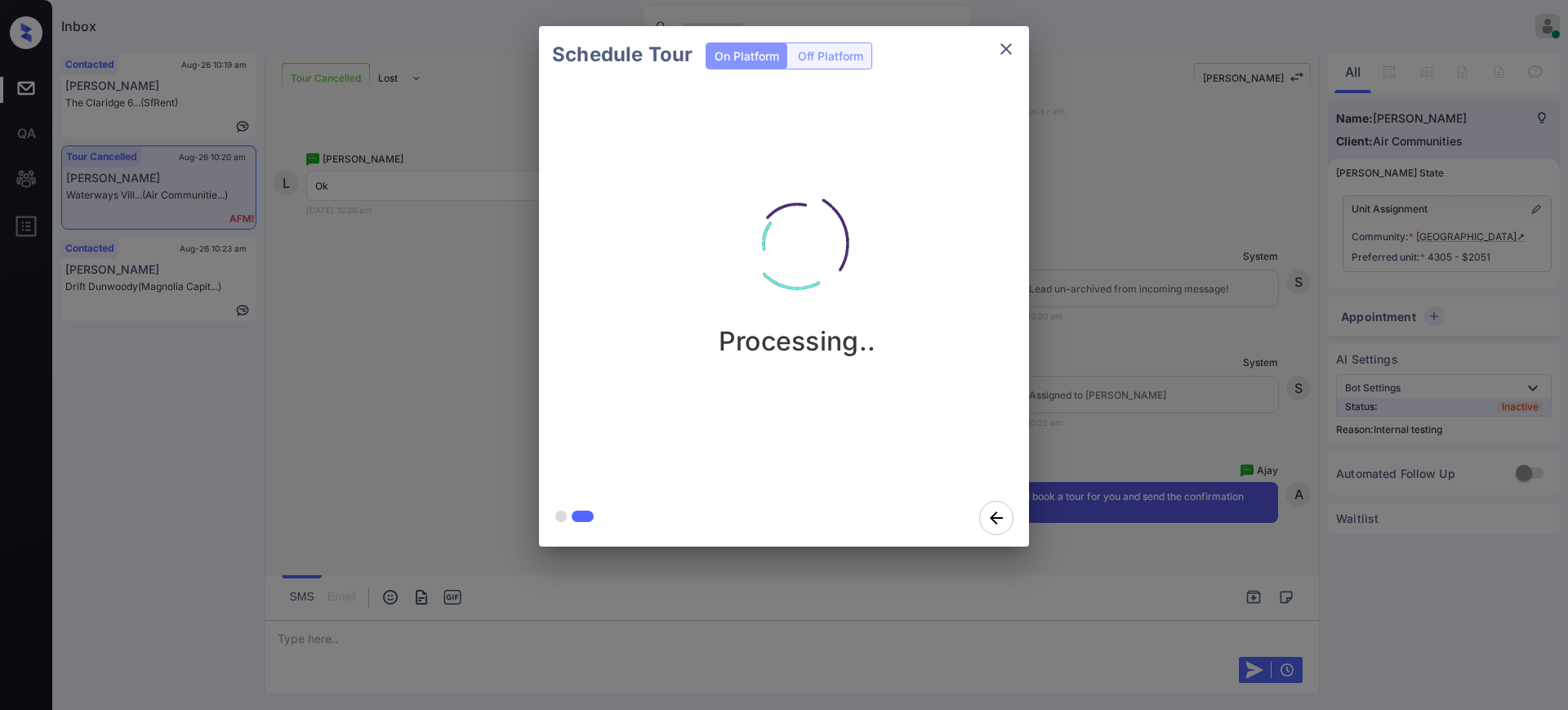
click at [1128, 405] on div "Schedule Tour On Platform Off Platform Processing.." at bounding box center [784, 286] width 1568 height 572
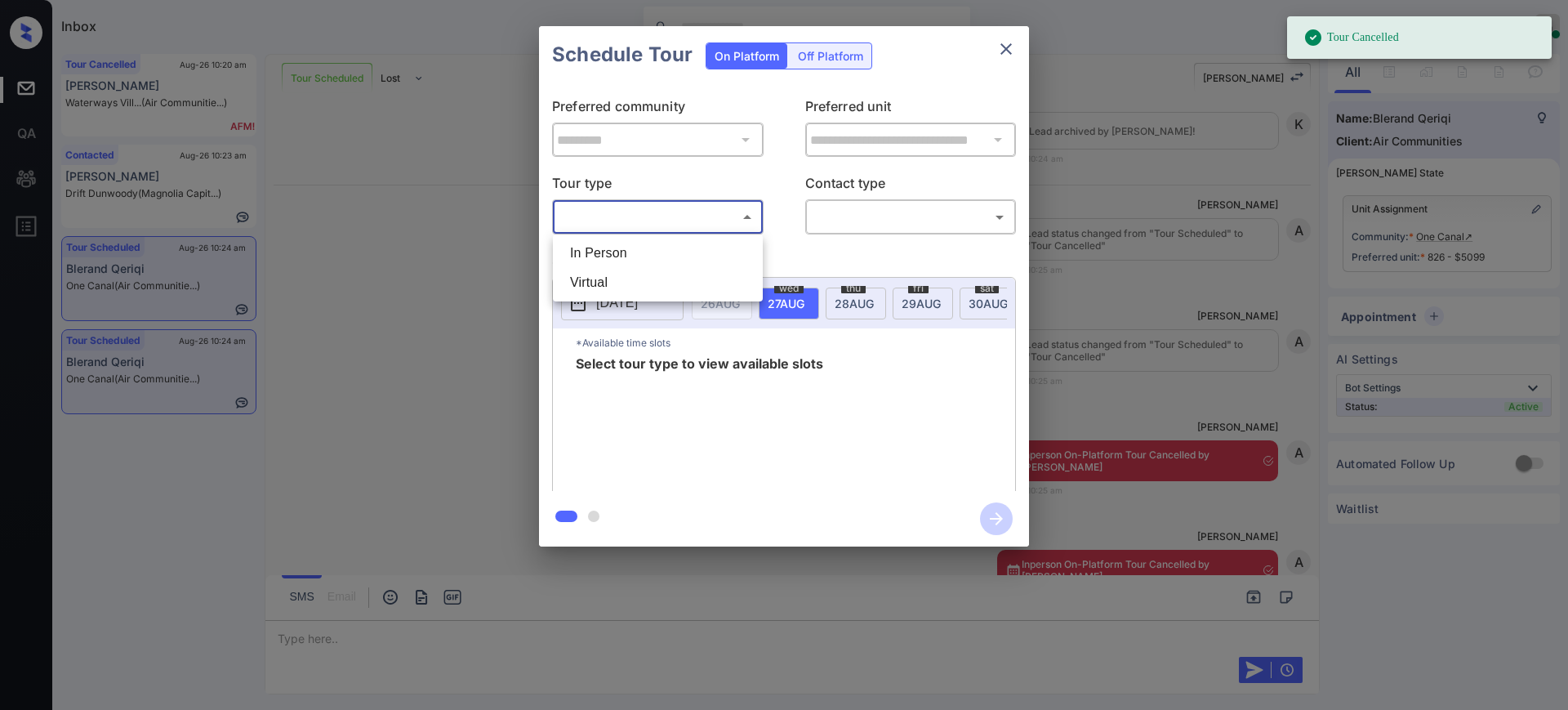
click at [648, 211] on body "Tour Cancelled Inbox [PERSON_NAME] Online Set yourself offline Set yourself on …" at bounding box center [784, 355] width 1568 height 710
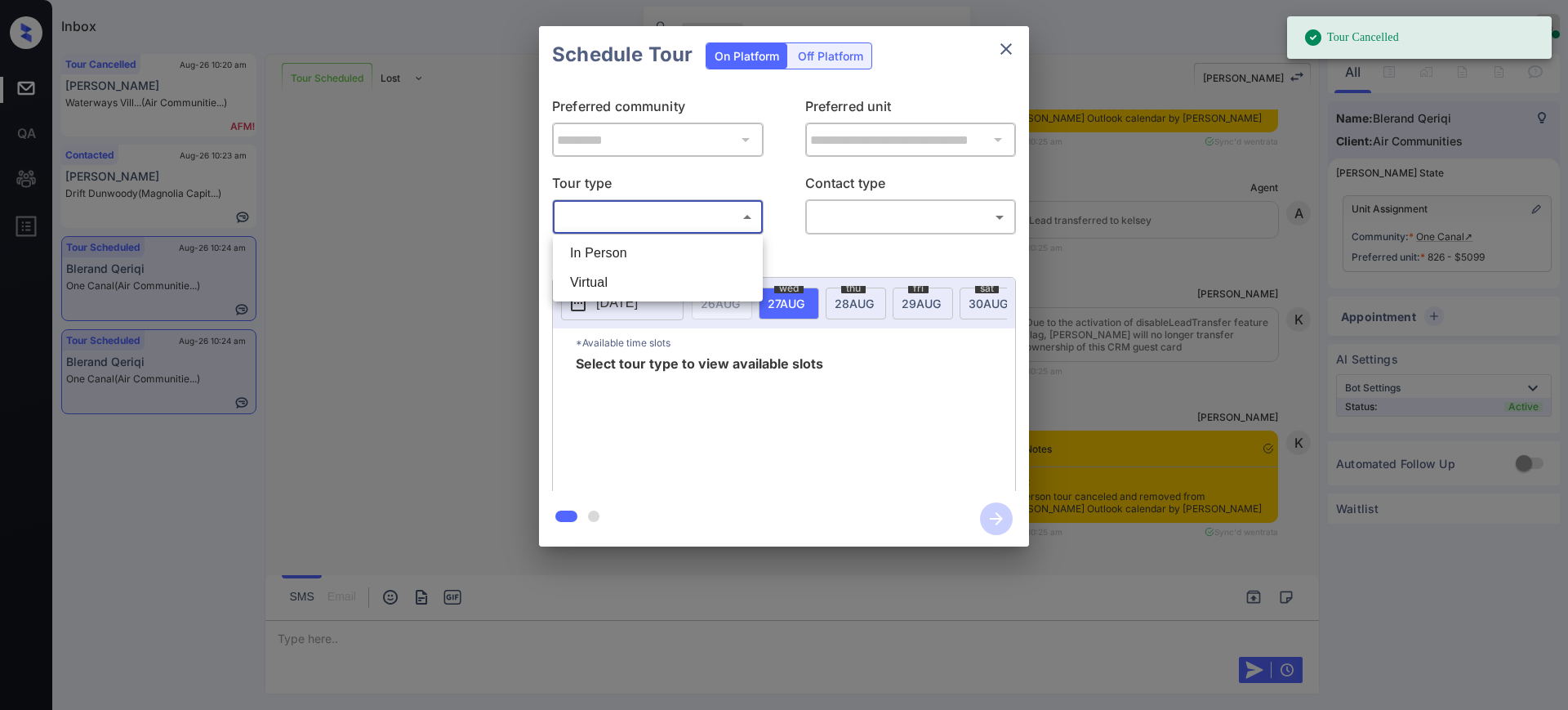
click at [638, 251] on li "In Person" at bounding box center [658, 253] width 202 height 29
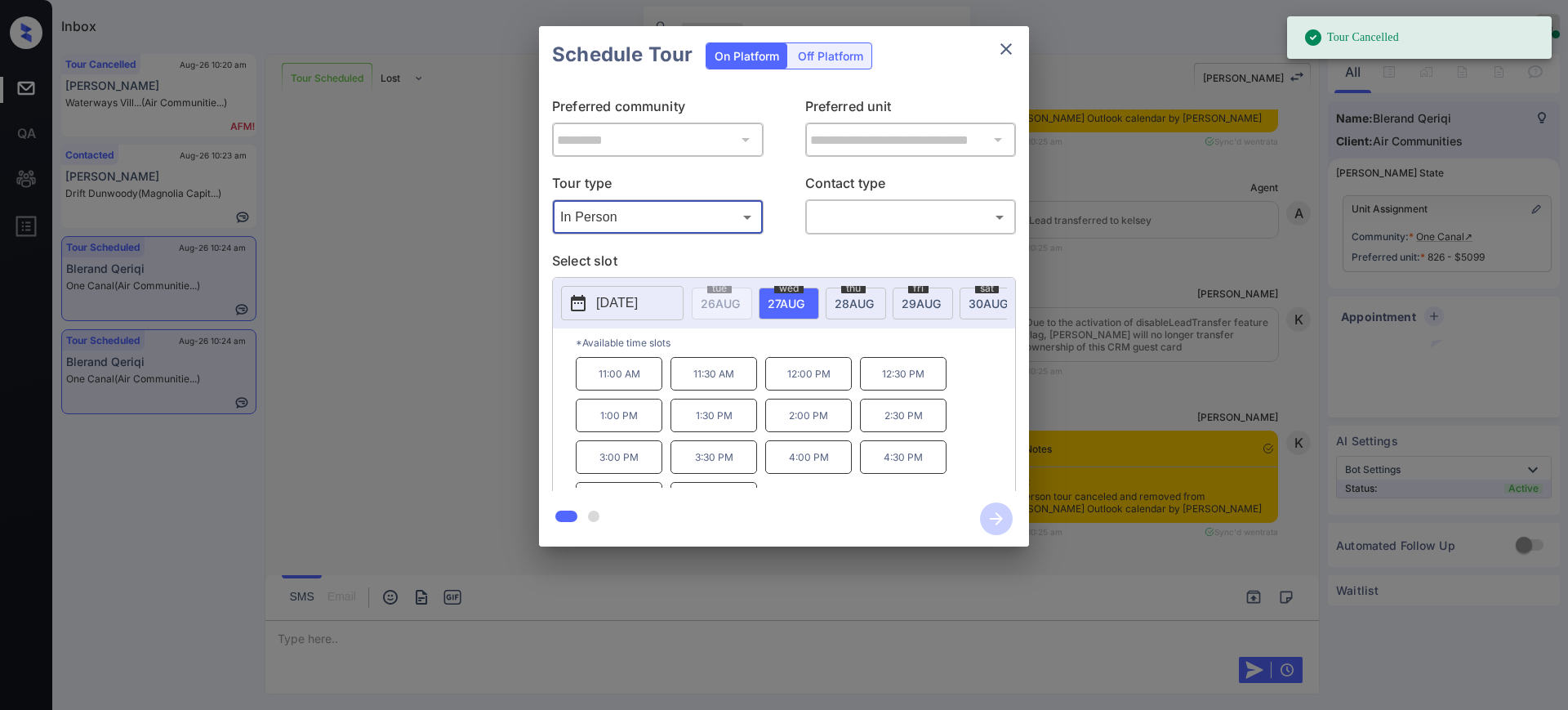
type input "********"
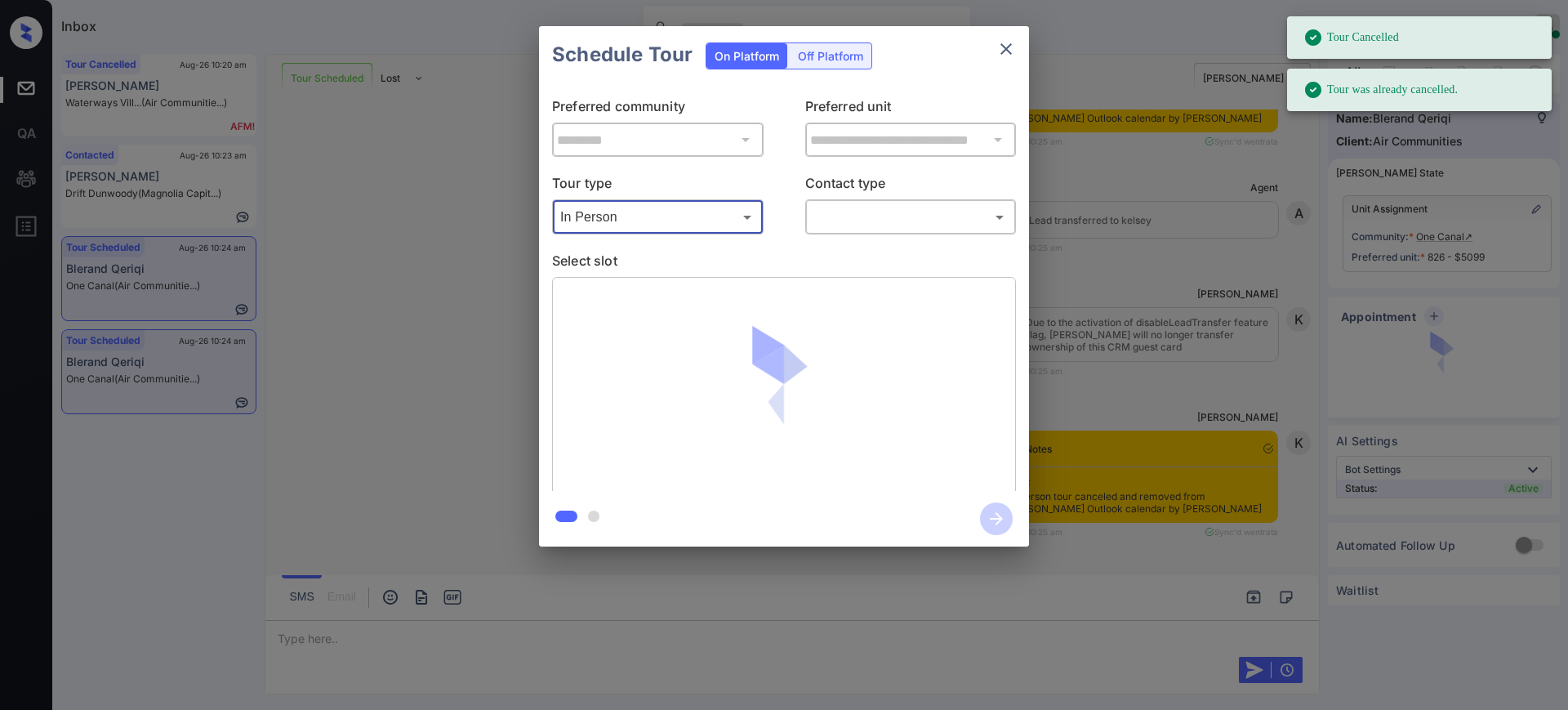
scroll to position [6813, 0]
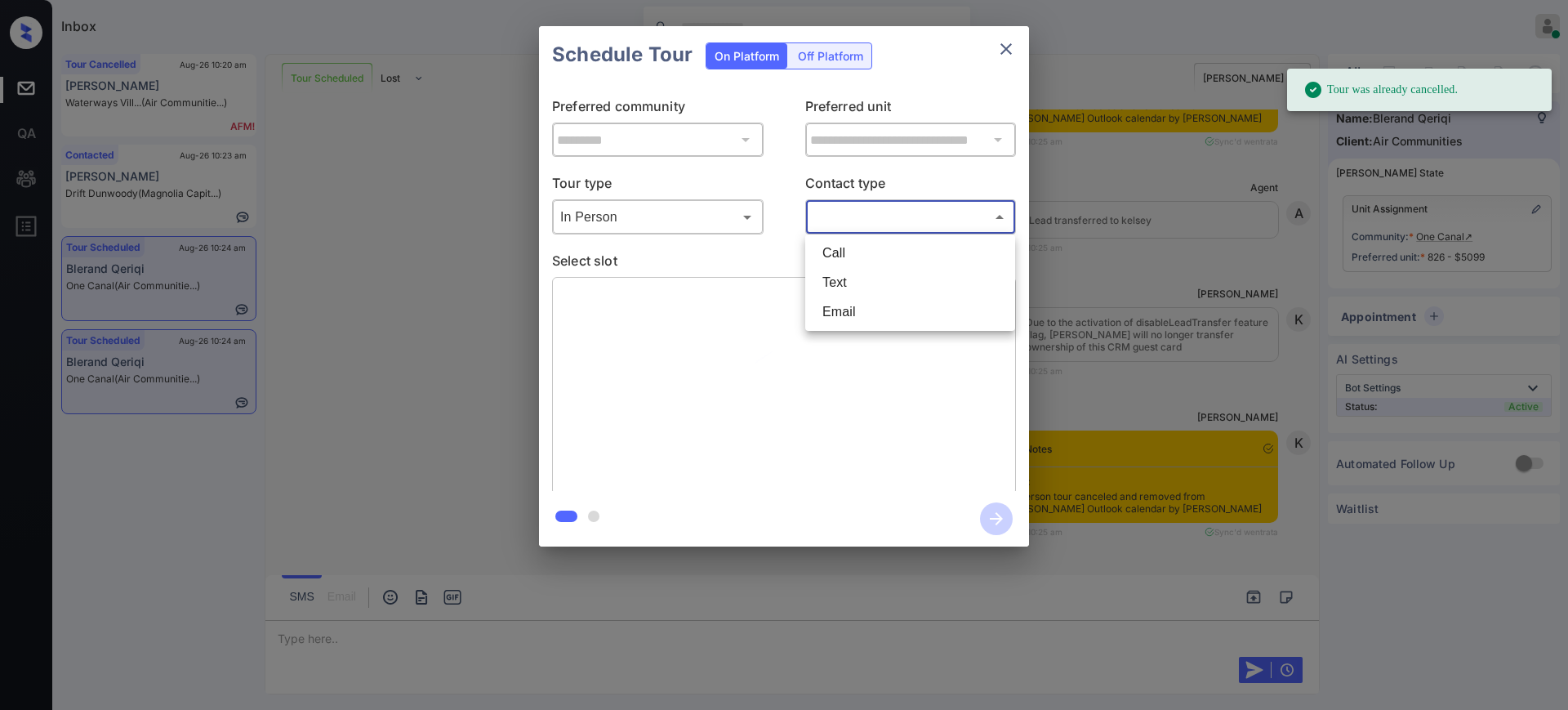
click at [845, 218] on body "Tour Cancelled Tour was already cancelled. Inbox [PERSON_NAME] Online Set yours…" at bounding box center [784, 355] width 1568 height 710
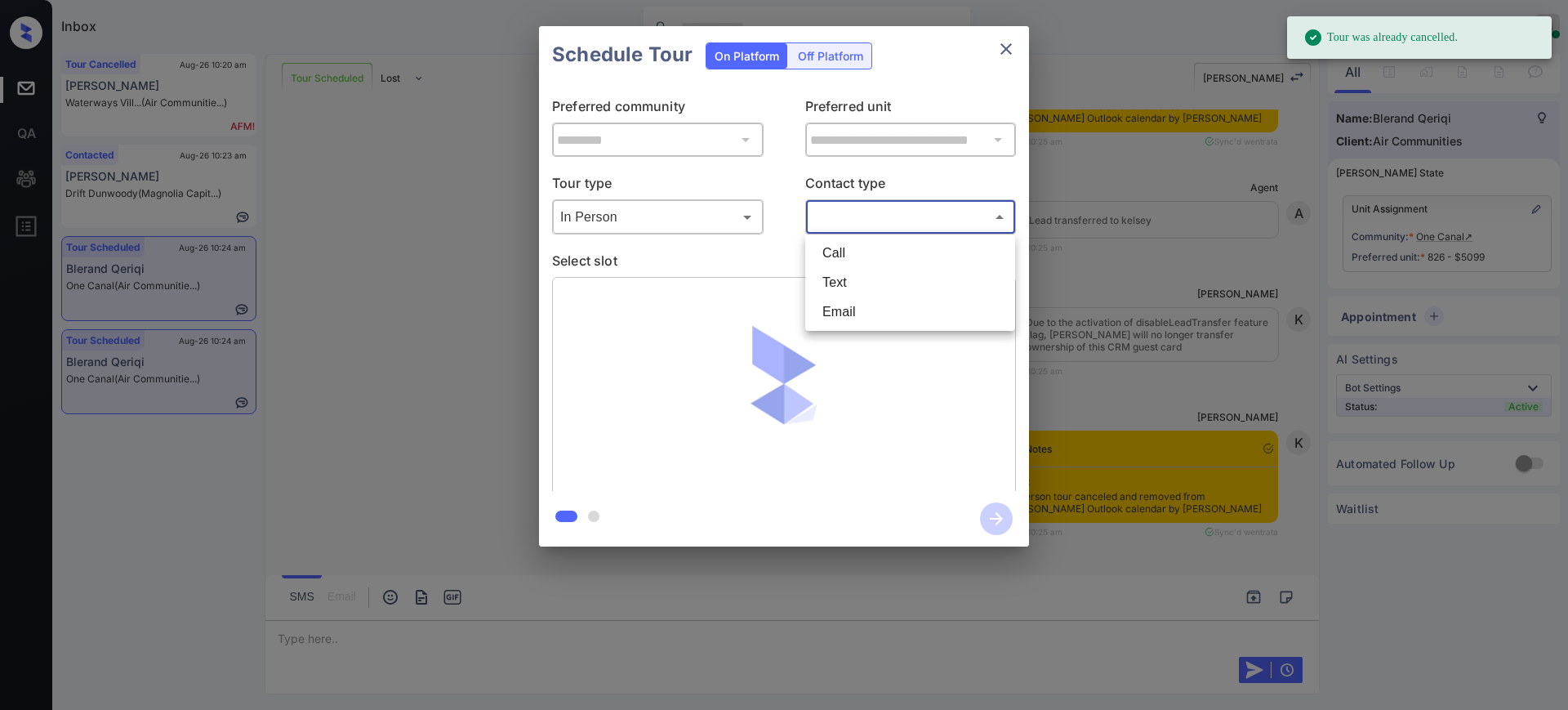
click at [837, 281] on li "Text" at bounding box center [911, 282] width 202 height 29
type input "****"
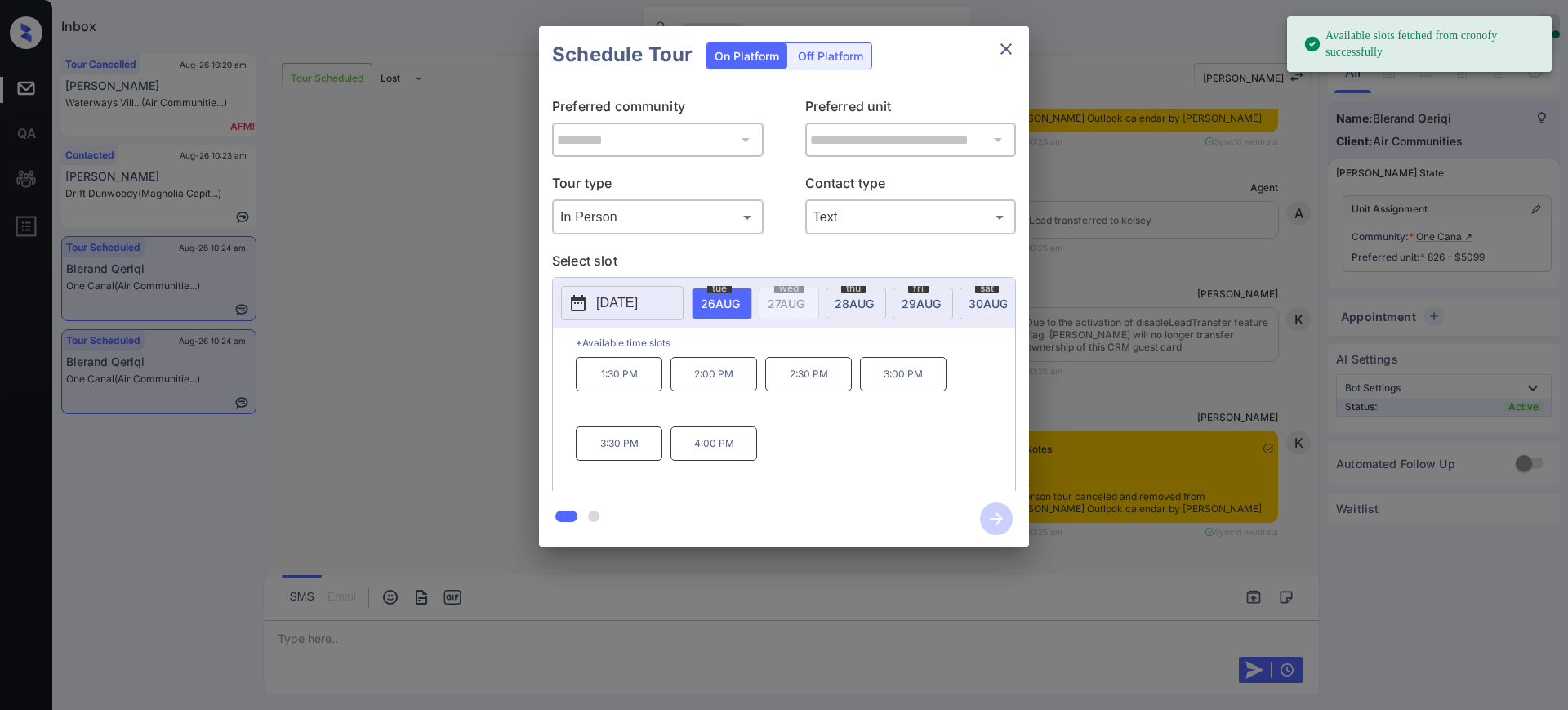
click at [704, 297] on span "[DATE]" at bounding box center [720, 304] width 40 height 14
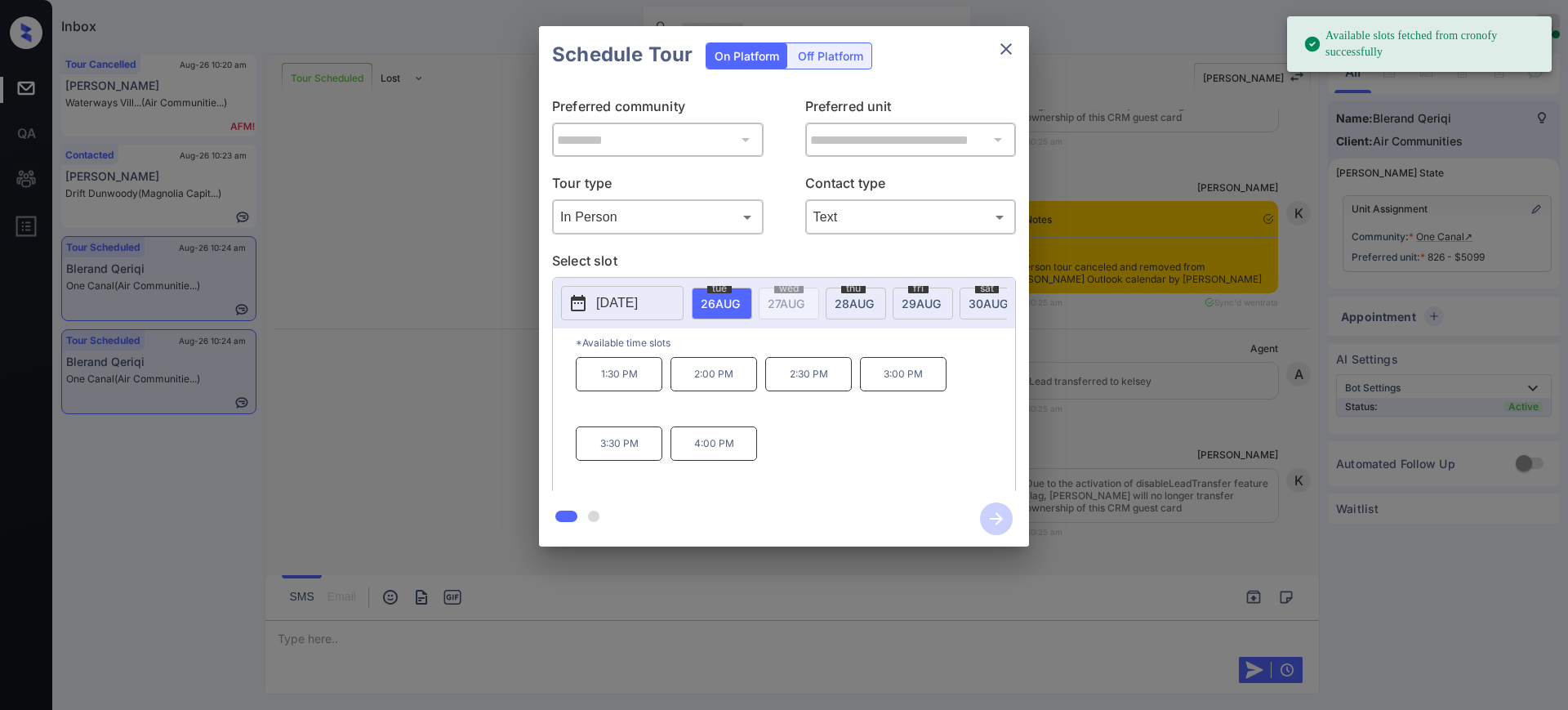
scroll to position [7055, 0]
drag, startPoint x: 668, startPoint y: 454, endPoint x: 850, endPoint y: 400, distance: 189.8
click at [821, 457] on div "1:30 PM 2:00 PM 2:30 PM 3:00 PM 3:30 PM 4:00 PM" at bounding box center [796, 422] width 439 height 131
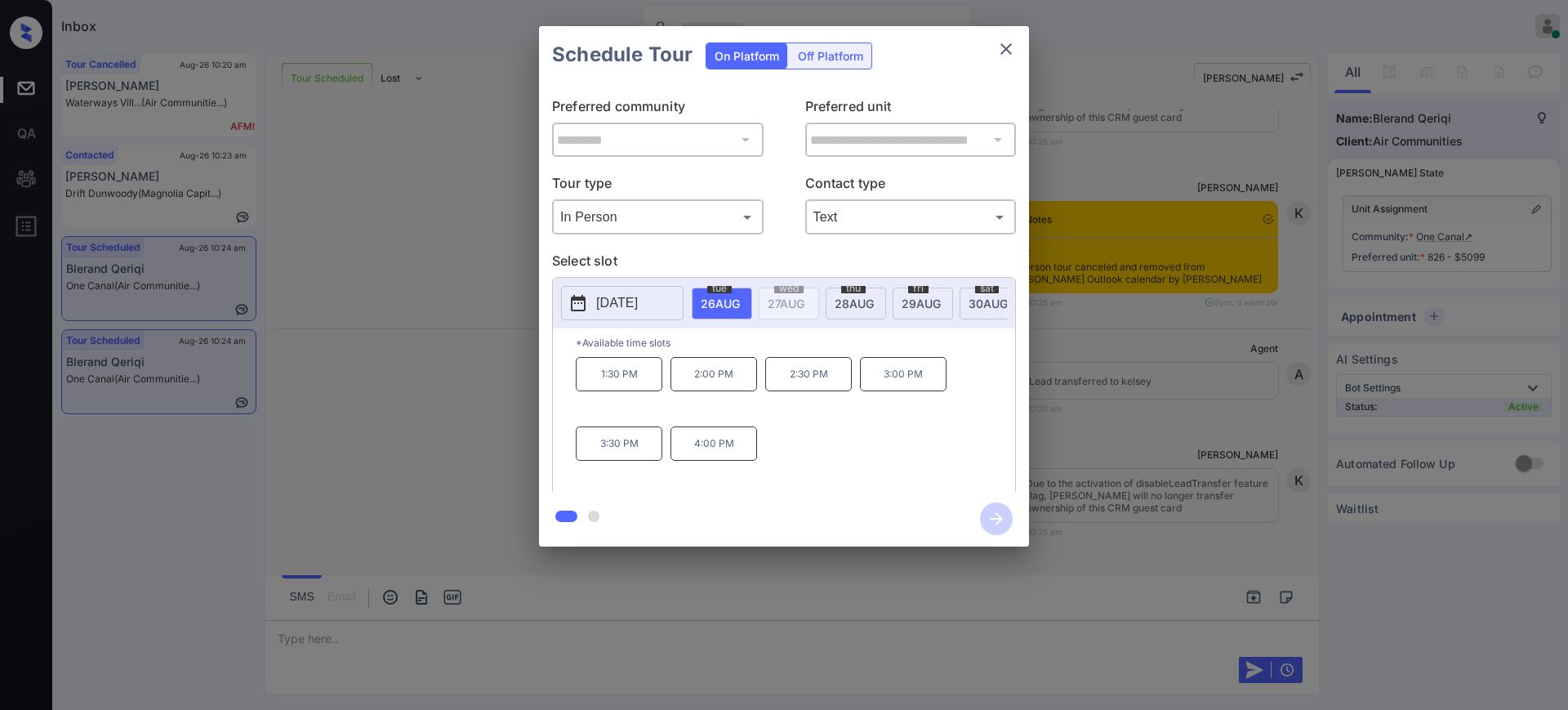
drag, startPoint x: 743, startPoint y: 502, endPoint x: 718, endPoint y: 484, distance: 30.8
click at [742, 498] on div at bounding box center [784, 519] width 490 height 56
drag, startPoint x: 692, startPoint y: 458, endPoint x: 803, endPoint y: 421, distance: 117.0
click at [785, 446] on div "1:30 PM 2:00 PM 2:30 PM 3:00 PM 3:30 PM 4:00 PM" at bounding box center [796, 422] width 439 height 131
copy p "4:00 PM"
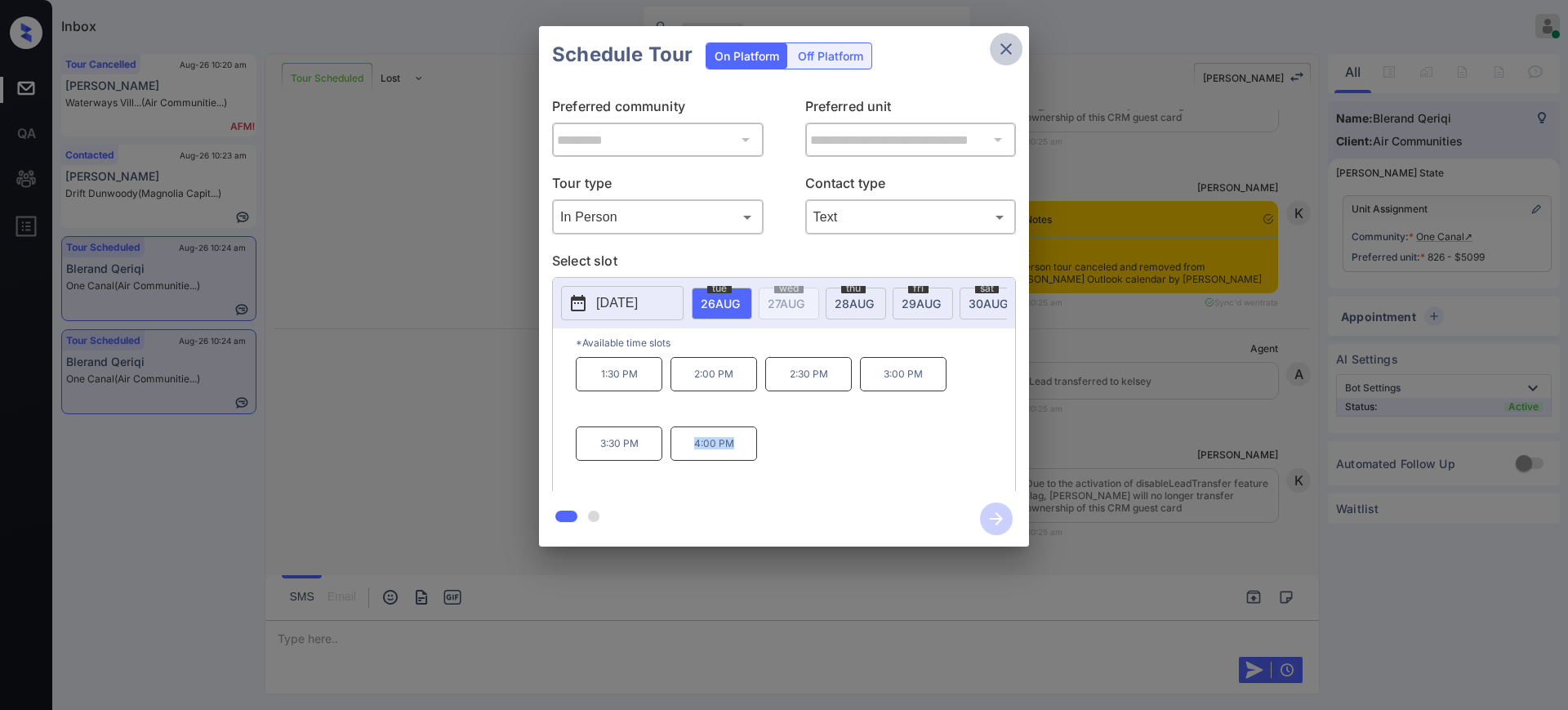
click at [1007, 44] on icon "close" at bounding box center [1006, 49] width 20 height 20
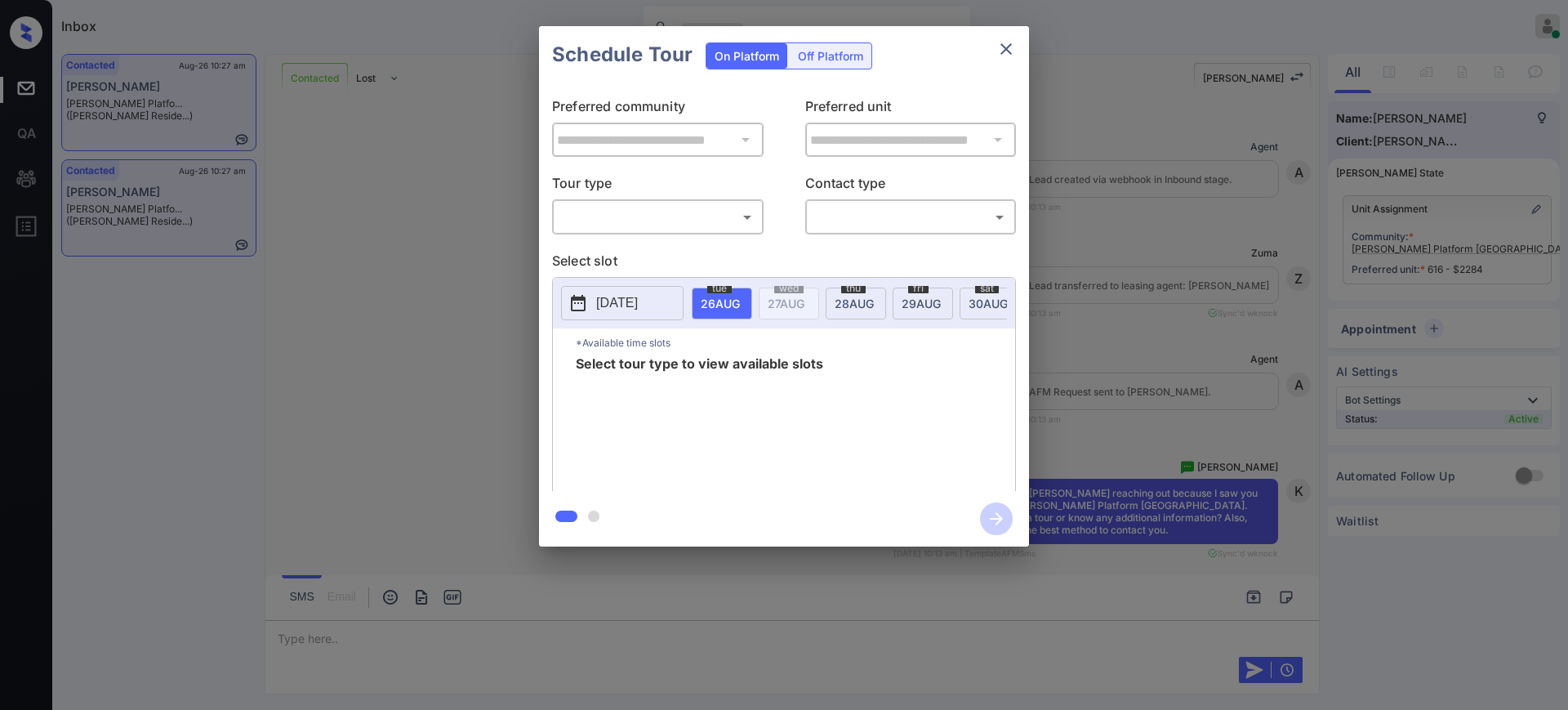
scroll to position [3265, 0]
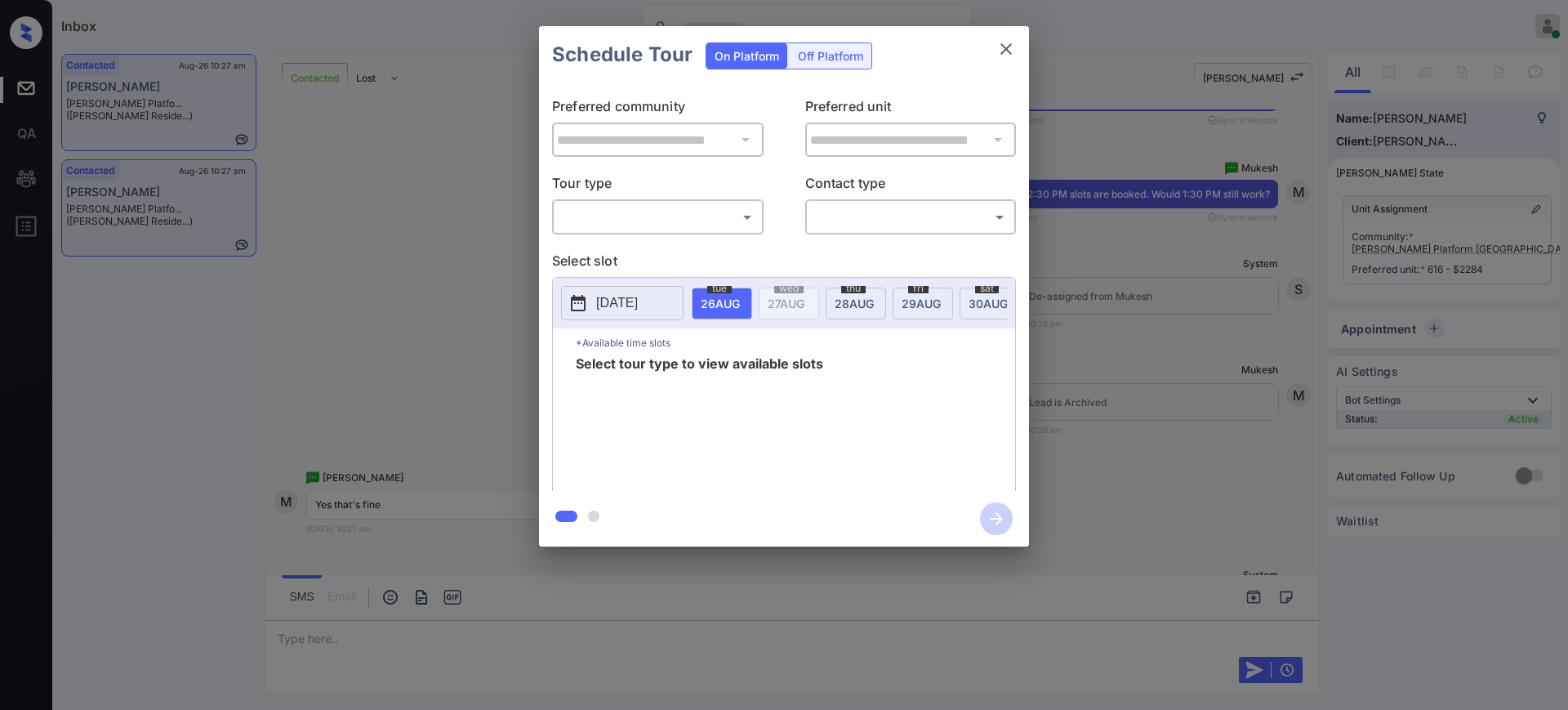
click at [688, 213] on body "Inbox [PERSON_NAME] Online Set yourself offline Set yourself on break Profile S…" at bounding box center [784, 355] width 1568 height 710
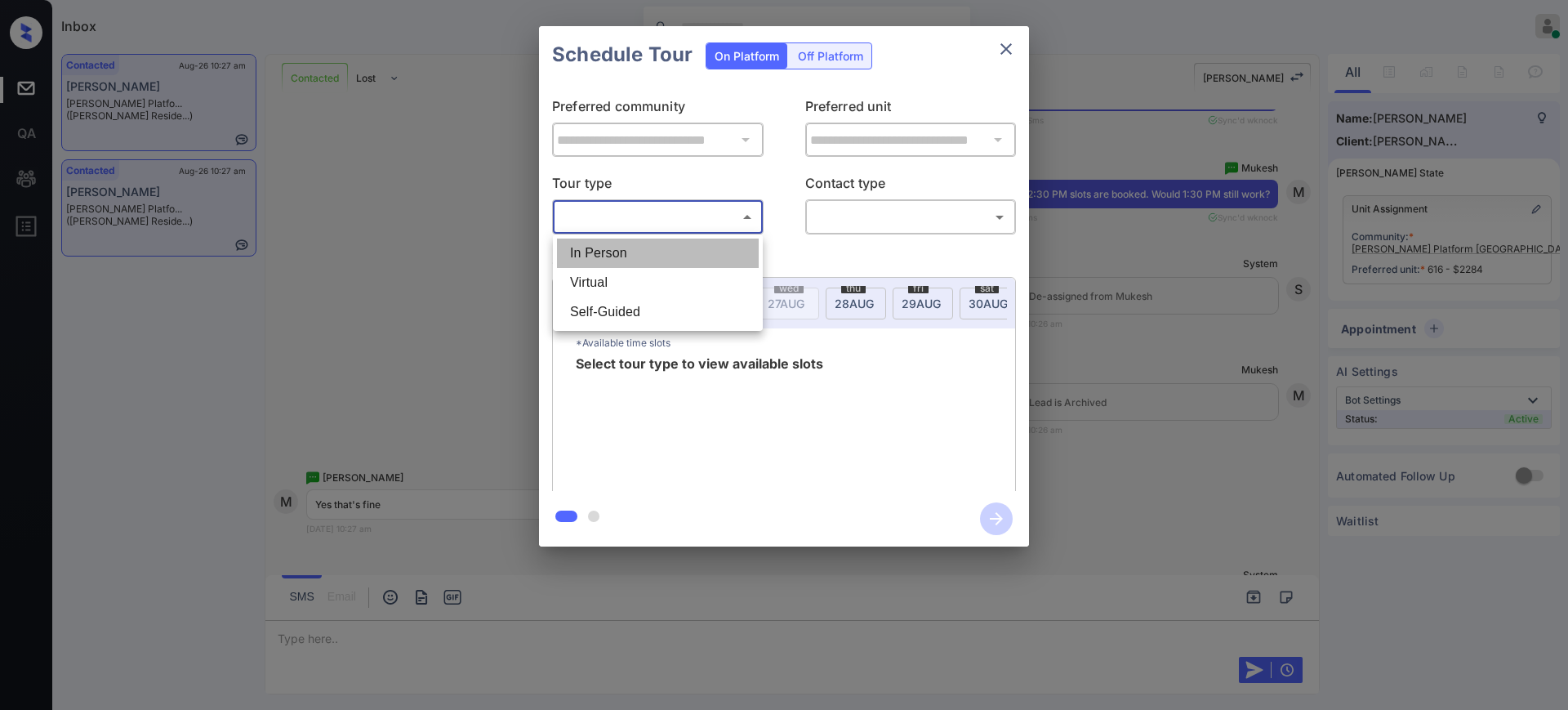
click at [665, 259] on li "In Person" at bounding box center [658, 253] width 202 height 29
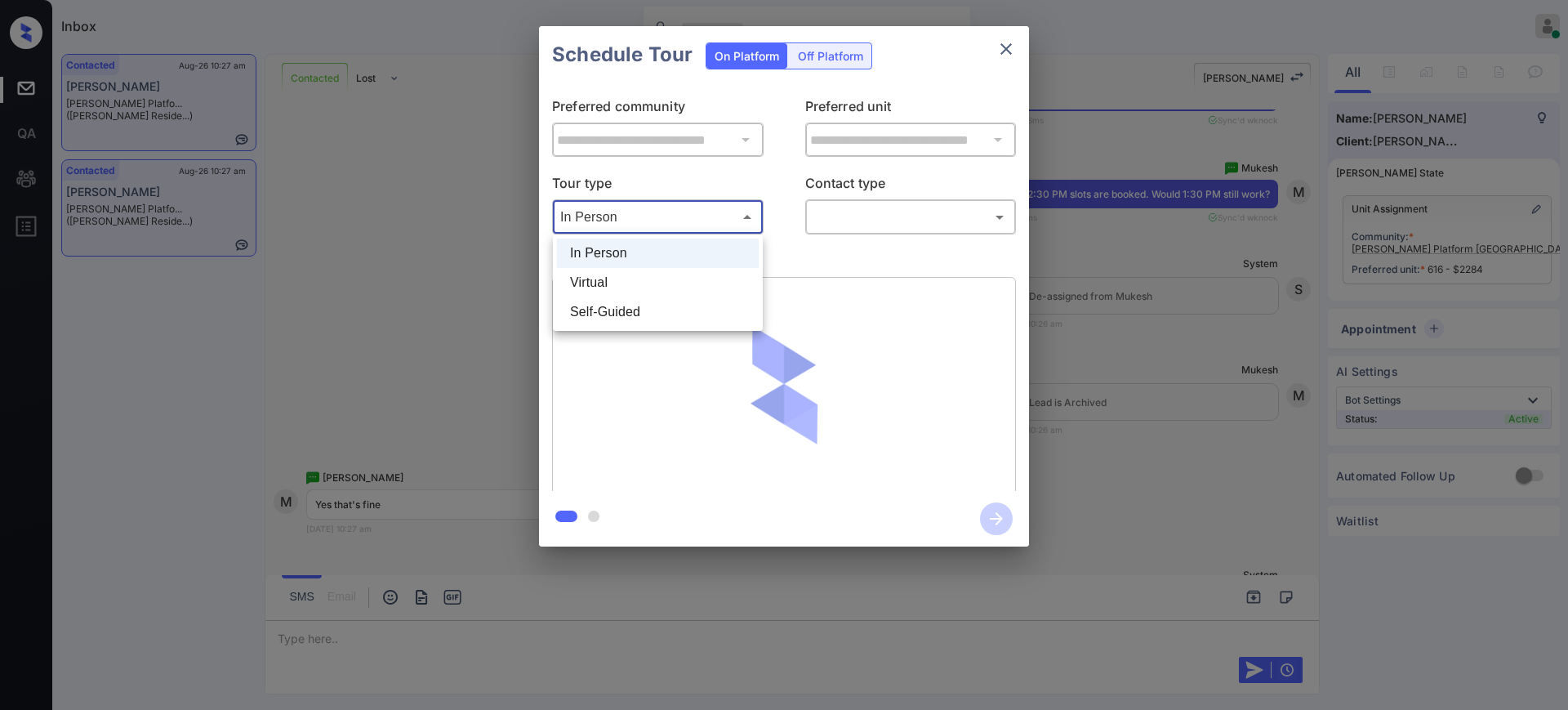
click at [642, 221] on body "Inbox [PERSON_NAME] Online Set yourself offline Set yourself on break Profile S…" at bounding box center [784, 355] width 1568 height 710
click at [620, 275] on li "Virtual" at bounding box center [658, 282] width 202 height 29
type input "*******"
click at [857, 208] on body "Inbox Ajay Kumar Online Set yourself offline Set yourself on break Profile Swit…" at bounding box center [784, 355] width 1568 height 710
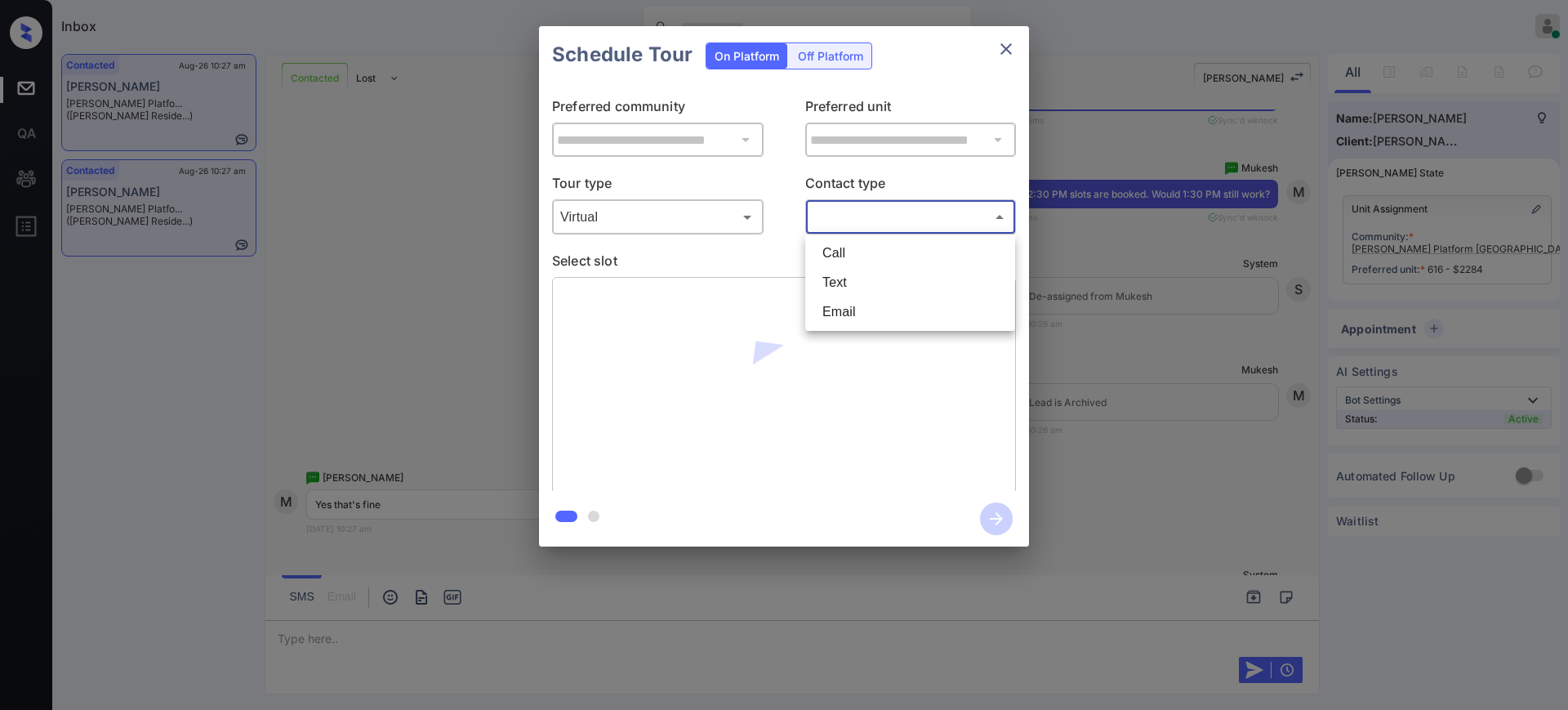
click at [834, 286] on li "Text" at bounding box center [911, 282] width 202 height 29
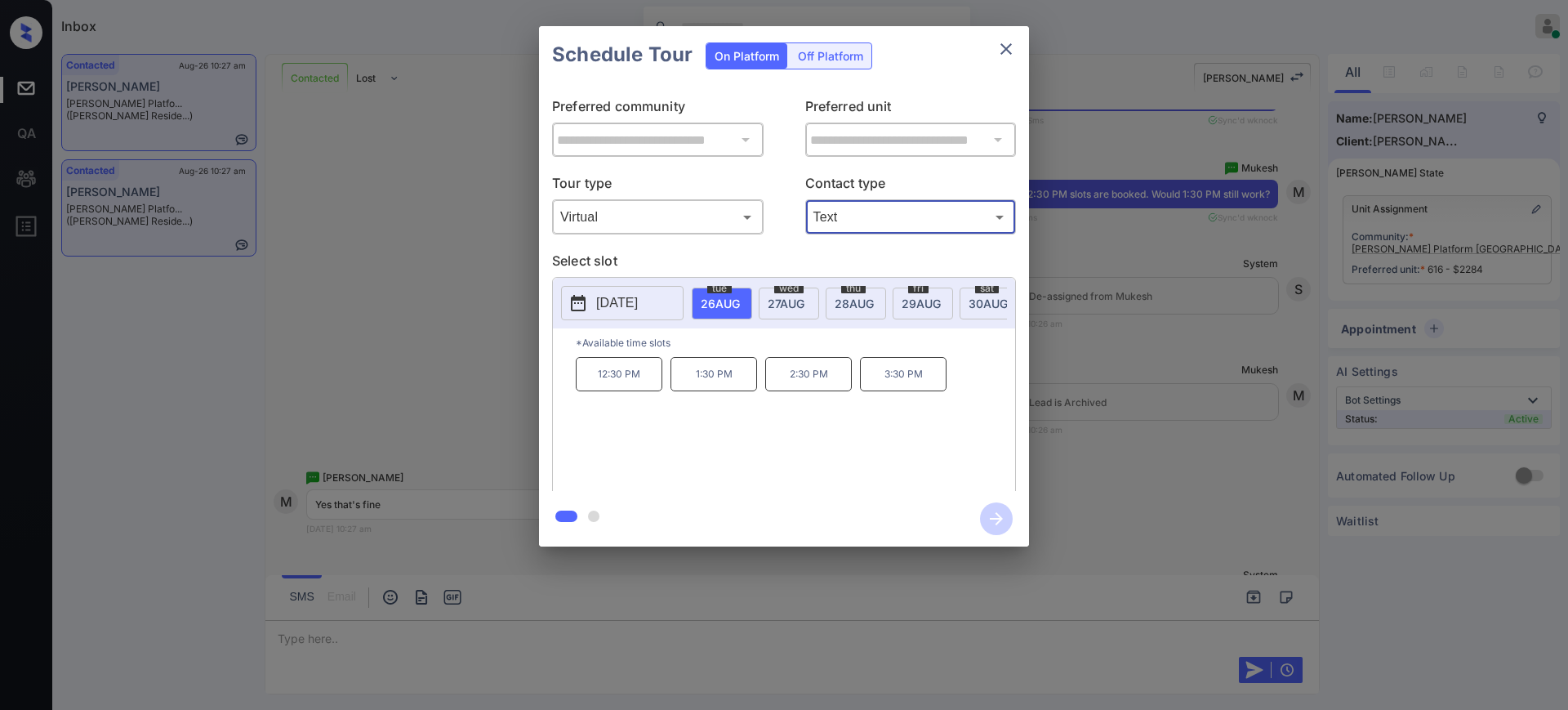
type input "****"
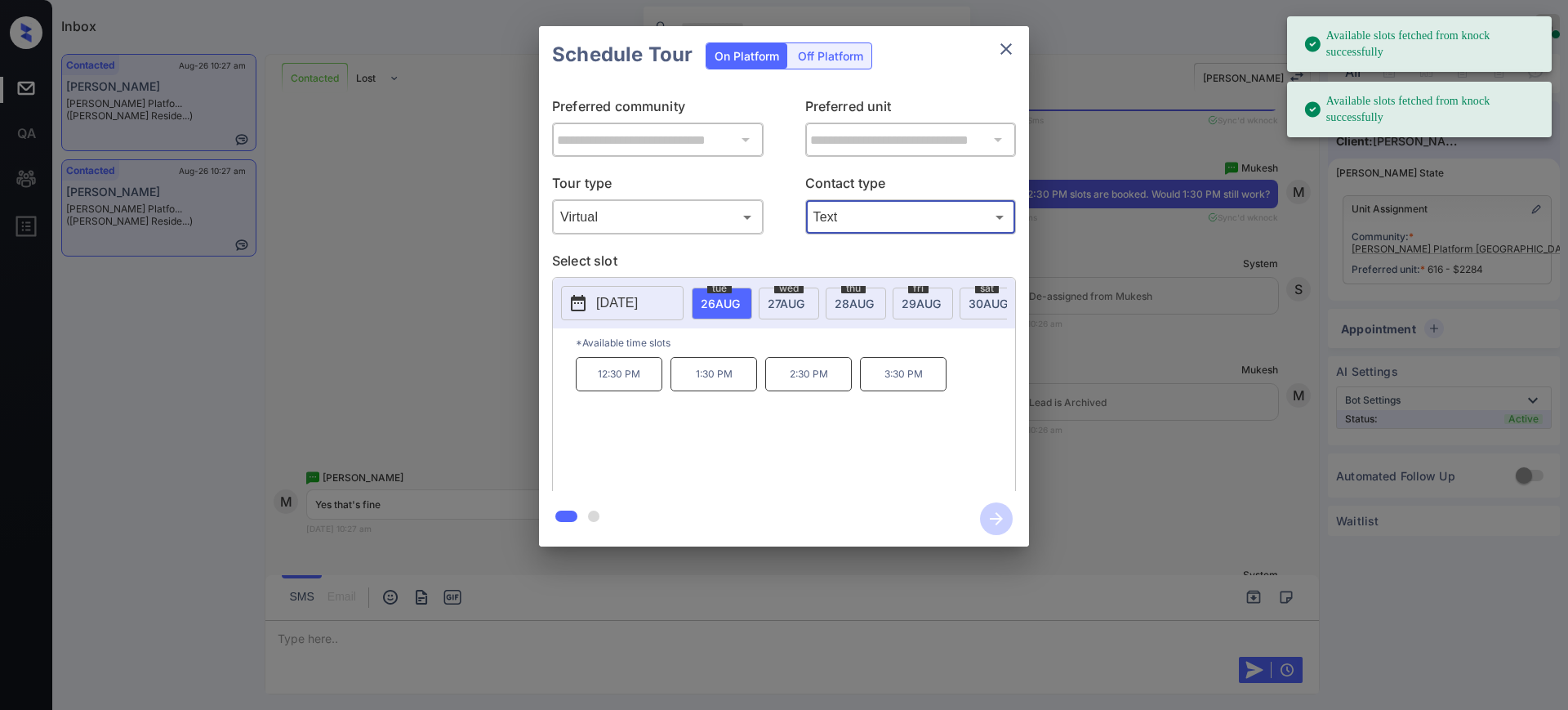
drag, startPoint x: 718, startPoint y: 303, endPoint x: 718, endPoint y: 315, distance: 12.0
click at [718, 303] on span "[DATE]" at bounding box center [720, 304] width 40 height 14
drag, startPoint x: 712, startPoint y: 393, endPoint x: 729, endPoint y: 409, distance: 23.3
click at [711, 391] on p "1:30 PM" at bounding box center [714, 374] width 87 height 34
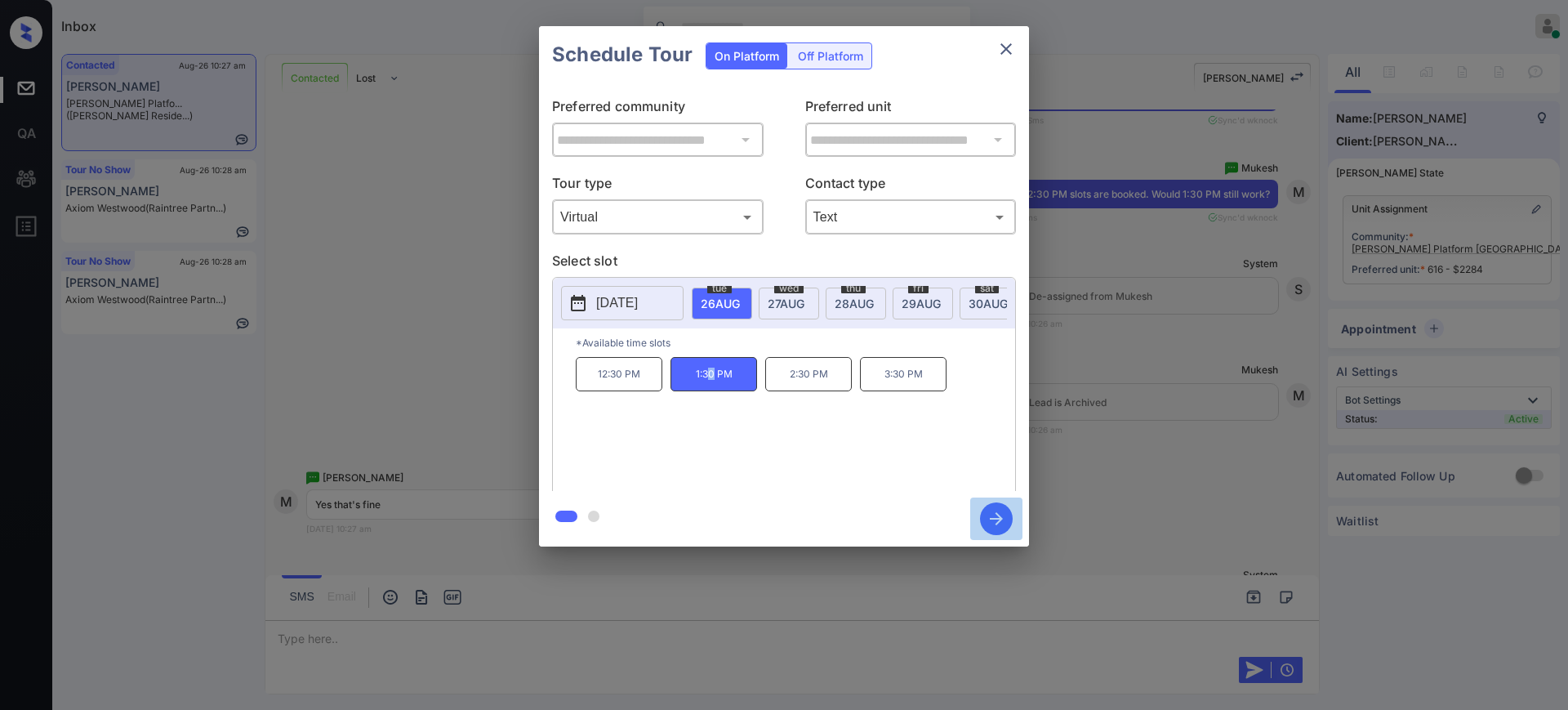
click at [990, 520] on icon "button" at bounding box center [997, 519] width 33 height 33
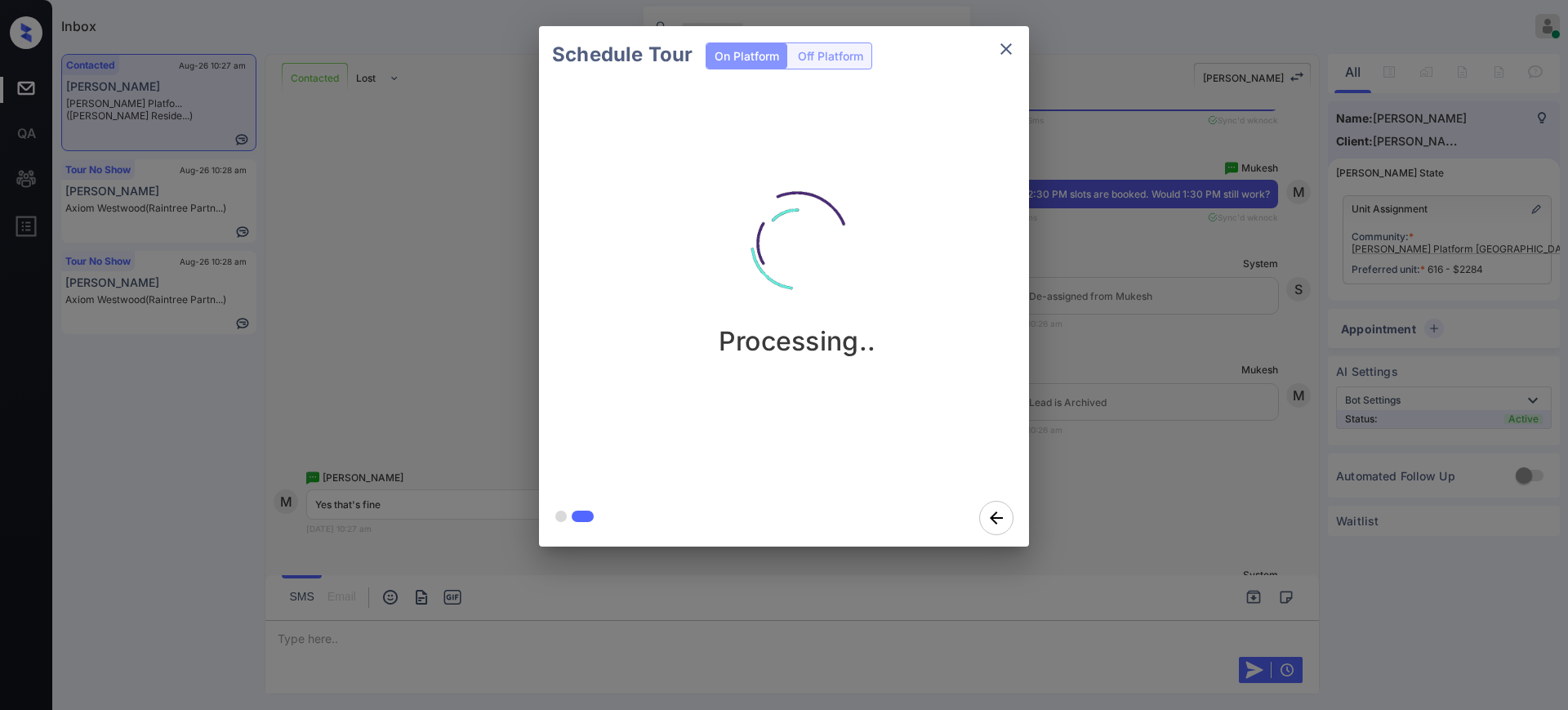
click at [1135, 444] on div "Schedule Tour On Platform Off Platform Processing.." at bounding box center [784, 286] width 1568 height 572
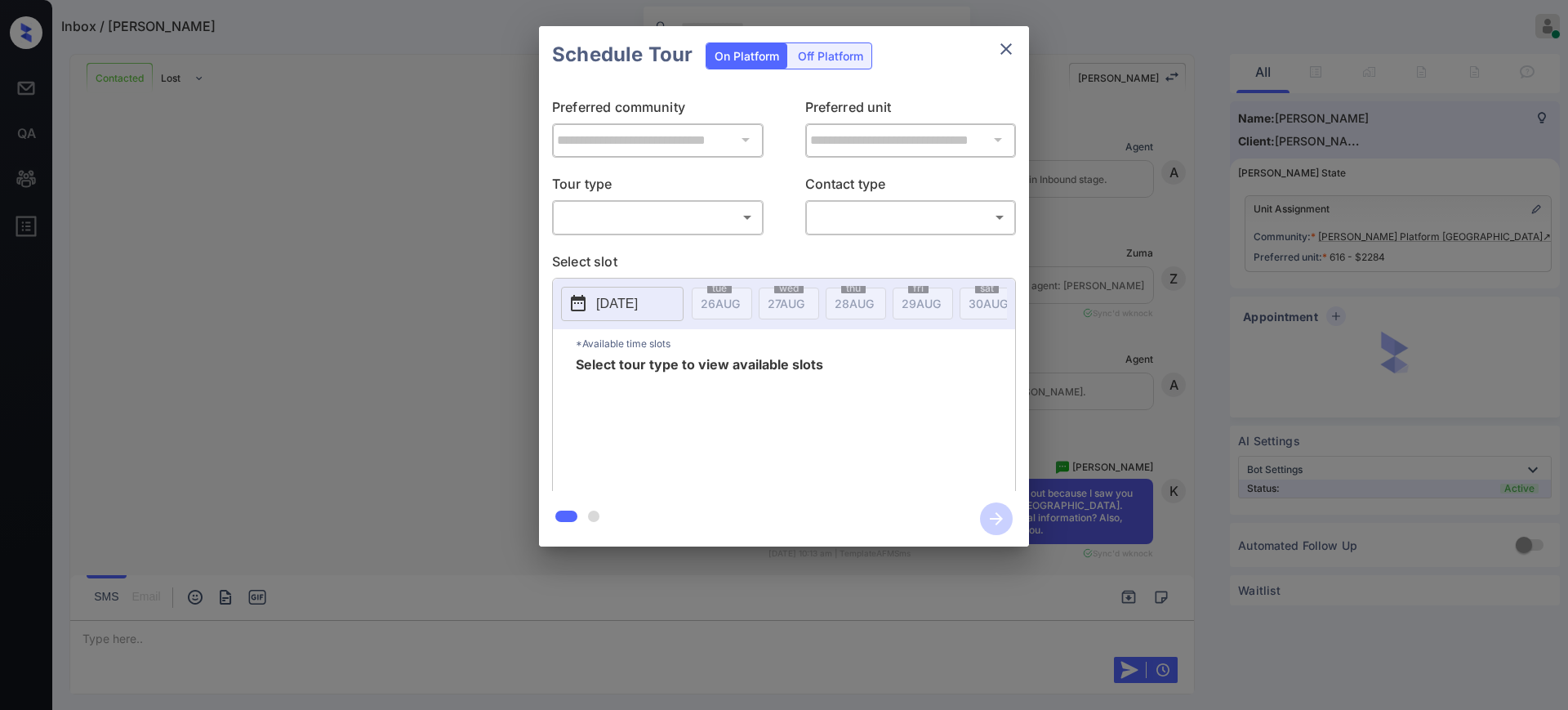
scroll to position [3687, 0]
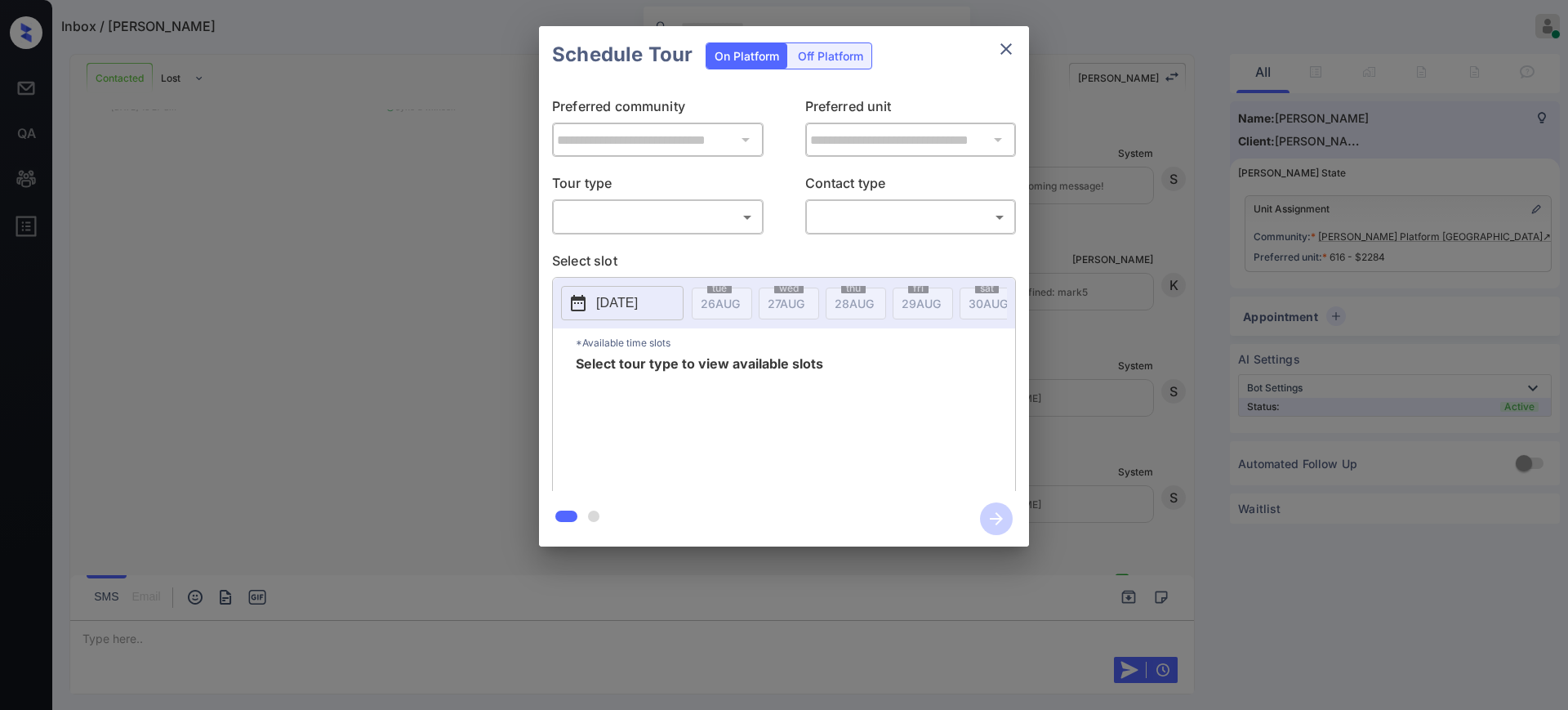
click at [627, 225] on body "Inbox / [PERSON_NAME] [PERSON_NAME] Online Set yourself offline Set yourself on…" at bounding box center [784, 355] width 1568 height 710
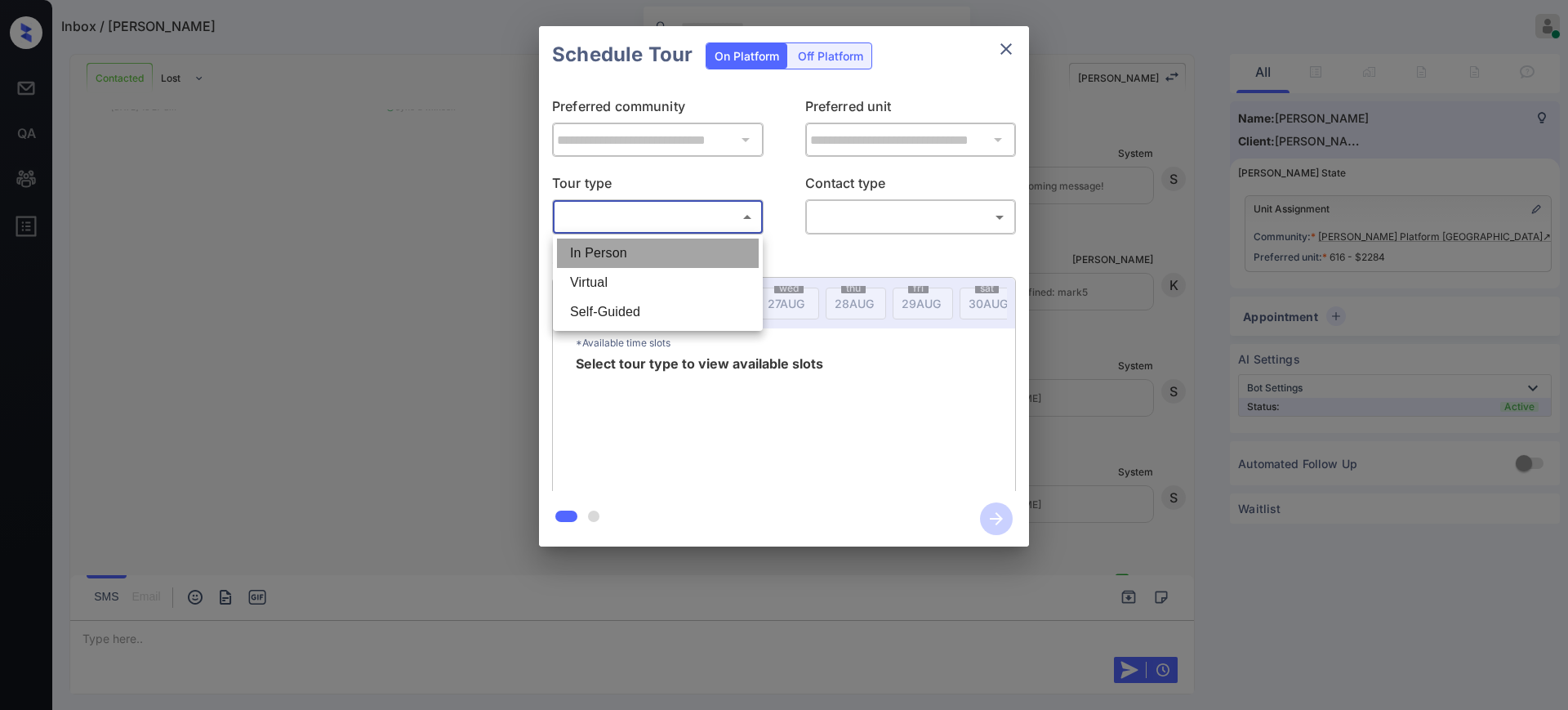
click at [610, 260] on li "In Person" at bounding box center [658, 253] width 202 height 29
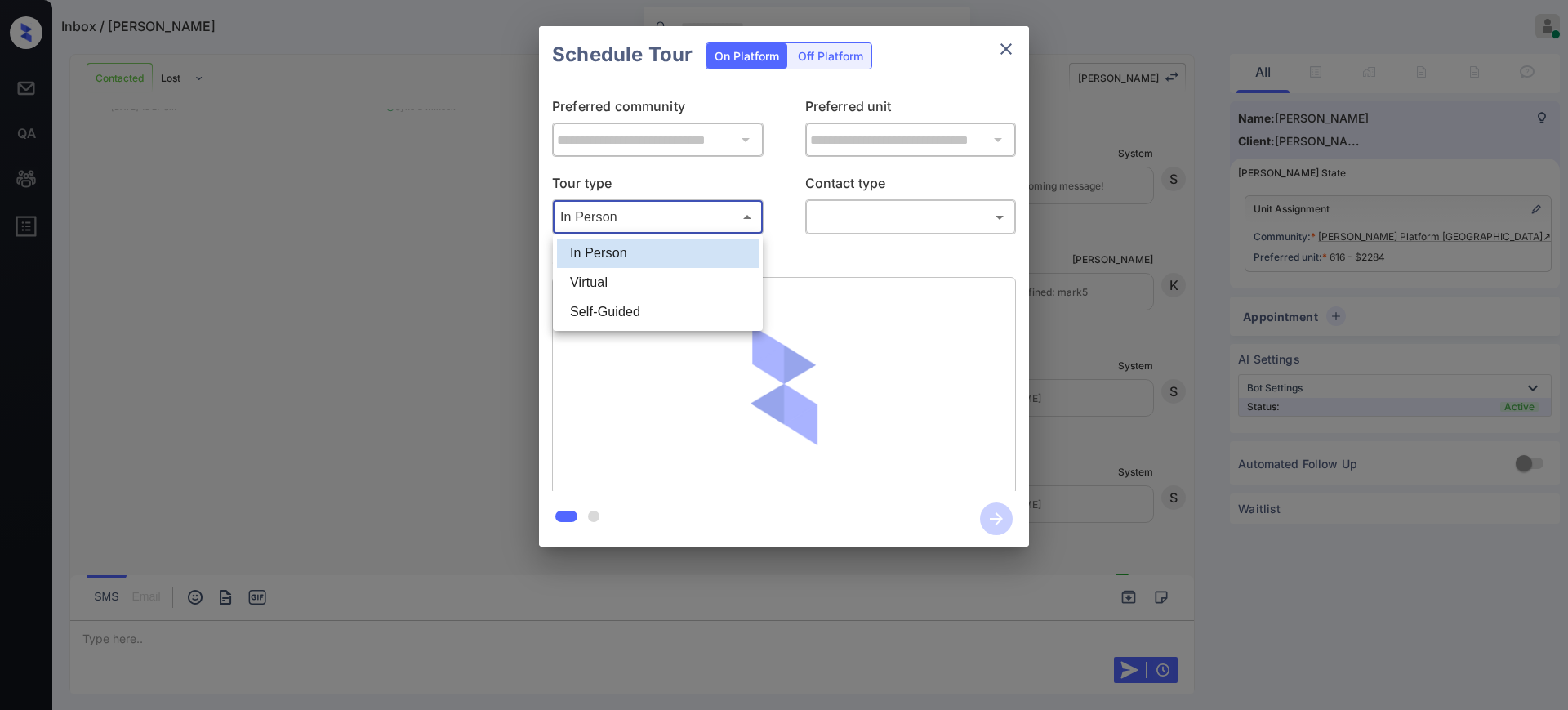
click at [657, 222] on body "Inbox / [PERSON_NAME] [PERSON_NAME] Online Set yourself offline Set yourself on…" at bounding box center [784, 355] width 1568 height 710
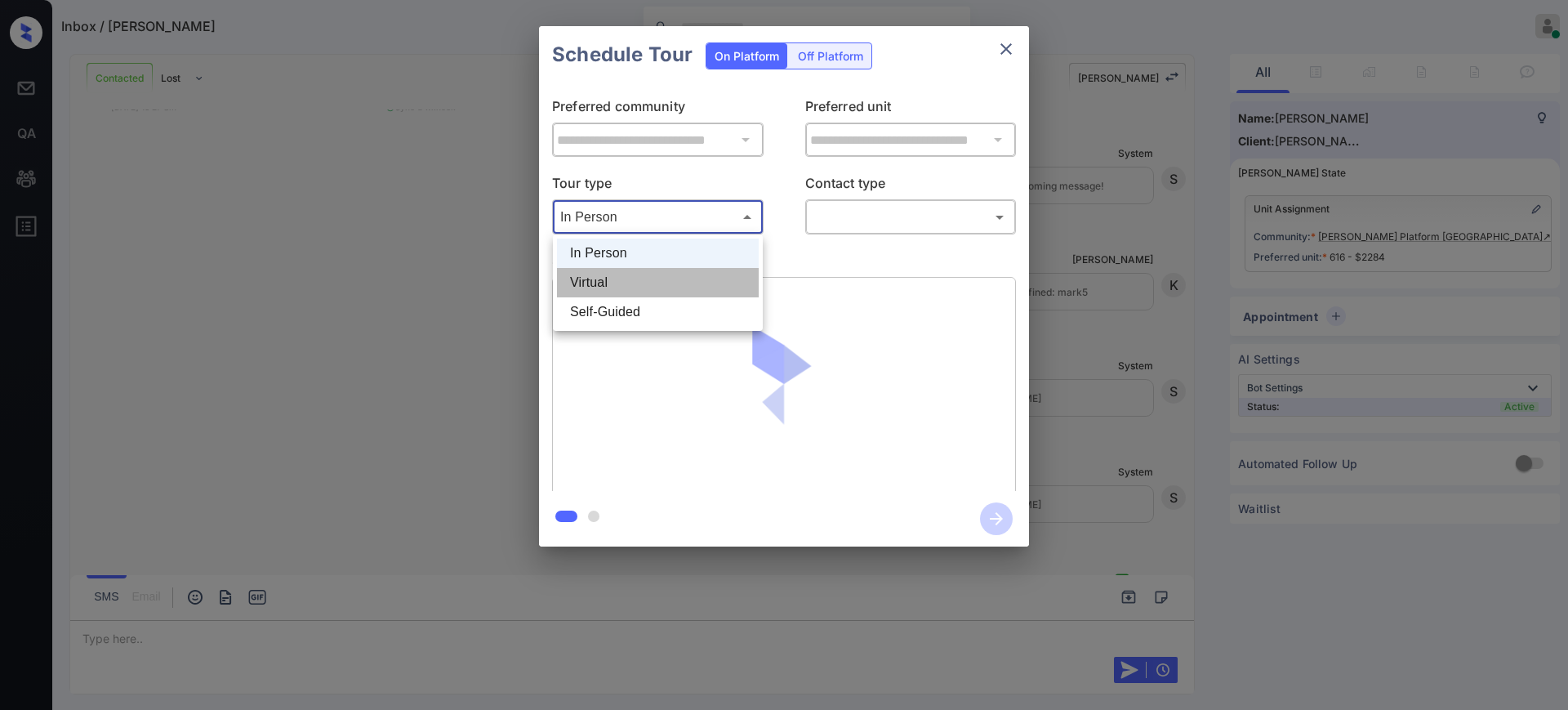
click at [626, 274] on li "Virtual" at bounding box center [658, 282] width 202 height 29
type input "*******"
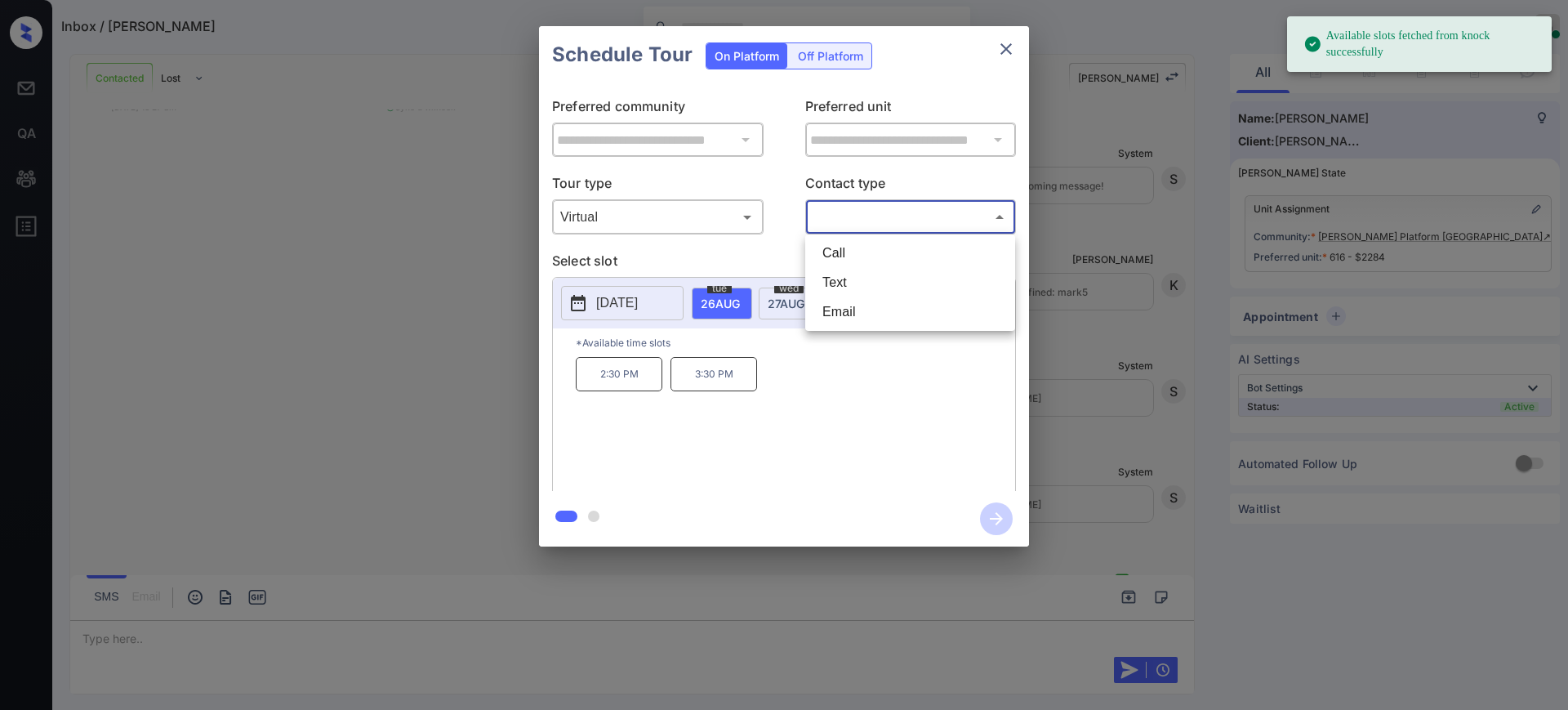
click at [863, 211] on body "Available slots fetched from knock successfully Inbox / [PERSON_NAME] [PERSON_N…" at bounding box center [784, 355] width 1568 height 710
click at [834, 289] on li "Text" at bounding box center [911, 282] width 202 height 29
type input "****"
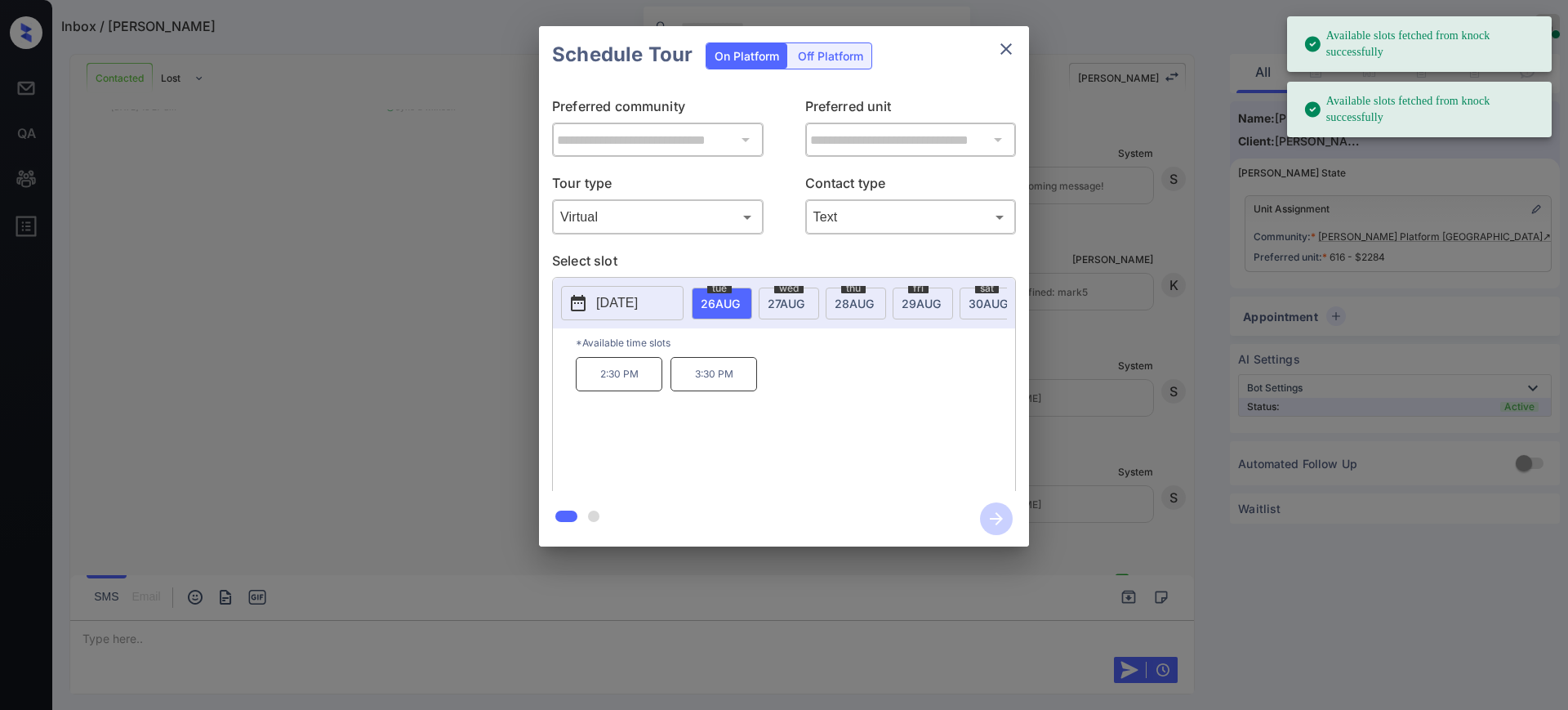
click at [723, 308] on span "[DATE]" at bounding box center [720, 304] width 40 height 14
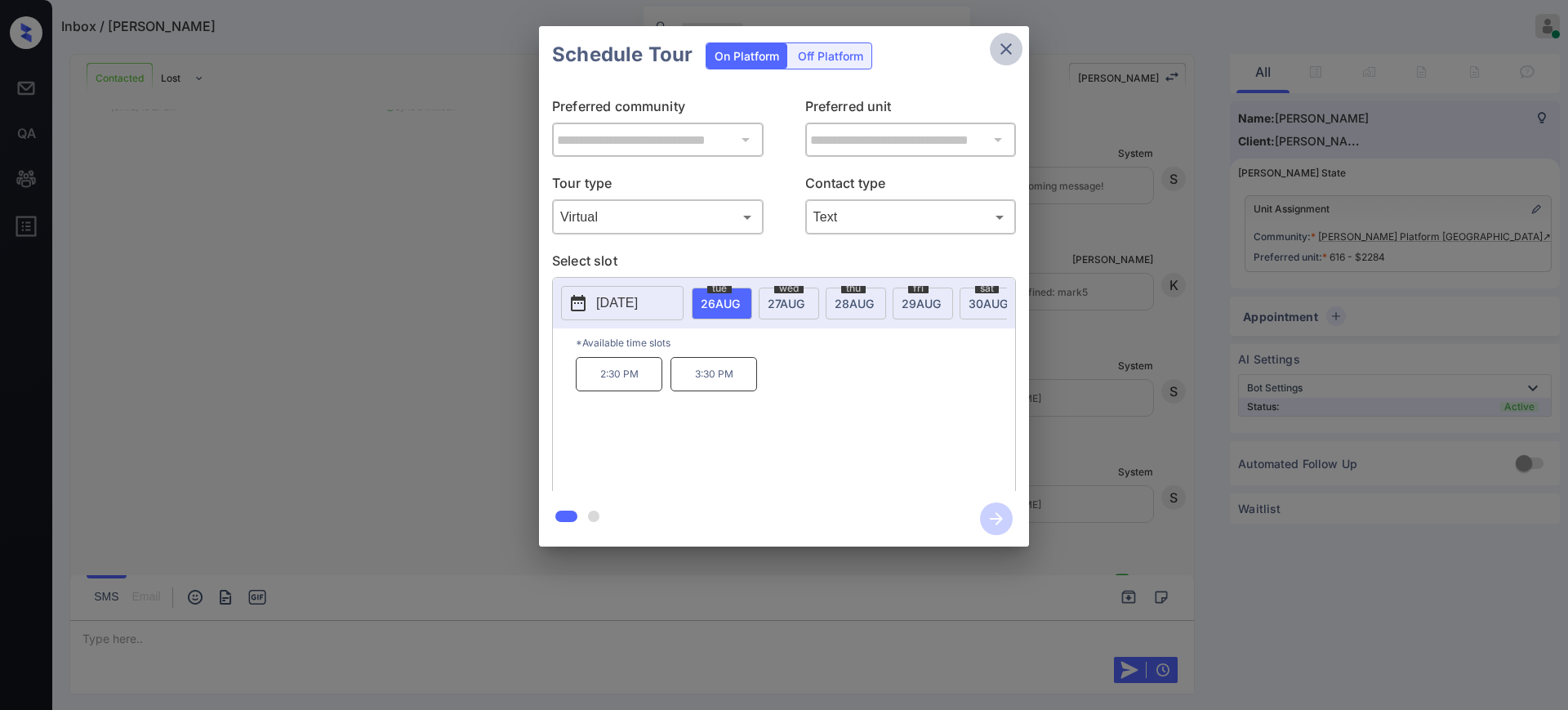
click at [993, 53] on button "close" at bounding box center [1006, 49] width 33 height 33
